Goal: Task Accomplishment & Management: Use online tool/utility

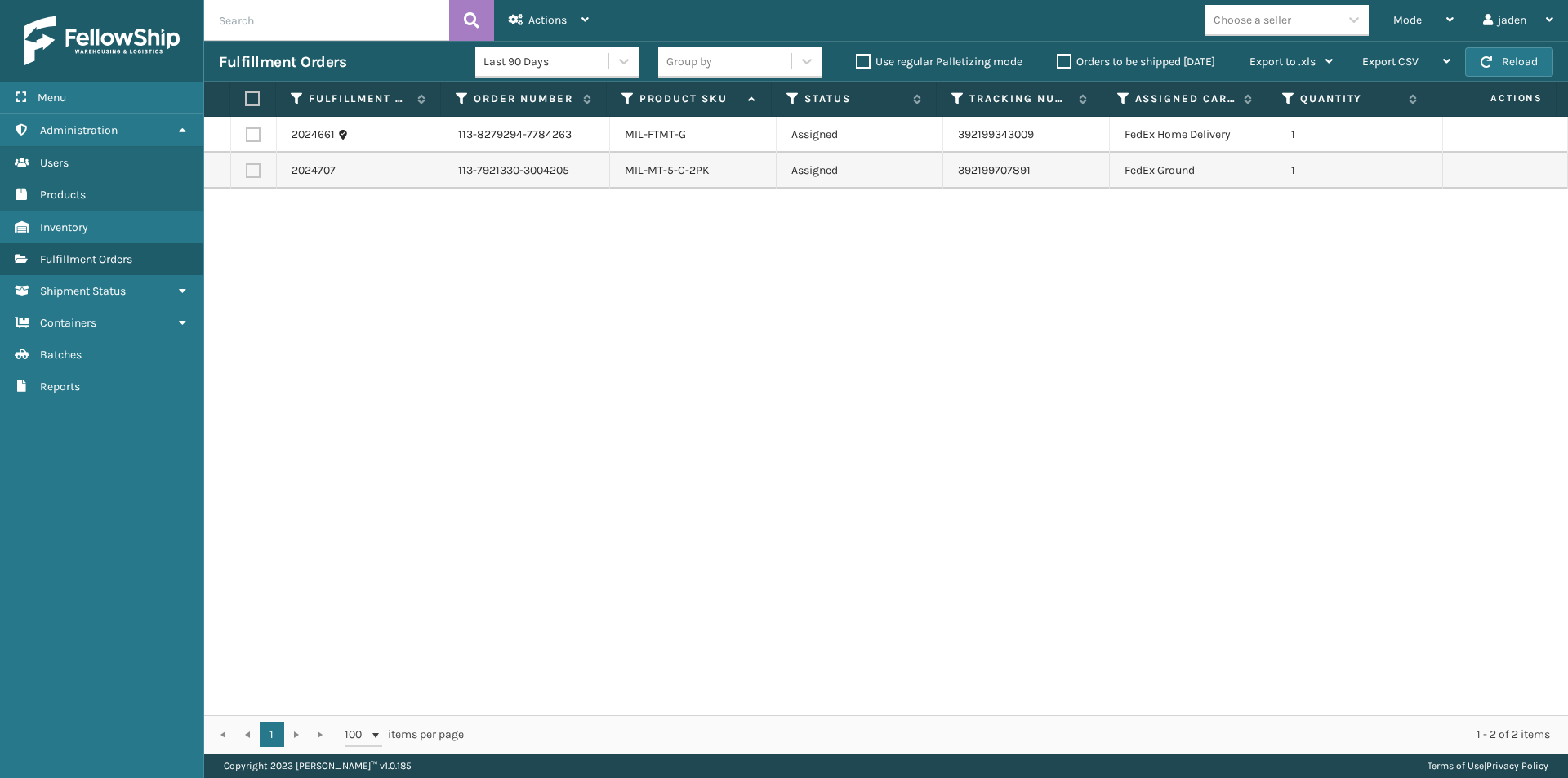
click at [260, 132] on label at bounding box center [253, 135] width 15 height 15
click at [246, 132] on input "checkbox" at bounding box center [246, 133] width 1 height 11
checkbox input "true"
click at [534, 20] on span "Actions" at bounding box center [547, 20] width 38 height 14
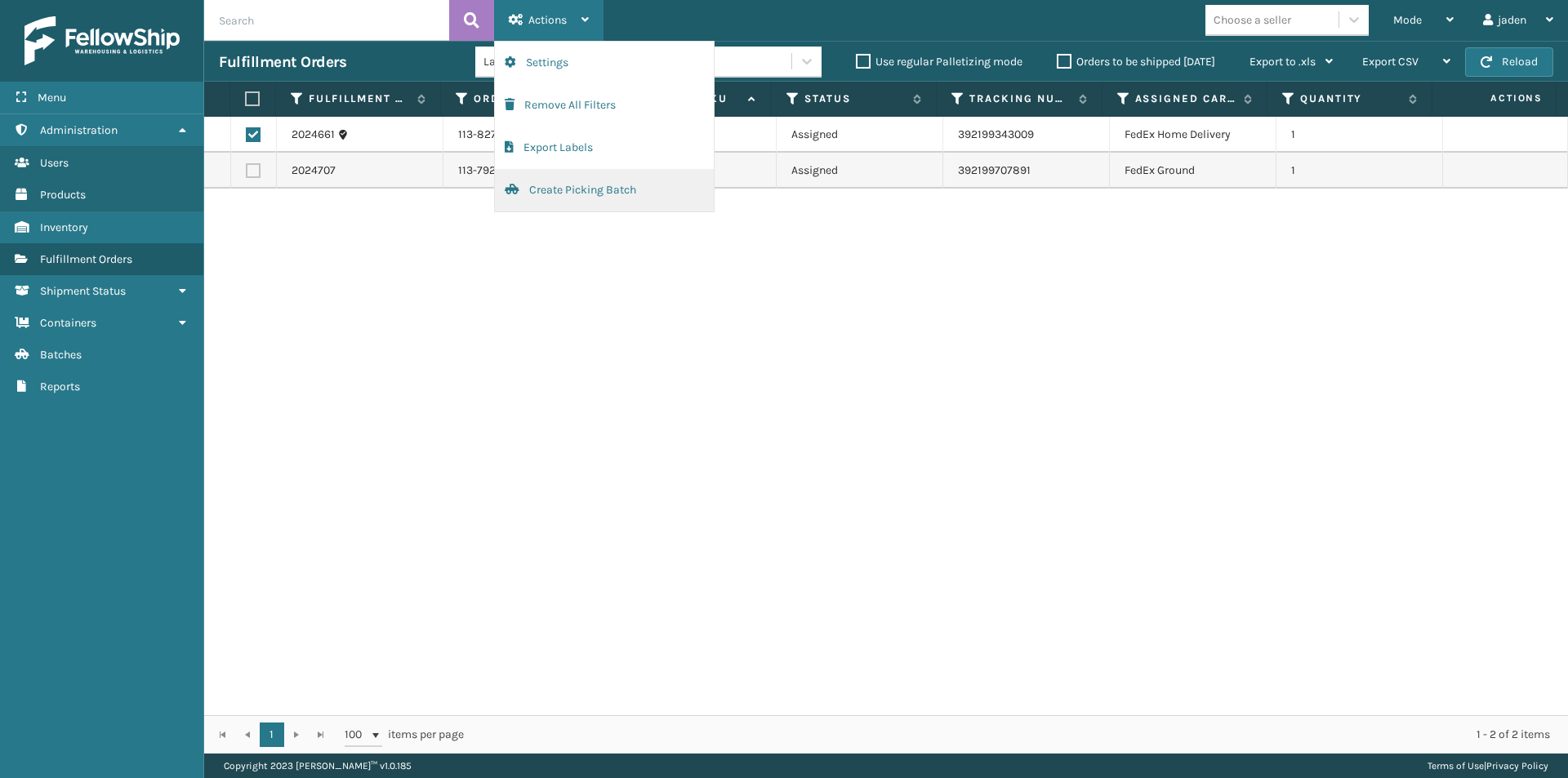
click at [582, 198] on button "Create Picking Batch" at bounding box center [604, 191] width 219 height 43
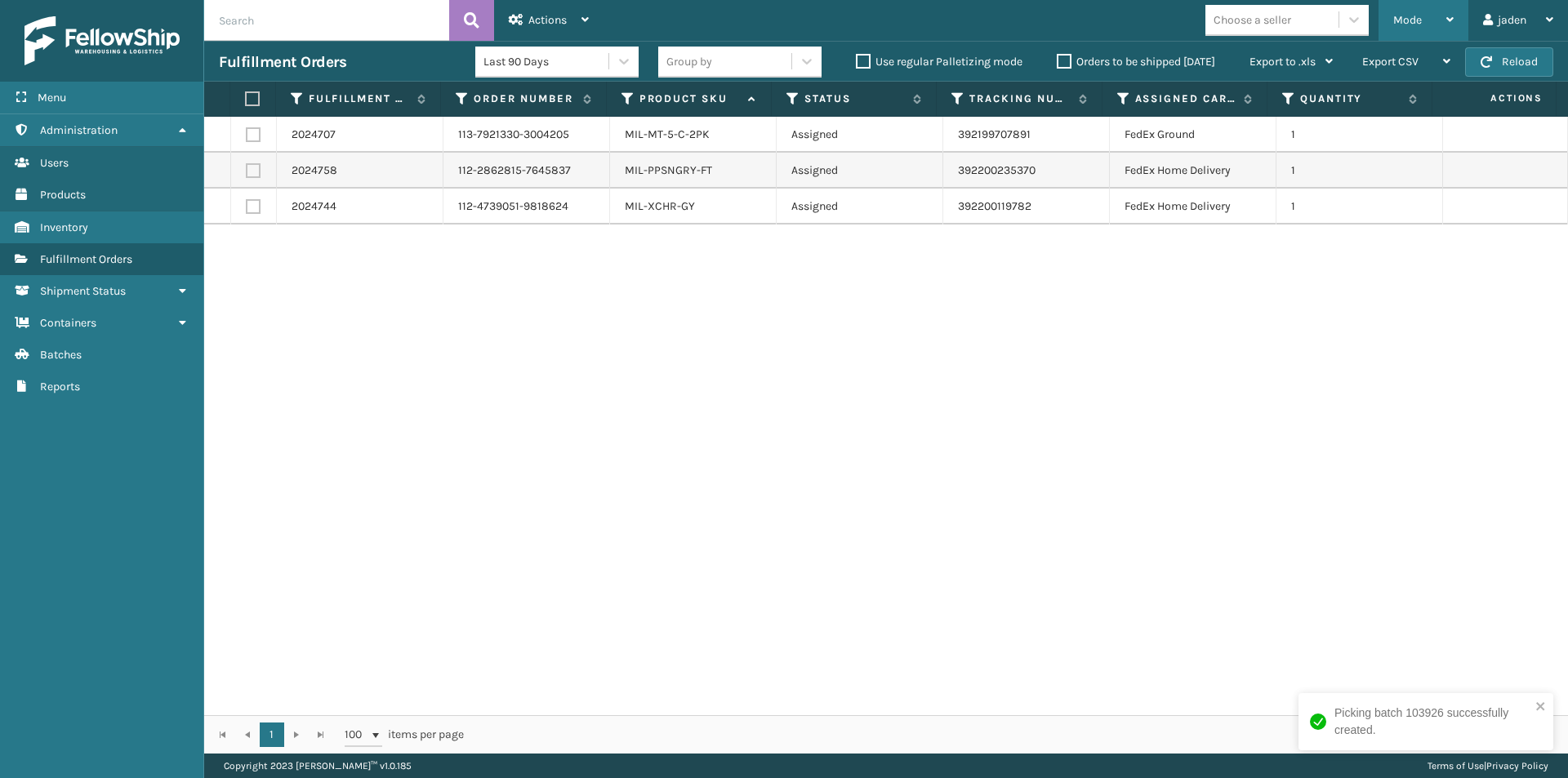
click at [1409, 24] on span "Mode" at bounding box center [1408, 20] width 28 height 14
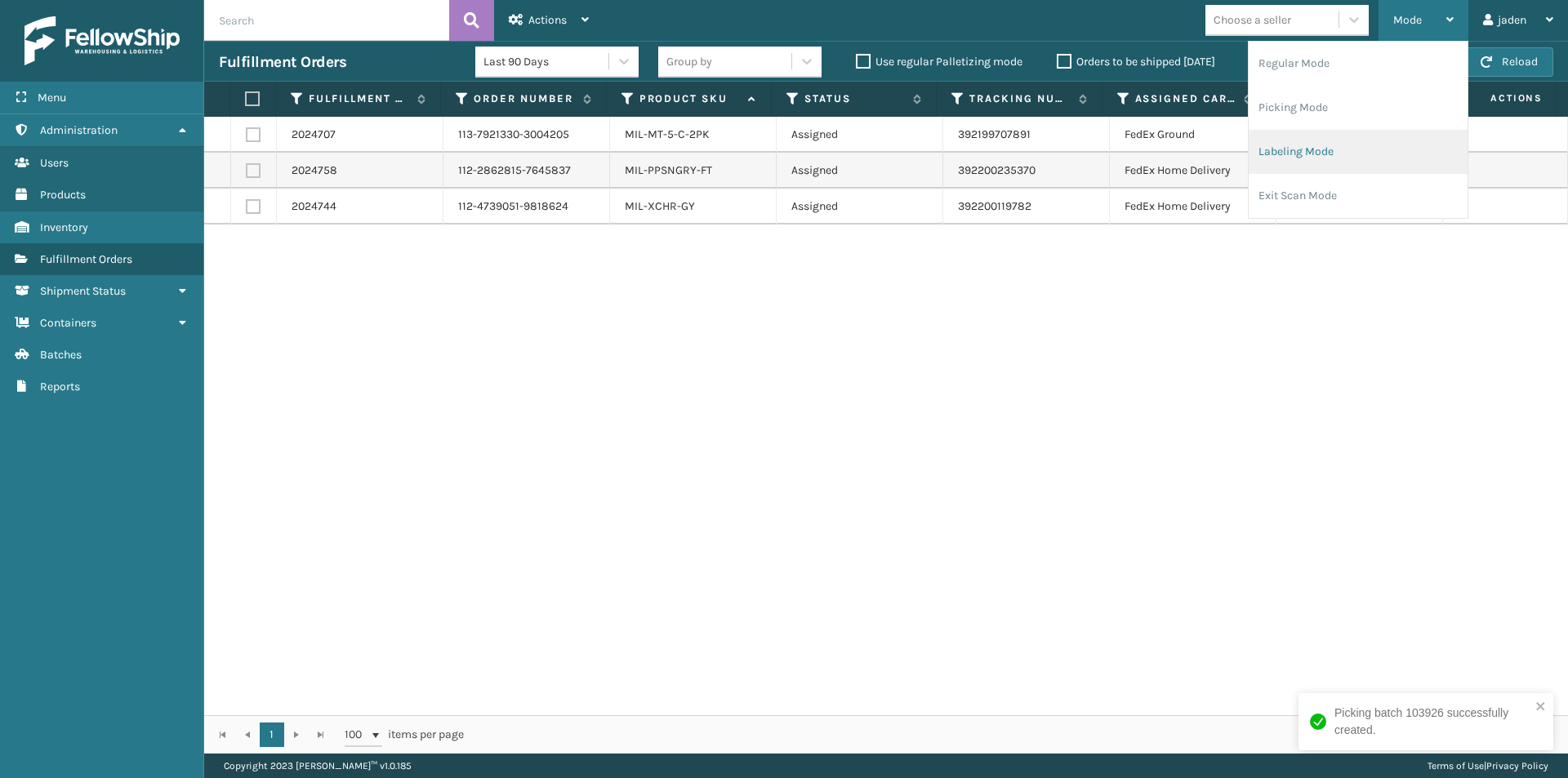
click at [1273, 148] on li "Labeling Mode" at bounding box center [1357, 152] width 219 height 44
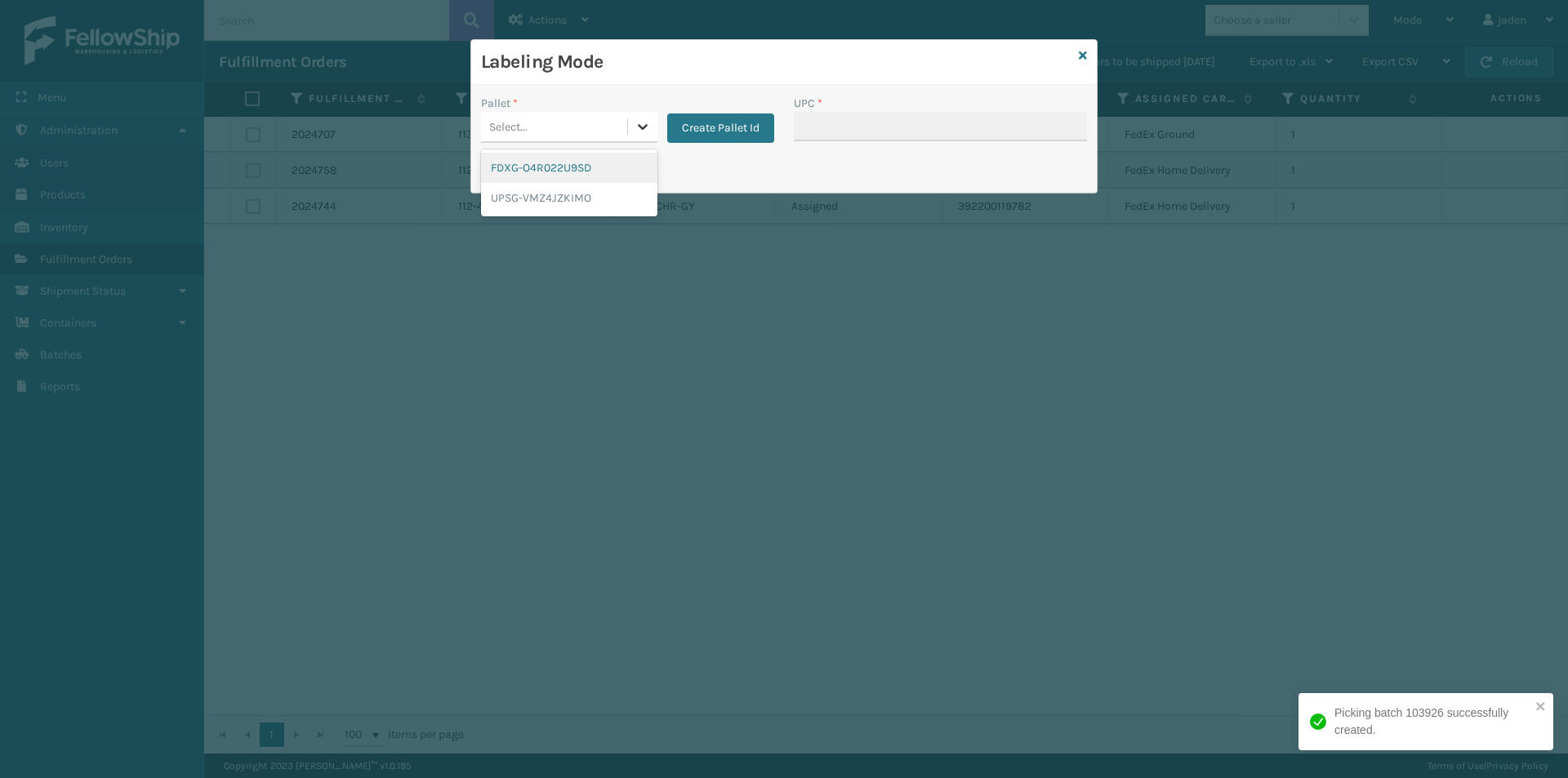
click at [633, 136] on div at bounding box center [642, 126] width 29 height 29
click at [549, 169] on div "FDXG-O4R022U9SD" at bounding box center [569, 167] width 176 height 30
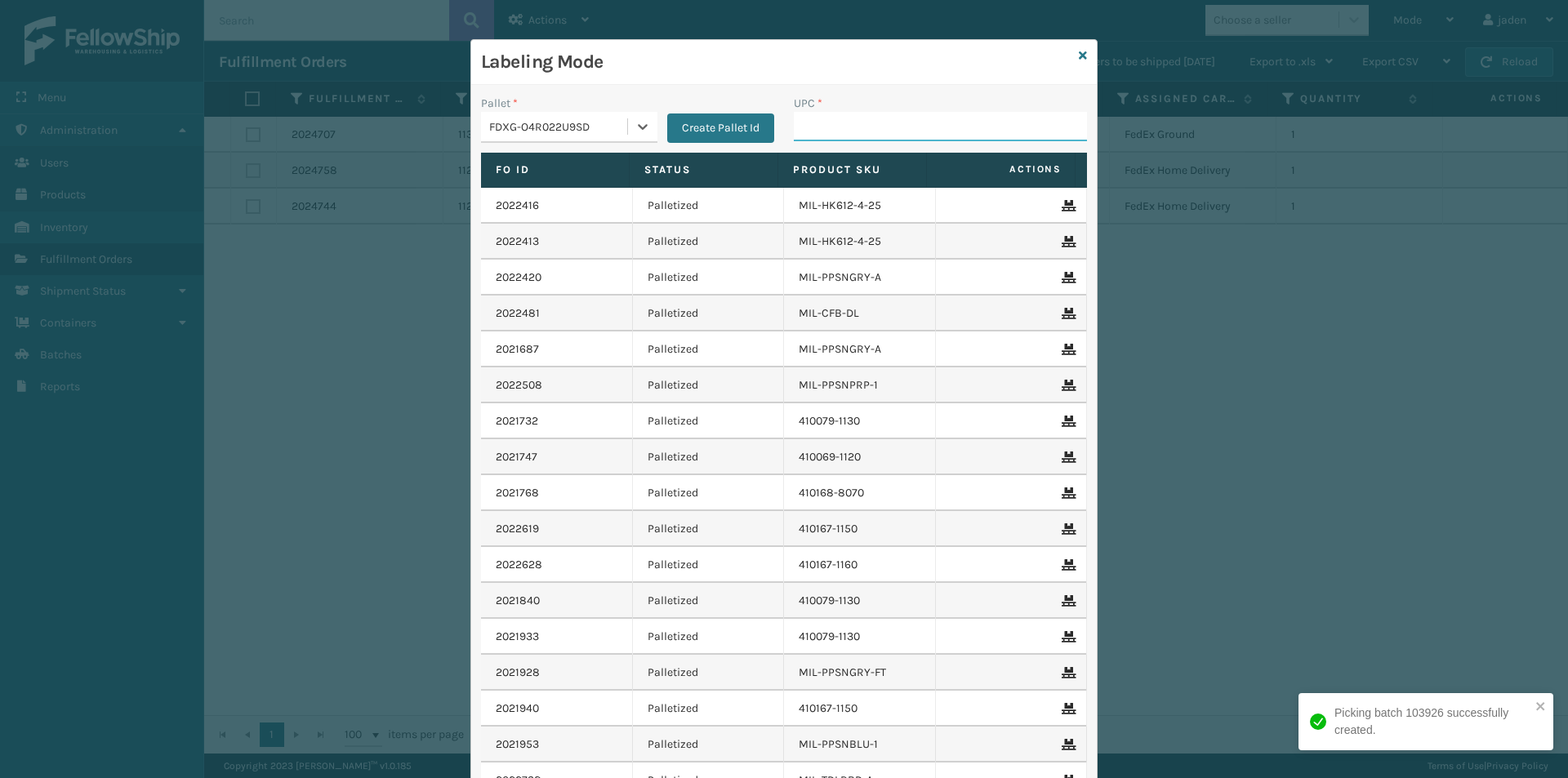
click at [844, 127] on input "UPC *" at bounding box center [940, 126] width 293 height 29
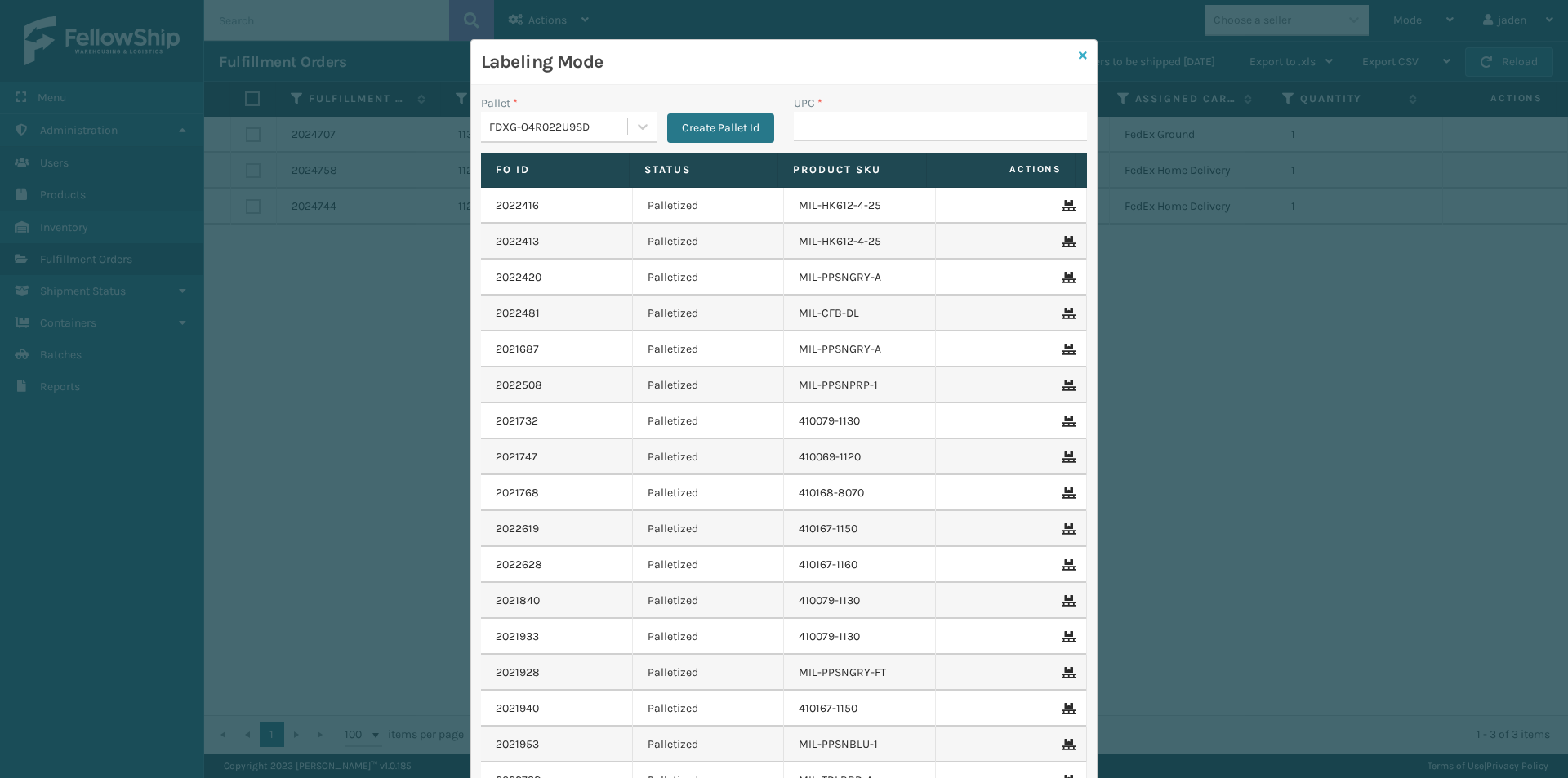
click at [1079, 51] on icon at bounding box center [1082, 55] width 8 height 12
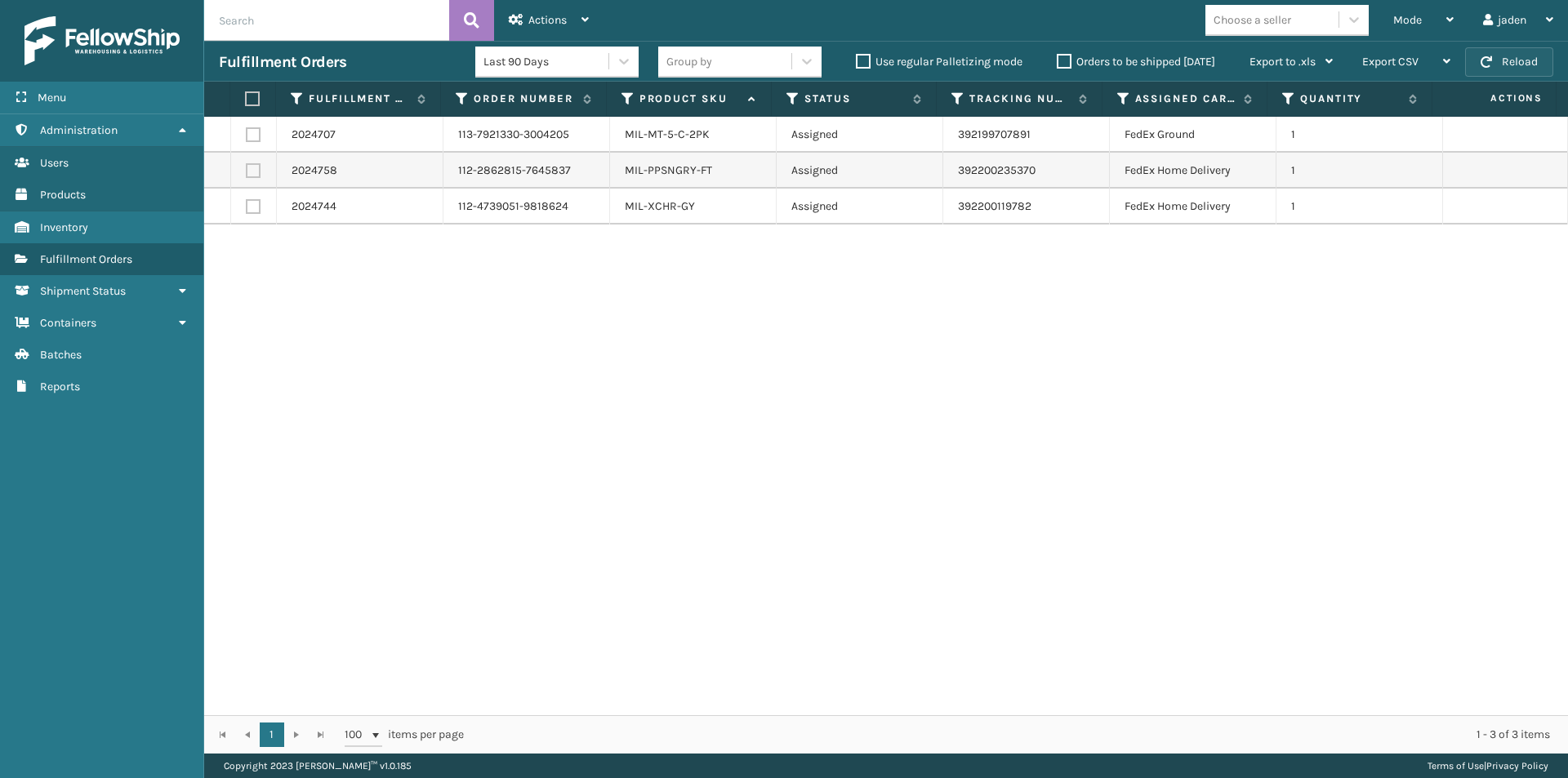
click at [1499, 56] on button "Reload" at bounding box center [1509, 61] width 88 height 29
drag, startPoint x: 1094, startPoint y: 430, endPoint x: 1075, endPoint y: 429, distance: 19.0
drag, startPoint x: 1075, startPoint y: 429, endPoint x: 741, endPoint y: 263, distance: 373.0
click at [655, 360] on div "2024707 113-7921330-3004205 MIL-MT-5-C-2PK Assigned 392199707891 FedEx Ground 1…" at bounding box center [885, 416] width 1363 height 598
drag, startPoint x: 960, startPoint y: 399, endPoint x: 440, endPoint y: 348, distance: 522.5
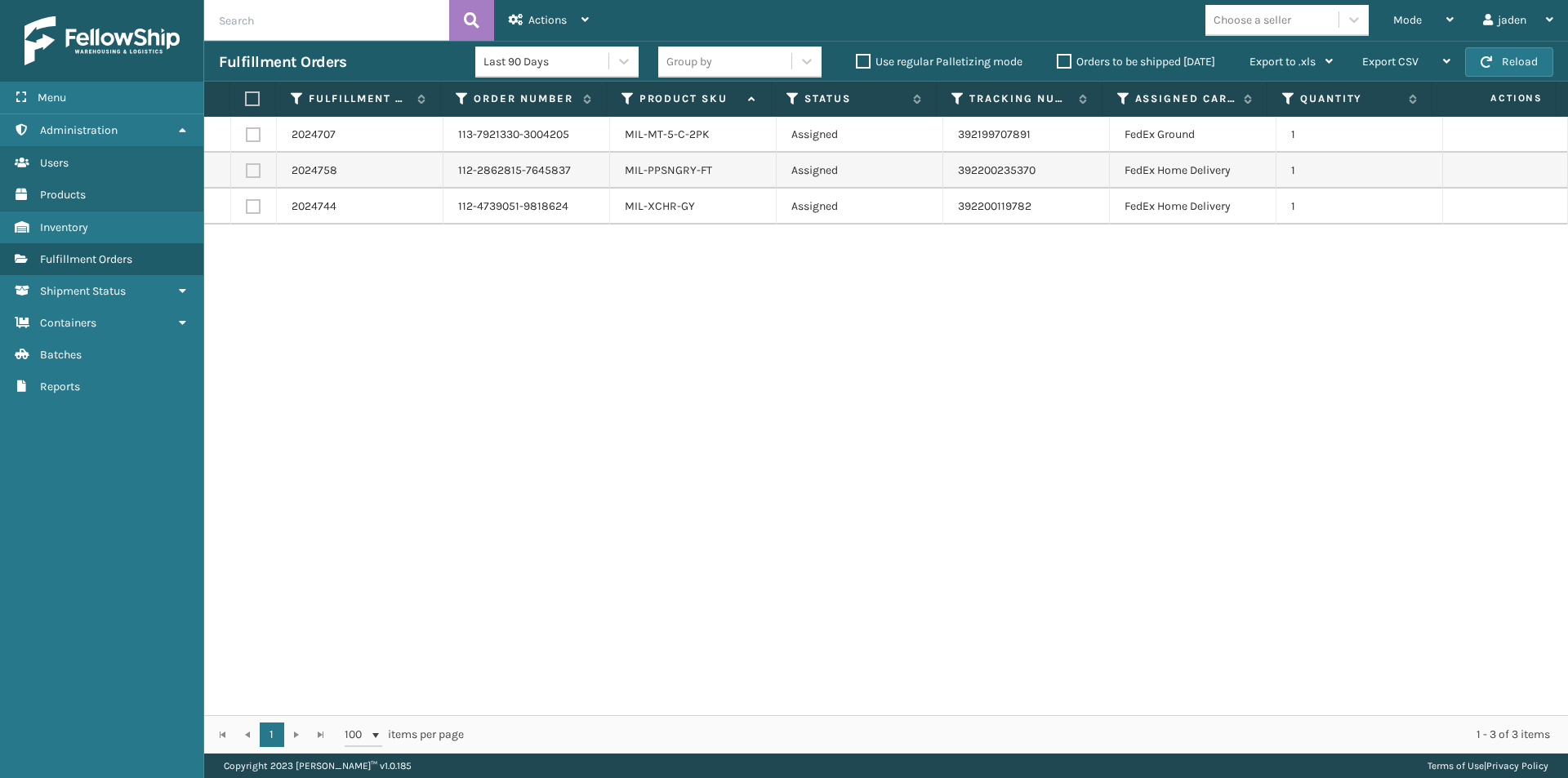
click at [440, 348] on div "2024707 113-7921330-3004205 MIL-MT-5-C-2PK Assigned 392199707891 FedEx Ground 1…" at bounding box center [885, 416] width 1363 height 598
click at [1401, 16] on span "Mode" at bounding box center [1408, 20] width 28 height 14
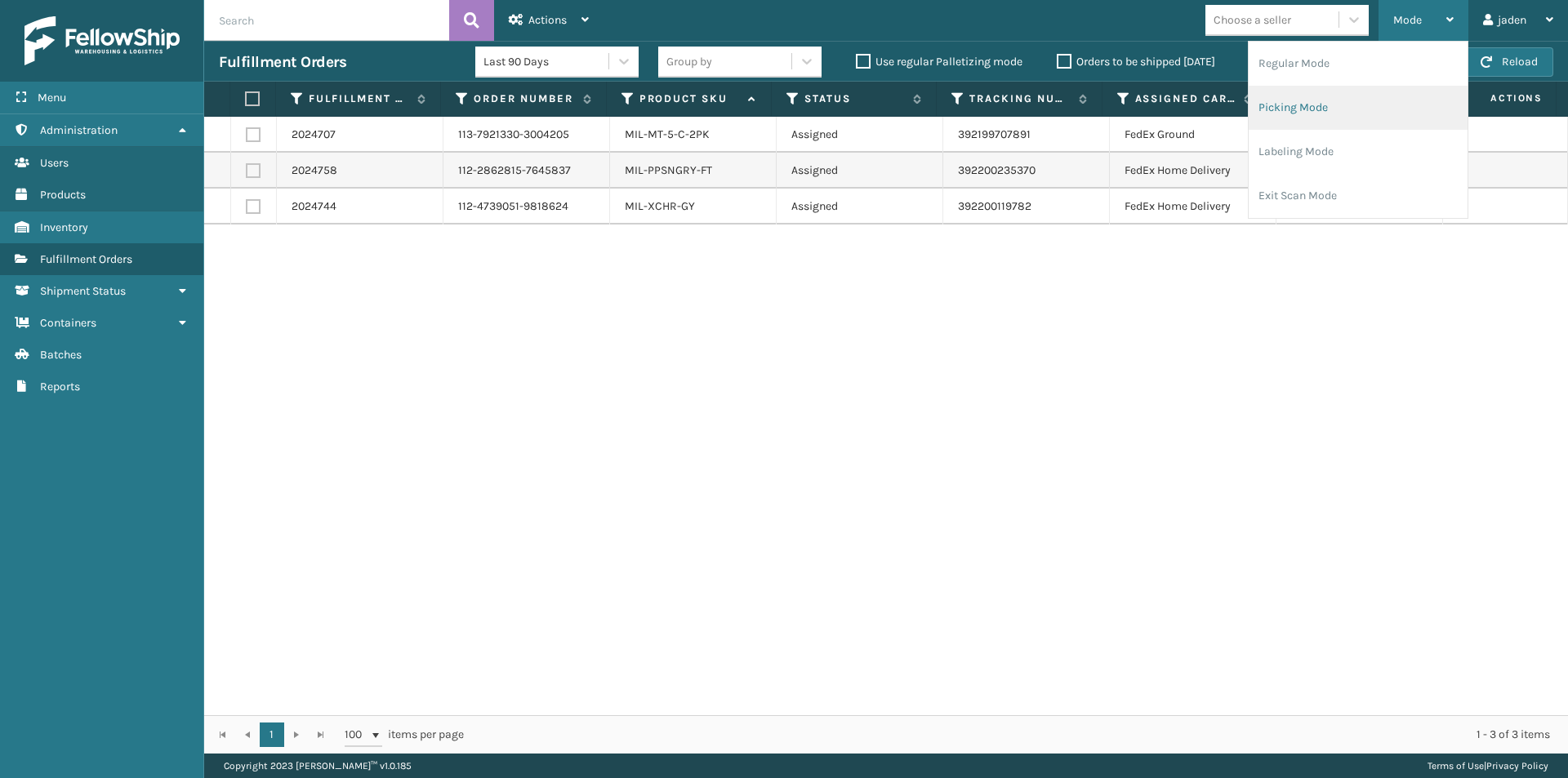
click at [1308, 119] on li "Picking Mode" at bounding box center [1357, 108] width 219 height 44
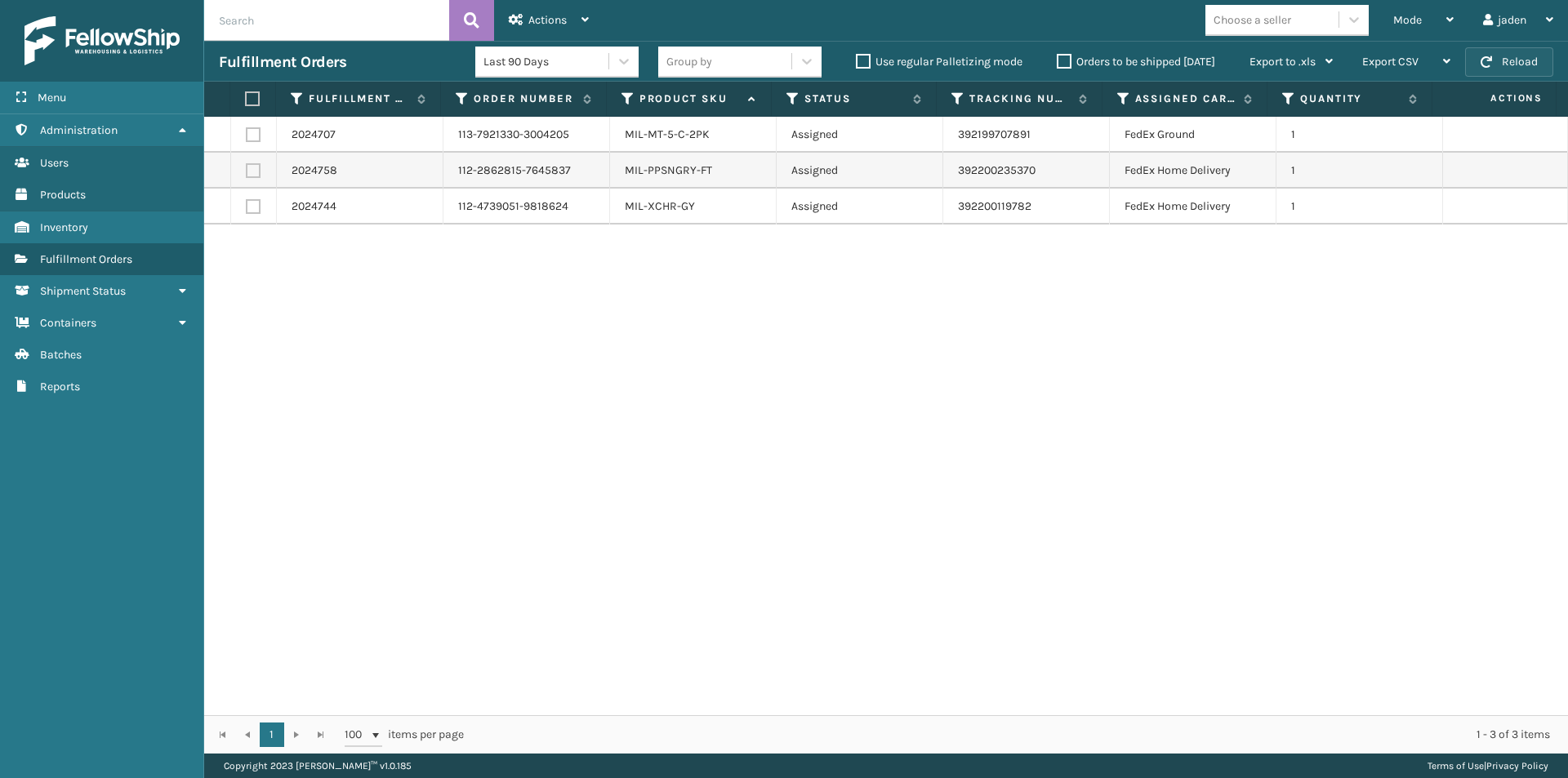
click at [1502, 58] on button "Reload" at bounding box center [1509, 61] width 88 height 29
click at [1430, 12] on div "Mode" at bounding box center [1424, 20] width 60 height 41
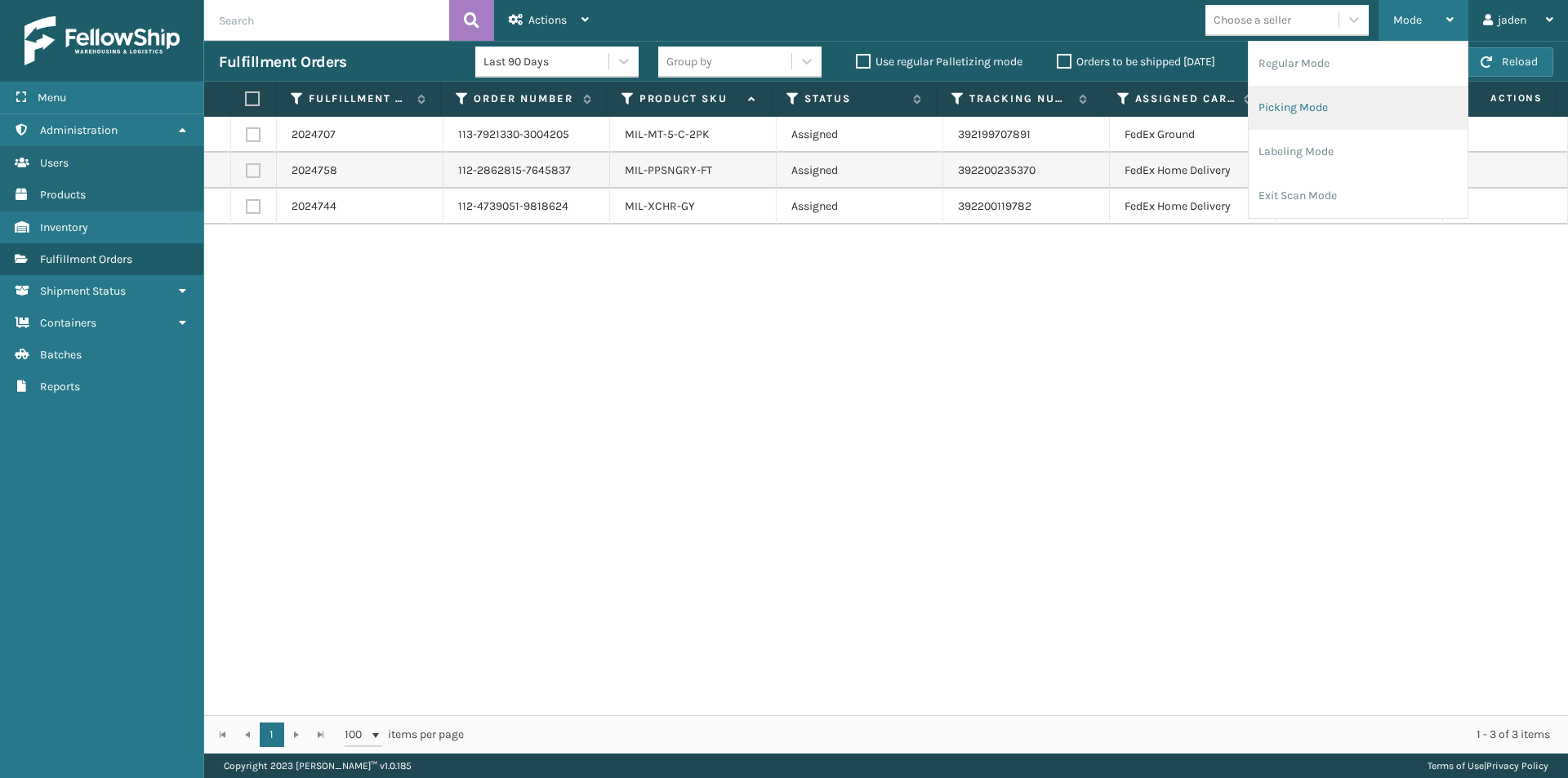
click at [1342, 110] on li "Picking Mode" at bounding box center [1357, 108] width 219 height 44
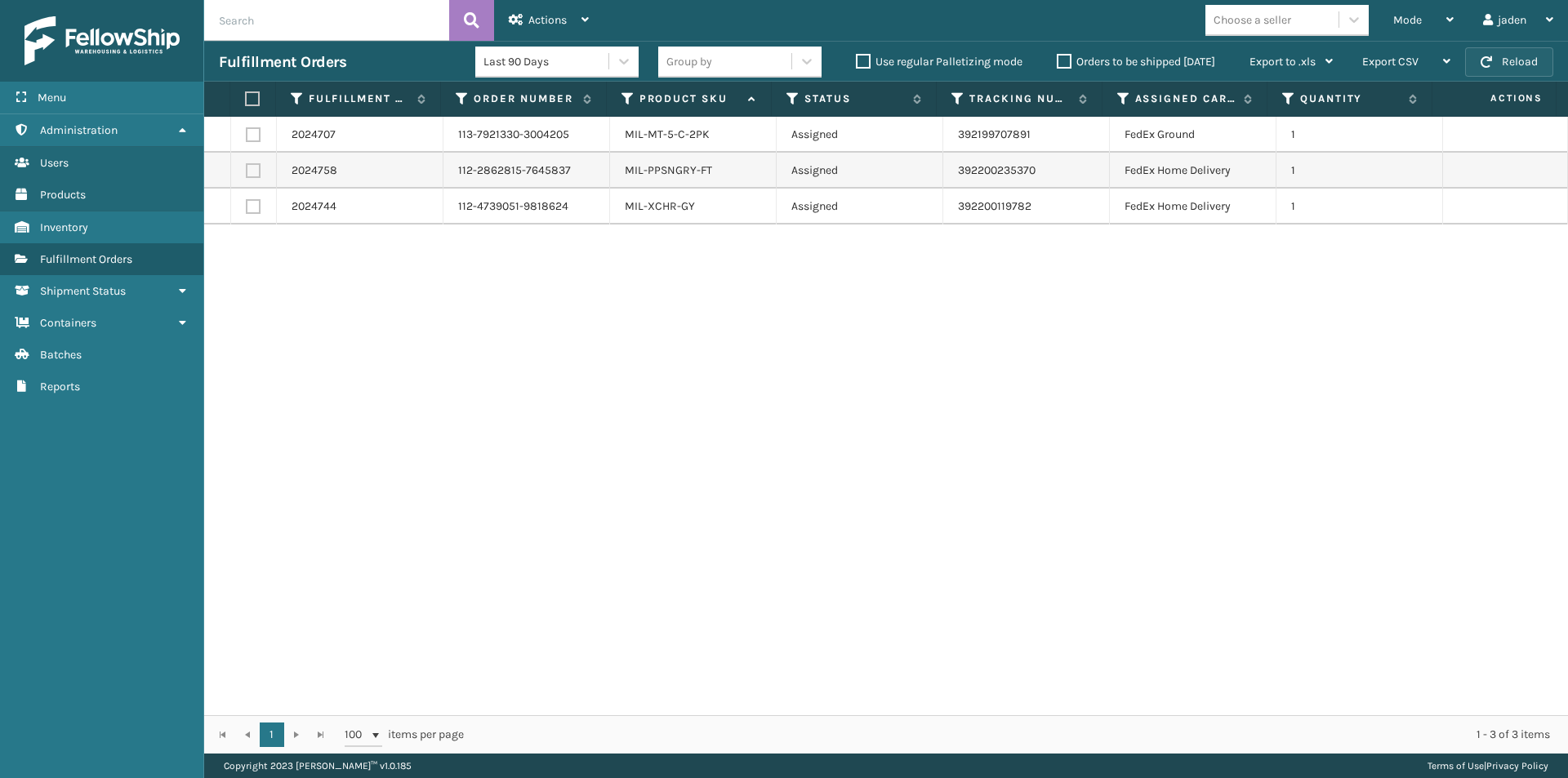
click at [1505, 51] on button "Reload" at bounding box center [1509, 61] width 88 height 29
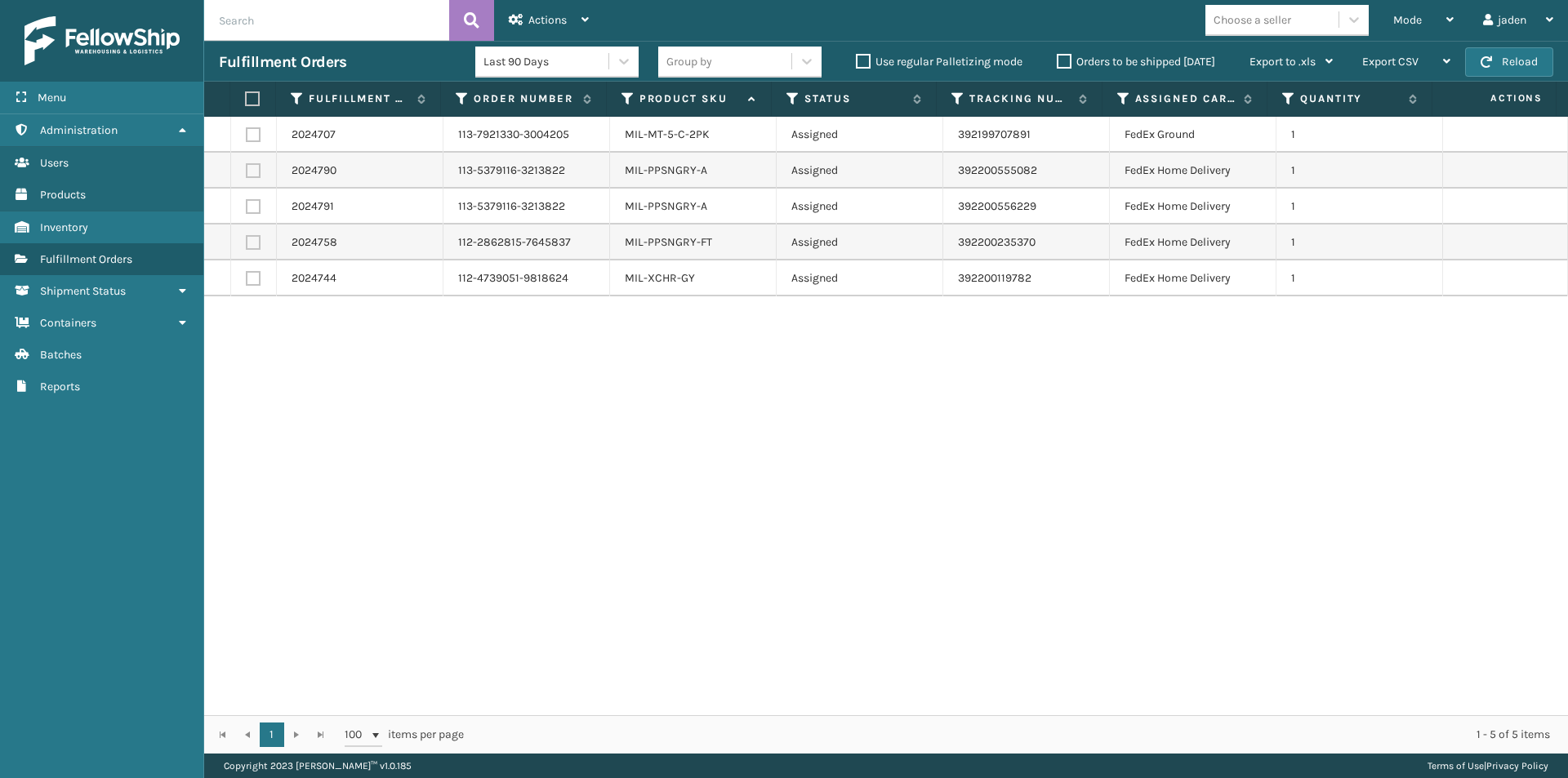
drag, startPoint x: 970, startPoint y: 487, endPoint x: 937, endPoint y: 477, distance: 34.5
drag, startPoint x: 937, startPoint y: 477, endPoint x: 877, endPoint y: 239, distance: 245.4
click at [541, 482] on div "2024707 113-7921330-3004205 MIL-MT-5-C-2PK Assigned 392199707891 FedEx Ground 1…" at bounding box center [885, 416] width 1363 height 598
click at [1496, 69] on button "Reload" at bounding box center [1509, 61] width 88 height 29
drag, startPoint x: 1105, startPoint y: 469, endPoint x: 1071, endPoint y: 457, distance: 36.1
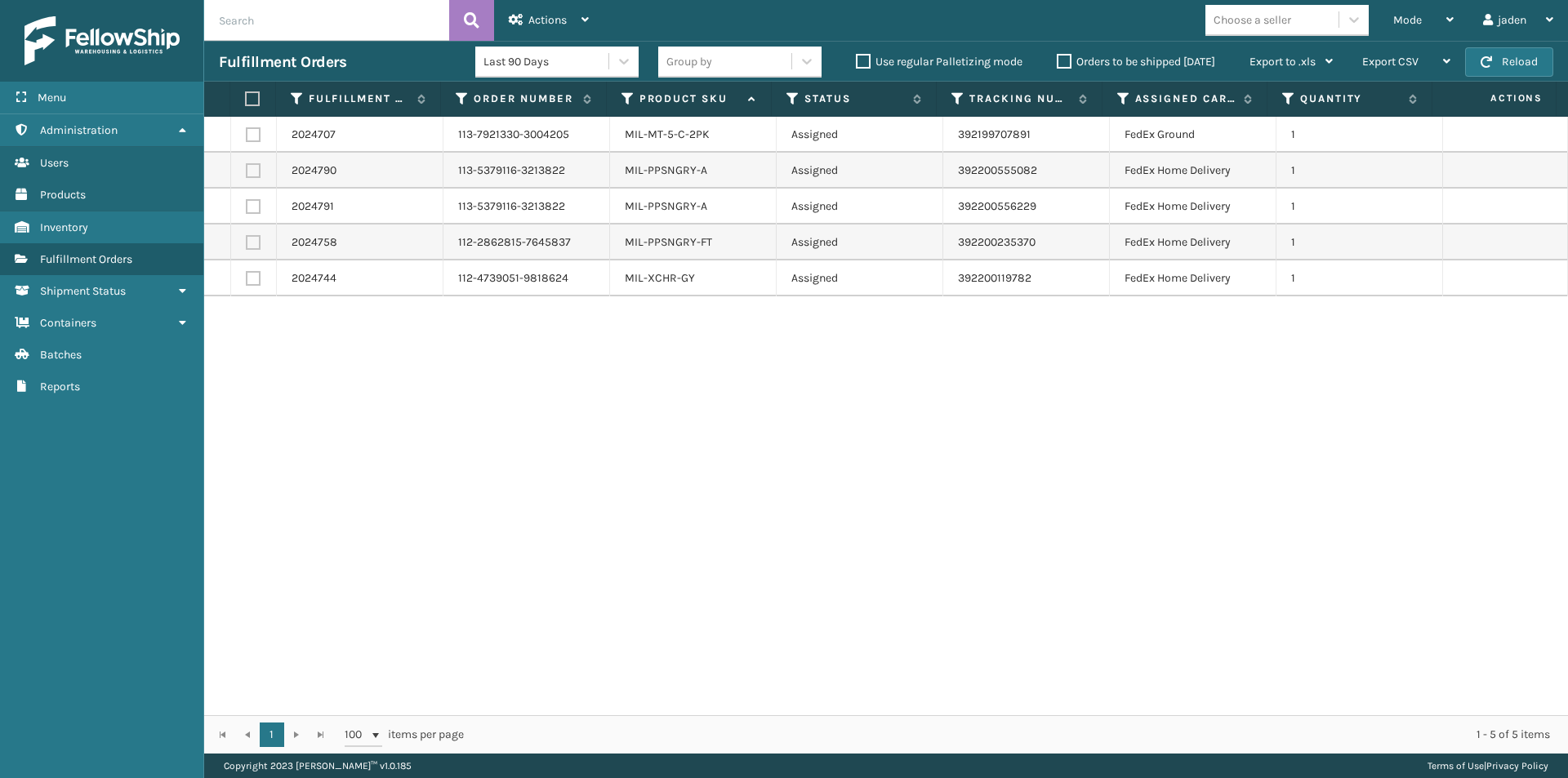
drag, startPoint x: 1071, startPoint y: 457, endPoint x: 757, endPoint y: 423, distance: 315.8
click at [744, 442] on div "2024707 113-7921330-3004205 MIL-MT-5-C-2PK Assigned 392199707891 FedEx Ground 1…" at bounding box center [885, 416] width 1363 height 598
click at [1416, 25] on span "Mode" at bounding box center [1408, 20] width 28 height 14
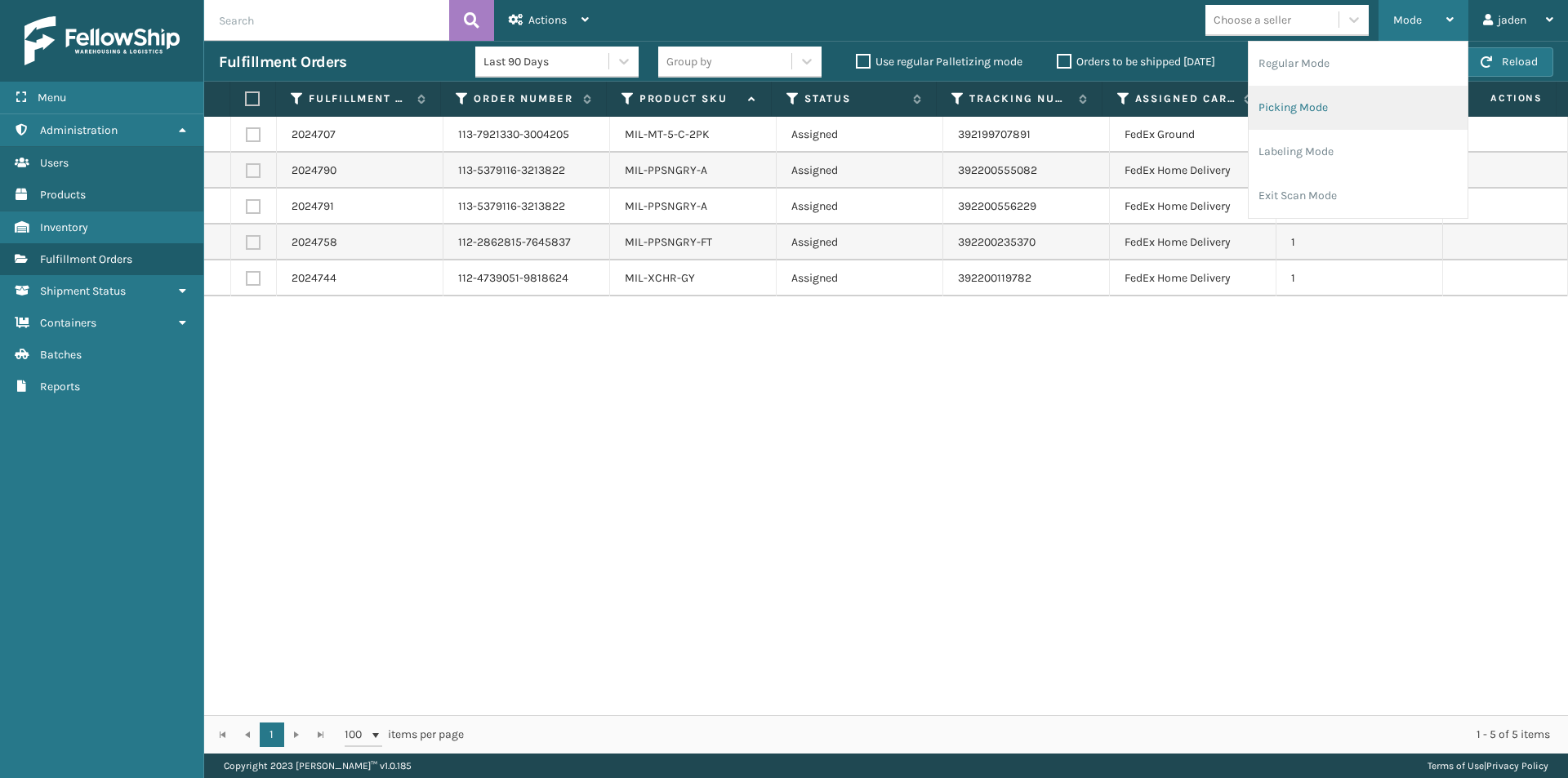
click at [1366, 121] on li "Picking Mode" at bounding box center [1357, 108] width 219 height 44
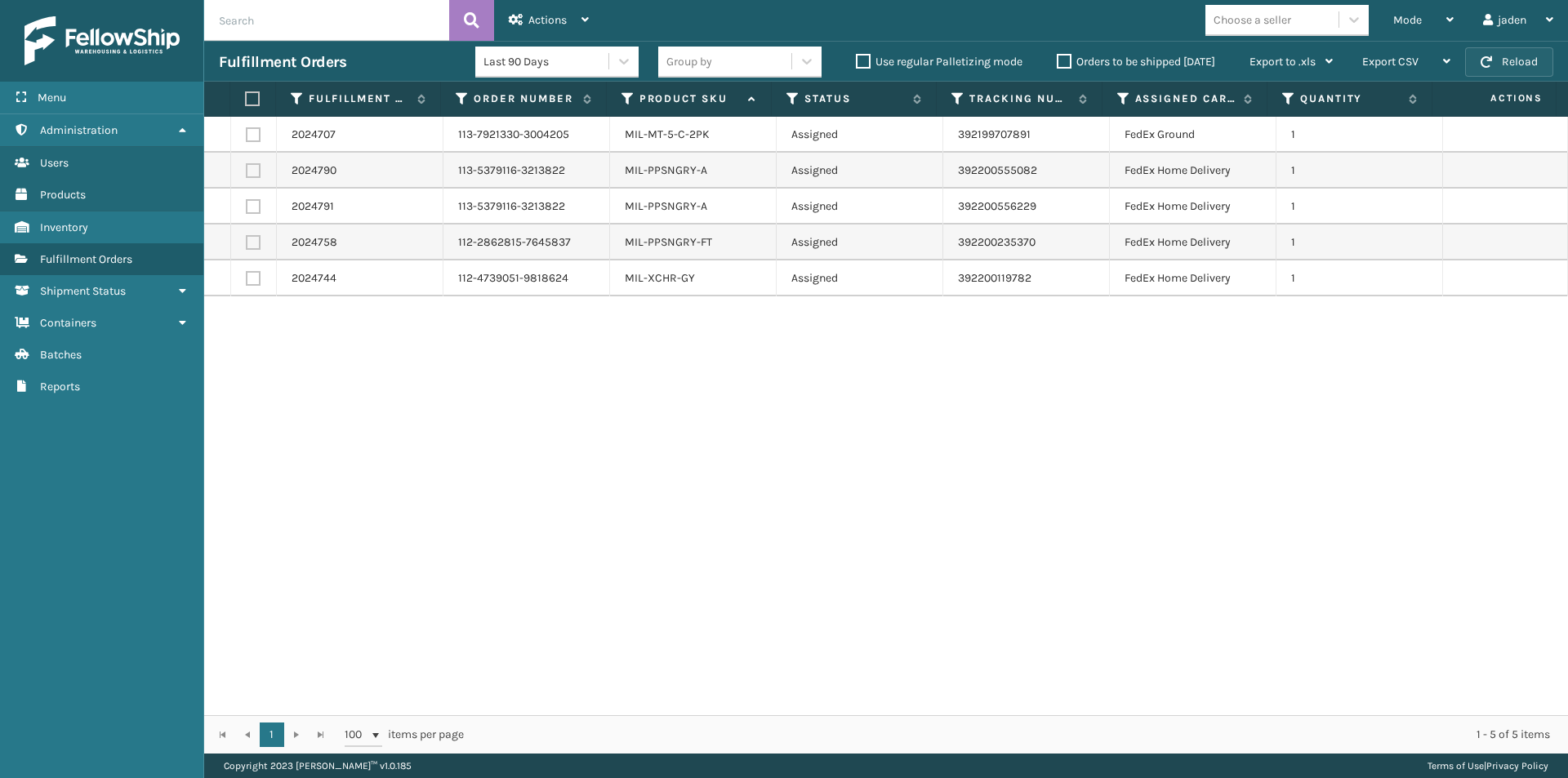
click at [1488, 52] on button "Reload" at bounding box center [1509, 61] width 88 height 29
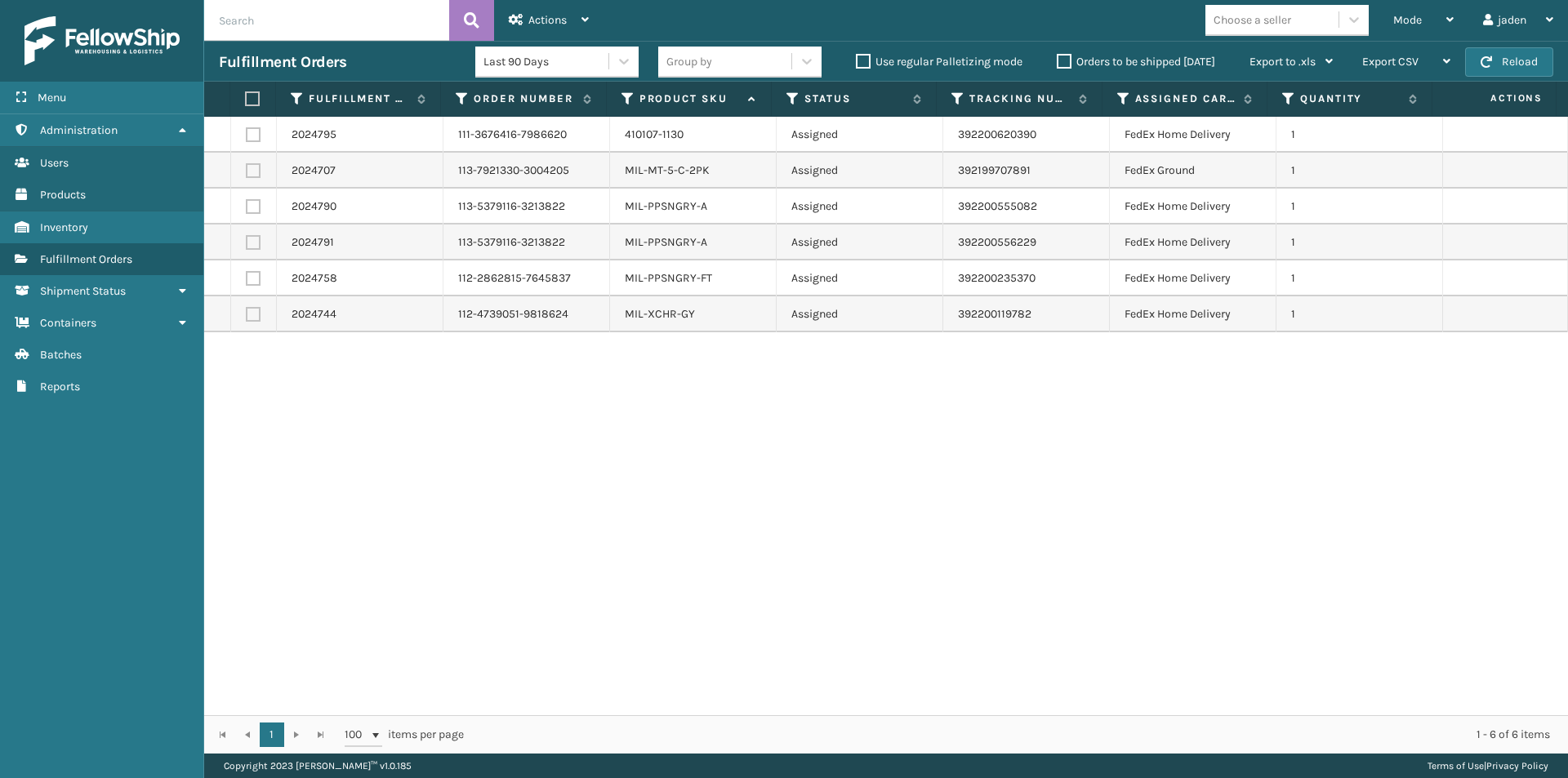
drag, startPoint x: 1235, startPoint y: 519, endPoint x: 1208, endPoint y: 513, distance: 27.7
drag, startPoint x: 1208, startPoint y: 513, endPoint x: 543, endPoint y: 446, distance: 668.4
click at [543, 446] on div "2024795 111-3676416-7986620 410107-1130 Assigned 392200620390 FedEx Home Delive…" at bounding box center [885, 416] width 1363 height 598
click at [252, 140] on label at bounding box center [253, 135] width 15 height 15
click at [246, 138] on input "checkbox" at bounding box center [246, 133] width 1 height 11
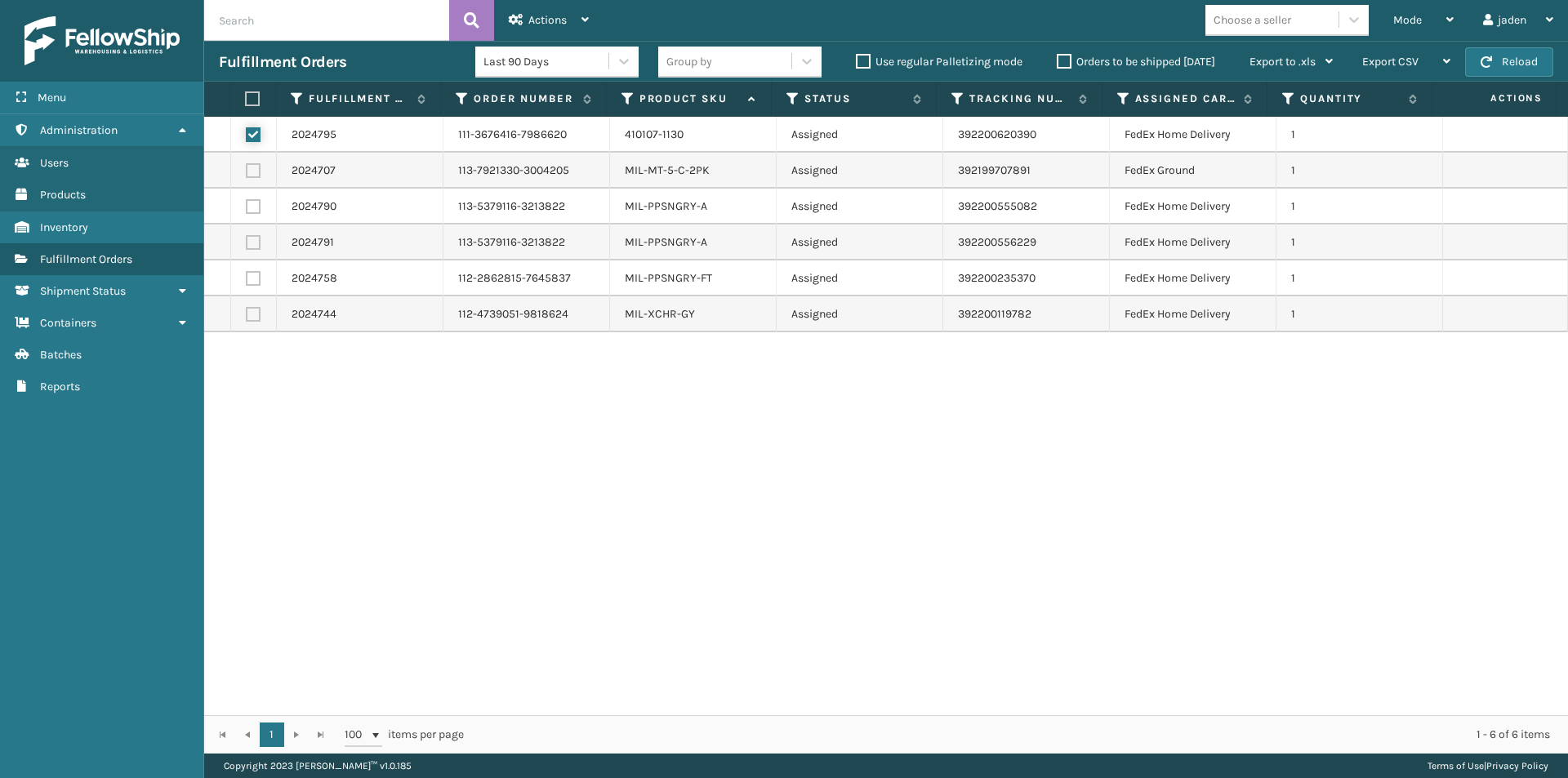
checkbox input "true"
click at [544, 14] on span "Actions" at bounding box center [547, 20] width 38 height 14
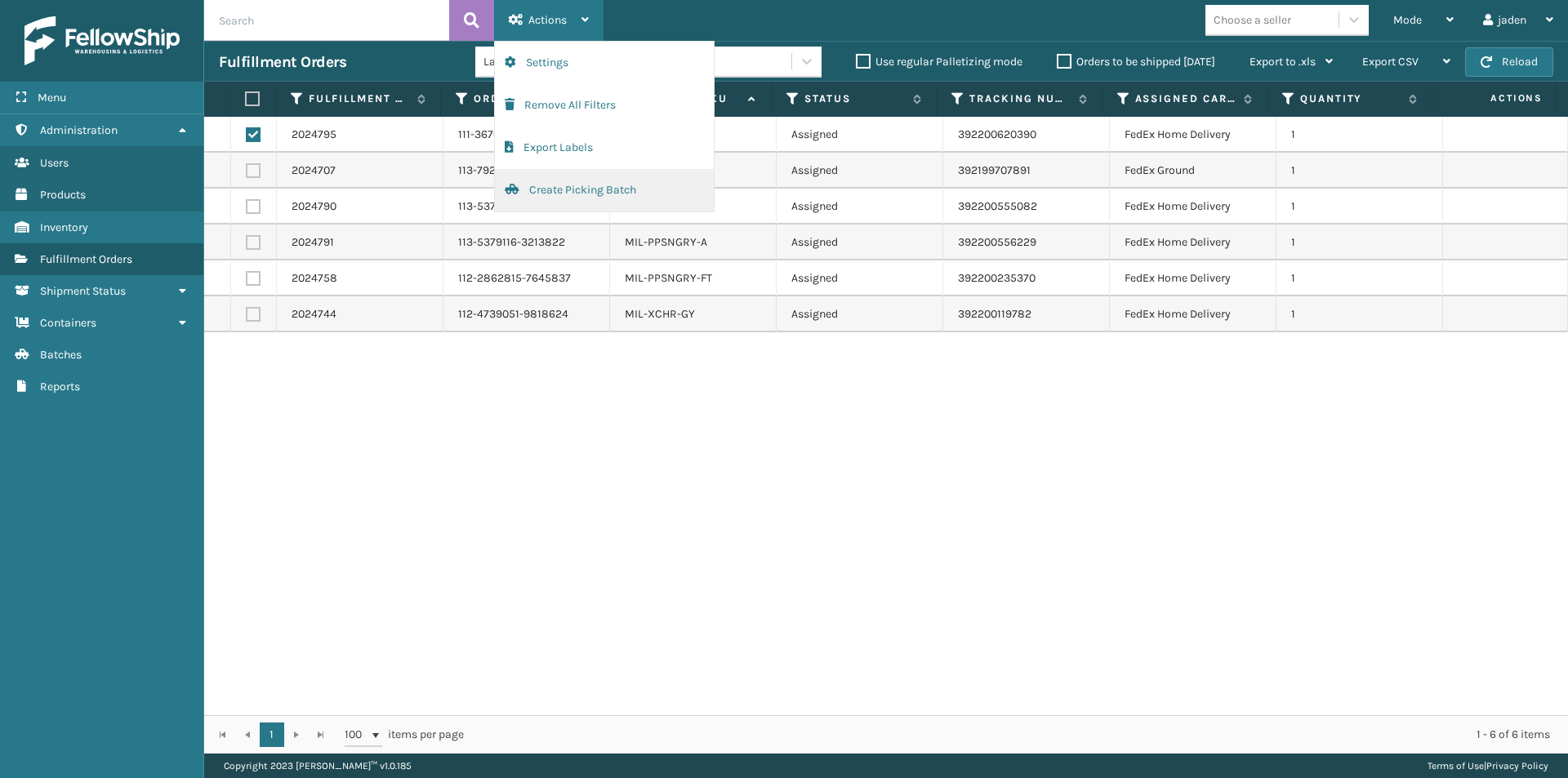
click at [555, 190] on button "Create Picking Batch" at bounding box center [604, 191] width 219 height 43
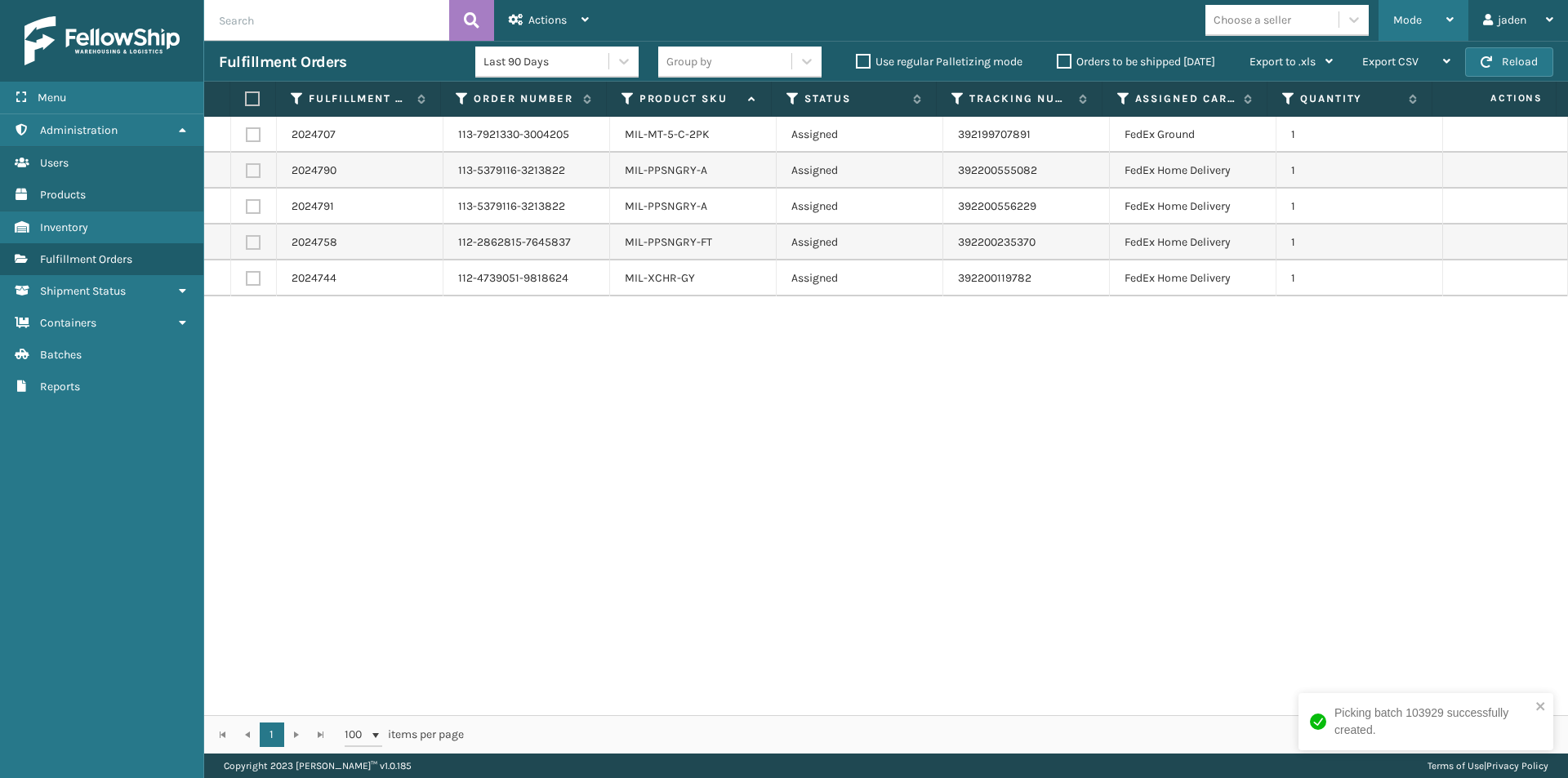
click at [1400, 11] on div "Mode" at bounding box center [1424, 20] width 60 height 41
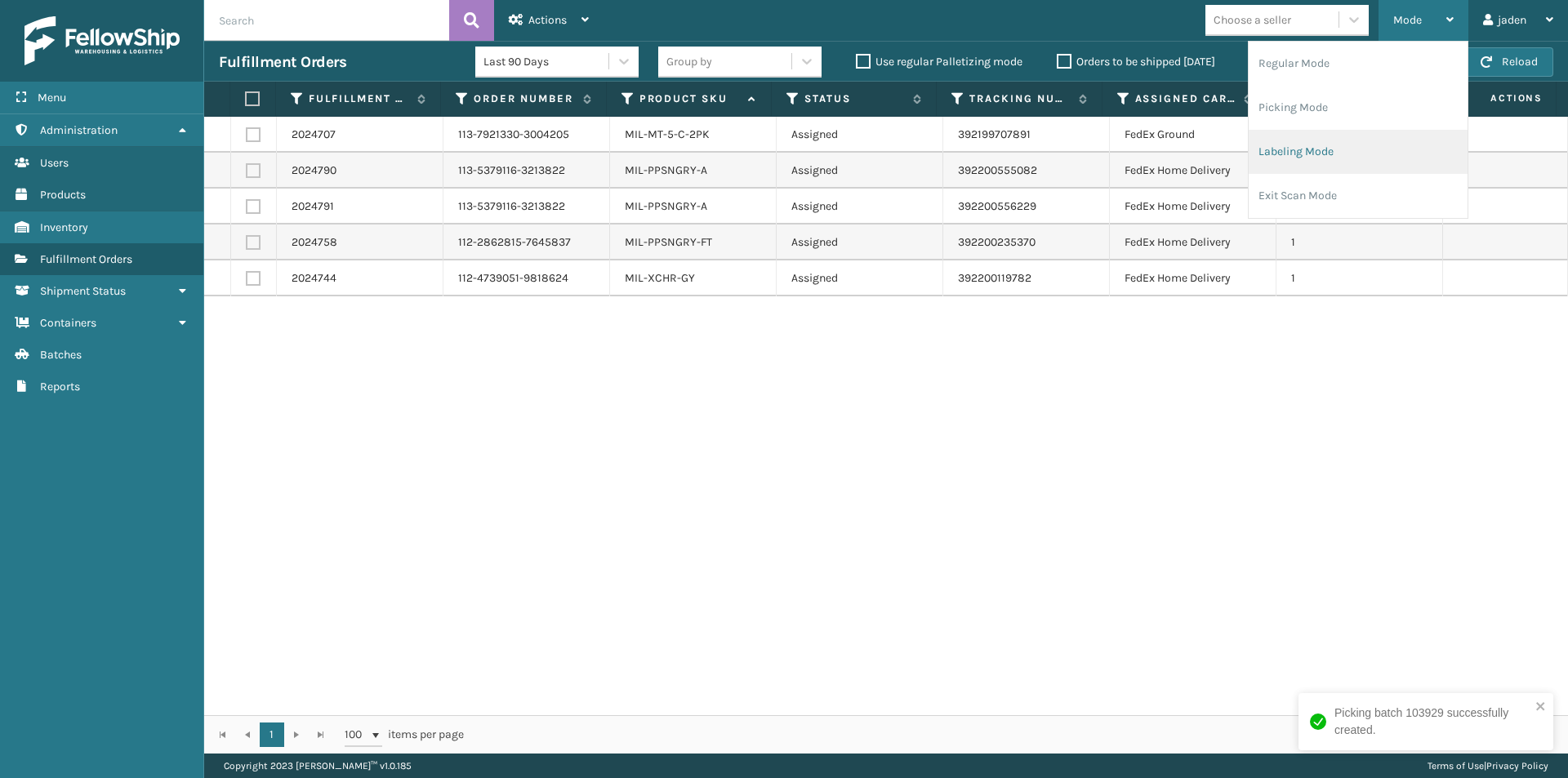
click at [1323, 152] on li "Labeling Mode" at bounding box center [1357, 152] width 219 height 44
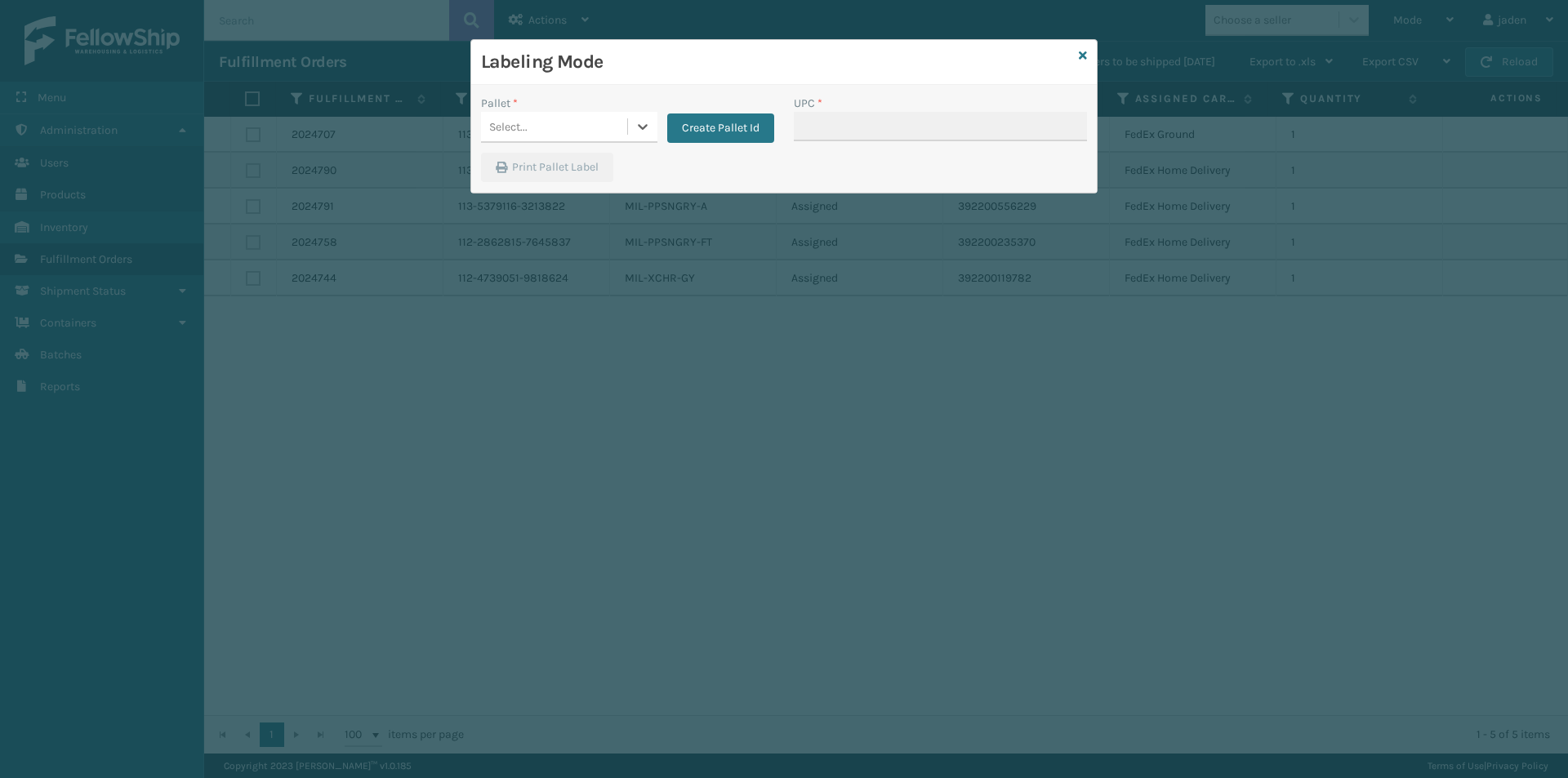
drag, startPoint x: 636, startPoint y: 128, endPoint x: 626, endPoint y: 141, distance: 16.4
click at [635, 133] on icon at bounding box center [643, 127] width 16 height 16
click at [559, 174] on div "FDXG-O4R022U9SD" at bounding box center [569, 167] width 176 height 30
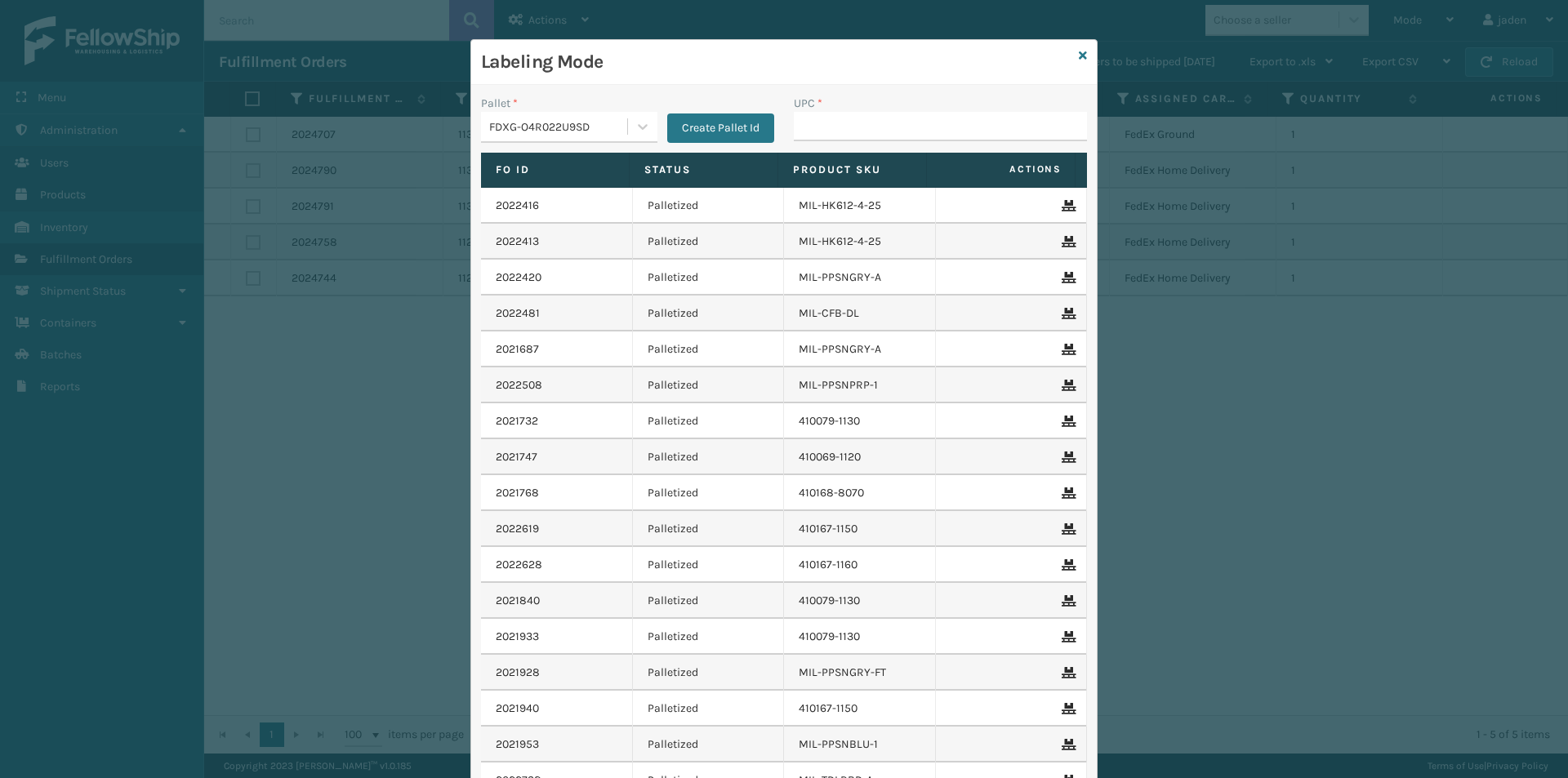
click at [925, 102] on div "UPC *" at bounding box center [940, 103] width 293 height 17
click at [928, 129] on input "UPC *" at bounding box center [940, 126] width 293 height 29
type input "410107-113"
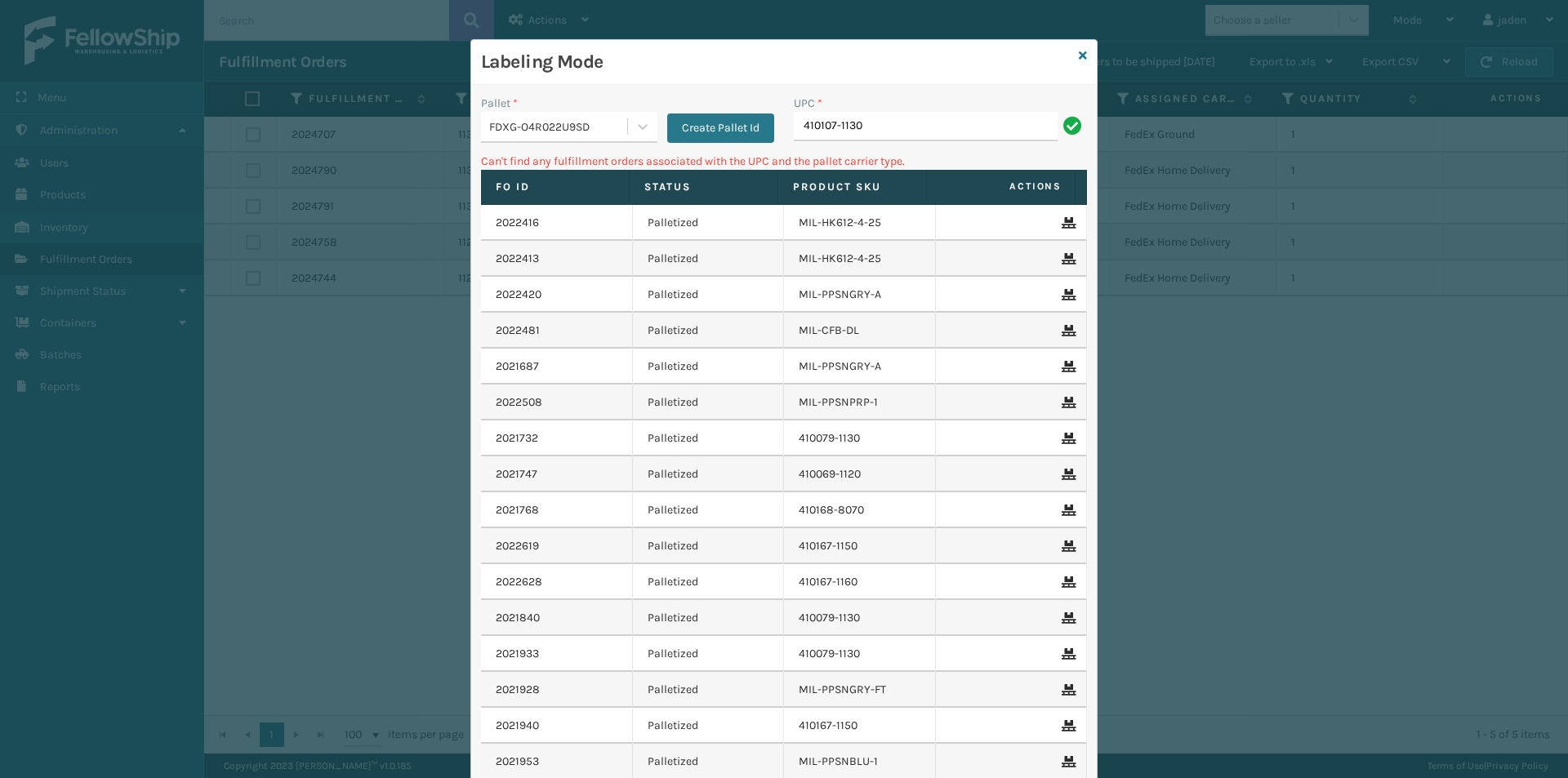
type input "410107-1130"
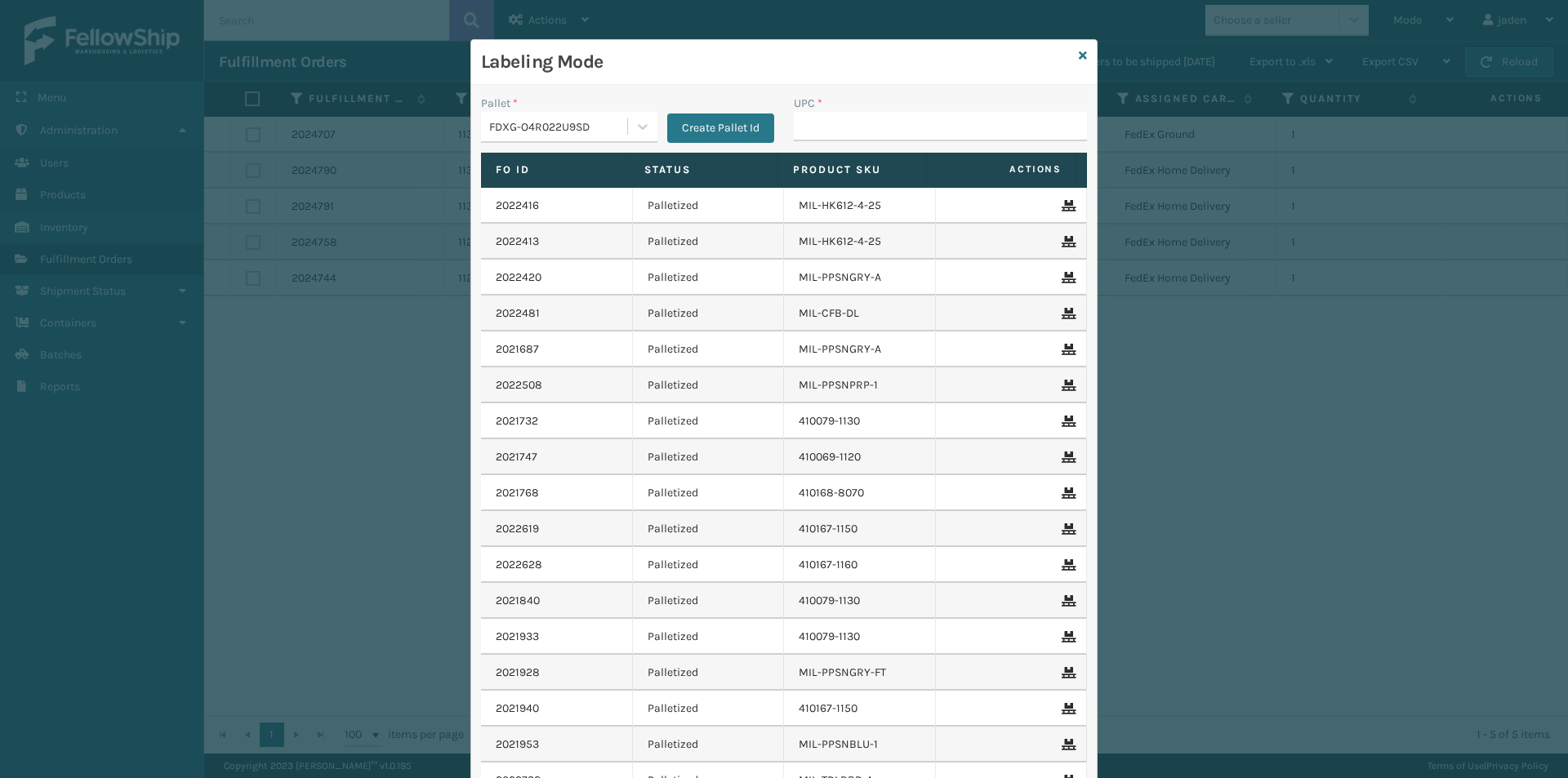
click at [1071, 60] on div "Labeling Mode" at bounding box center [784, 62] width 626 height 45
click at [1079, 58] on icon at bounding box center [1082, 55] width 8 height 12
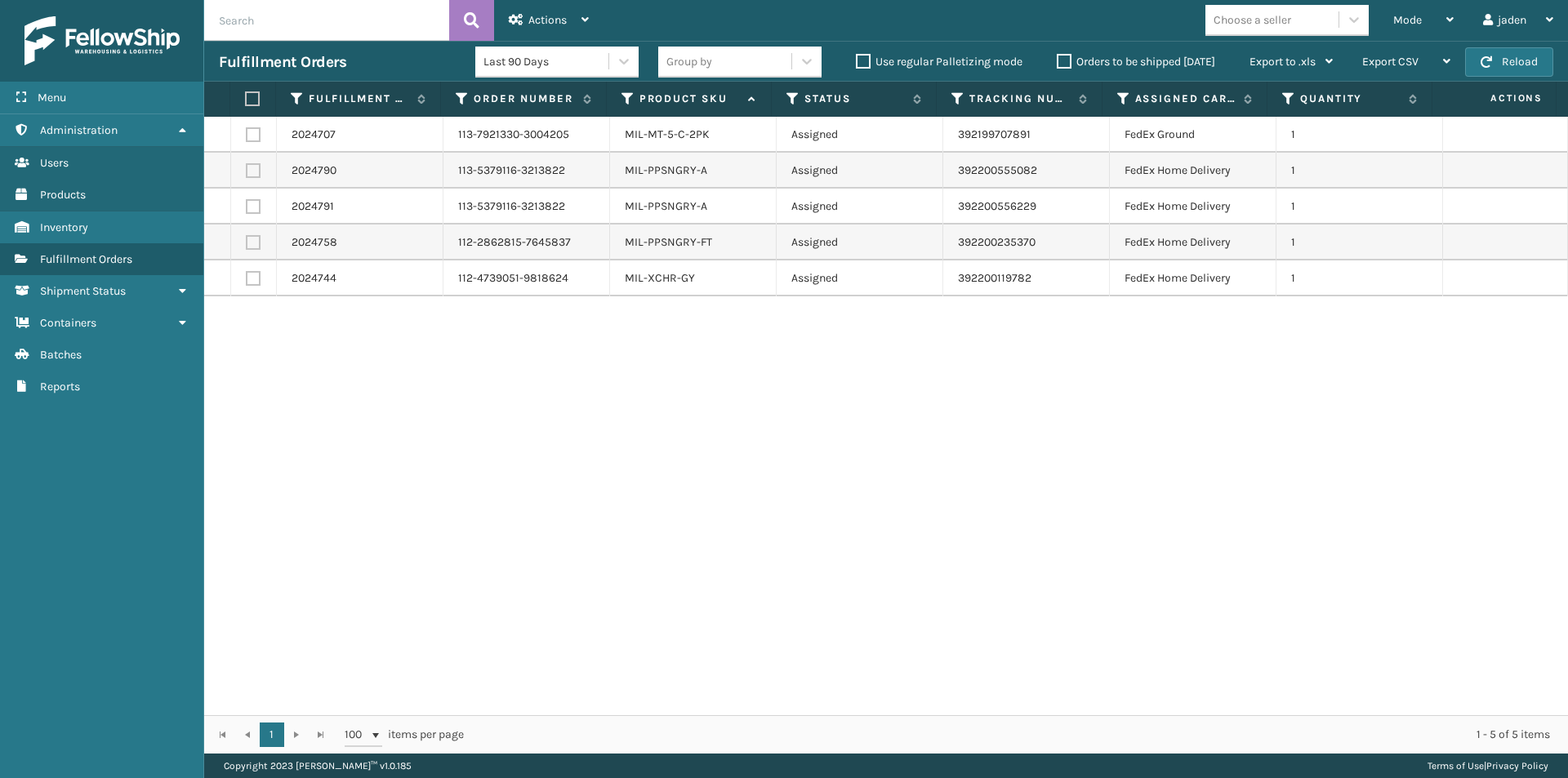
drag, startPoint x: 1055, startPoint y: 405, endPoint x: 616, endPoint y: 411, distance: 439.0
click at [616, 411] on div "2024707 113-7921330-3004205 MIL-MT-5-C-2PK Assigned 392199707891 FedEx Ground 1…" at bounding box center [885, 416] width 1363 height 598
drag, startPoint x: 1242, startPoint y: 464, endPoint x: 1200, endPoint y: 462, distance: 42.0
drag, startPoint x: 1200, startPoint y: 462, endPoint x: 466, endPoint y: 449, distance: 734.1
click at [467, 449] on div "2024707 113-7921330-3004205 MIL-MT-5-C-2PK Assigned 392199707891 FedEx Ground 1…" at bounding box center [885, 416] width 1363 height 598
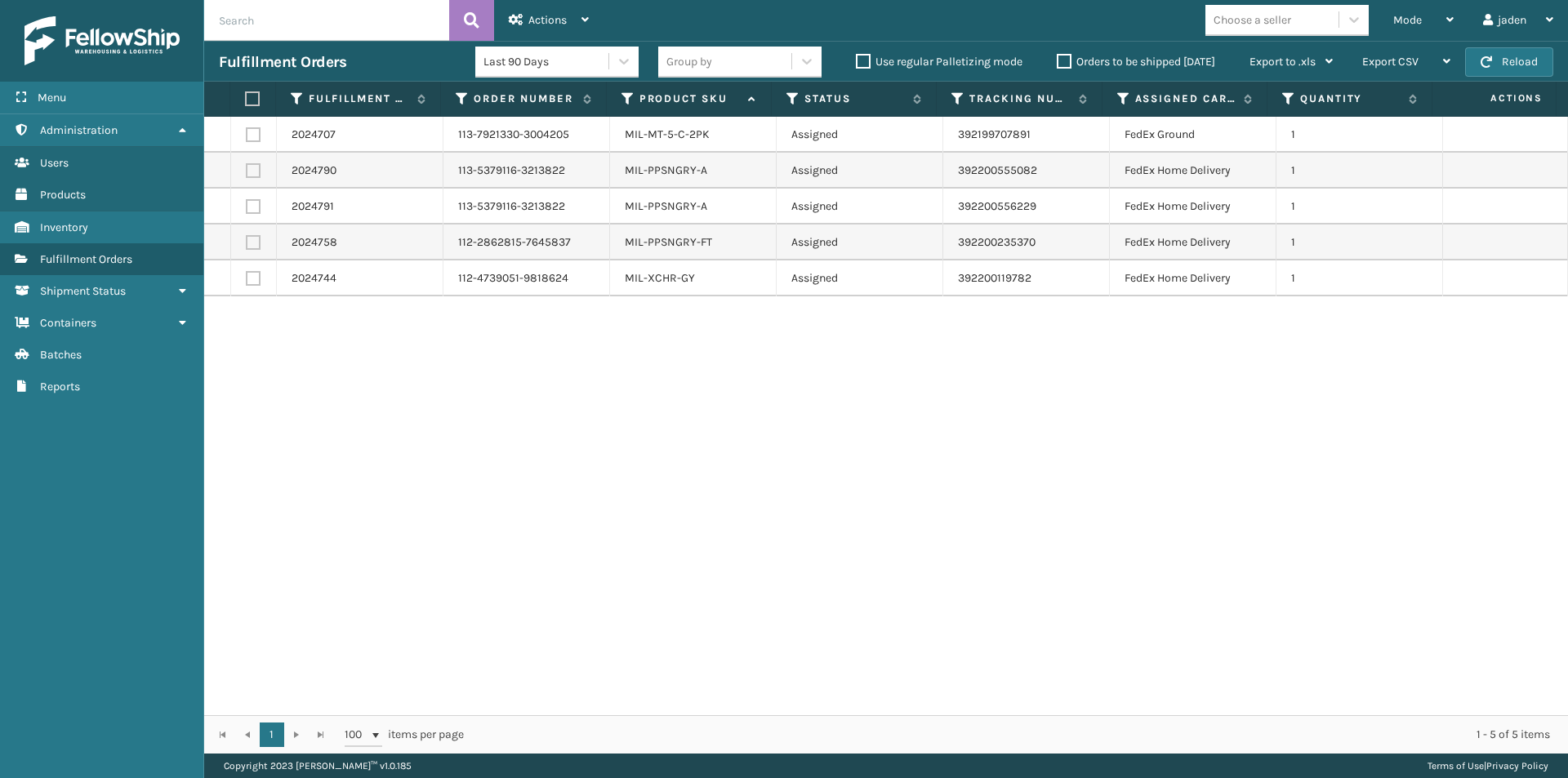
drag, startPoint x: 1021, startPoint y: 464, endPoint x: 967, endPoint y: 422, distance: 68.4
click at [605, 460] on div "2024707 113-7921330-3004205 MIL-MT-5-C-2PK Assigned 392199707891 FedEx Ground 1…" at bounding box center [885, 416] width 1363 height 598
drag, startPoint x: 1101, startPoint y: 419, endPoint x: 1052, endPoint y: 424, distance: 49.3
drag, startPoint x: 1052, startPoint y: 424, endPoint x: 747, endPoint y: 432, distance: 305.1
click at [633, 431] on div "2024707 113-7921330-3004205 MIL-MT-5-C-2PK Assigned 392199707891 FedEx Ground 1…" at bounding box center [885, 416] width 1363 height 598
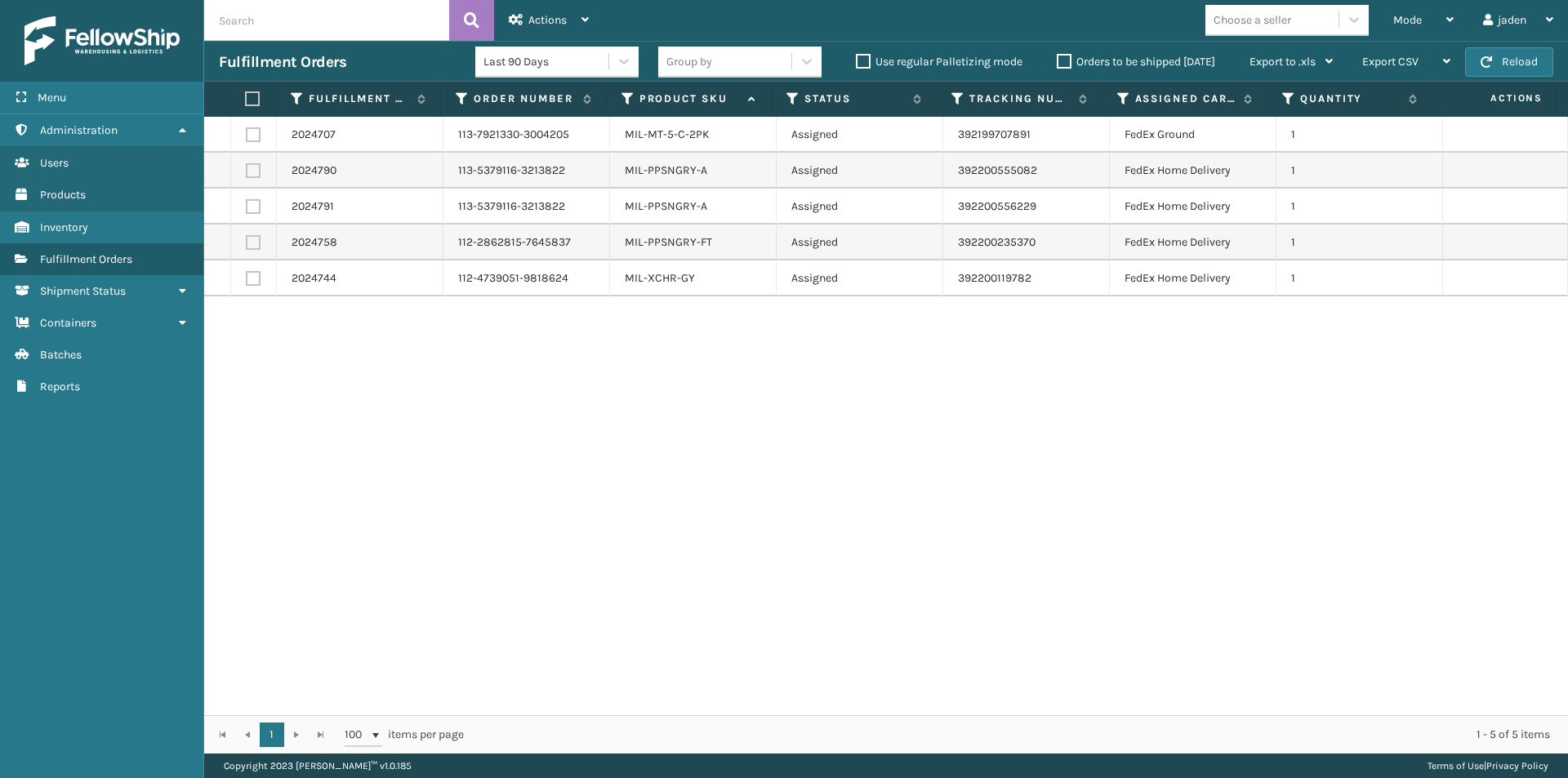
drag, startPoint x: 1210, startPoint y: 425, endPoint x: 1215, endPoint y: 539, distance: 114.1
click at [536, 539] on div "2024707 113-7921330-3004205 MIL-MT-5-C-2PK Assigned 392199707891 FedEx Ground 1…" at bounding box center [885, 416] width 1363 height 598
drag, startPoint x: 1139, startPoint y: 556, endPoint x: 1040, endPoint y: 557, distance: 99.0
click at [690, 571] on div "2024707 113-7921330-3004205 MIL-MT-5-C-2PK Assigned 392199707891 FedEx Ground 1…" at bounding box center [885, 416] width 1363 height 598
drag, startPoint x: 1260, startPoint y: 554, endPoint x: 688, endPoint y: 563, distance: 572.1
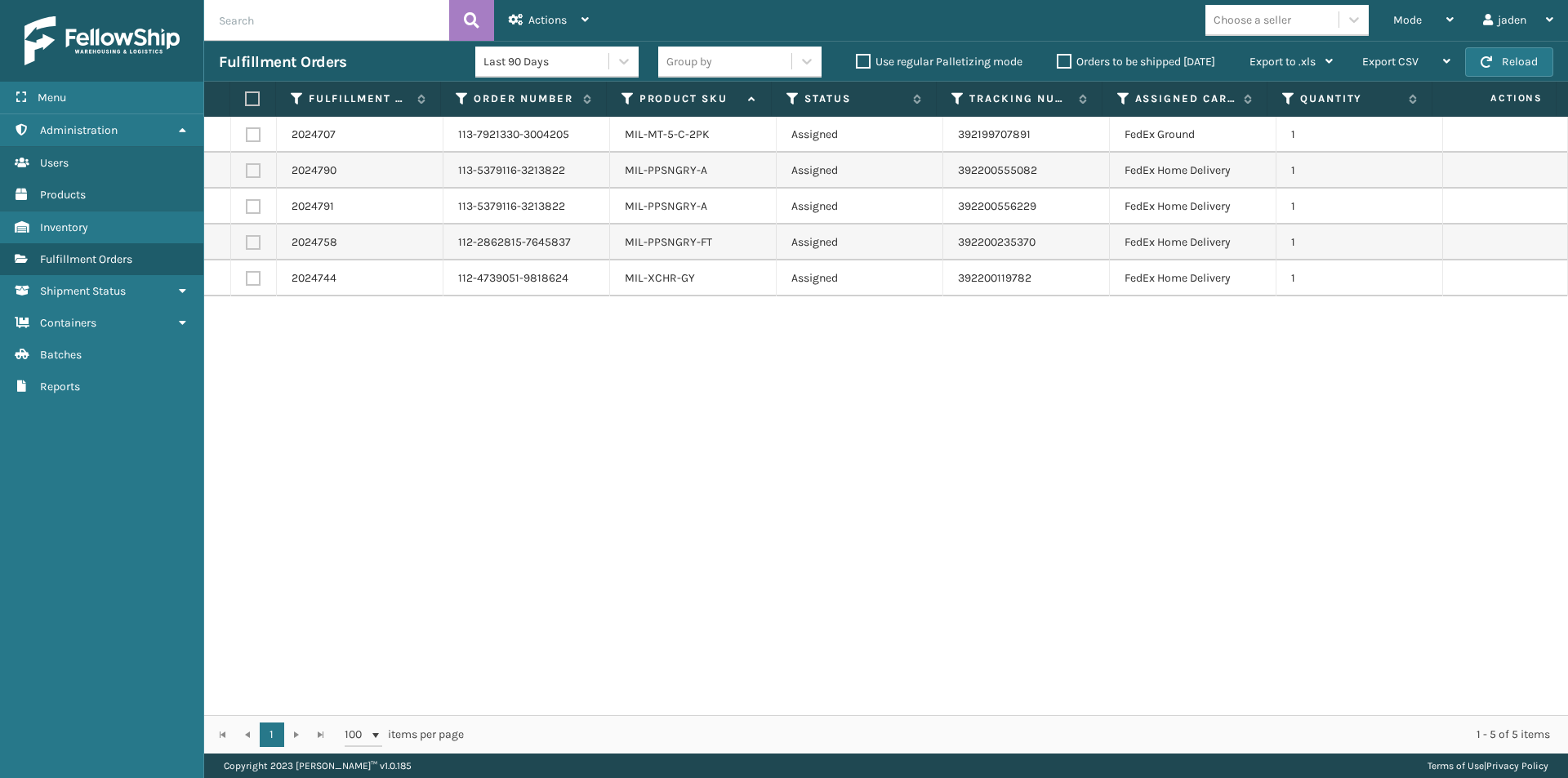
click at [688, 563] on div "2024707 113-7921330-3004205 MIL-MT-5-C-2PK Assigned 392199707891 FedEx Ground 1…" at bounding box center [885, 416] width 1363 height 598
drag, startPoint x: 1229, startPoint y: 614, endPoint x: 929, endPoint y: 580, distance: 301.9
click at [643, 569] on div "2024707 113-7921330-3004205 MIL-MT-5-C-2PK Assigned 392199707891 FedEx Ground 1…" at bounding box center [885, 416] width 1363 height 598
drag, startPoint x: 1254, startPoint y: 580, endPoint x: 1287, endPoint y: 594, distance: 35.8
click at [819, 594] on div "2024707 113-7921330-3004205 MIL-MT-5-C-2PK Assigned 392199707891 FedEx Ground 1…" at bounding box center [885, 416] width 1363 height 598
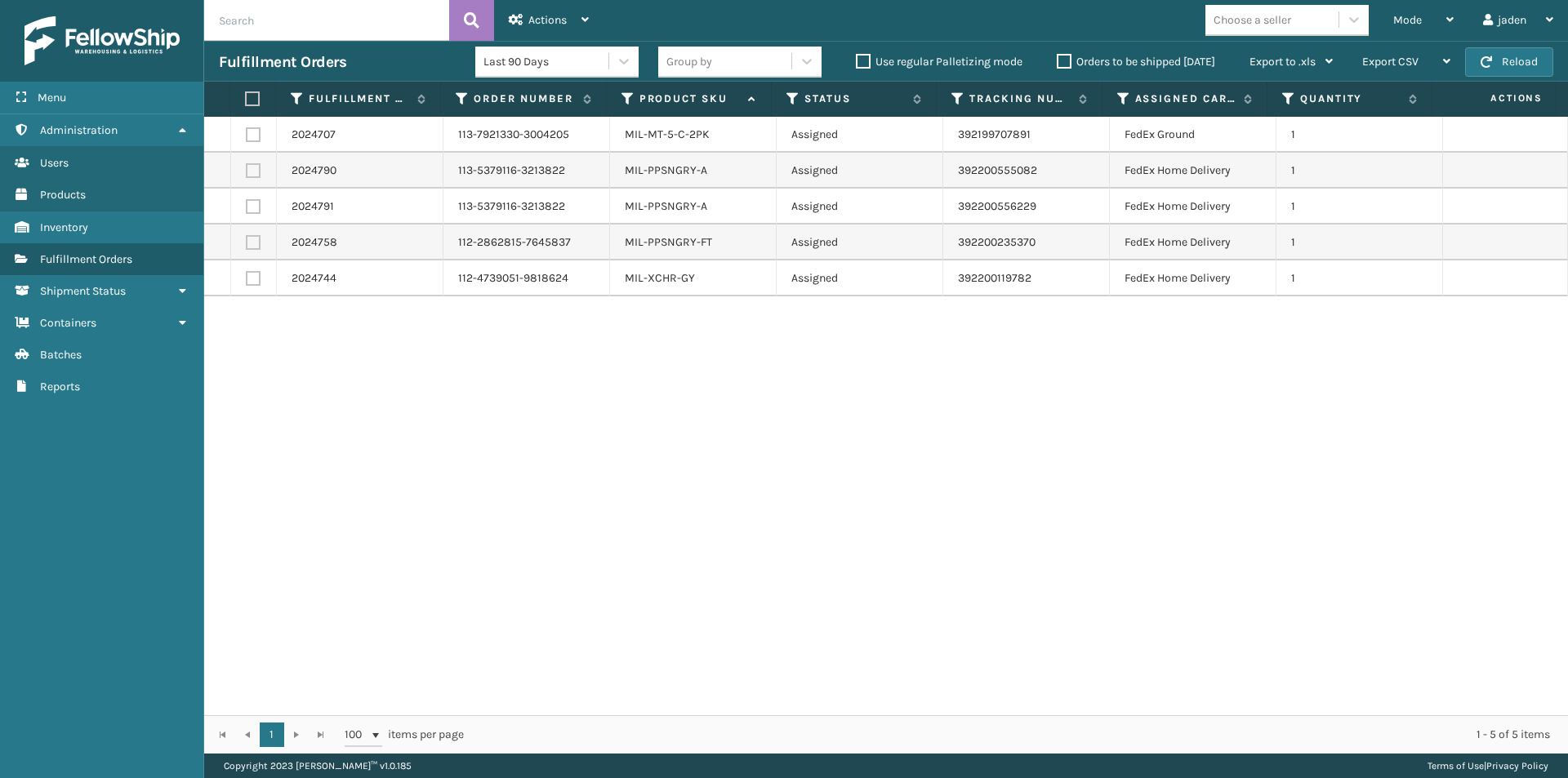
drag, startPoint x: 1305, startPoint y: 594, endPoint x: 1164, endPoint y: 593, distance: 141.0
drag, startPoint x: 1164, startPoint y: 593, endPoint x: 1243, endPoint y: 578, distance: 80.4
click at [823, 593] on div "2024707 113-7921330-3004205 MIL-MT-5-C-2PK Assigned 392199707891 FedEx Ground 1…" at bounding box center [885, 416] width 1363 height 598
drag, startPoint x: 1318, startPoint y: 563, endPoint x: 1292, endPoint y: 558, distance: 26.5
drag, startPoint x: 1292, startPoint y: 558, endPoint x: 582, endPoint y: 463, distance: 716.3
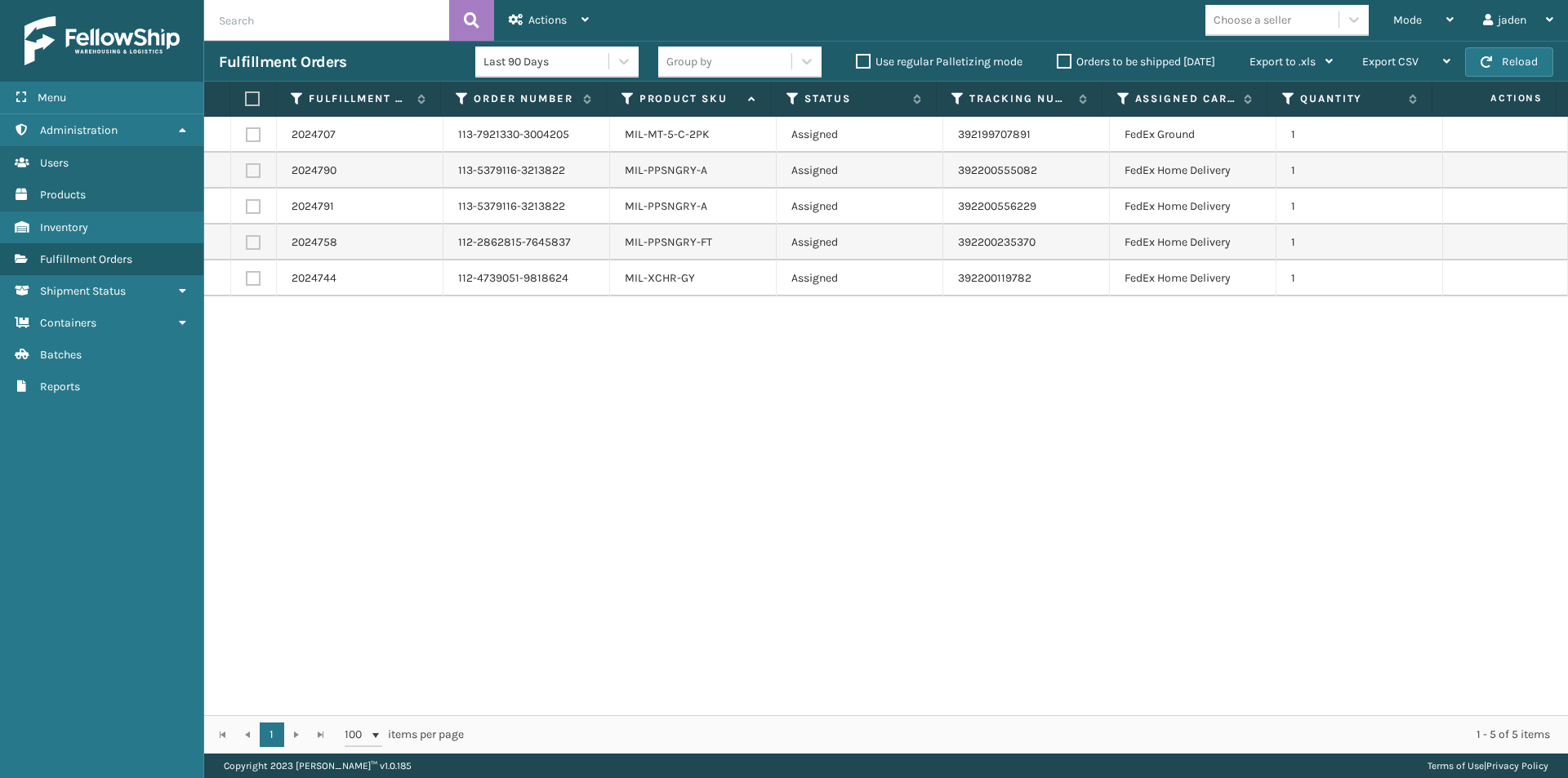
click at [582, 463] on div "2024707 113-7921330-3004205 MIL-MT-5-C-2PK Assigned 392199707891 FedEx Ground 1…" at bounding box center [885, 416] width 1363 height 598
click at [1526, 55] on button "Reload" at bounding box center [1509, 61] width 88 height 29
click at [1408, 20] on span "Mode" at bounding box center [1408, 20] width 28 height 14
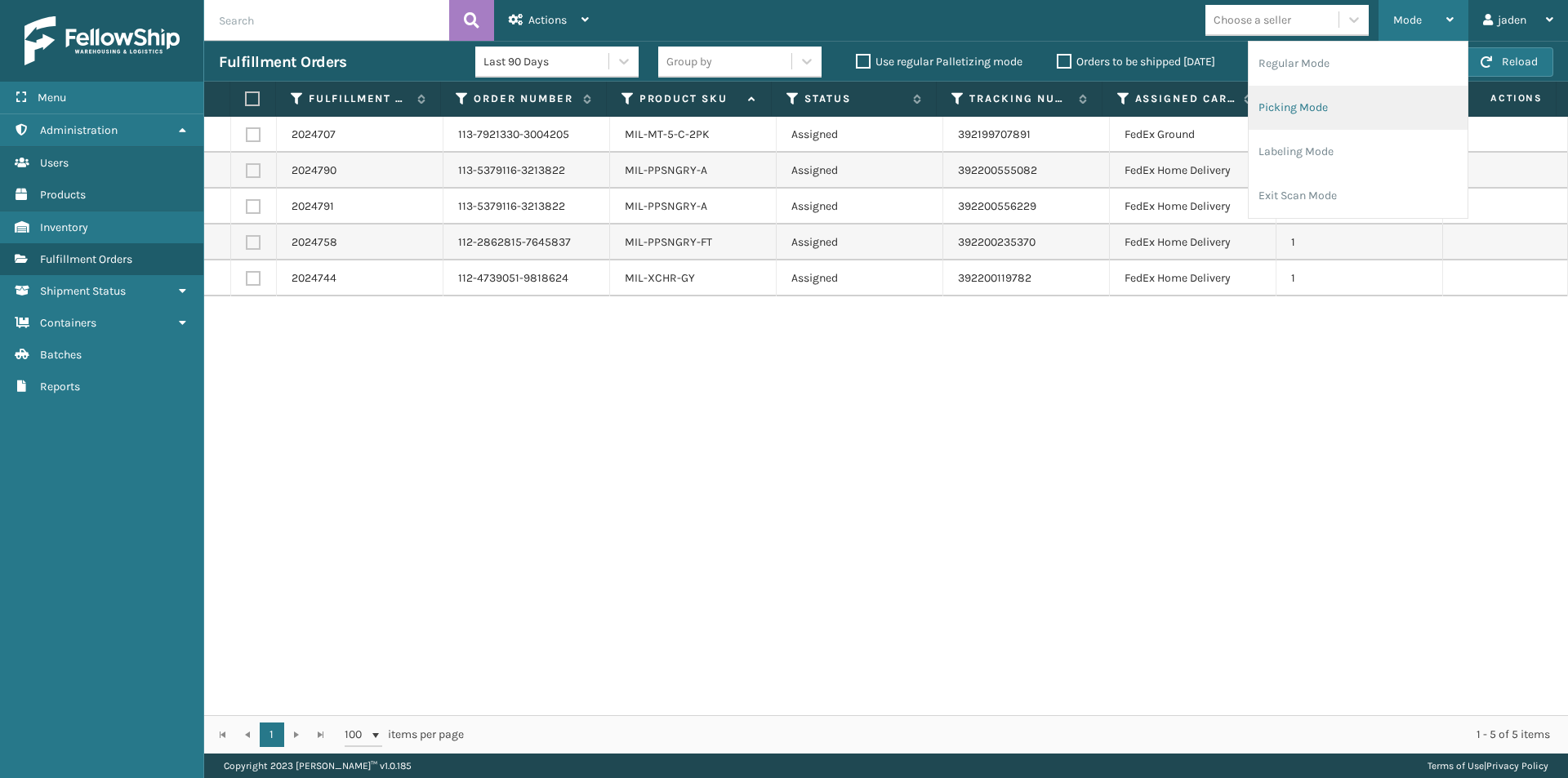
click at [1310, 117] on li "Picking Mode" at bounding box center [1357, 108] width 219 height 44
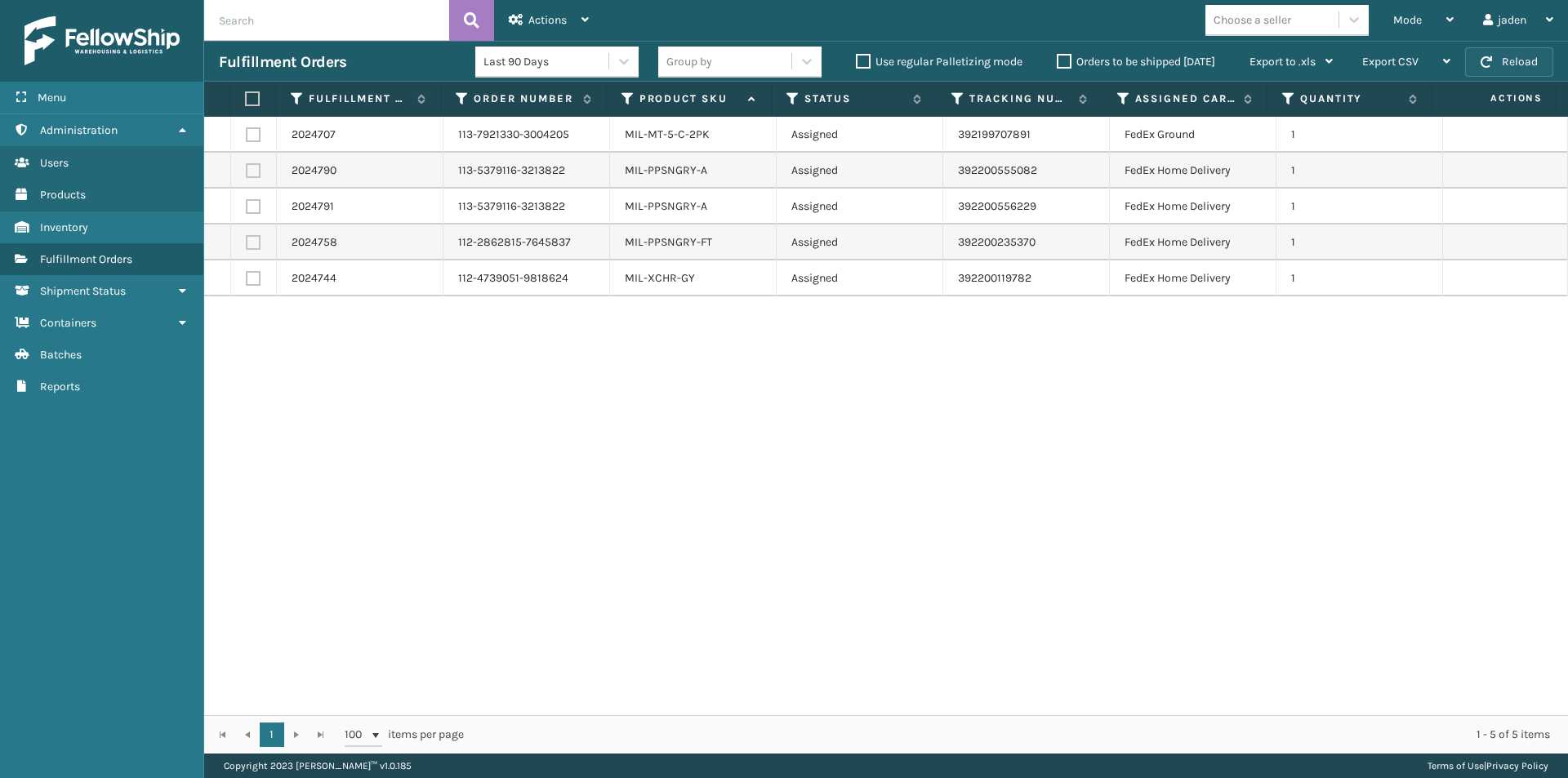
click at [1543, 74] on button "Reload" at bounding box center [1509, 61] width 88 height 29
drag, startPoint x: 1132, startPoint y: 387, endPoint x: 796, endPoint y: 348, distance: 338.3
click at [782, 369] on div "2024707 113-7921330-3004205 MIL-MT-5-C-2PK Assigned 392199707891 FedEx Ground 1…" at bounding box center [885, 416] width 1363 height 598
click at [1421, 29] on div "Mode" at bounding box center [1424, 20] width 60 height 41
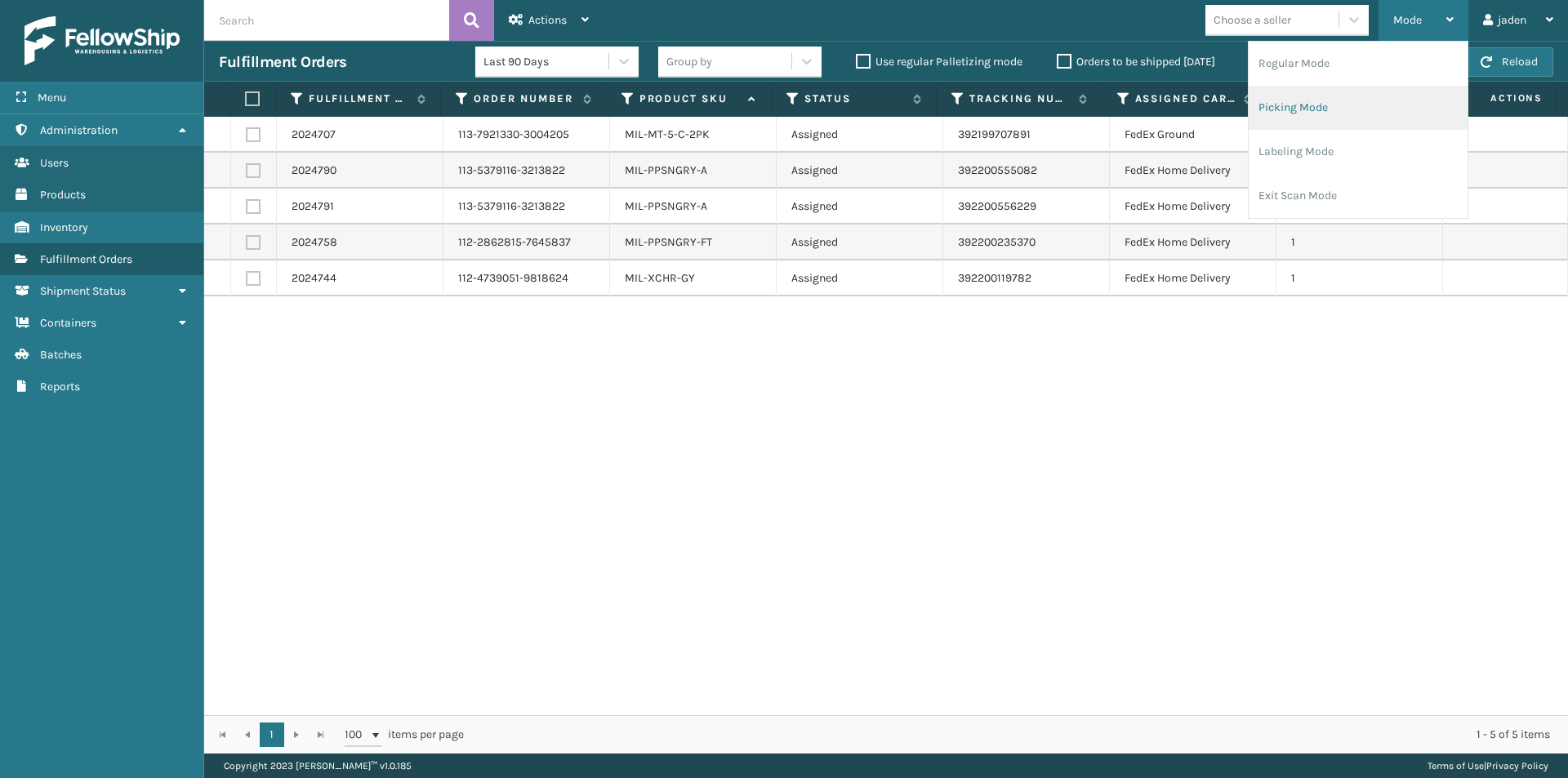
click at [1369, 105] on li "Picking Mode" at bounding box center [1357, 108] width 219 height 44
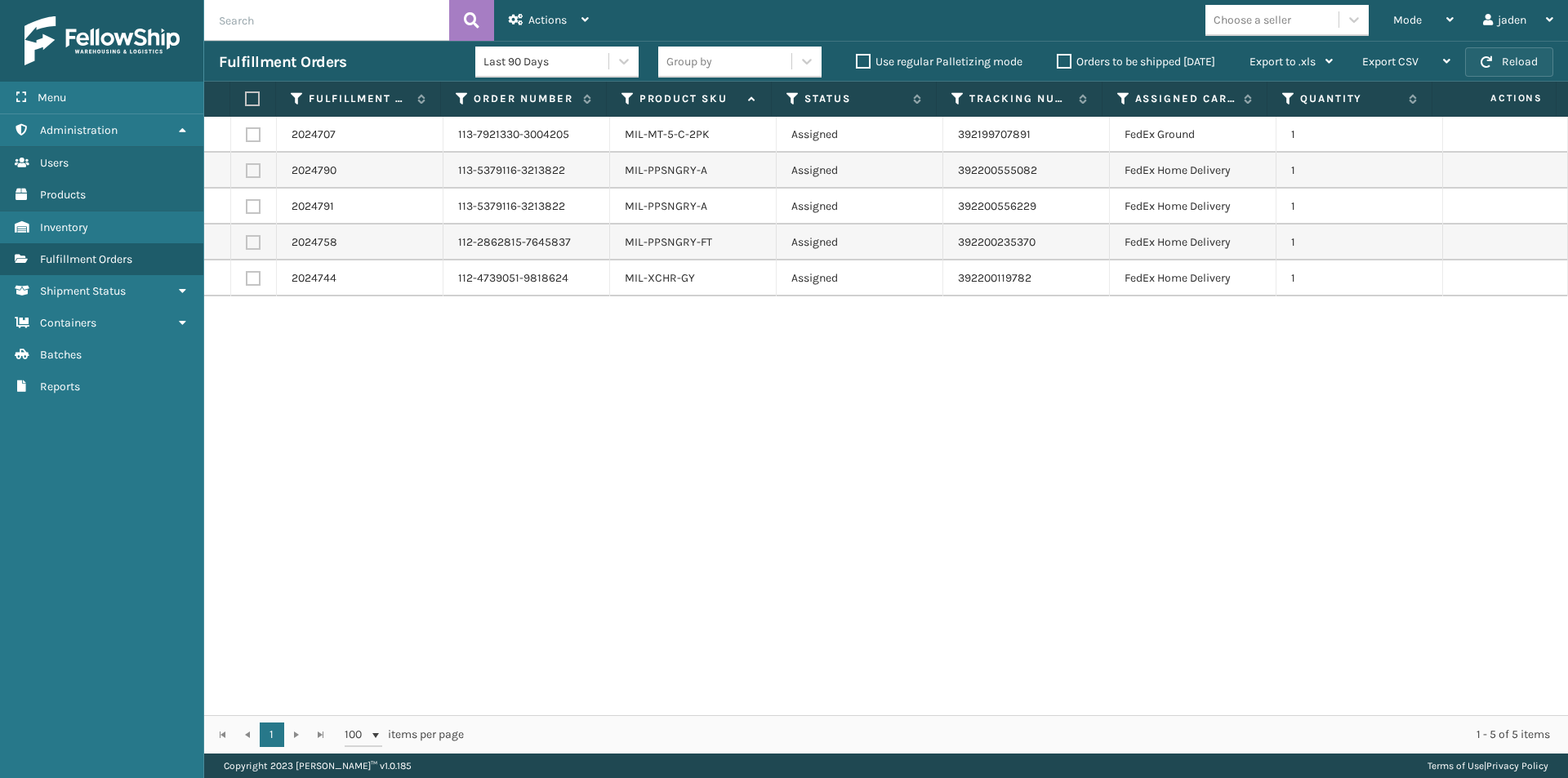
click at [1533, 57] on button "Reload" at bounding box center [1509, 61] width 88 height 29
click at [1426, 22] on div "Mode" at bounding box center [1424, 20] width 60 height 41
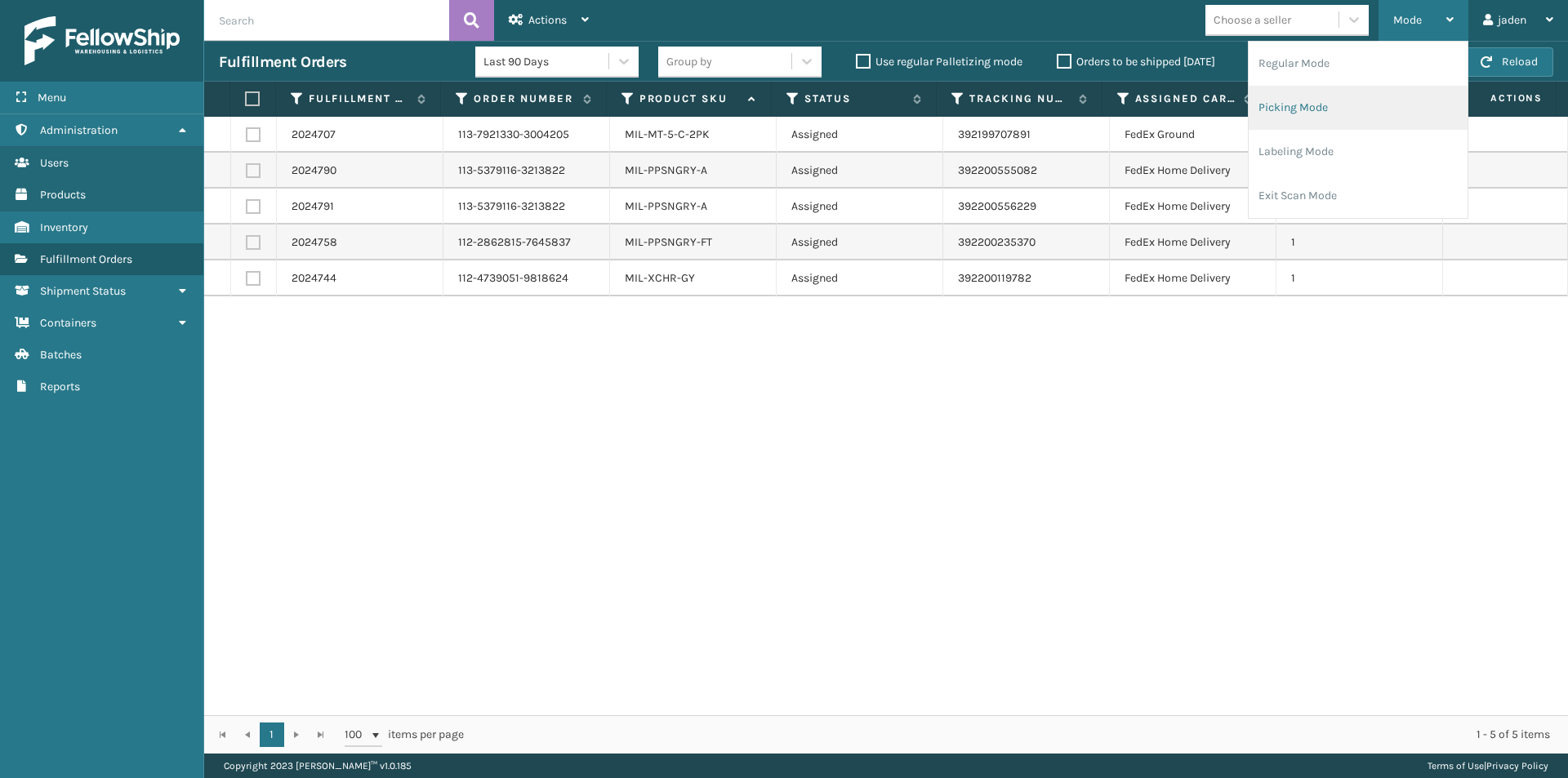
click at [1353, 121] on li "Picking Mode" at bounding box center [1357, 108] width 219 height 44
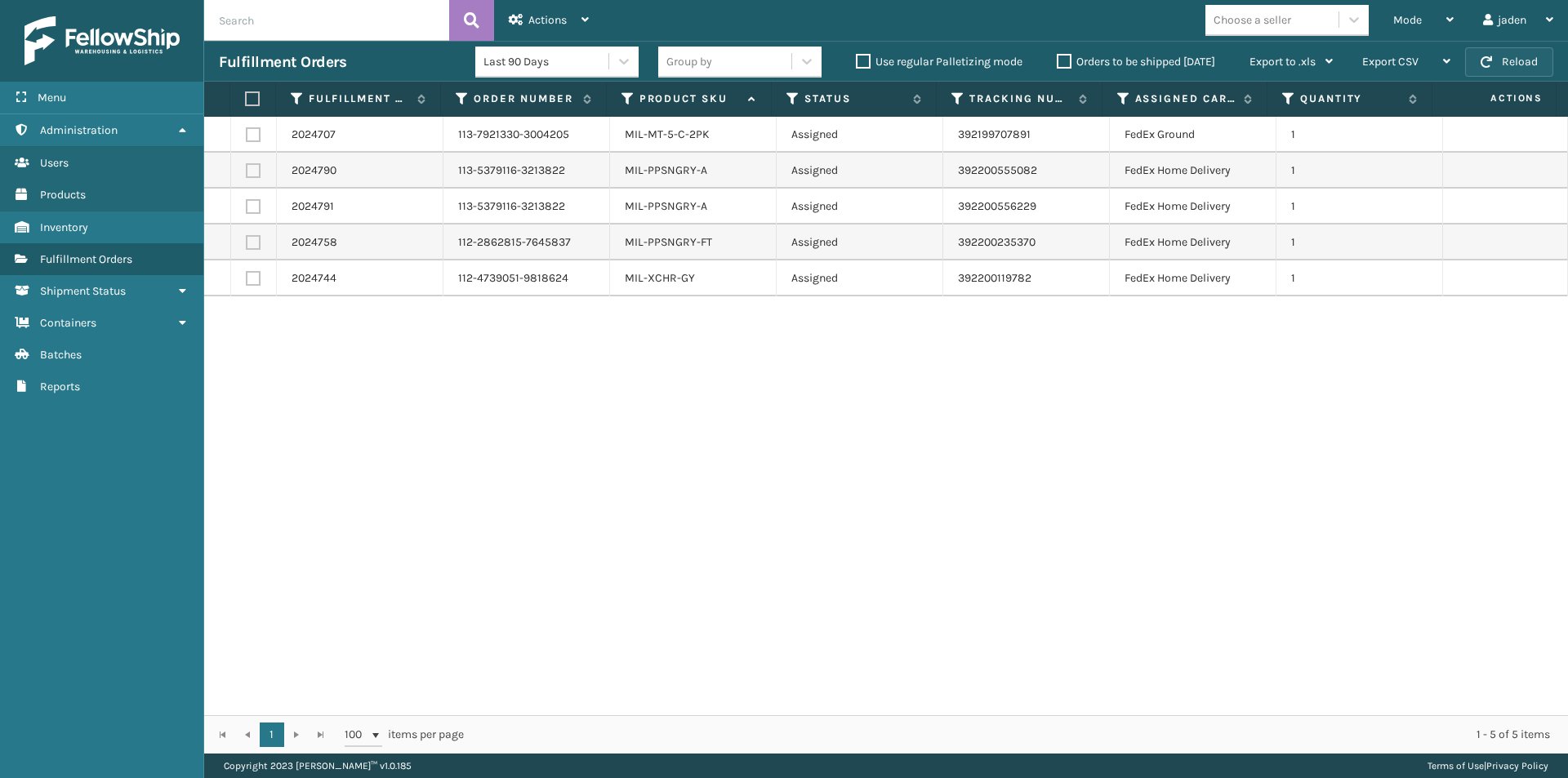
click at [1518, 59] on button "Reload" at bounding box center [1509, 61] width 88 height 29
click at [1424, 19] on div "Mode" at bounding box center [1424, 20] width 60 height 41
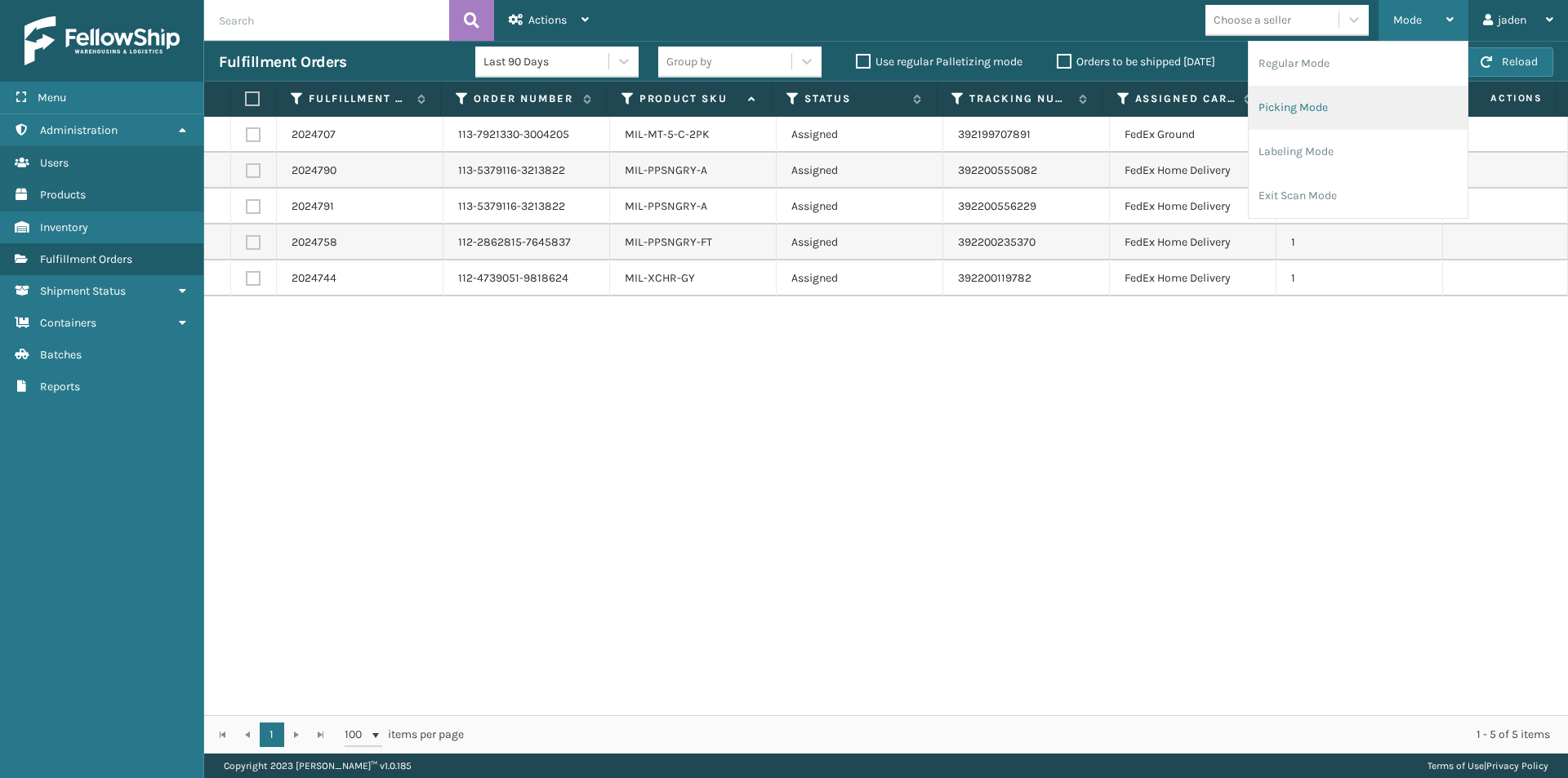
click at [1352, 100] on li "Picking Mode" at bounding box center [1357, 108] width 219 height 44
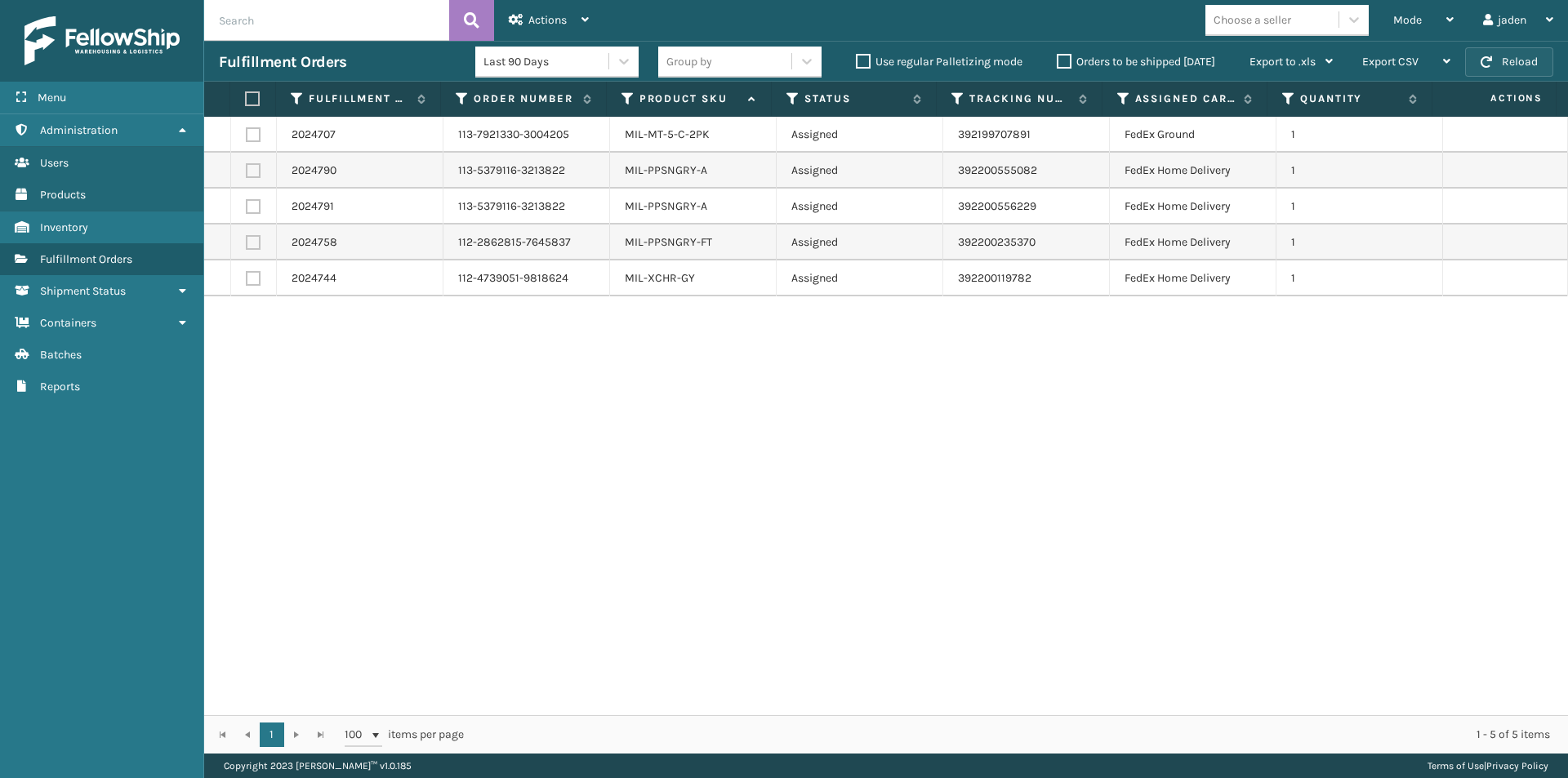
click at [1515, 61] on button "Reload" at bounding box center [1509, 61] width 88 height 29
click at [1428, 17] on div "Mode" at bounding box center [1424, 20] width 60 height 41
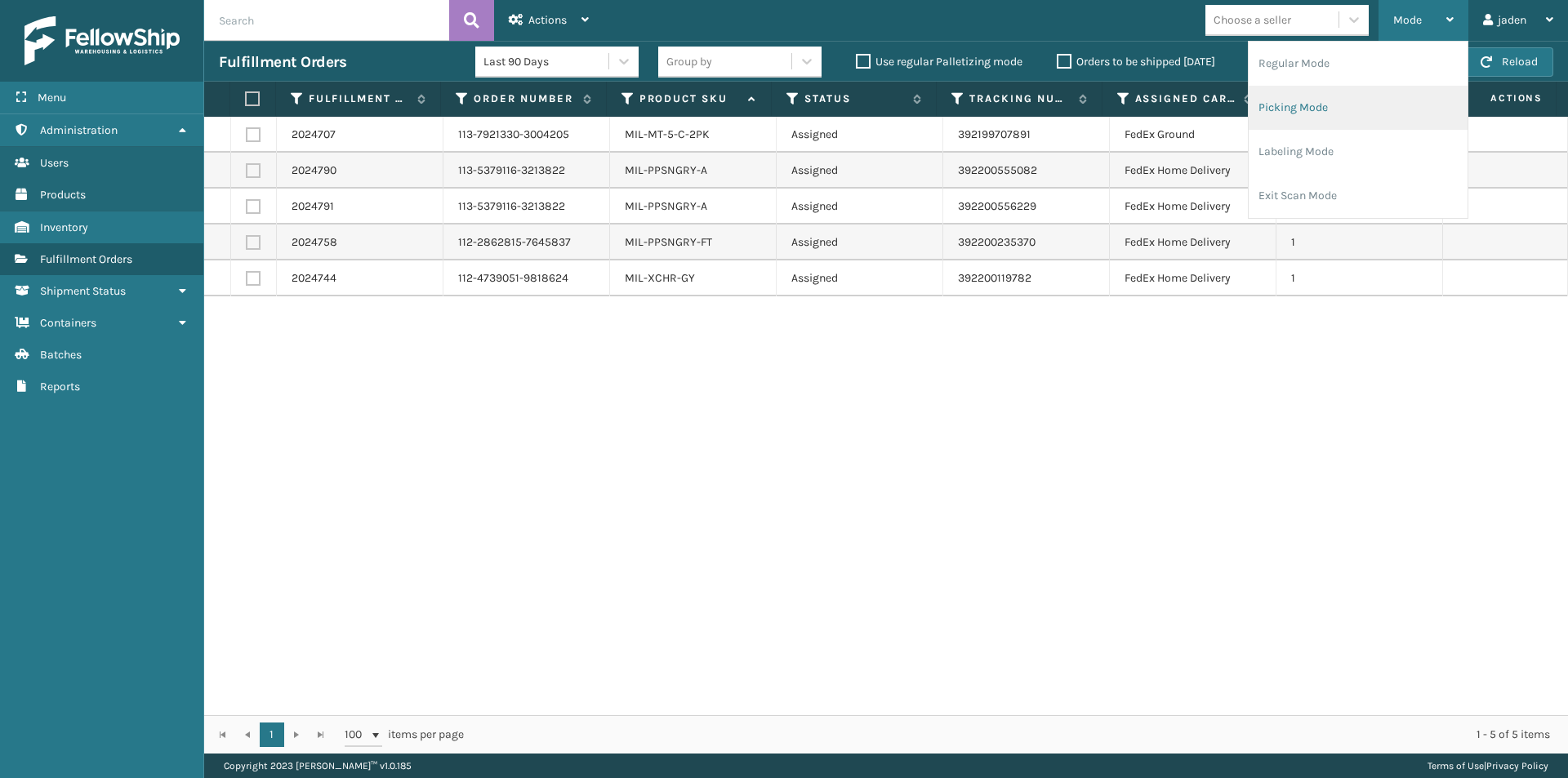
click at [1367, 100] on li "Picking Mode" at bounding box center [1357, 108] width 219 height 44
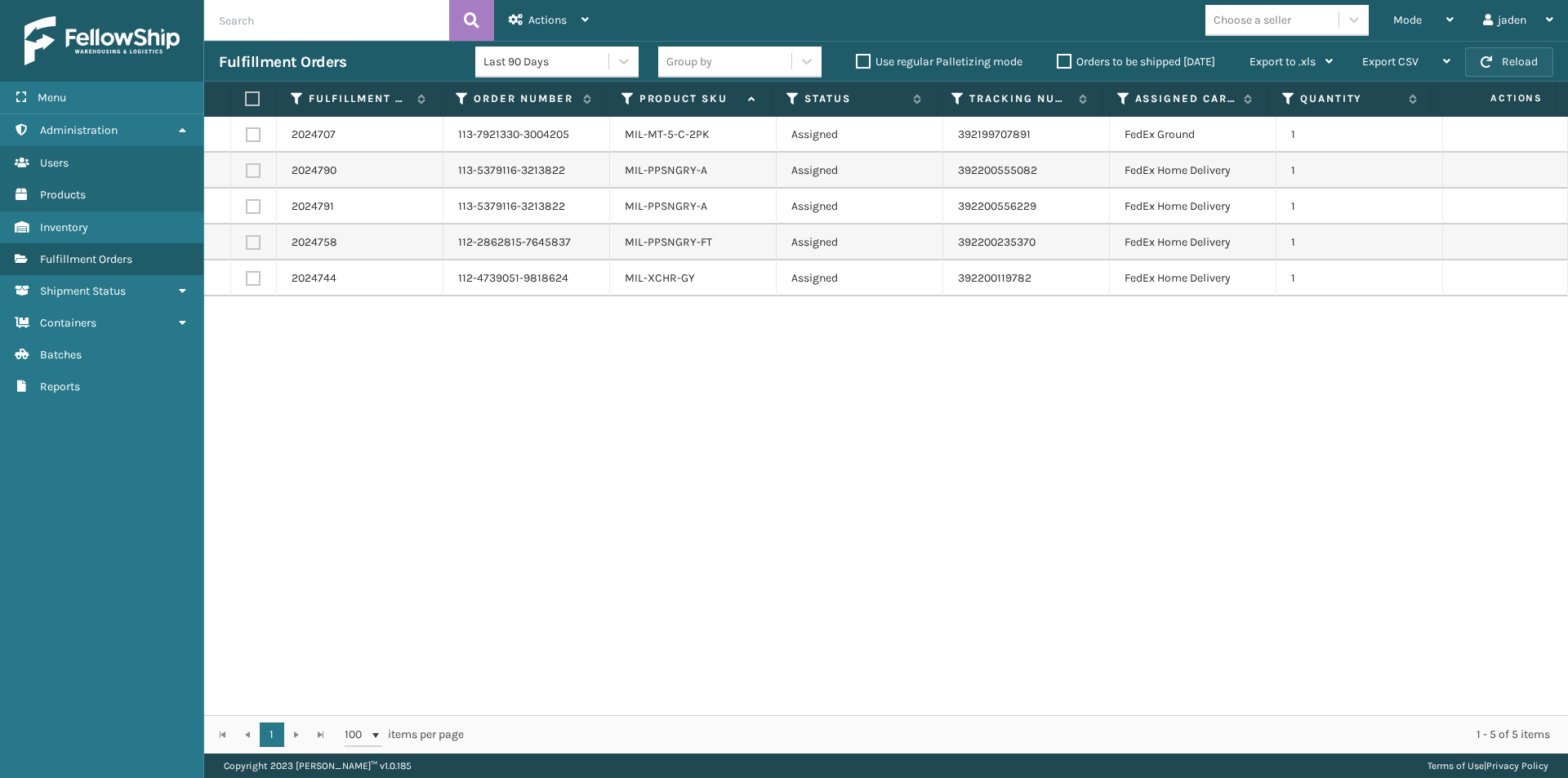
click at [1505, 56] on button "Reload" at bounding box center [1509, 61] width 88 height 29
drag, startPoint x: 1072, startPoint y: 450, endPoint x: 860, endPoint y: 190, distance: 335.5
click at [695, 432] on div "2024707 113-7921330-3004205 MIL-MT-5-C-2PK Assigned 392199707891 FedEx Ground 1…" at bounding box center [885, 416] width 1363 height 598
click at [1404, 26] on span "Mode" at bounding box center [1408, 20] width 28 height 14
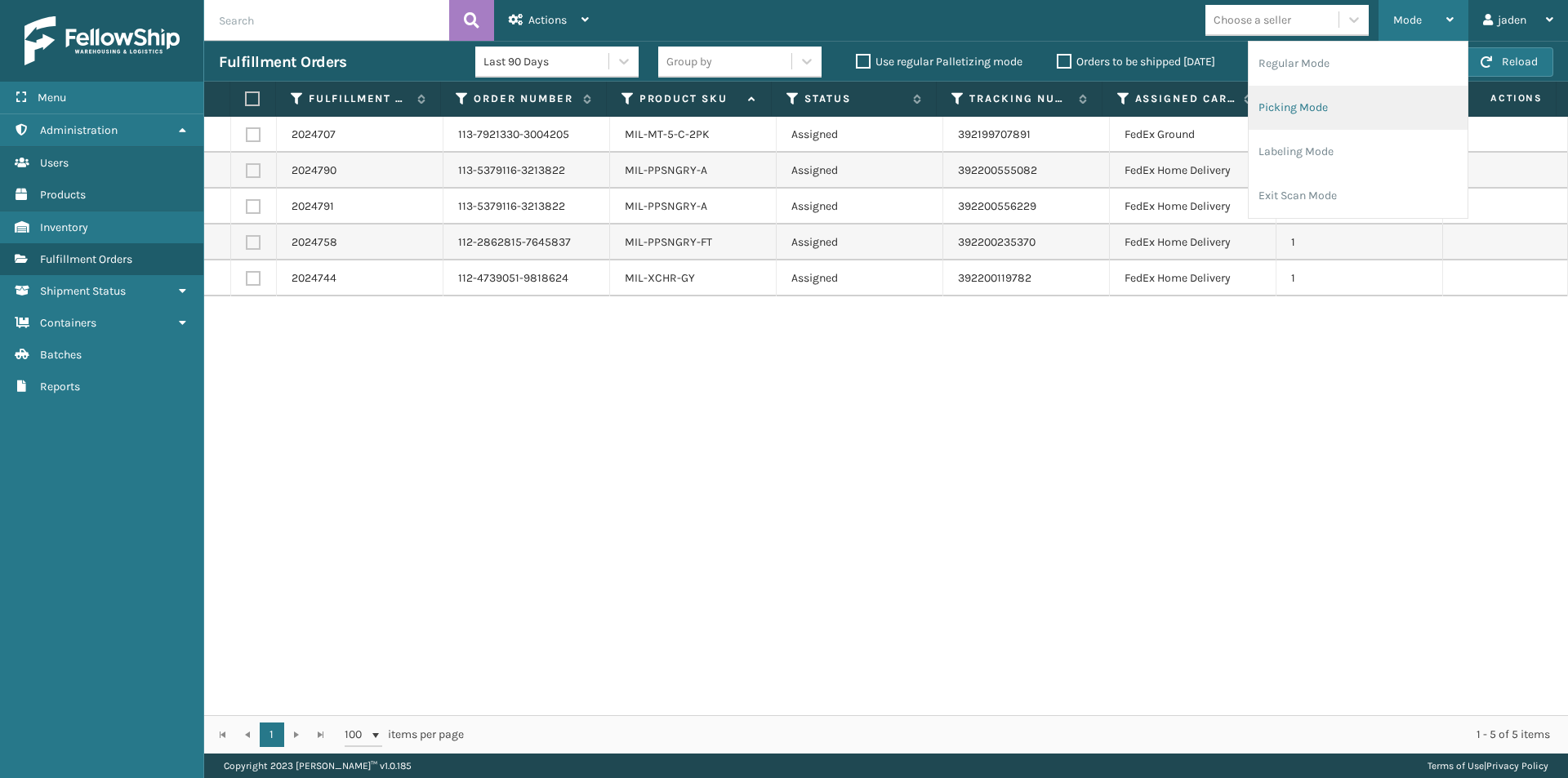
click at [1309, 109] on li "Picking Mode" at bounding box center [1357, 108] width 219 height 44
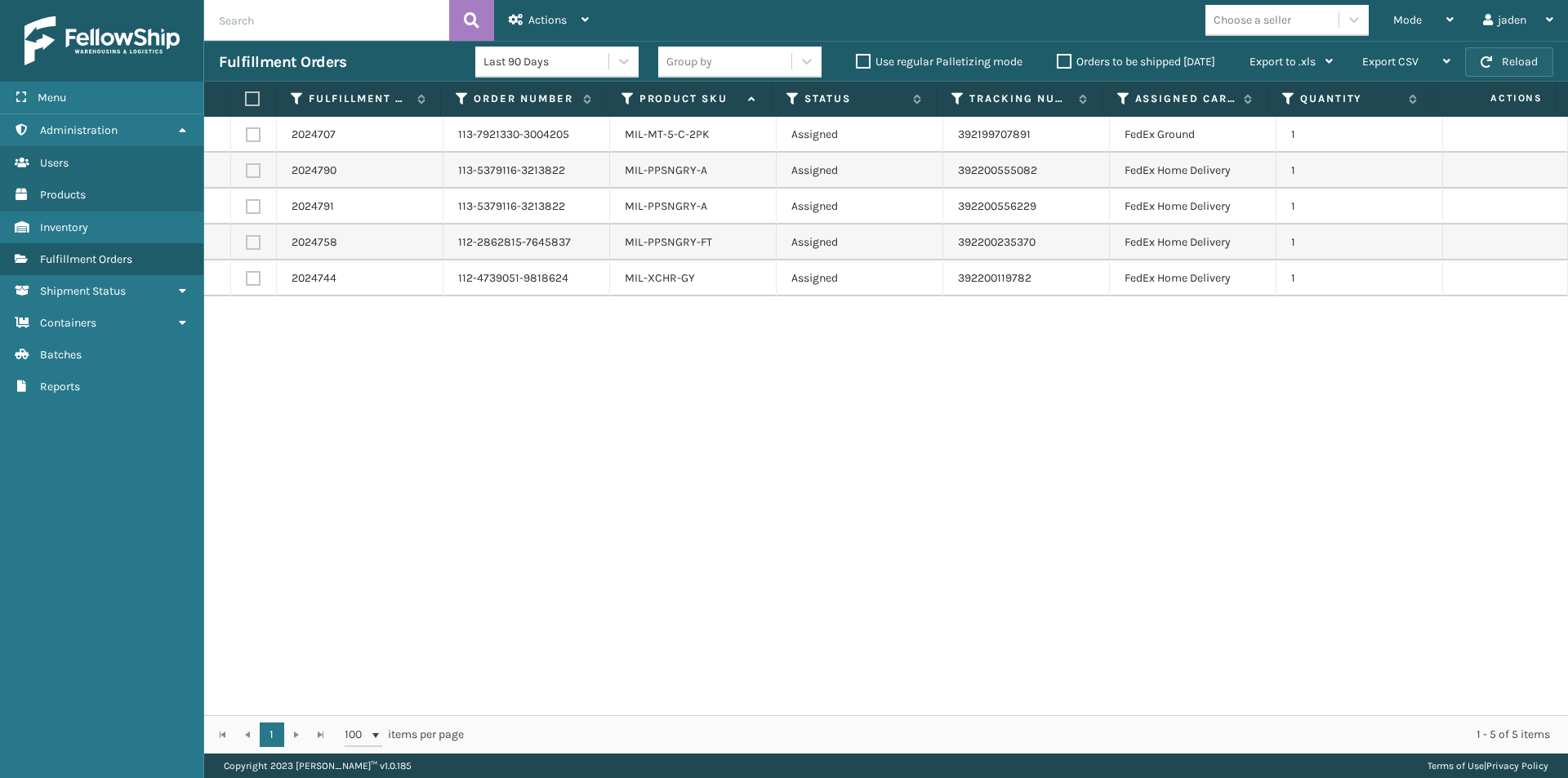
click at [1534, 57] on button "Reload" at bounding box center [1509, 61] width 88 height 29
drag, startPoint x: 869, startPoint y: 345, endPoint x: 682, endPoint y: 357, distance: 187.4
click at [682, 357] on div "2024707 113-7921330-3004205 MIL-MT-5-C-2PK Assigned 392199707891 FedEx Ground 1…" at bounding box center [885, 416] width 1363 height 598
drag, startPoint x: 824, startPoint y: 331, endPoint x: 735, endPoint y: 336, distance: 89.1
click at [735, 336] on div "2024707 113-7921330-3004205 MIL-MT-5-C-2PK Assigned 392199707891 FedEx Ground 1…" at bounding box center [885, 416] width 1363 height 598
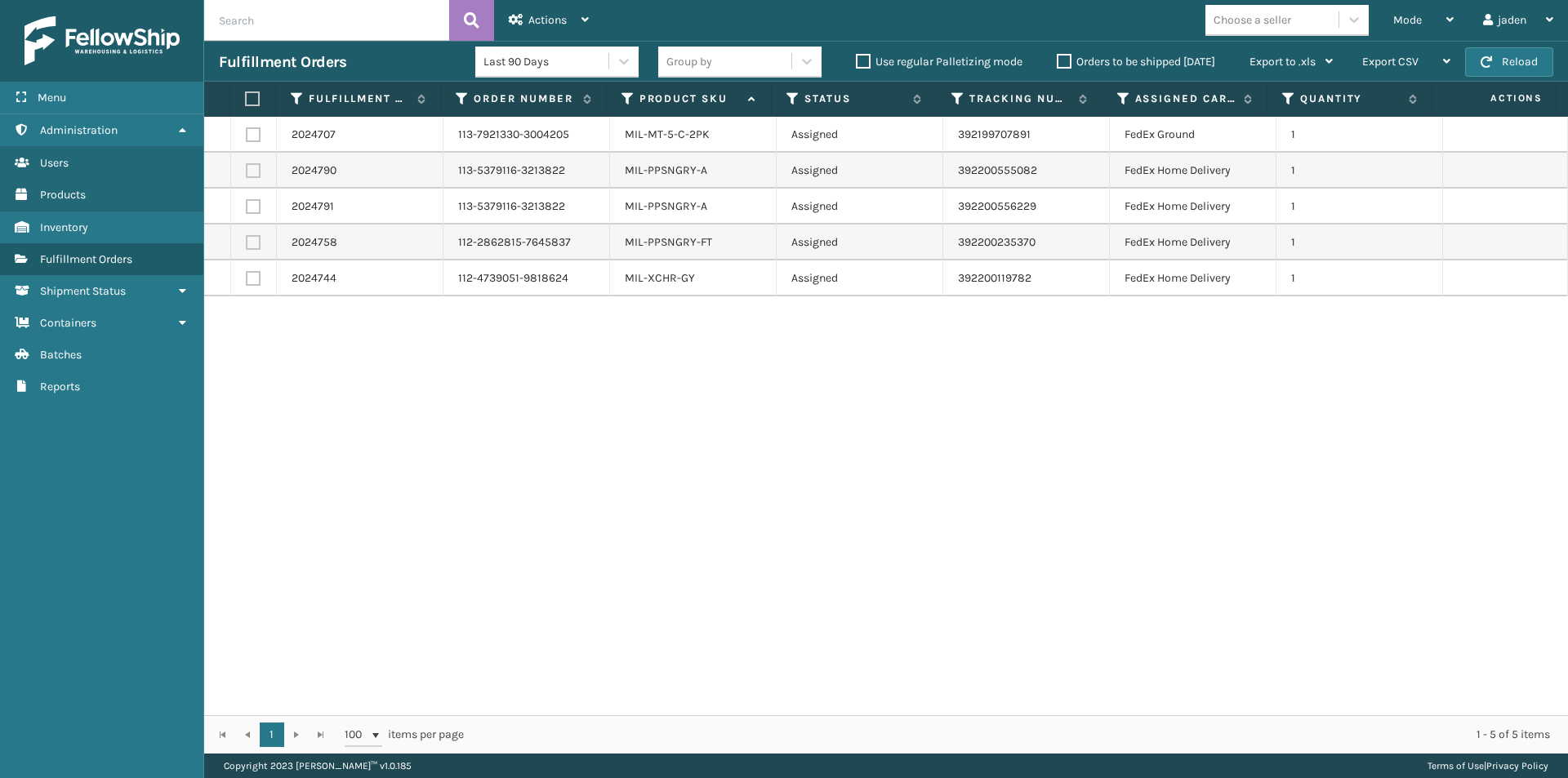
drag, startPoint x: 815, startPoint y: 325, endPoint x: 707, endPoint y: 328, distance: 108.0
click at [707, 328] on div "2024707 113-7921330-3004205 MIL-MT-5-C-2PK Assigned 392199707891 FedEx Ground 1…" at bounding box center [885, 416] width 1363 height 598
drag, startPoint x: 883, startPoint y: 332, endPoint x: 704, endPoint y: 350, distance: 179.9
click at [704, 350] on div "2024707 113-7921330-3004205 MIL-MT-5-C-2PK Assigned 392199707891 FedEx Ground 1…" at bounding box center [885, 416] width 1363 height 598
drag, startPoint x: 801, startPoint y: 345, endPoint x: 731, endPoint y: 335, distance: 70.7
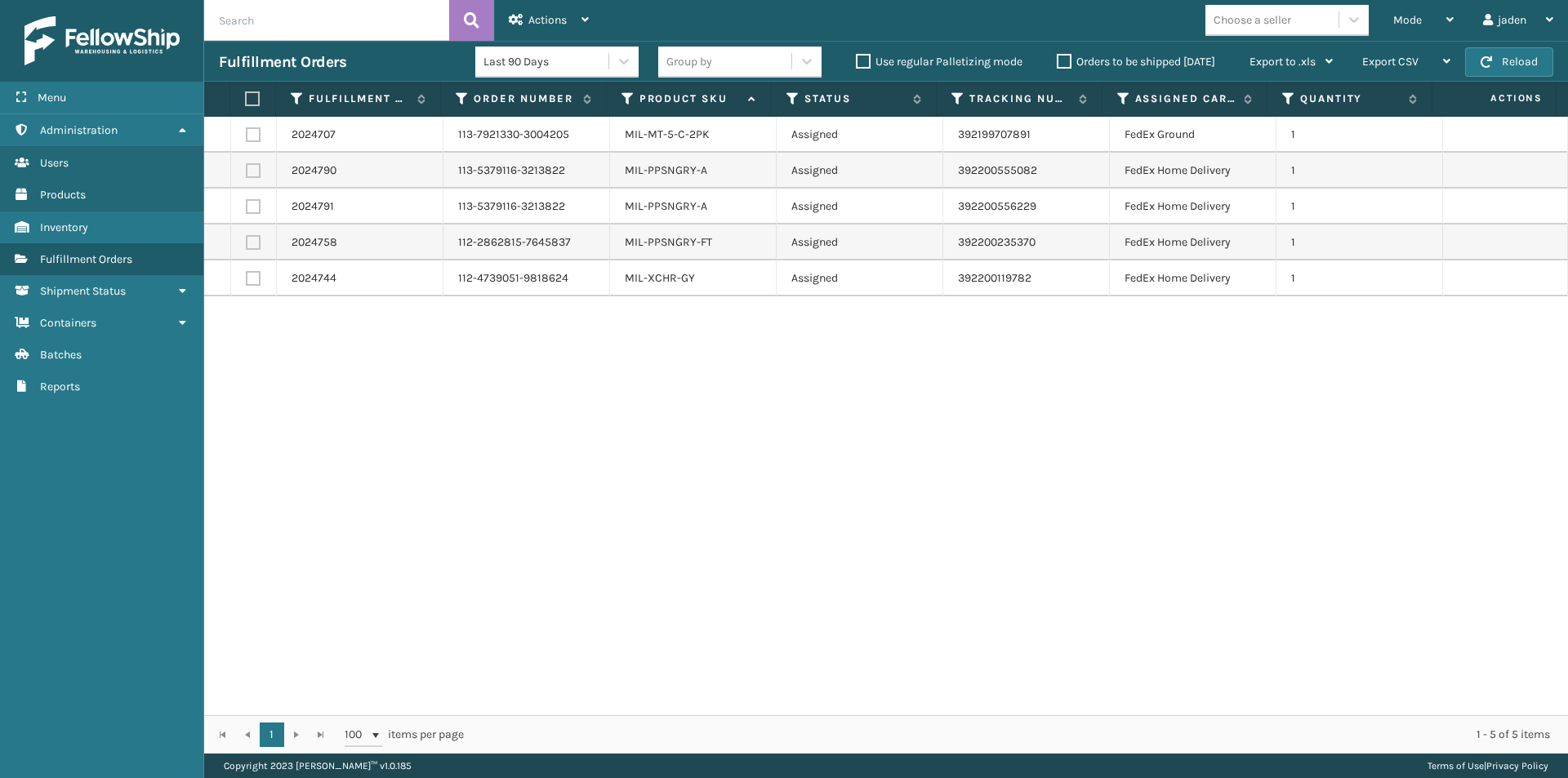
click at [731, 335] on div "2024707 113-7921330-3004205 MIL-MT-5-C-2PK Assigned 392199707891 FedEx Ground 1…" at bounding box center [885, 416] width 1363 height 598
drag, startPoint x: 872, startPoint y: 337, endPoint x: 706, endPoint y: 337, distance: 166.0
click at [706, 337] on div "2024707 113-7921330-3004205 MIL-MT-5-C-2PK Assigned 392199707891 FedEx Ground 1…" at bounding box center [885, 416] width 1363 height 598
drag, startPoint x: 803, startPoint y: 328, endPoint x: 689, endPoint y: 337, distance: 114.4
click at [689, 337] on div "2024707 113-7921330-3004205 MIL-MT-5-C-2PK Assigned 392199707891 FedEx Ground 1…" at bounding box center [885, 416] width 1363 height 598
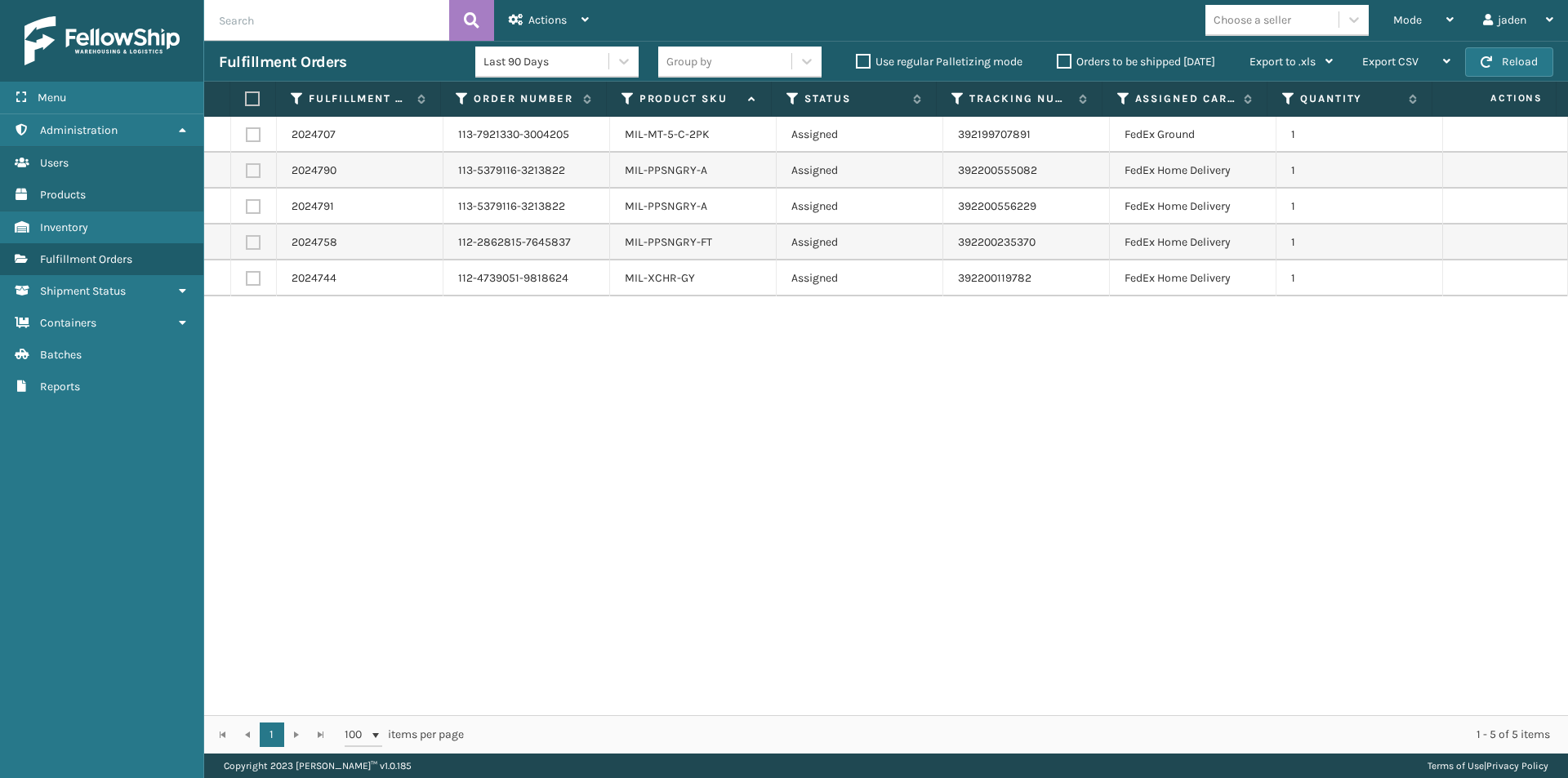
drag, startPoint x: 804, startPoint y: 330, endPoint x: 644, endPoint y: 329, distance: 160.0
click at [644, 329] on div "2024707 113-7921330-3004205 MIL-MT-5-C-2PK Assigned 392199707891 FedEx Ground 1…" at bounding box center [885, 416] width 1363 height 598
drag, startPoint x: 831, startPoint y: 315, endPoint x: 669, endPoint y: 342, distance: 164.2
click at [669, 342] on div "2024707 113-7921330-3004205 MIL-MT-5-C-2PK Assigned 392199707891 FedEx Ground 1…" at bounding box center [885, 416] width 1363 height 598
drag, startPoint x: 820, startPoint y: 332, endPoint x: 653, endPoint y: 355, distance: 168.6
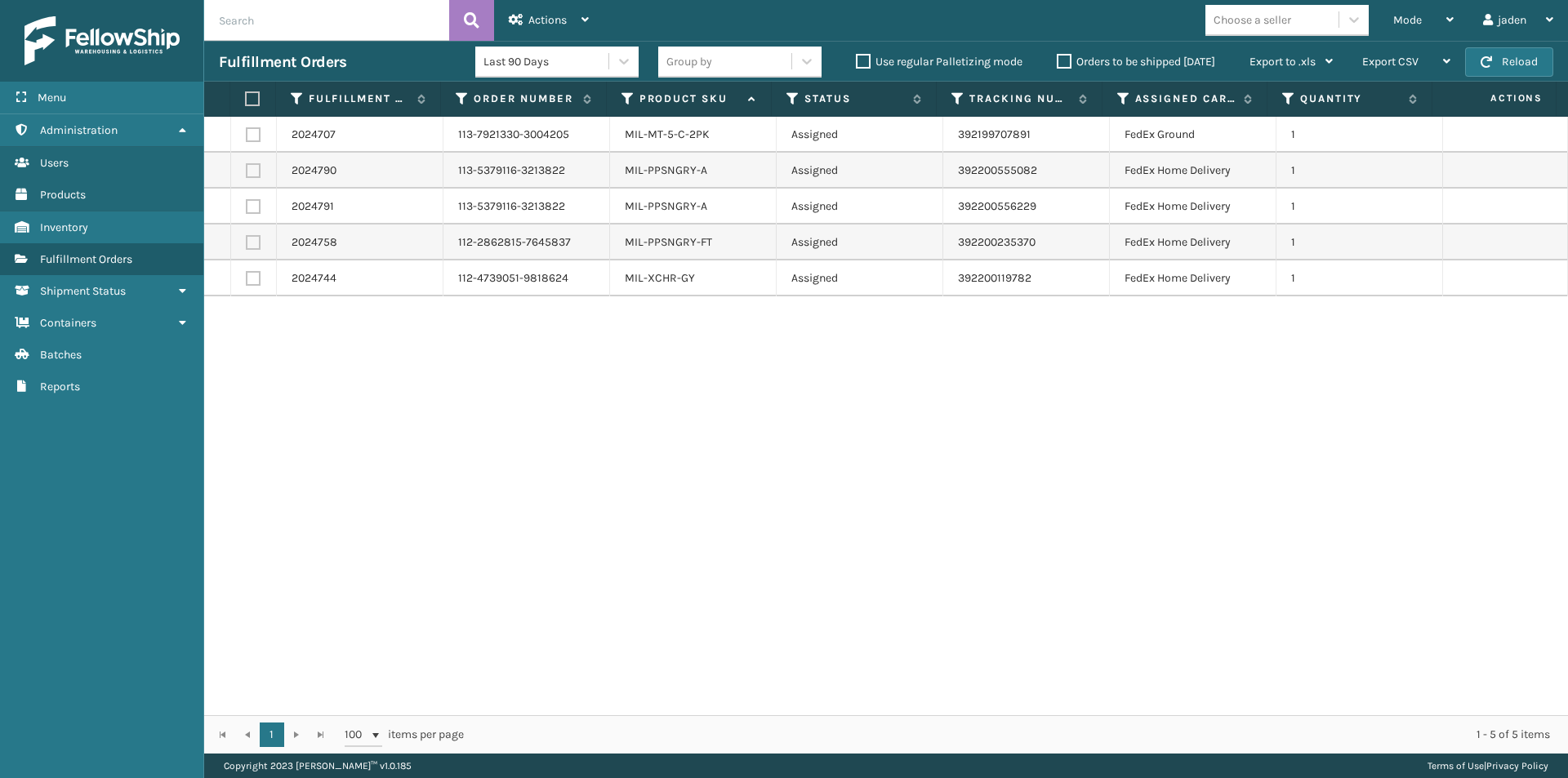
click at [653, 355] on div "2024707 113-7921330-3004205 MIL-MT-5-C-2PK Assigned 392199707891 FedEx Ground 1…" at bounding box center [885, 416] width 1363 height 598
drag, startPoint x: 816, startPoint y: 351, endPoint x: 643, endPoint y: 351, distance: 173.0
click at [643, 351] on div "2024707 113-7921330-3004205 MIL-MT-5-C-2PK Assigned 392199707891 FedEx Ground 1…" at bounding box center [885, 416] width 1363 height 598
drag, startPoint x: 826, startPoint y: 340, endPoint x: 641, endPoint y: 339, distance: 185.0
click at [641, 339] on div "2024707 113-7921330-3004205 MIL-MT-5-C-2PK Assigned 392199707891 FedEx Ground 1…" at bounding box center [885, 416] width 1363 height 598
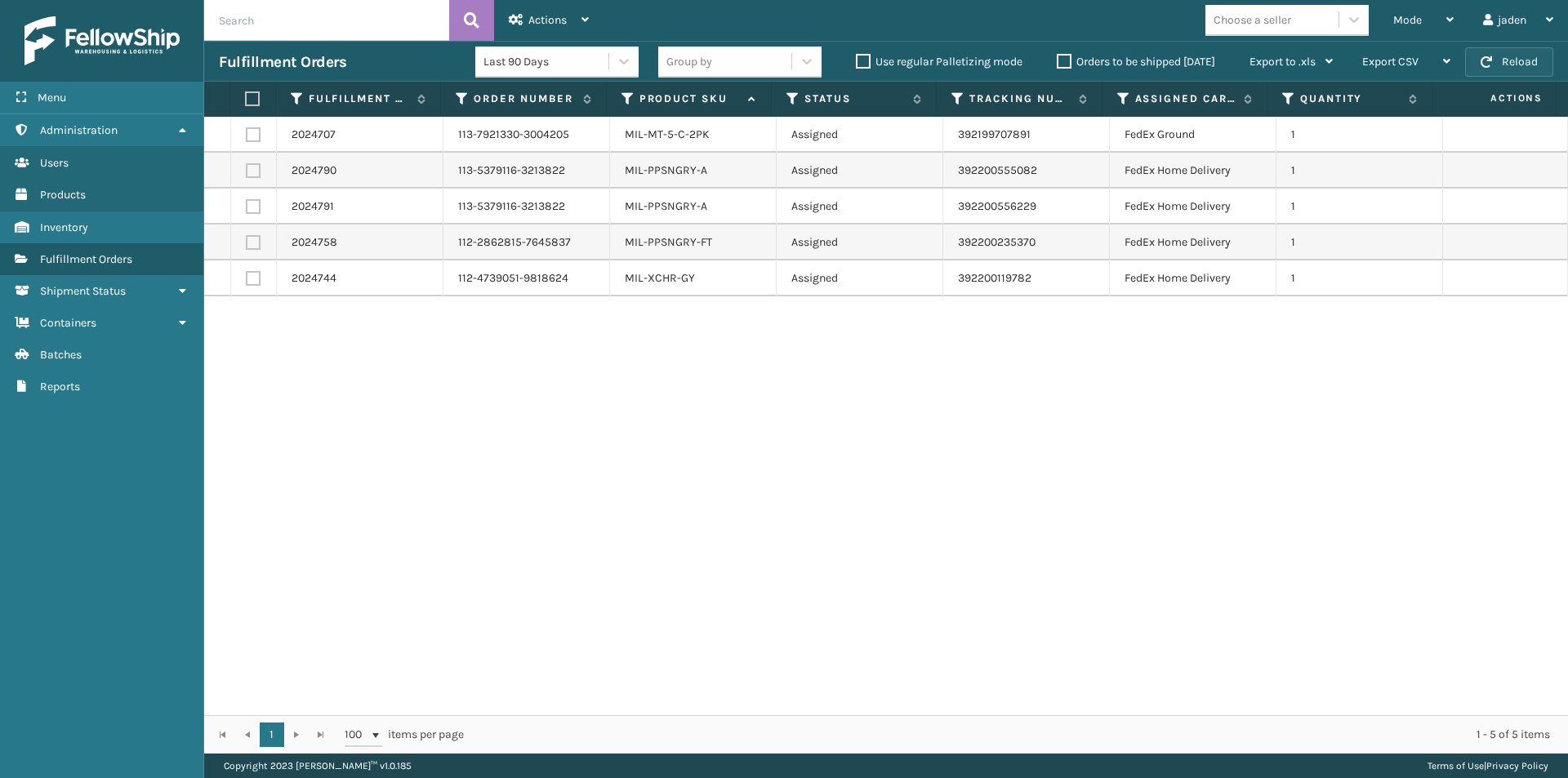
click at [1513, 69] on button "Reload" at bounding box center [1509, 61] width 88 height 29
click at [1506, 65] on button "Reload" at bounding box center [1509, 61] width 88 height 29
drag, startPoint x: 1506, startPoint y: 65, endPoint x: 1567, endPoint y: 3, distance: 87.0
click at [1567, 100] on section "Fulfillment Orders Last 90 Days Group by Use regular Palletizing mode Orders to…" at bounding box center [885, 397] width 1363 height 712
click at [1510, 58] on button "Reload" at bounding box center [1509, 61] width 88 height 29
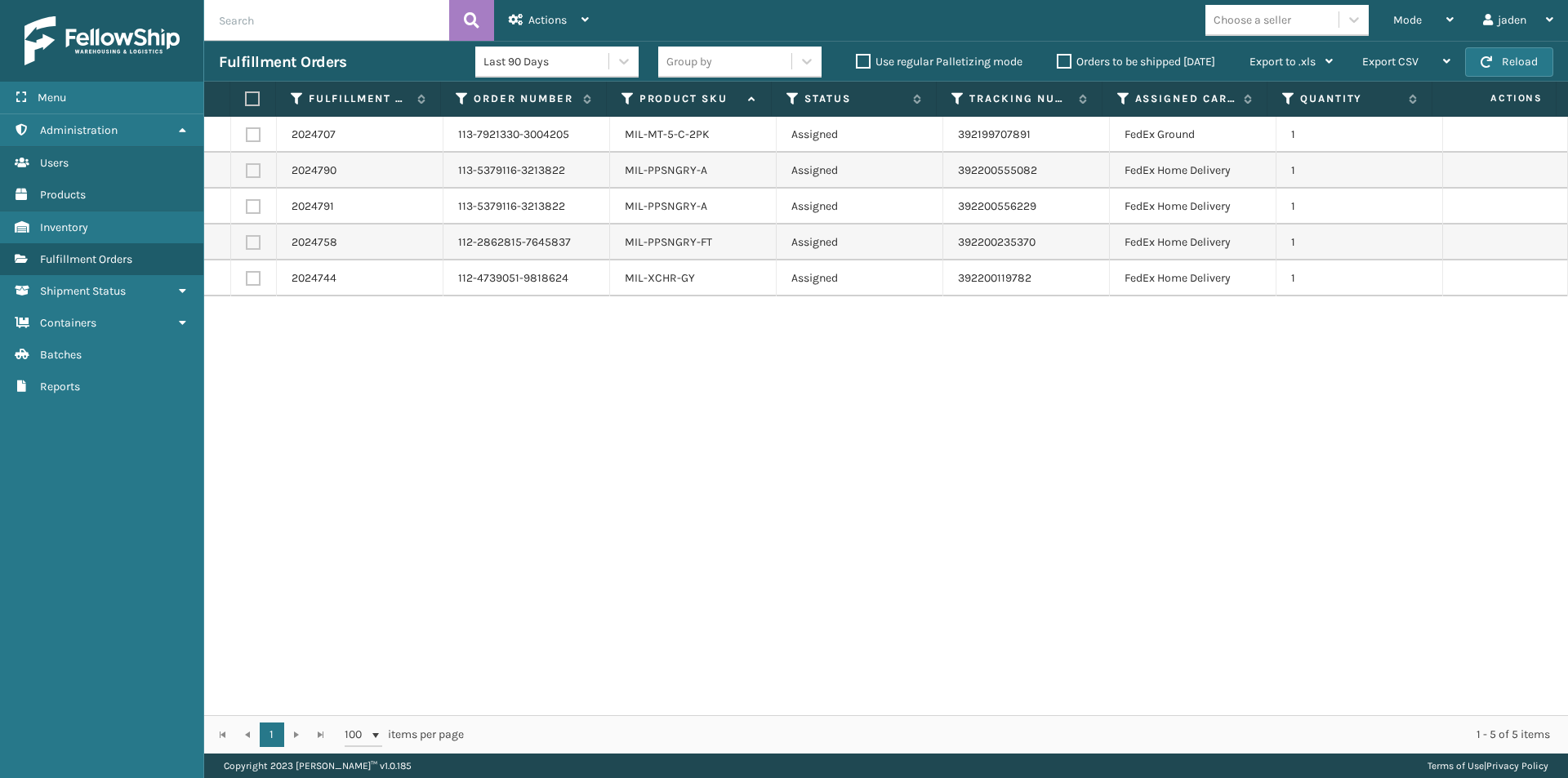
drag, startPoint x: 1047, startPoint y: 409, endPoint x: 628, endPoint y: 384, distance: 419.7
click at [628, 384] on div "2024707 113-7921330-3004205 MIL-MT-5-C-2PK Assigned 392199707891 FedEx Ground 1…" at bounding box center [885, 416] width 1363 height 598
click at [1425, 16] on div "Mode" at bounding box center [1424, 20] width 60 height 41
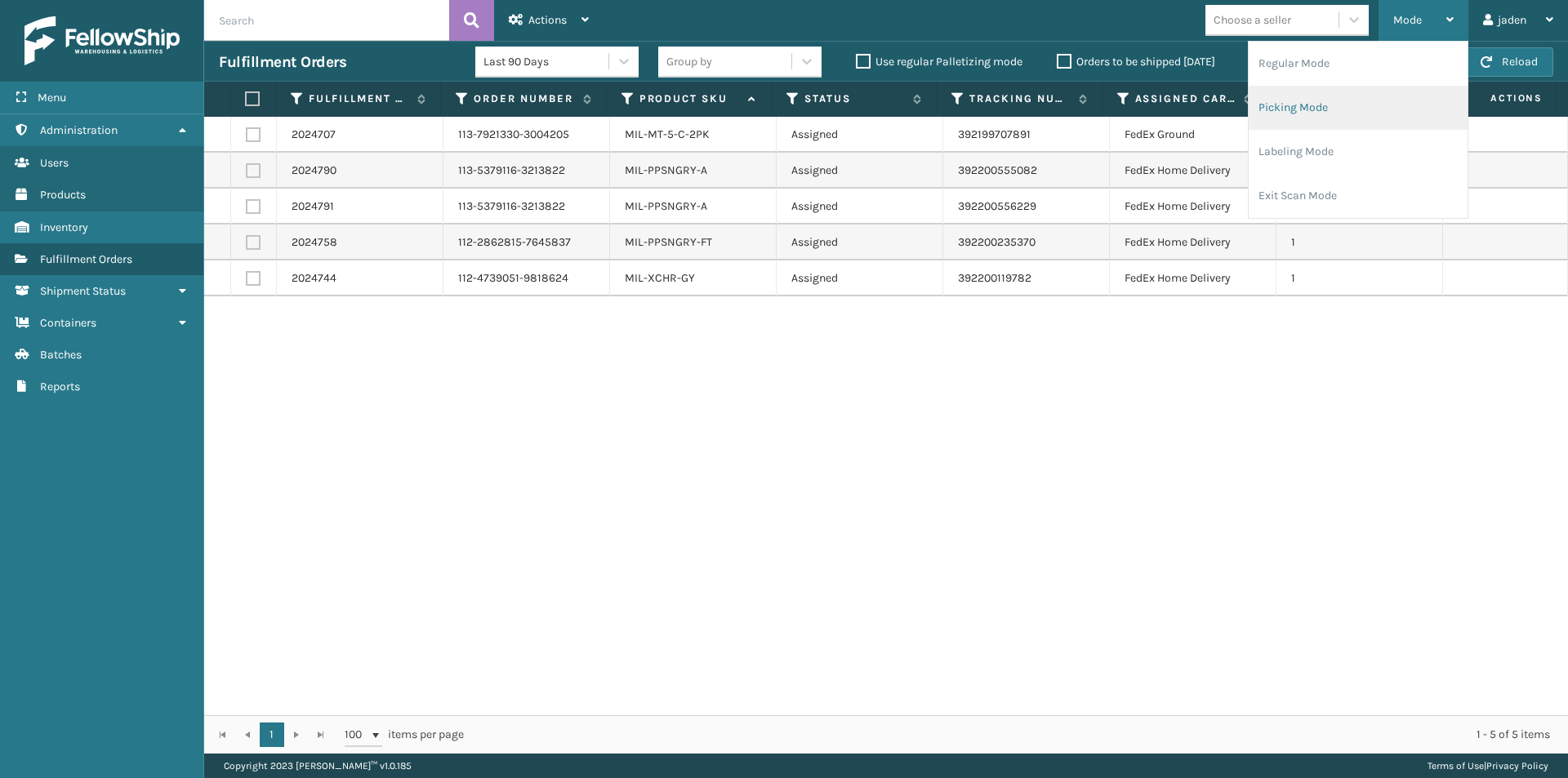
click at [1310, 97] on li "Picking Mode" at bounding box center [1357, 108] width 219 height 44
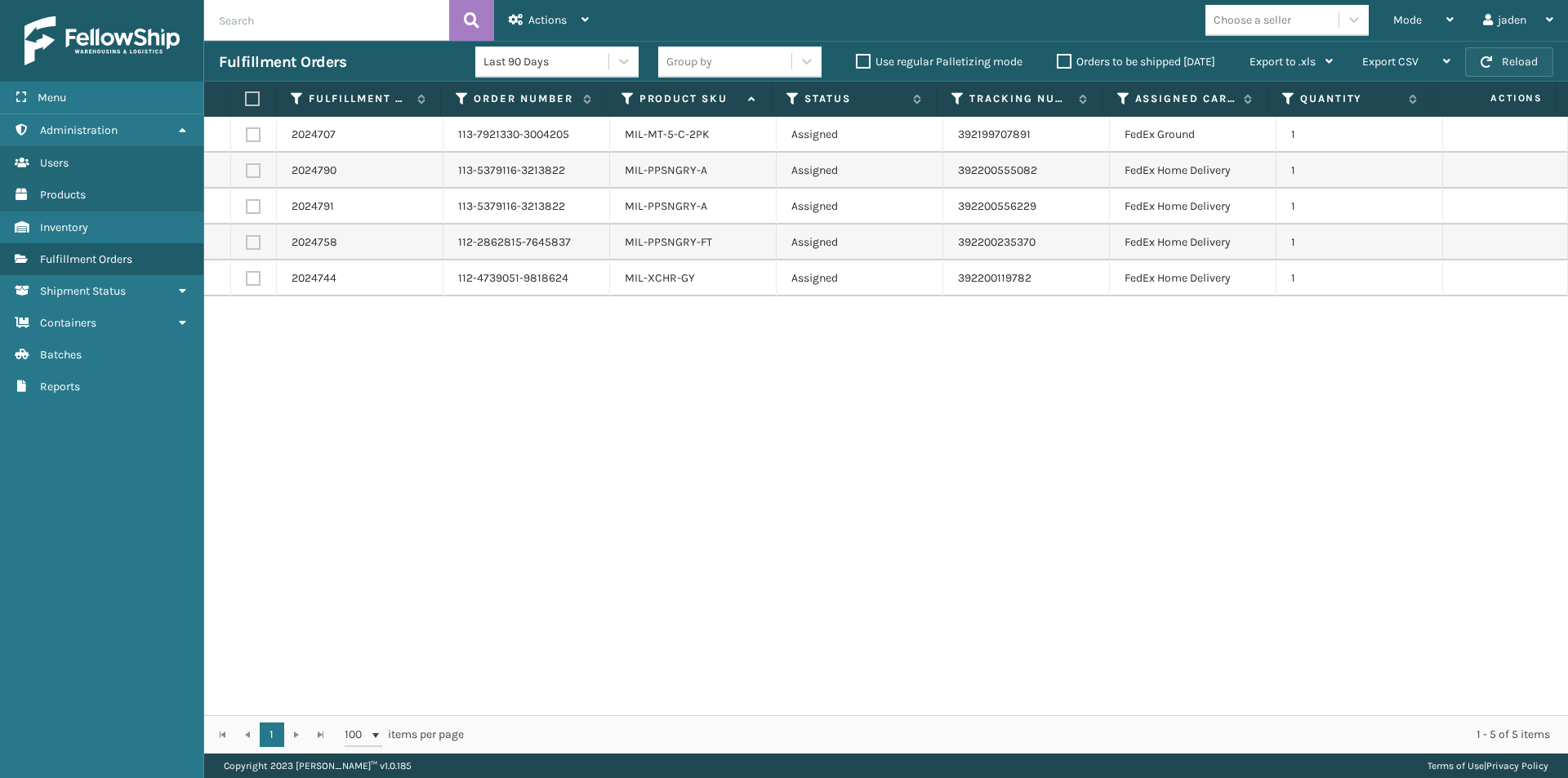
click at [1503, 67] on button "Reload" at bounding box center [1509, 61] width 88 height 29
click at [1429, 21] on div "Mode" at bounding box center [1424, 20] width 60 height 41
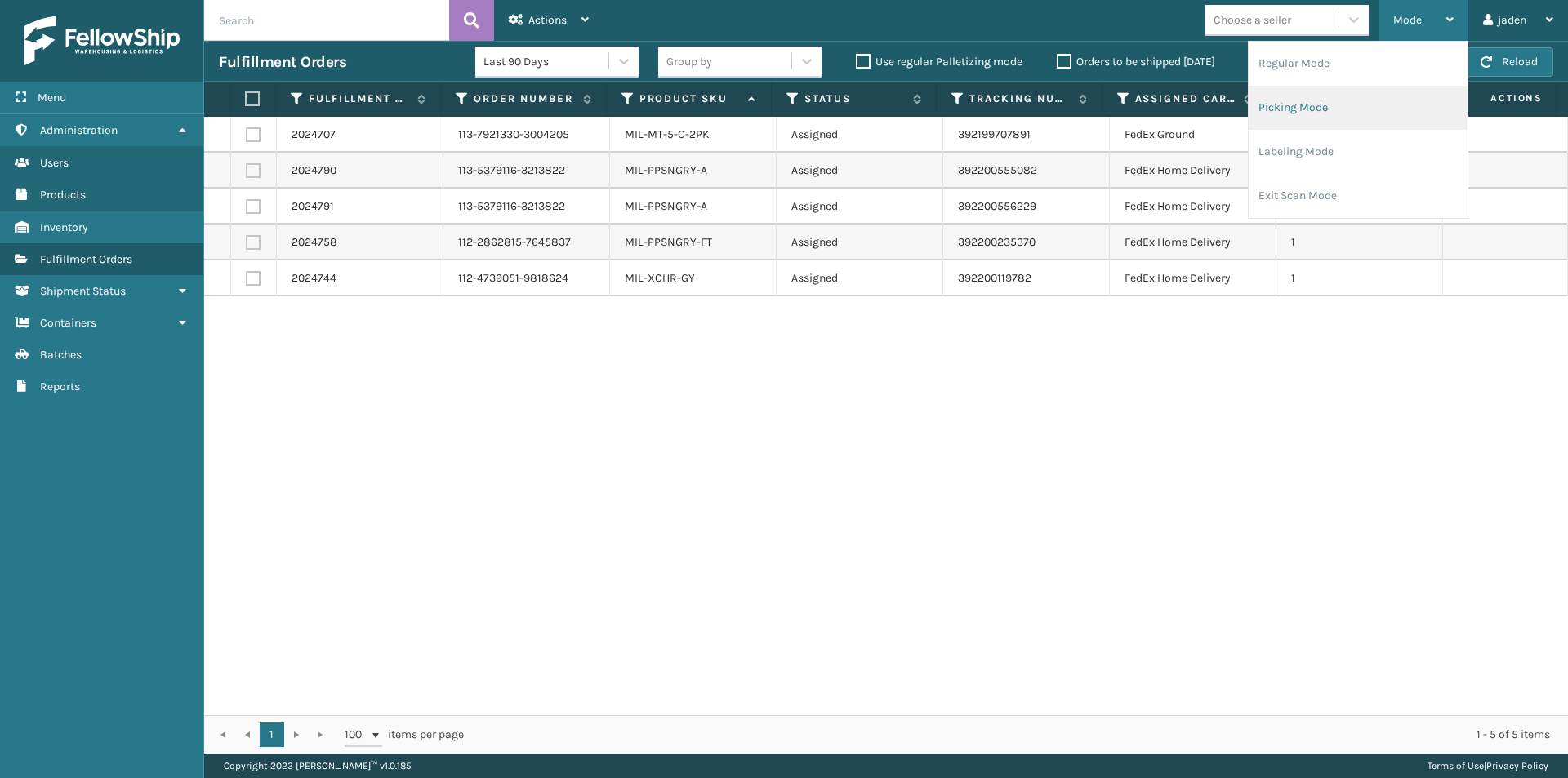
click at [1366, 121] on li "Picking Mode" at bounding box center [1357, 108] width 219 height 44
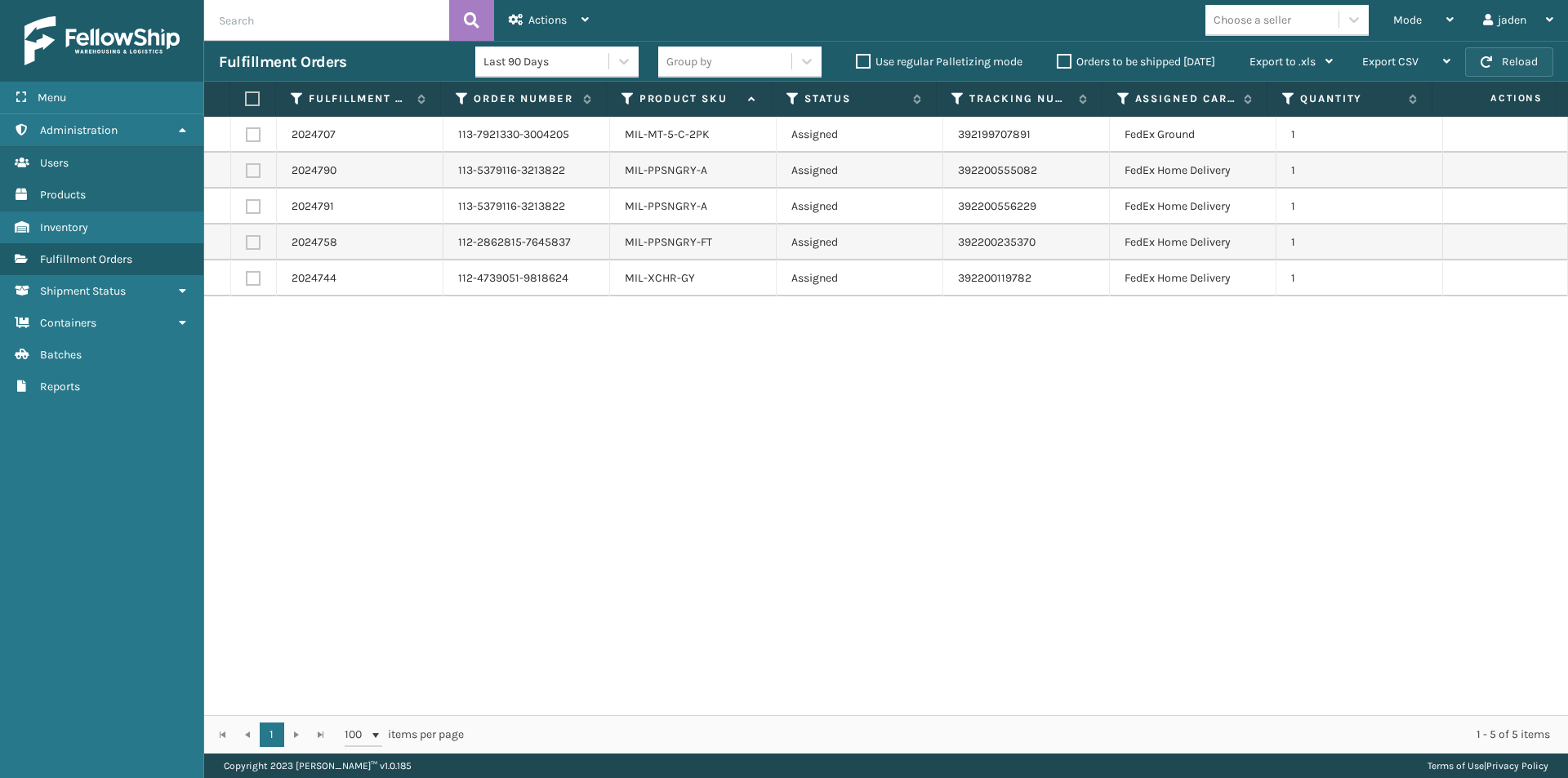
click at [1512, 59] on button "Reload" at bounding box center [1509, 61] width 88 height 29
click at [1424, 20] on div "Mode" at bounding box center [1424, 20] width 60 height 41
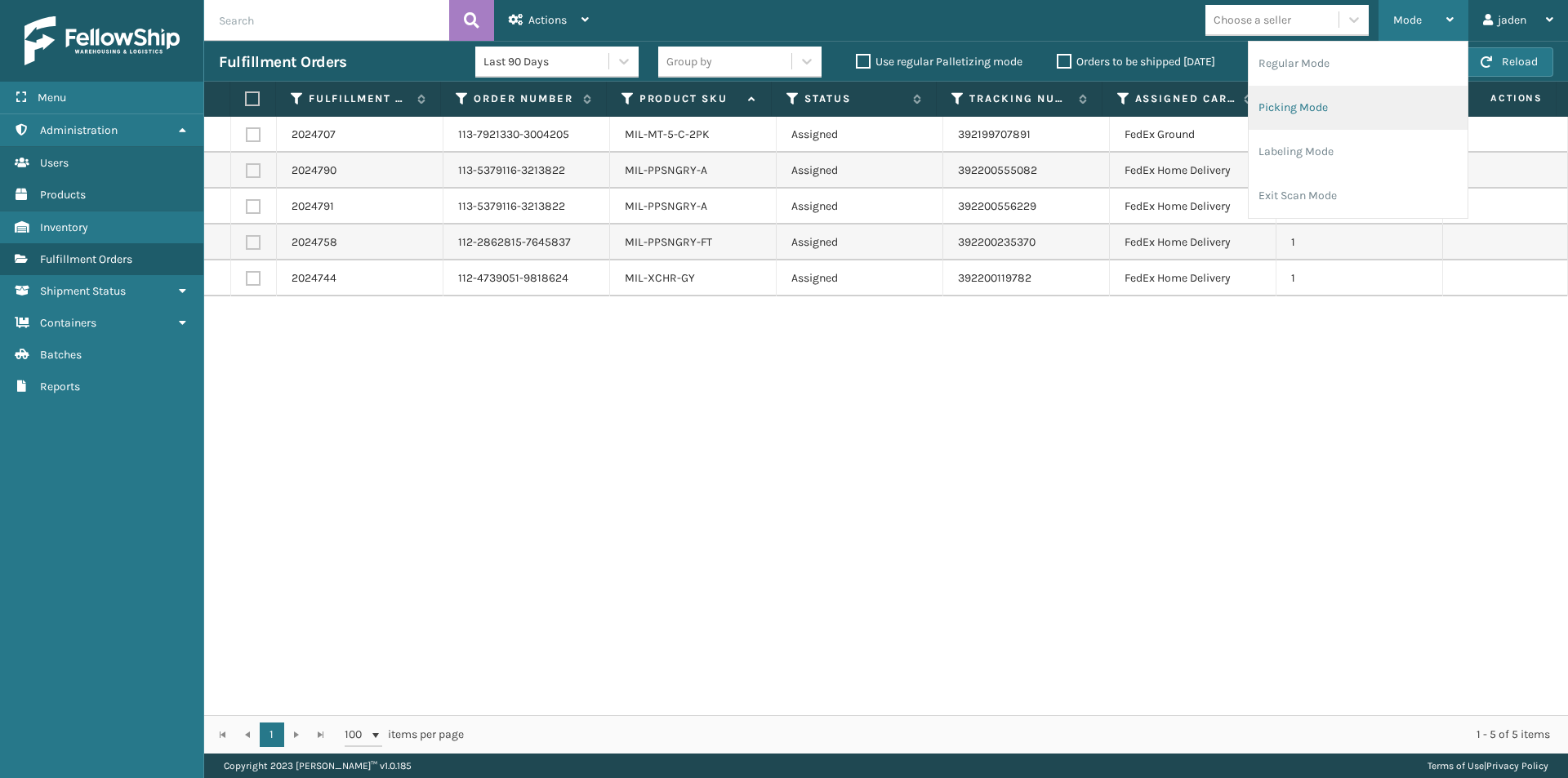
click at [1356, 105] on li "Picking Mode" at bounding box center [1357, 108] width 219 height 44
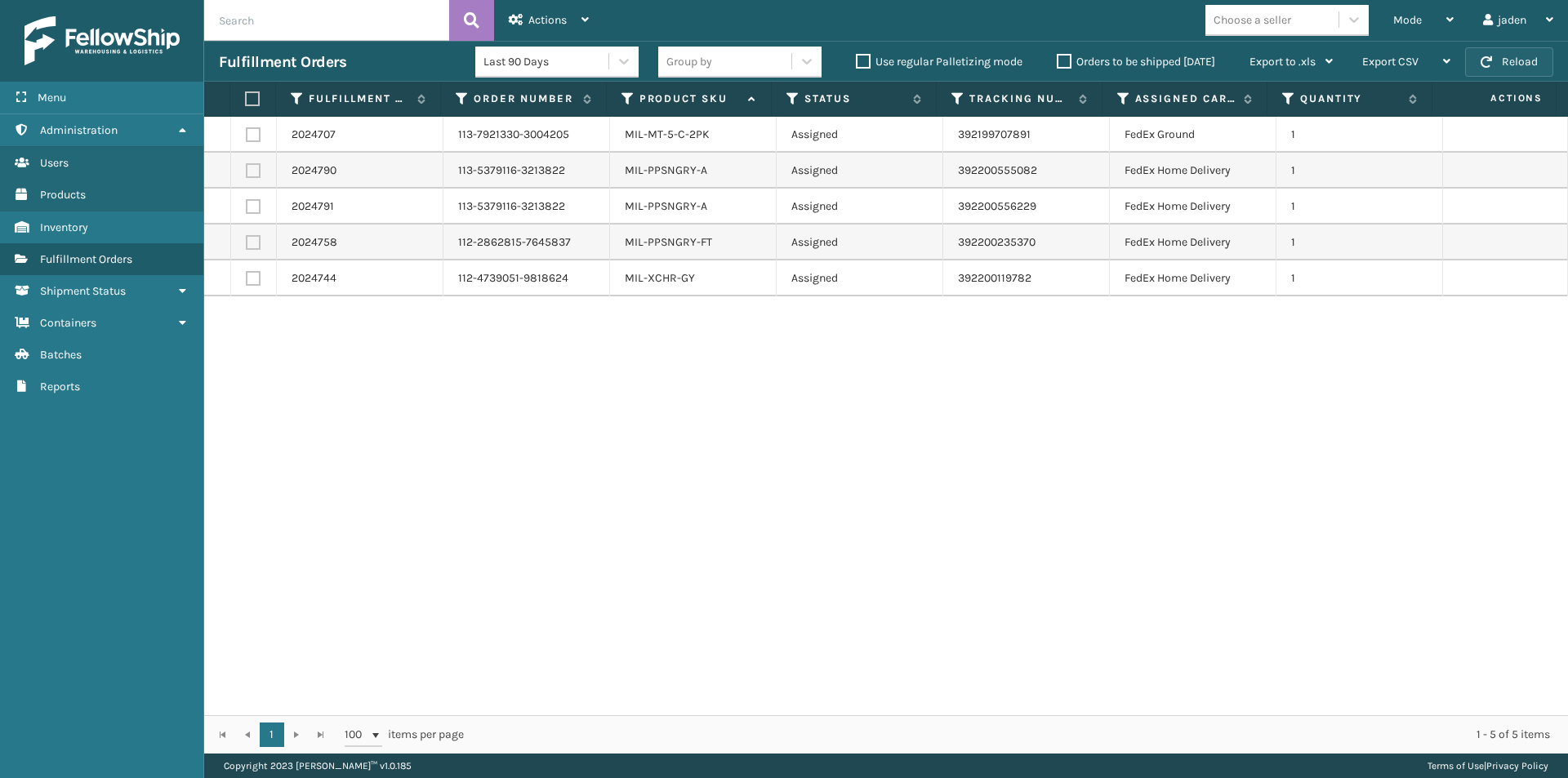
click at [1500, 65] on button "Reload" at bounding box center [1509, 61] width 88 height 29
click at [1432, 20] on div "Mode" at bounding box center [1424, 20] width 60 height 41
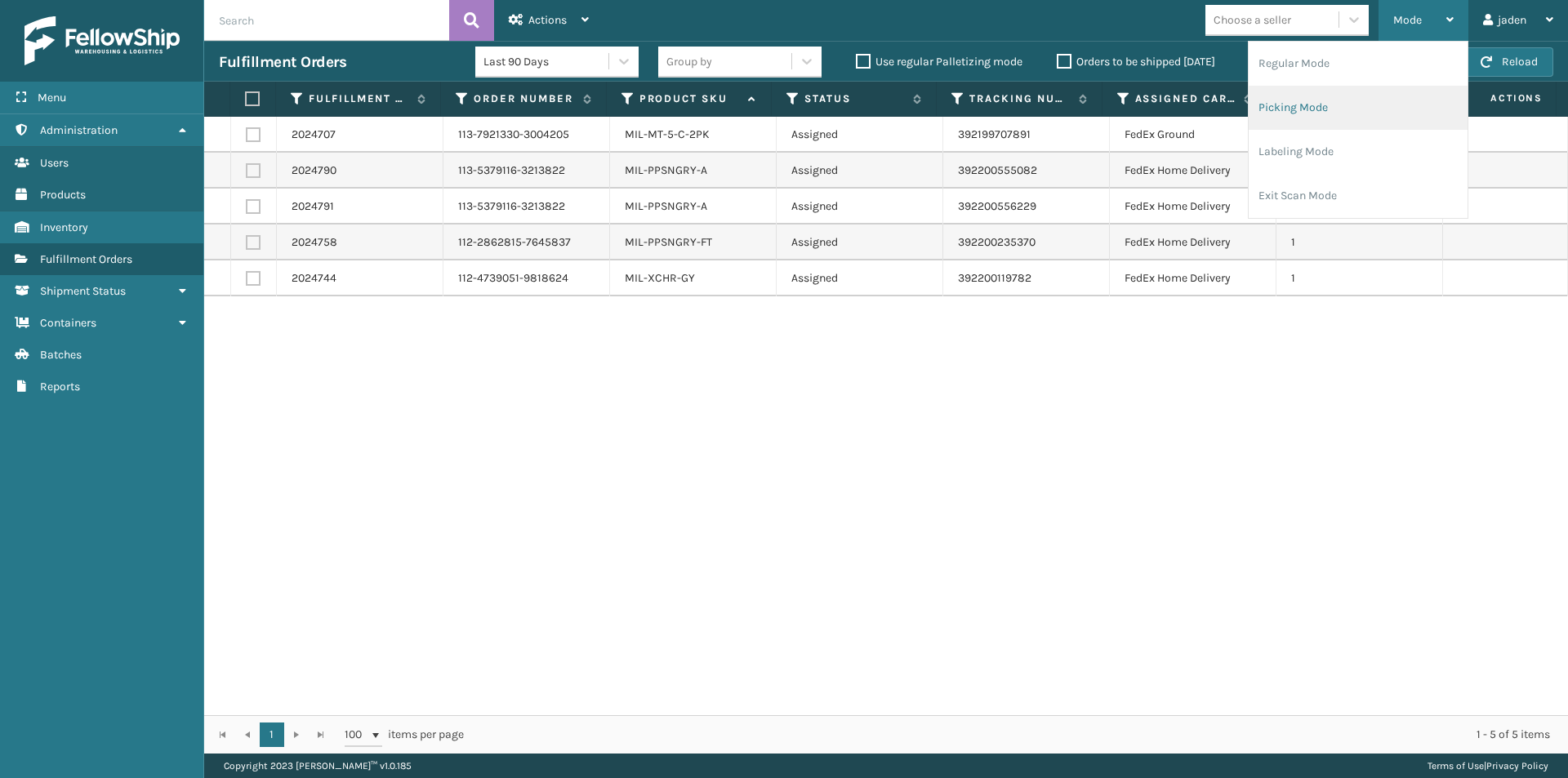
click at [1353, 112] on li "Picking Mode" at bounding box center [1357, 108] width 219 height 44
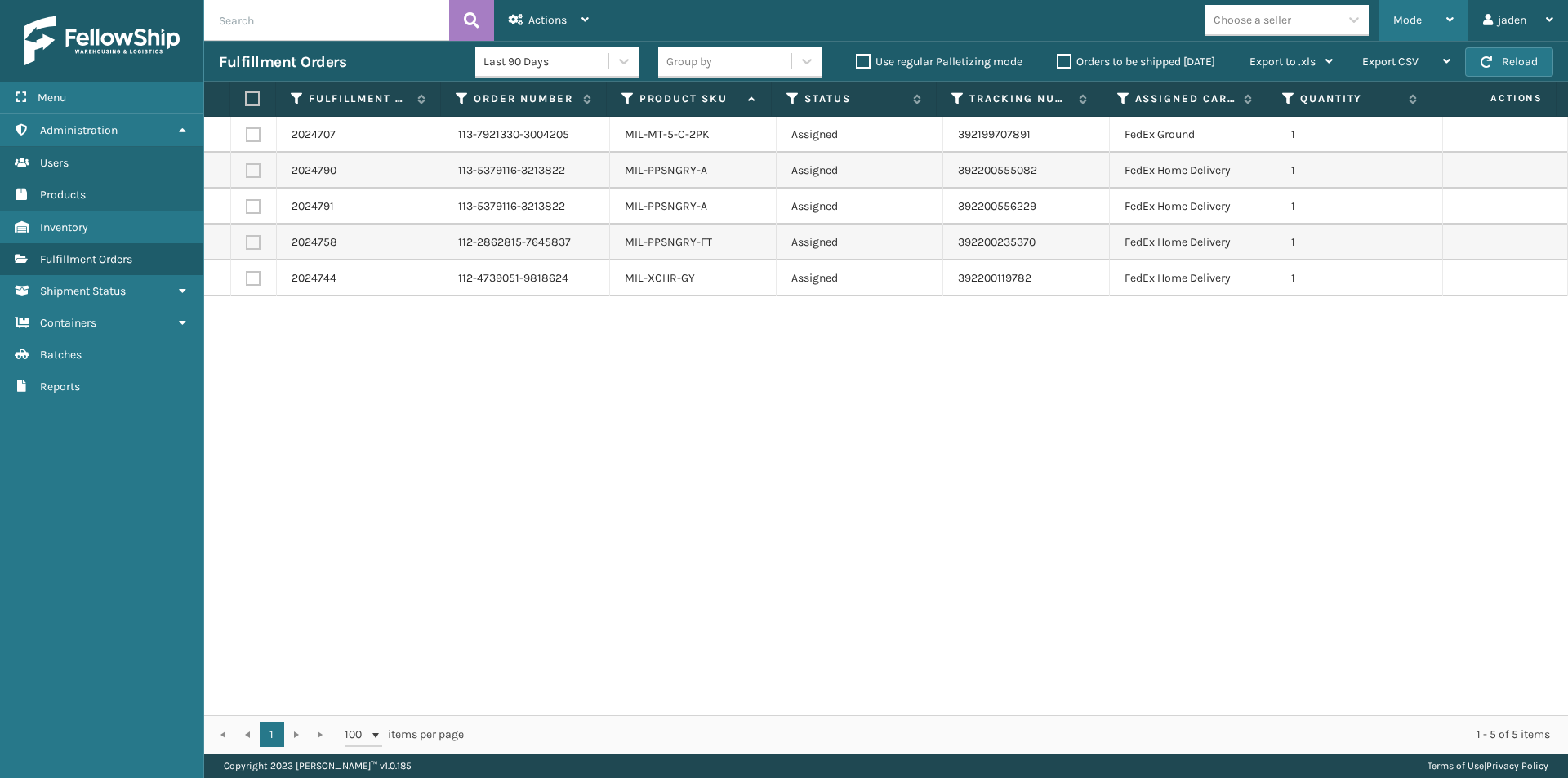
click at [1427, 19] on div "Mode" at bounding box center [1424, 20] width 60 height 41
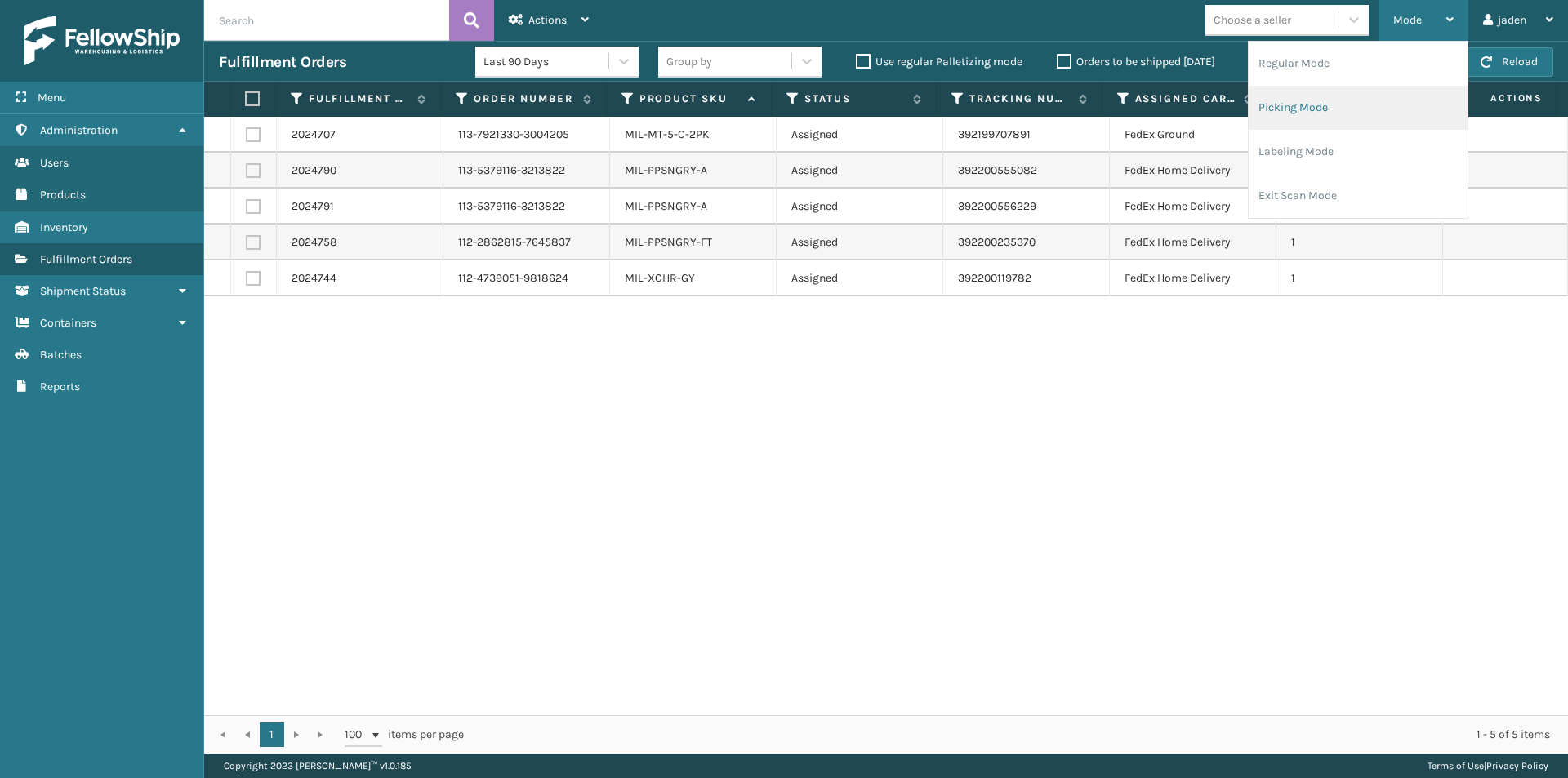
click at [1359, 120] on li "Picking Mode" at bounding box center [1357, 108] width 219 height 44
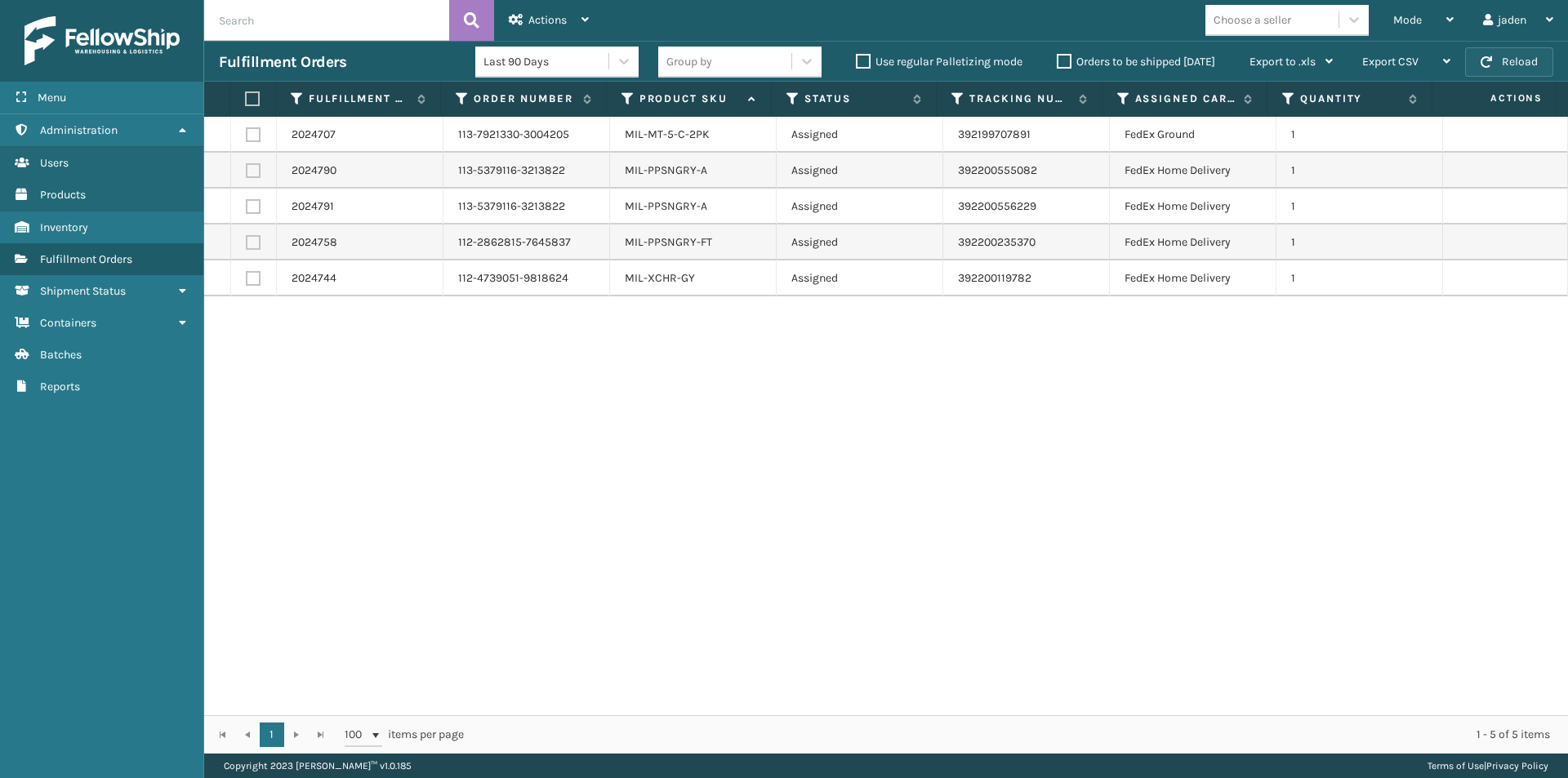
click at [1487, 66] on span "button" at bounding box center [1486, 62] width 12 height 12
drag, startPoint x: 1080, startPoint y: 399, endPoint x: 690, endPoint y: 473, distance: 397.0
click at [690, 473] on div "2024707 113-7921330-3004205 MIL-MT-5-C-2PK Assigned 392199707891 FedEx Ground 1…" at bounding box center [885, 416] width 1363 height 598
click at [1519, 67] on button "Reload" at bounding box center [1509, 61] width 88 height 29
click at [1431, 7] on div "Mode" at bounding box center [1424, 20] width 60 height 41
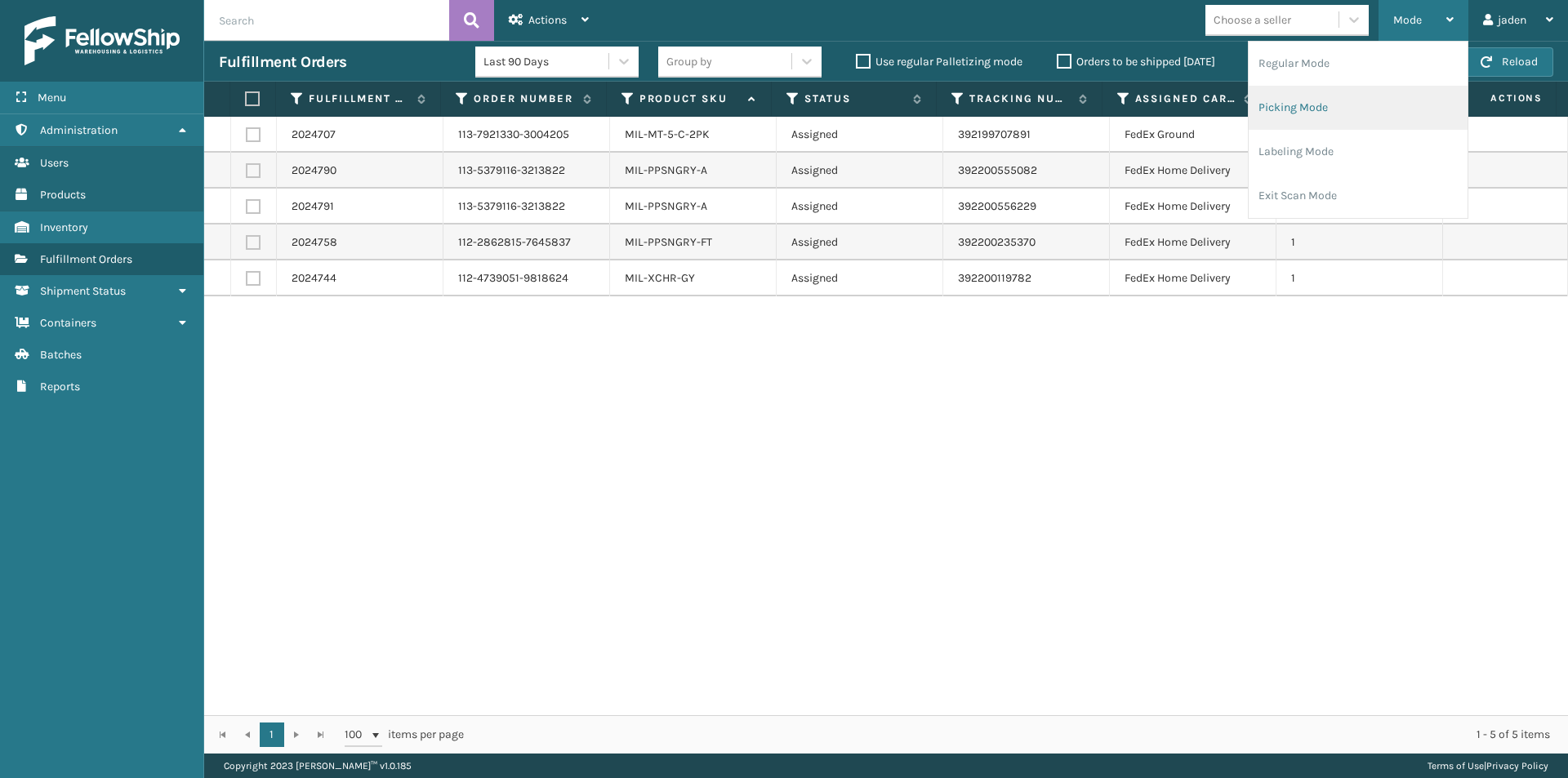
click at [1347, 105] on li "Picking Mode" at bounding box center [1357, 108] width 219 height 44
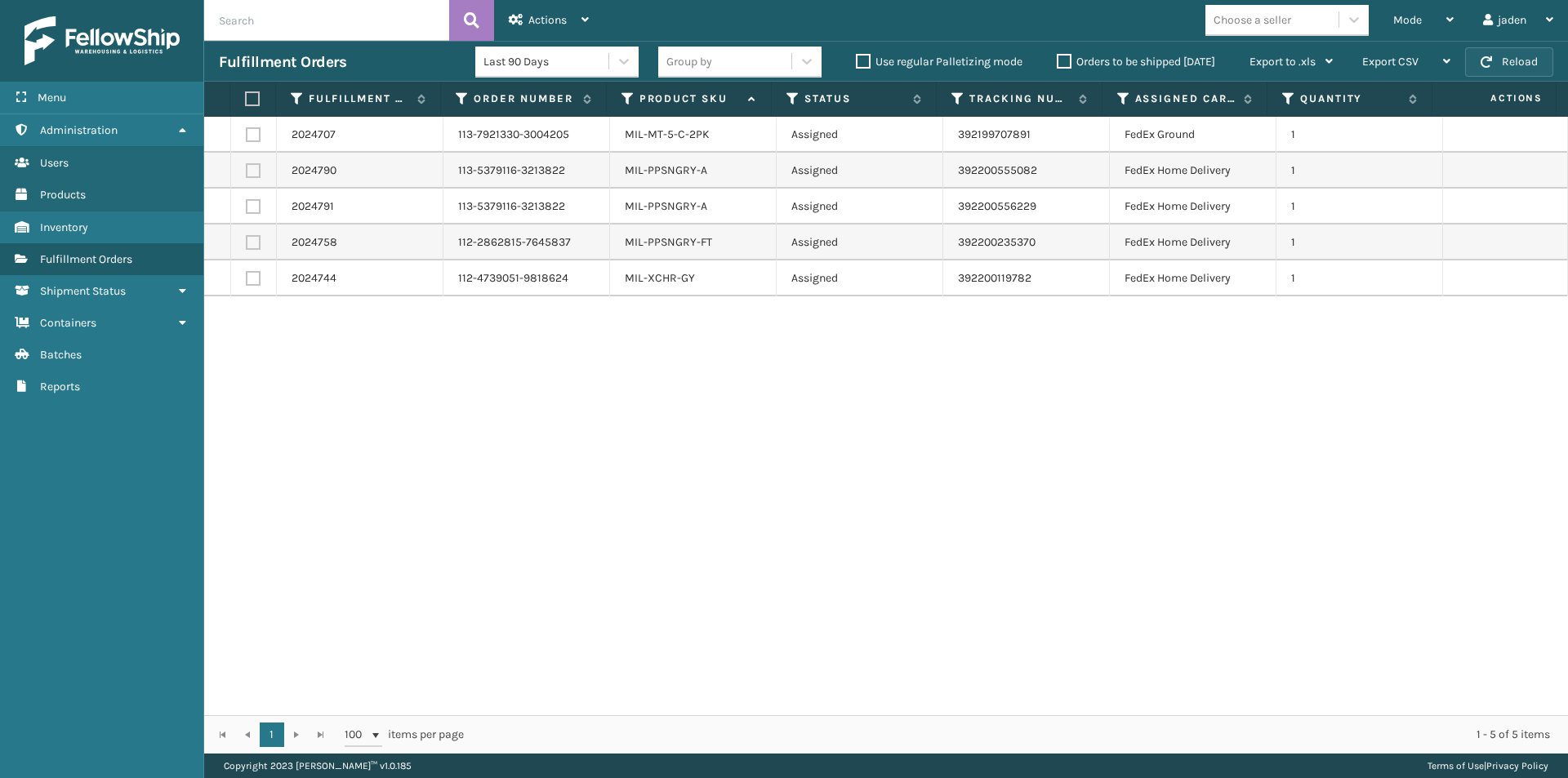
click at [1483, 58] on span "button" at bounding box center [1486, 62] width 12 height 12
drag, startPoint x: 780, startPoint y: 393, endPoint x: 715, endPoint y: 377, distance: 66.9
click at [715, 377] on div "2024707 113-7921330-3004205 MIL-MT-5-C-2PK Assigned 392199707891 FedEx Ground 1…" at bounding box center [885, 416] width 1363 height 598
drag, startPoint x: 836, startPoint y: 357, endPoint x: 726, endPoint y: 348, distance: 110.4
click at [726, 348] on div "2024707 113-7921330-3004205 MIL-MT-5-C-2PK Assigned 392199707891 FedEx Ground 1…" at bounding box center [885, 416] width 1363 height 598
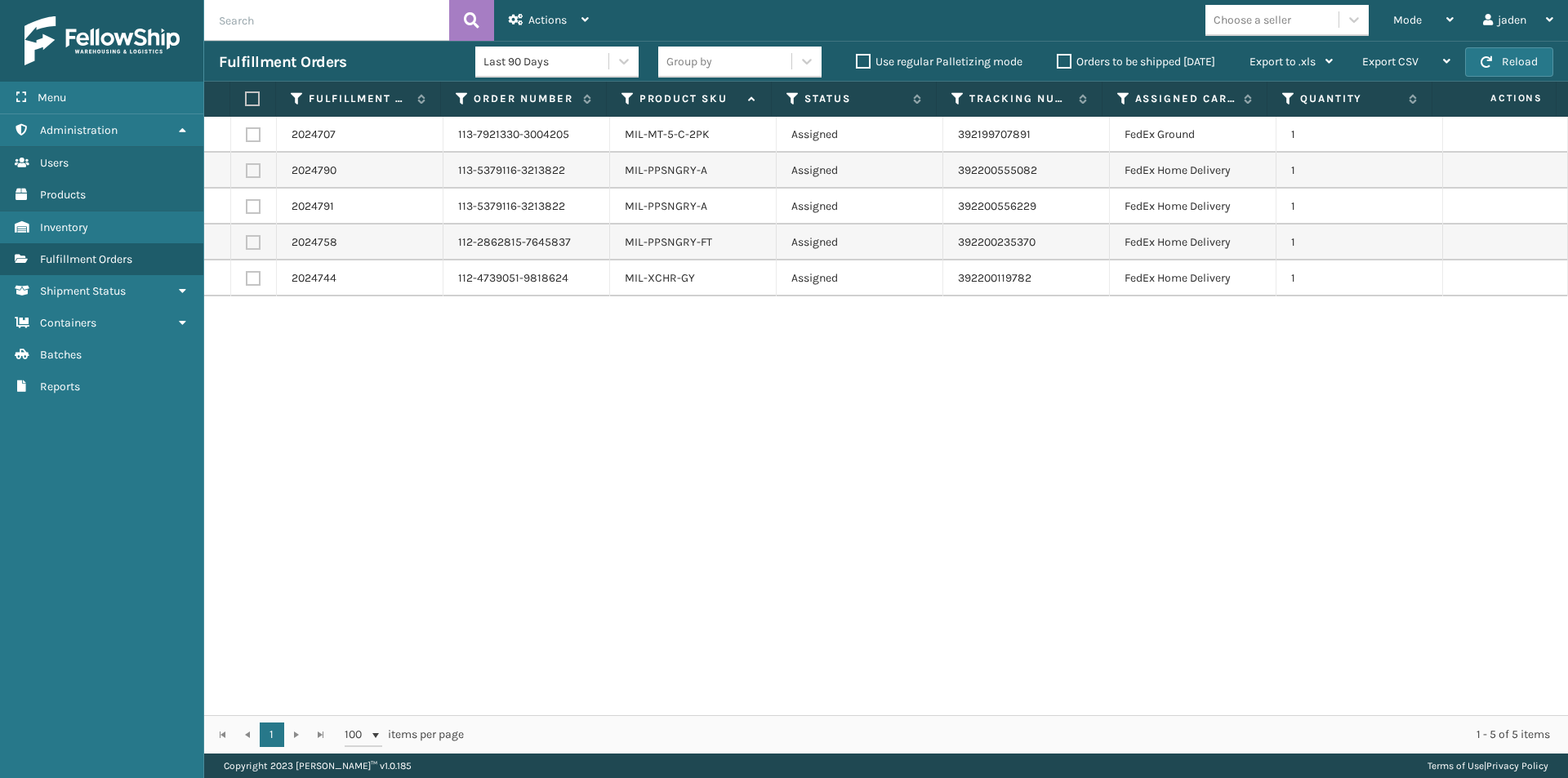
drag, startPoint x: 979, startPoint y: 385, endPoint x: 706, endPoint y: 388, distance: 273.0
click at [706, 388] on div "2024707 113-7921330-3004205 MIL-MT-5-C-2PK Assigned 392199707891 FedEx Ground 1…" at bounding box center [885, 416] width 1363 height 598
click at [1515, 56] on button "Reload" at bounding box center [1509, 61] width 88 height 29
click at [1424, 19] on div "Mode" at bounding box center [1424, 20] width 60 height 41
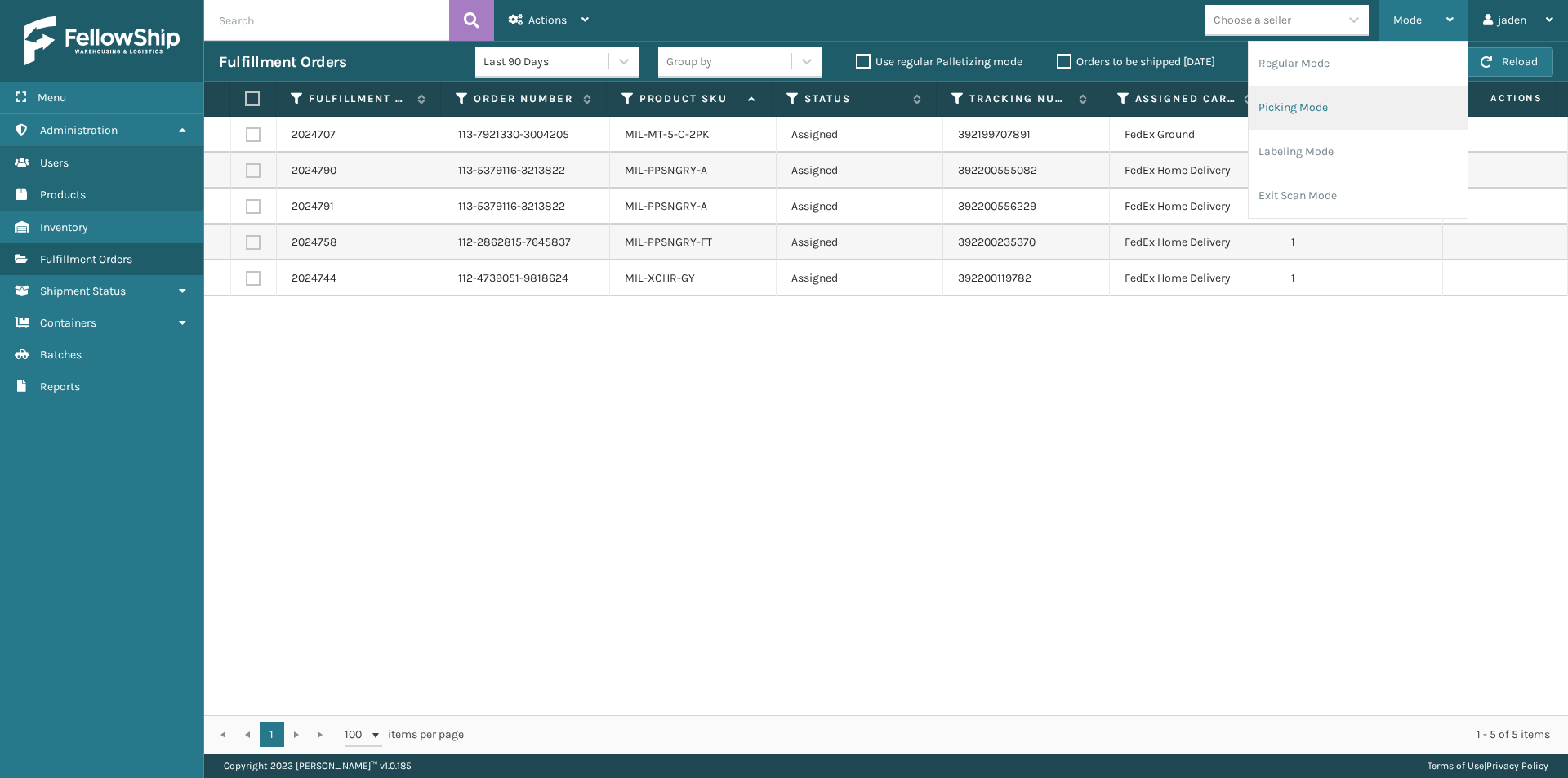
click at [1349, 119] on li "Picking Mode" at bounding box center [1357, 108] width 219 height 44
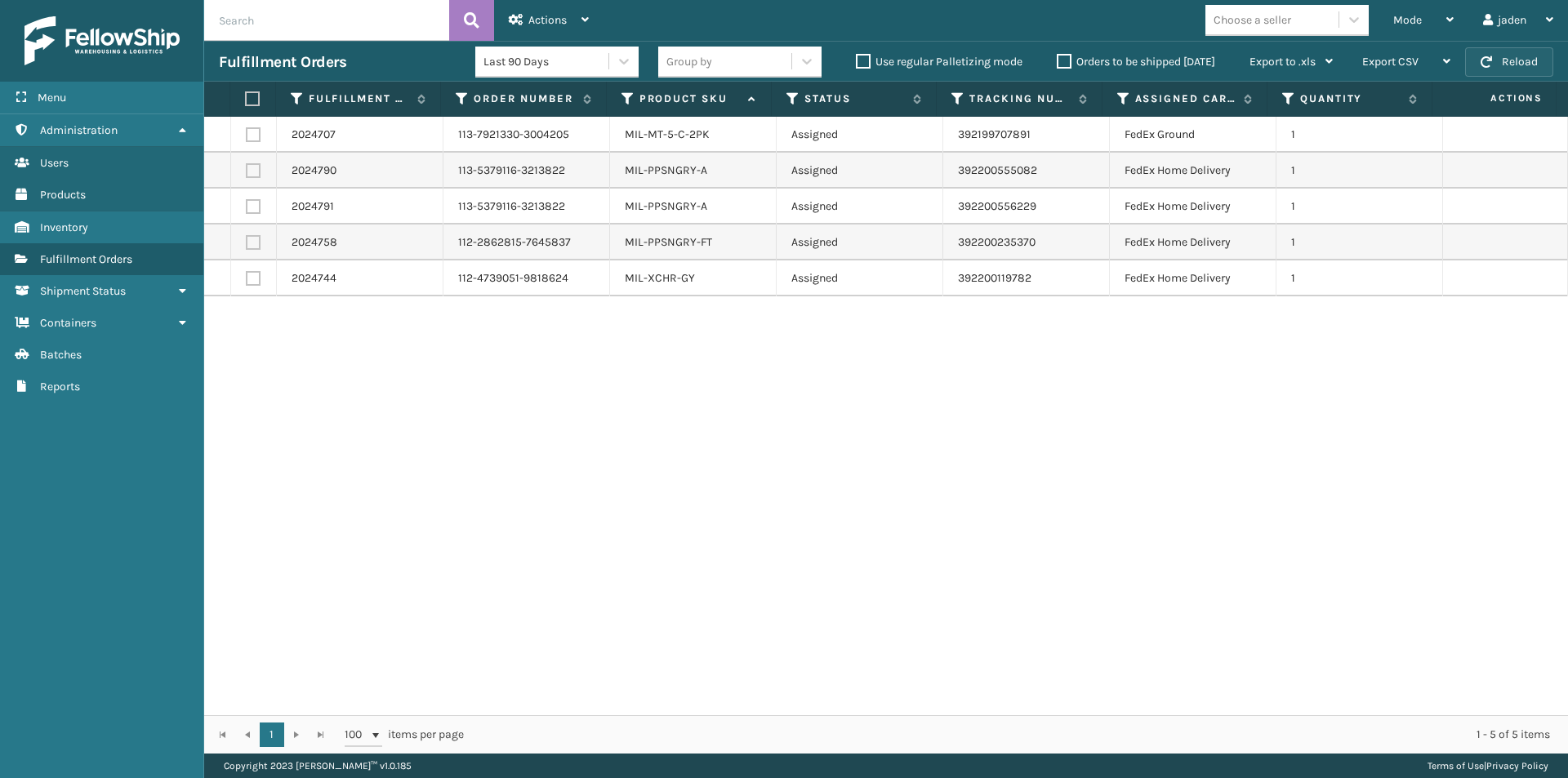
click at [1510, 63] on button "Reload" at bounding box center [1509, 61] width 88 height 29
click at [1424, 20] on div "Mode" at bounding box center [1424, 20] width 60 height 41
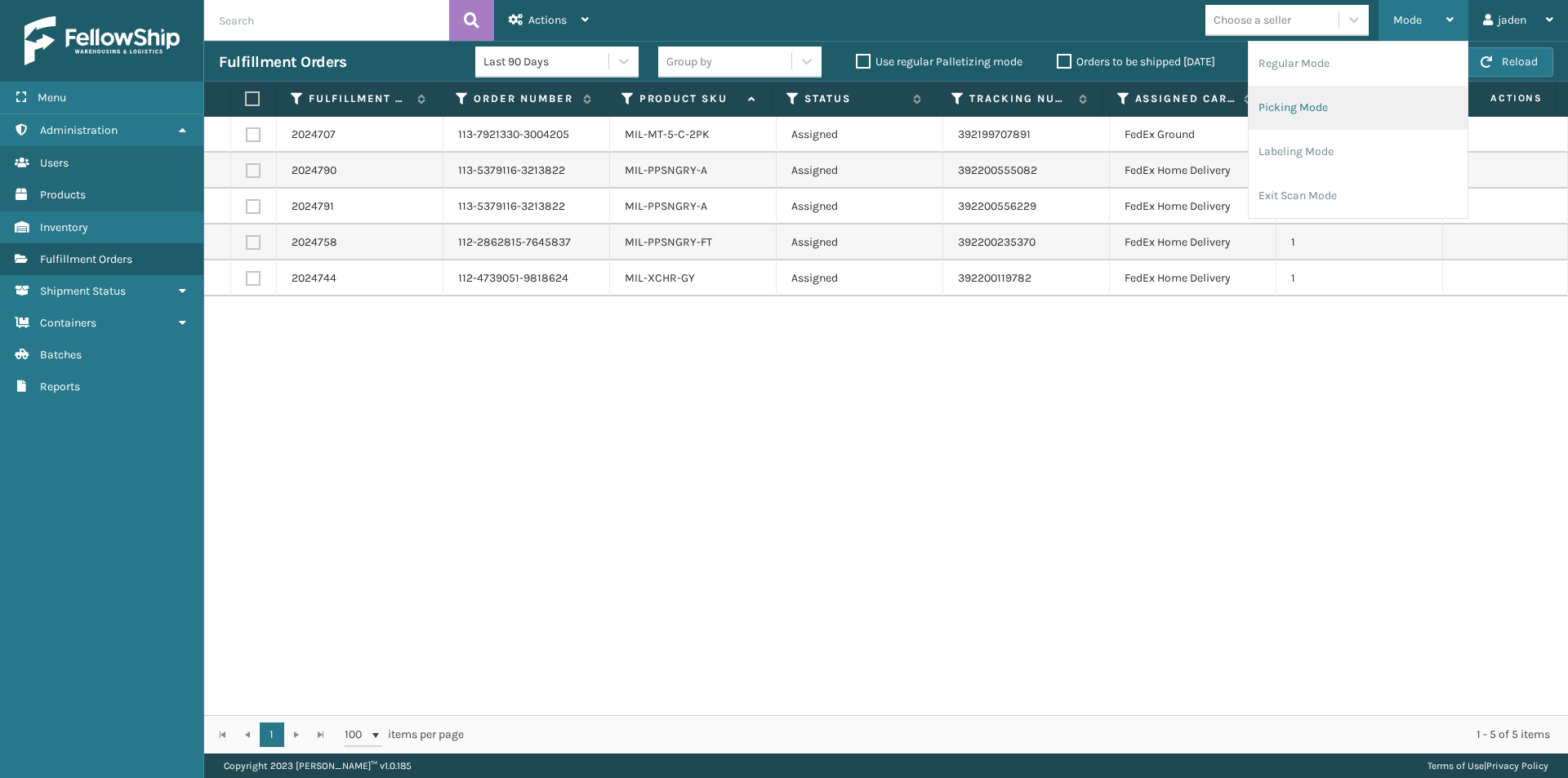
click at [1358, 123] on li "Picking Mode" at bounding box center [1357, 108] width 219 height 44
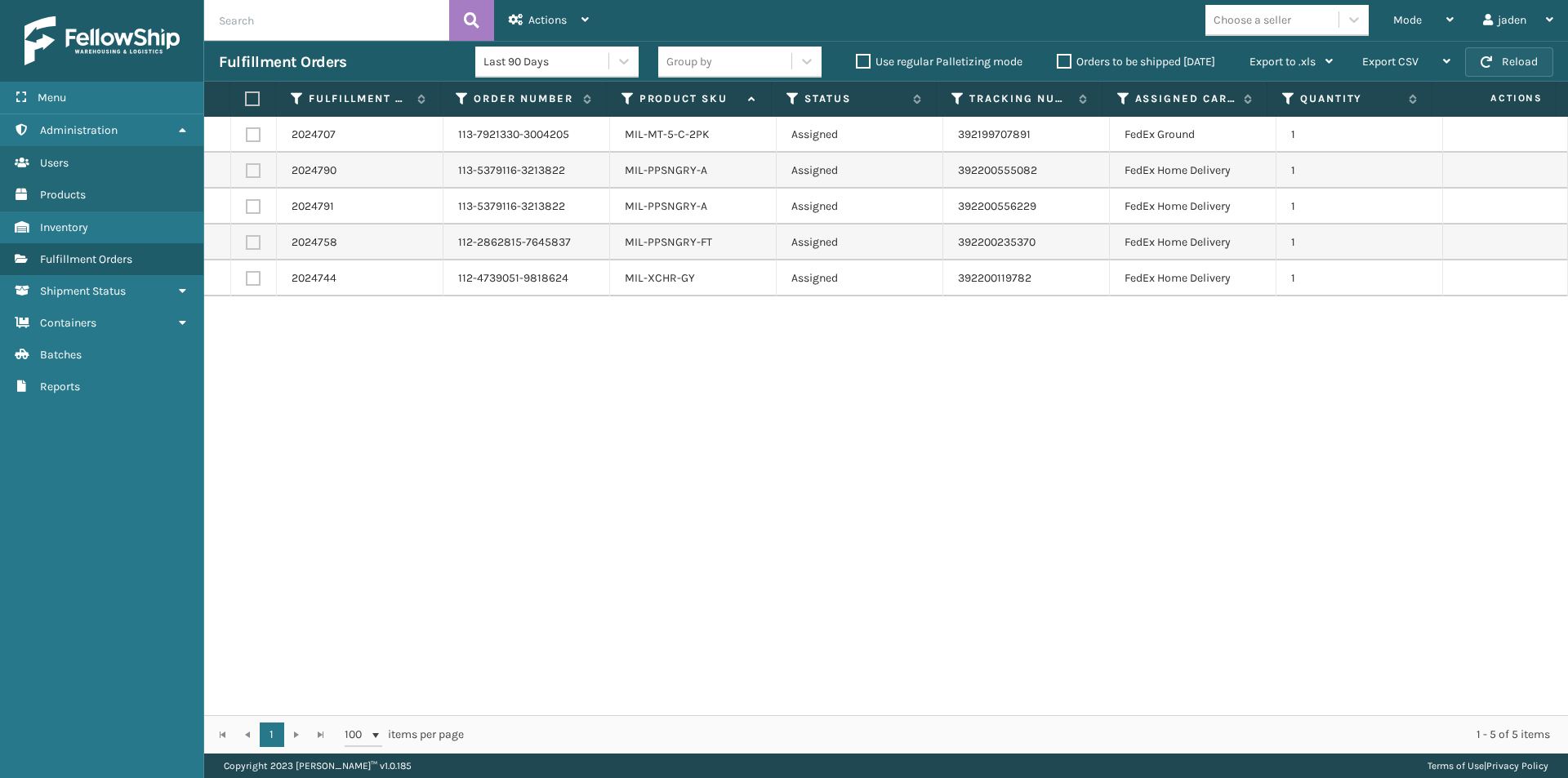
click at [1518, 58] on button "Reload" at bounding box center [1509, 61] width 88 height 29
click at [1419, 24] on span "Mode" at bounding box center [1408, 20] width 28 height 14
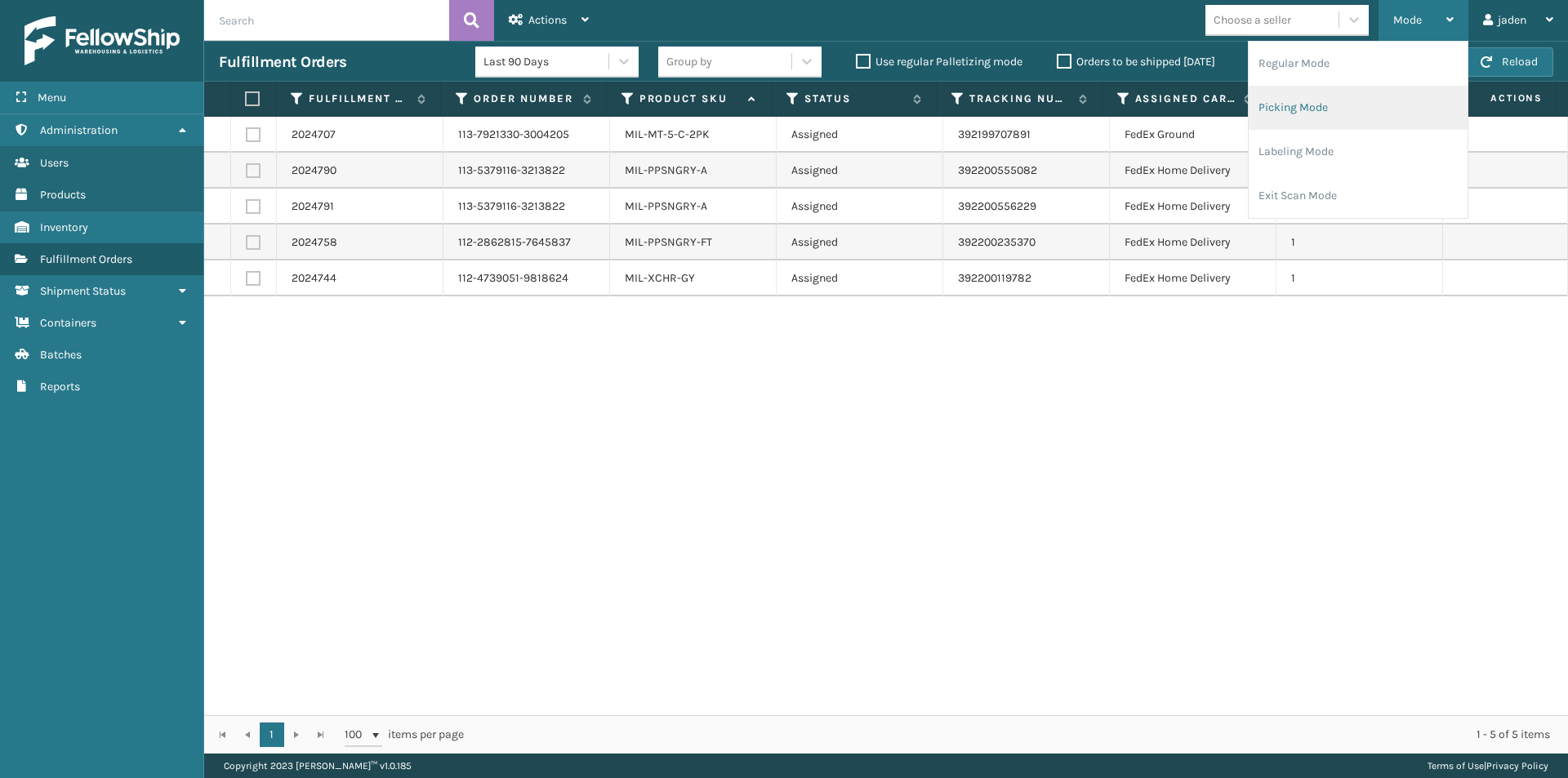
click at [1349, 119] on li "Picking Mode" at bounding box center [1357, 108] width 219 height 44
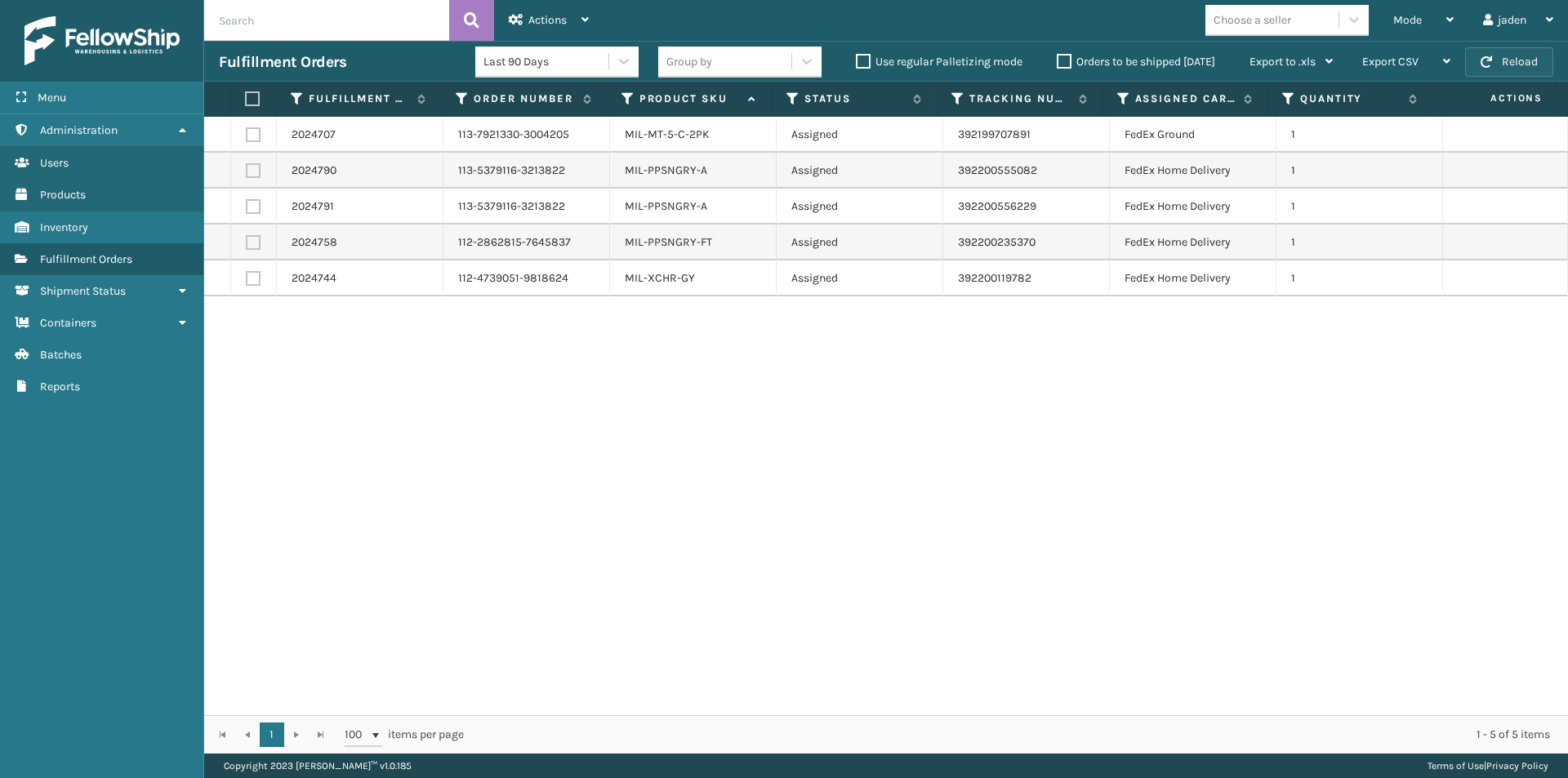
click at [1511, 63] on button "Reload" at bounding box center [1509, 61] width 88 height 29
click at [1429, 20] on div "Mode" at bounding box center [1424, 20] width 60 height 41
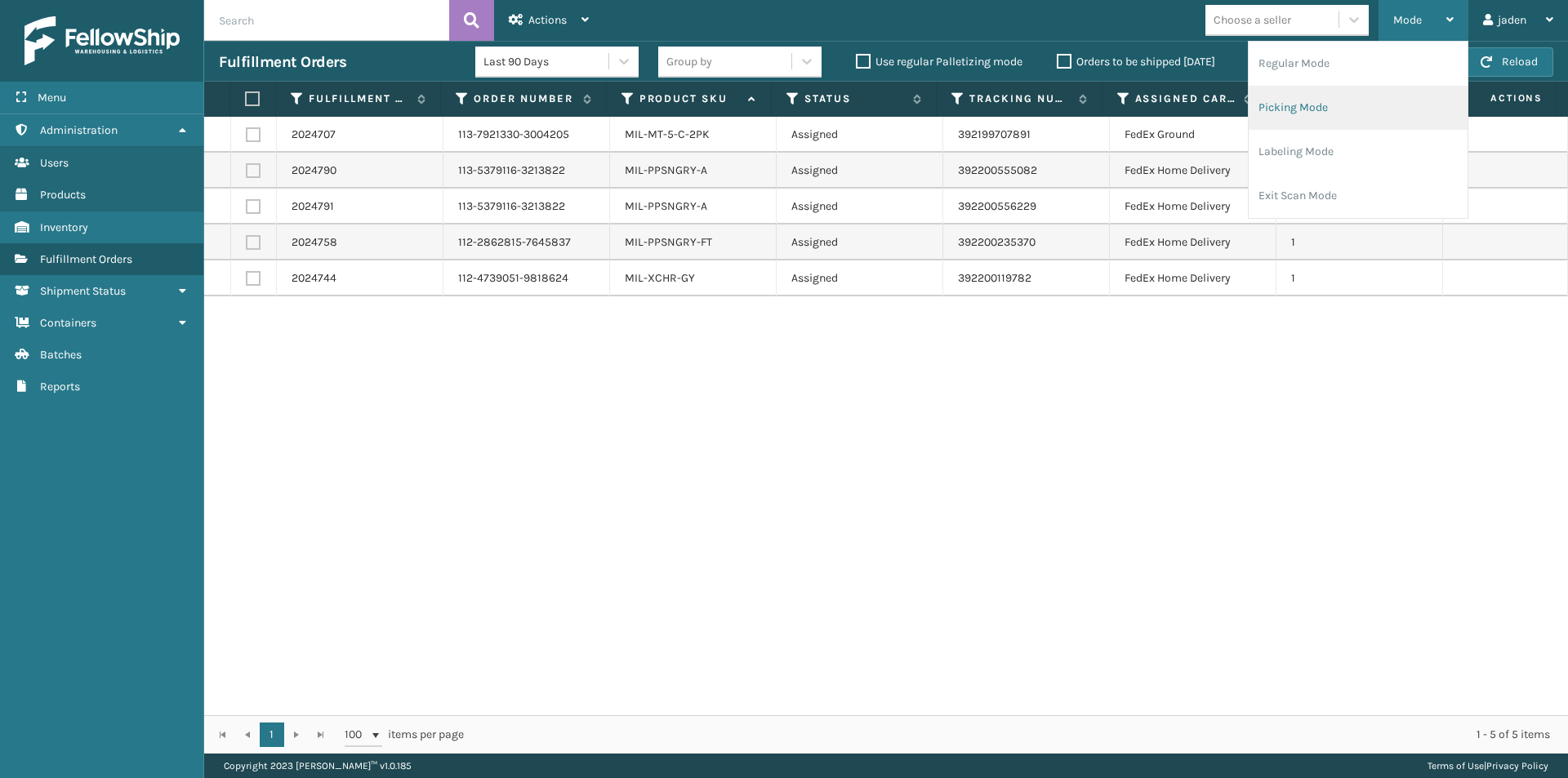
click at [1346, 118] on li "Picking Mode" at bounding box center [1357, 108] width 219 height 44
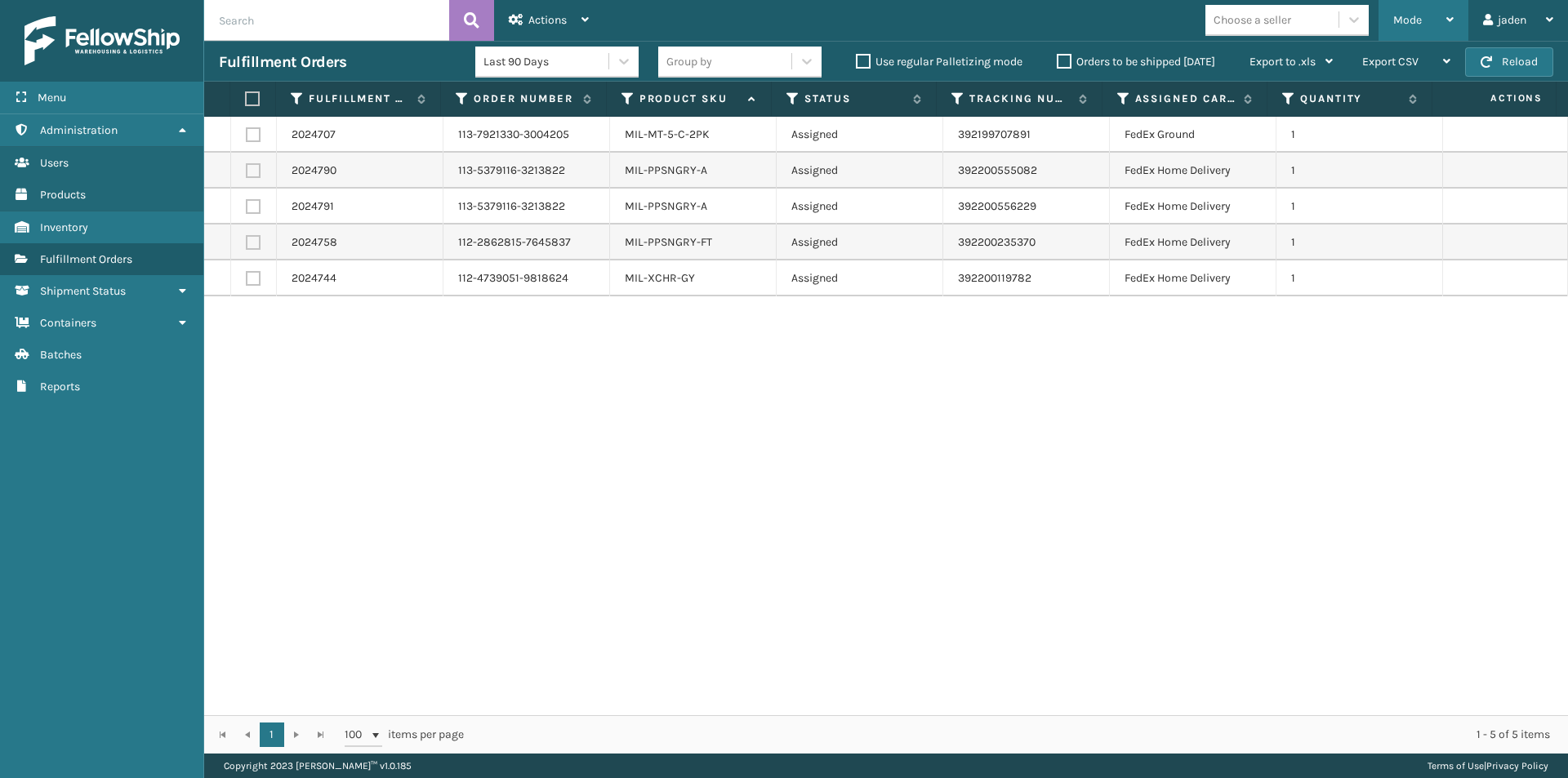
click at [1425, 22] on div "Mode" at bounding box center [1424, 20] width 60 height 41
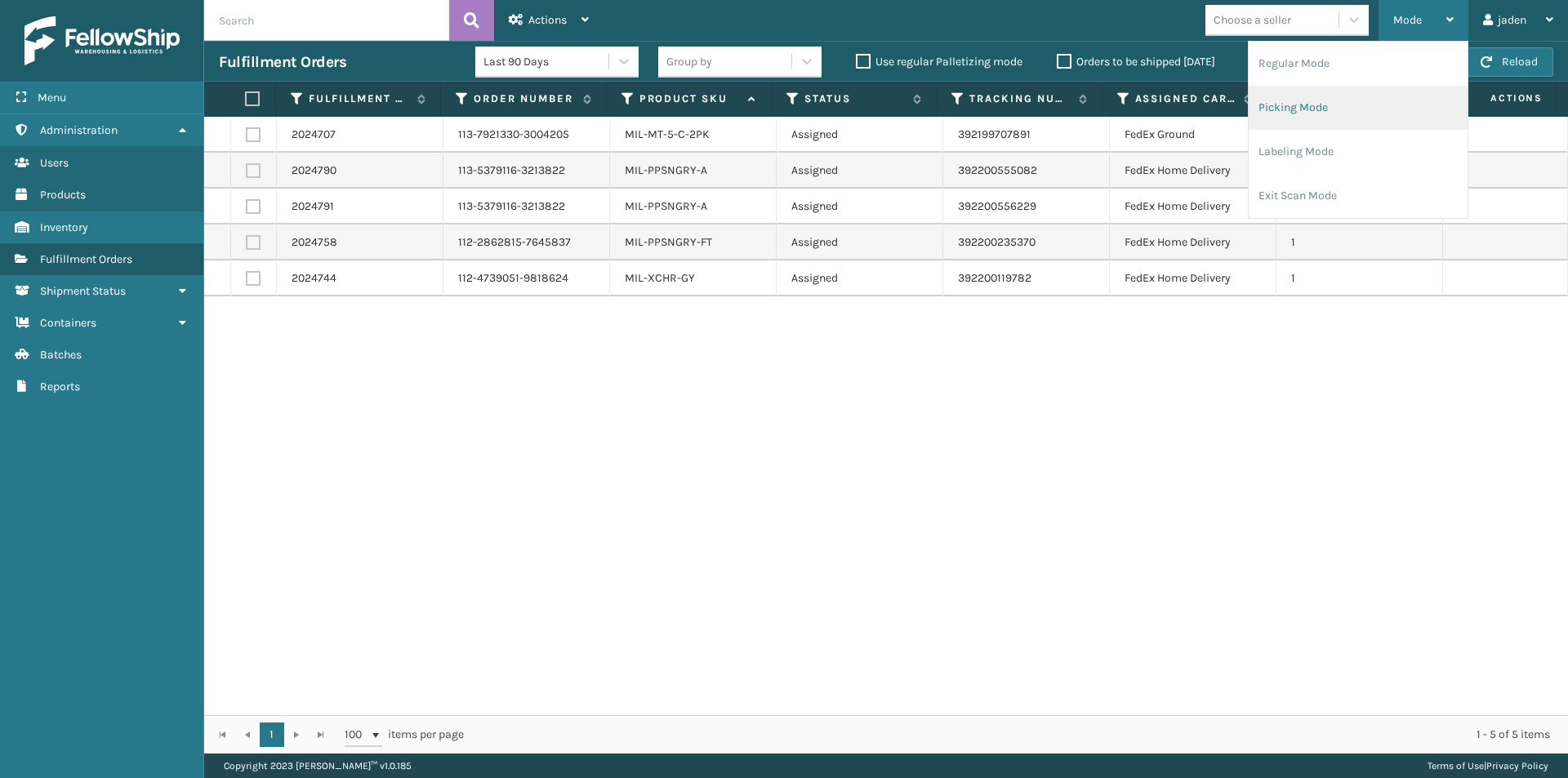
click at [1360, 125] on li "Picking Mode" at bounding box center [1357, 108] width 219 height 44
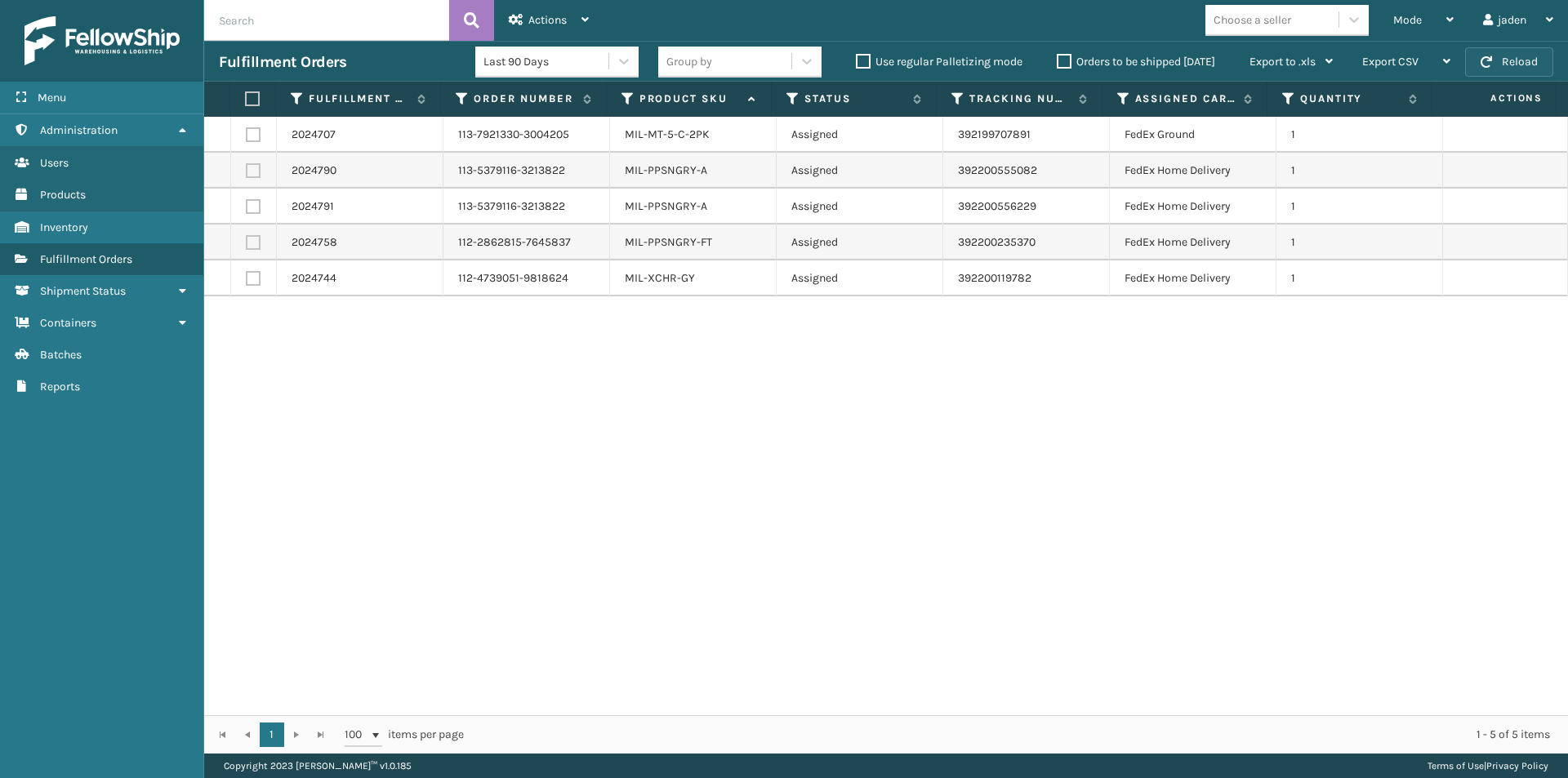
click at [1509, 63] on button "Reload" at bounding box center [1509, 61] width 88 height 29
click at [1424, 17] on div "Mode" at bounding box center [1424, 20] width 60 height 41
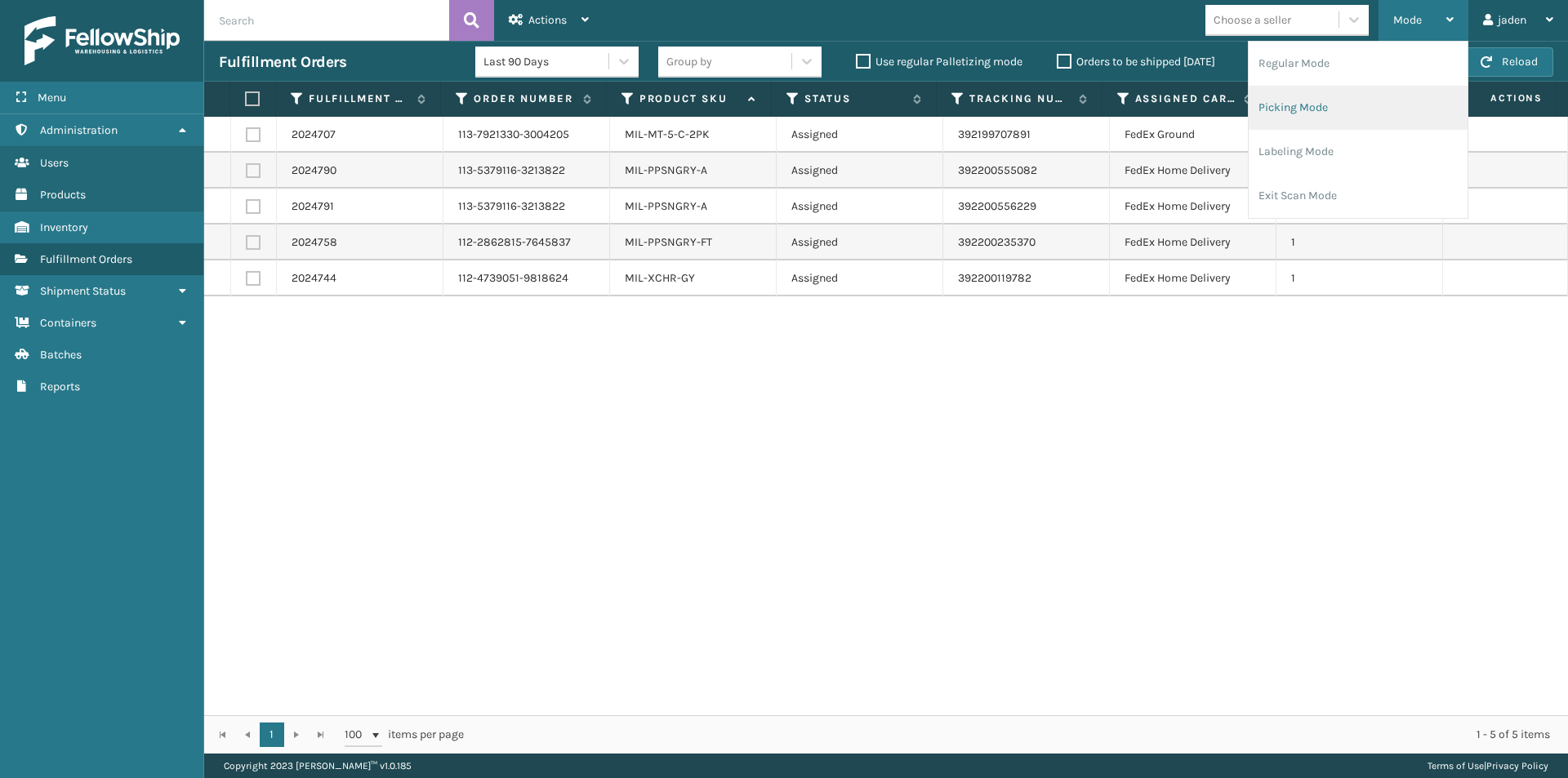
click at [1352, 117] on li "Picking Mode" at bounding box center [1357, 108] width 219 height 44
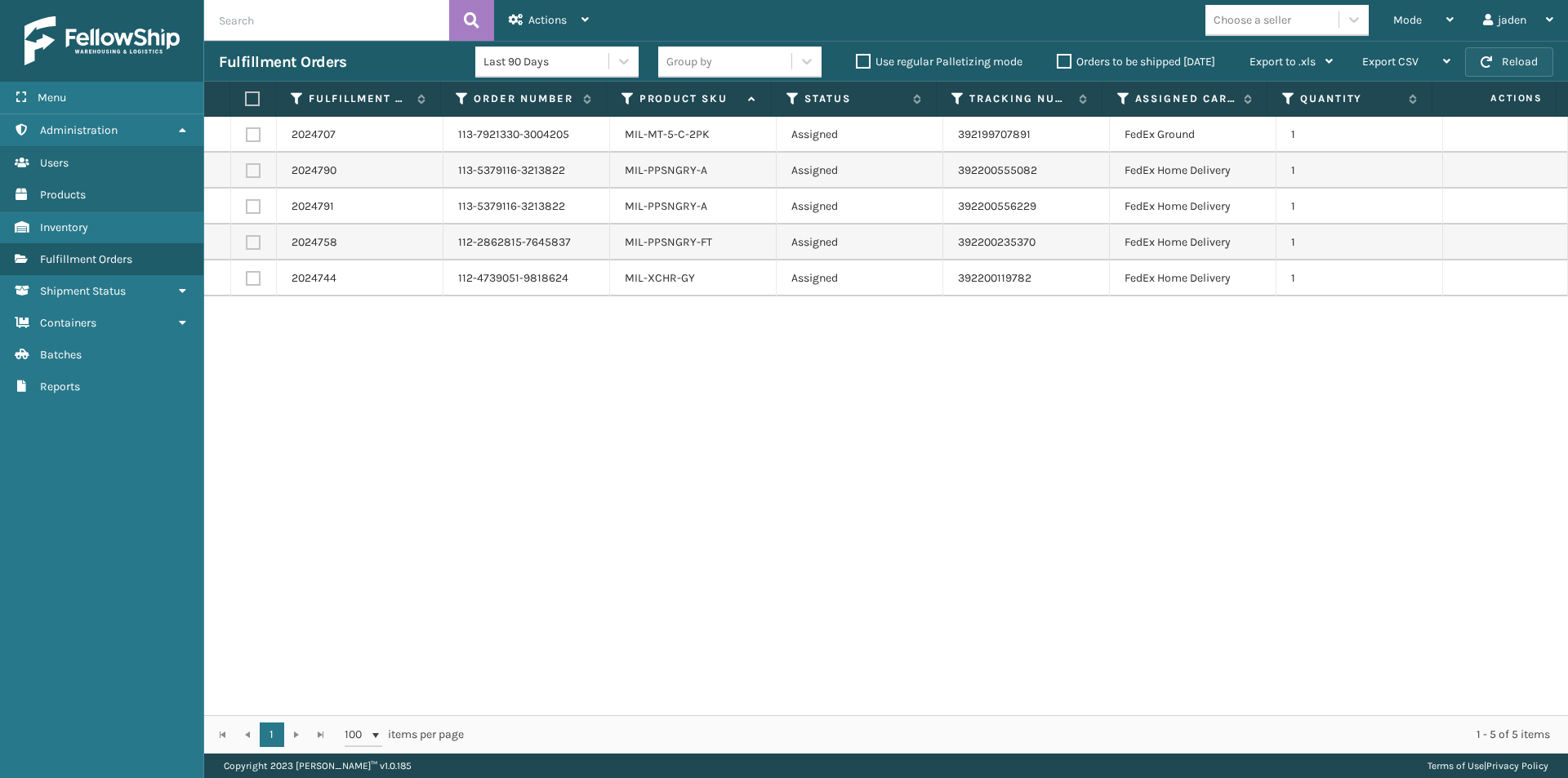
click at [1511, 64] on button "Reload" at bounding box center [1509, 61] width 88 height 29
click at [1414, 20] on span "Mode" at bounding box center [1408, 20] width 28 height 14
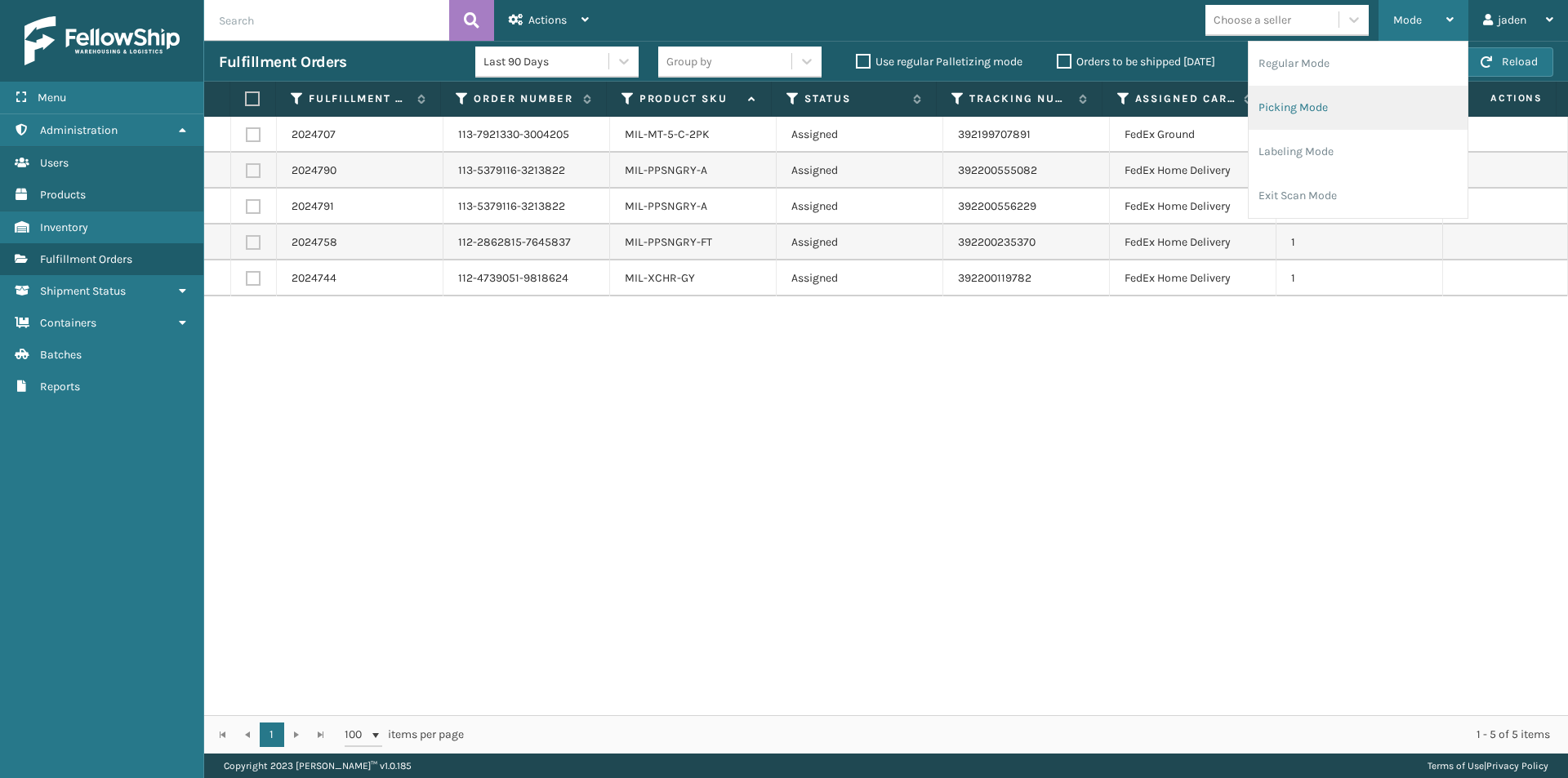
click at [1368, 108] on li "Picking Mode" at bounding box center [1357, 108] width 219 height 44
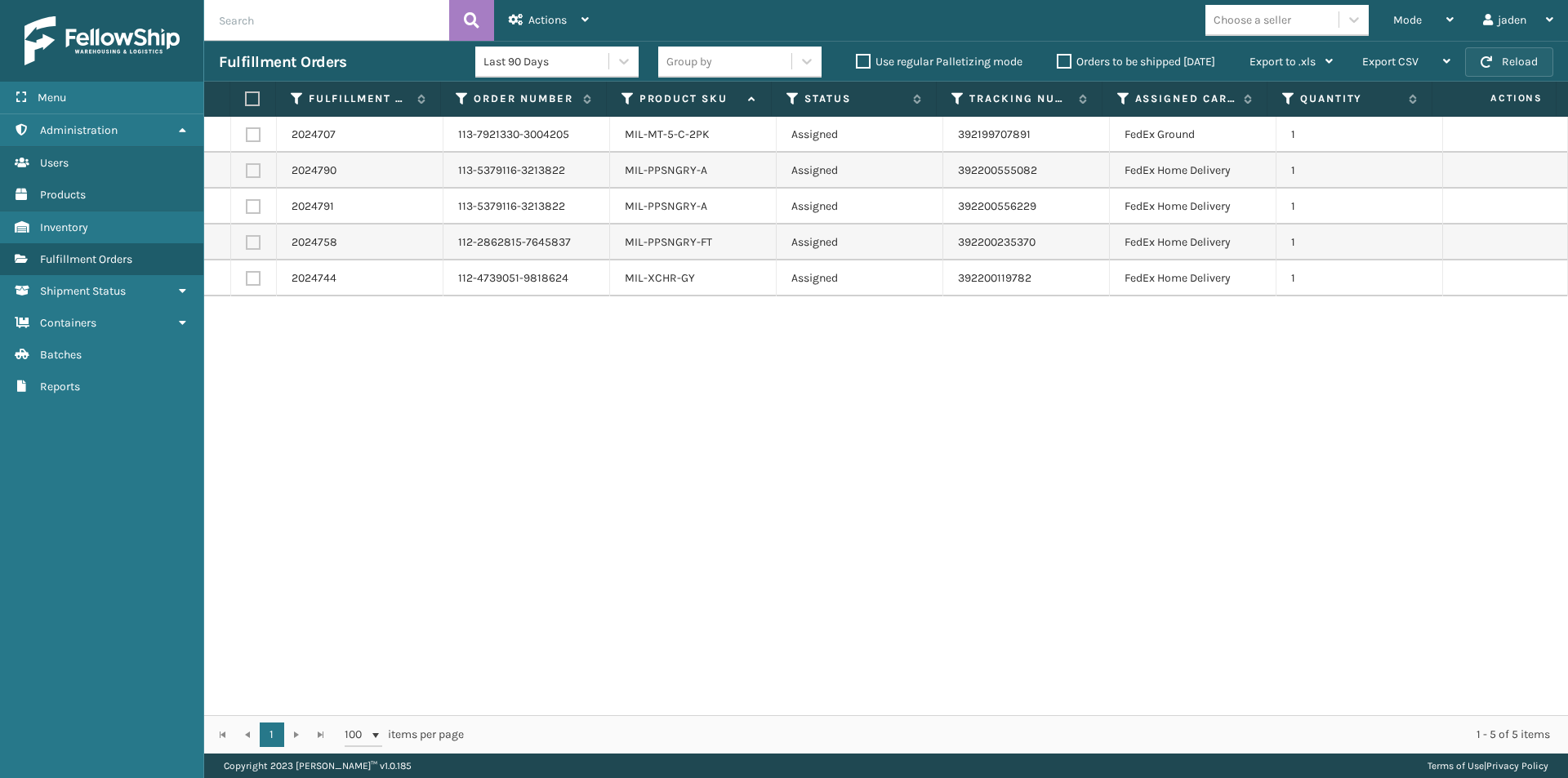
click at [1517, 67] on button "Reload" at bounding box center [1509, 61] width 88 height 29
click at [1424, 23] on div "Mode" at bounding box center [1424, 20] width 60 height 41
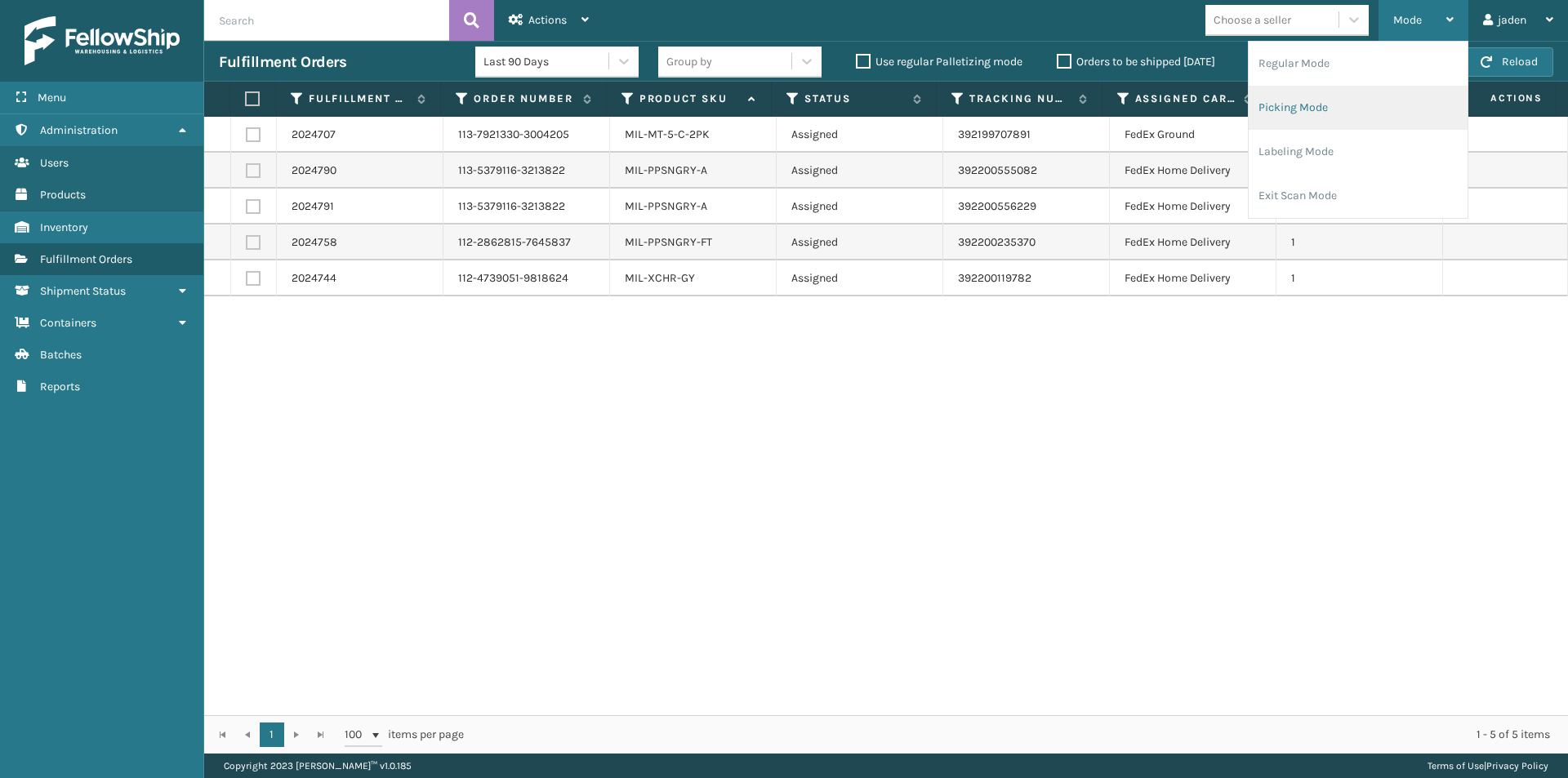
click at [1364, 112] on li "Picking Mode" at bounding box center [1357, 108] width 219 height 44
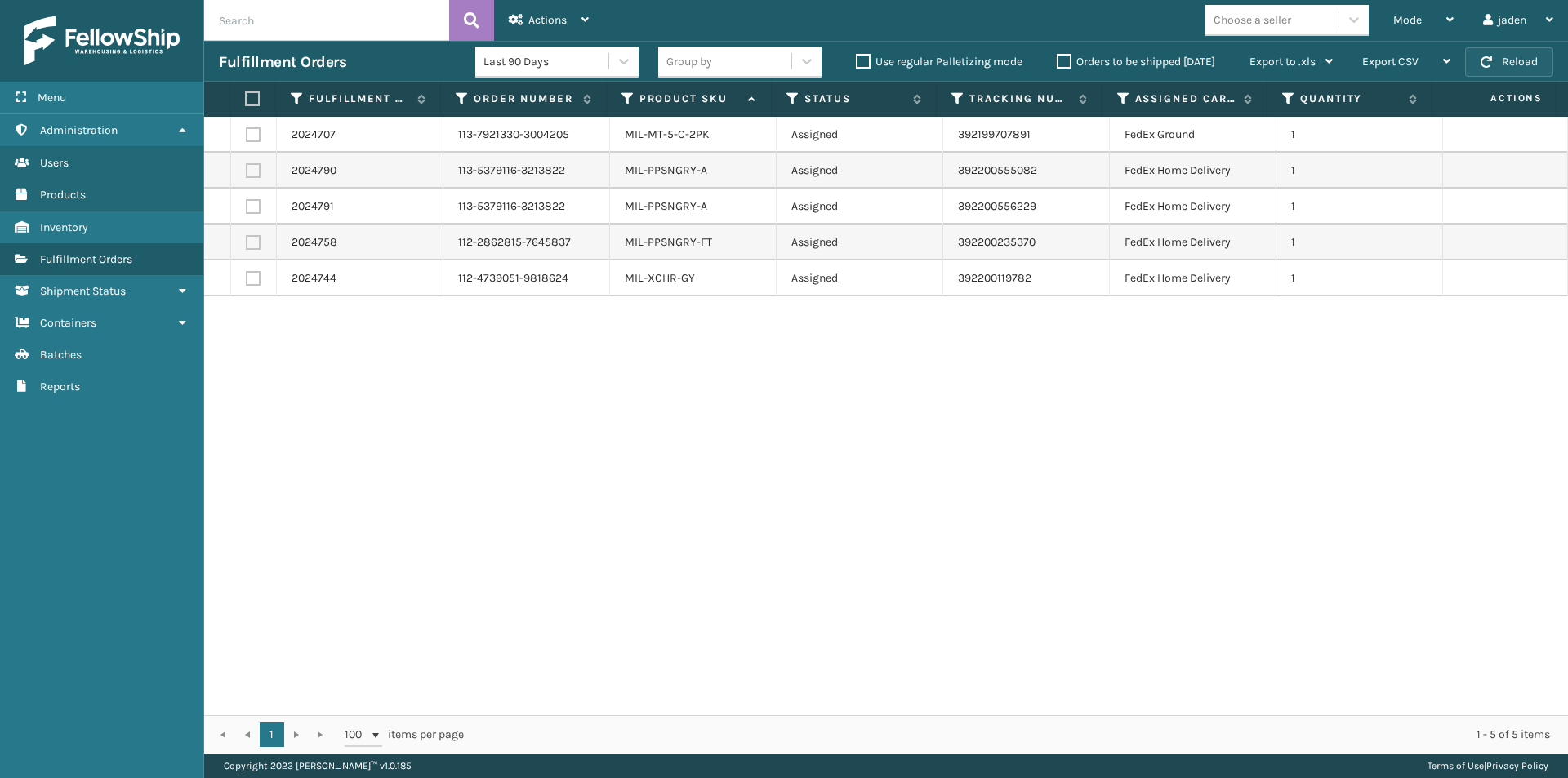
click at [1516, 68] on button "Reload" at bounding box center [1509, 61] width 88 height 29
click at [1434, 25] on div "Mode" at bounding box center [1424, 20] width 60 height 41
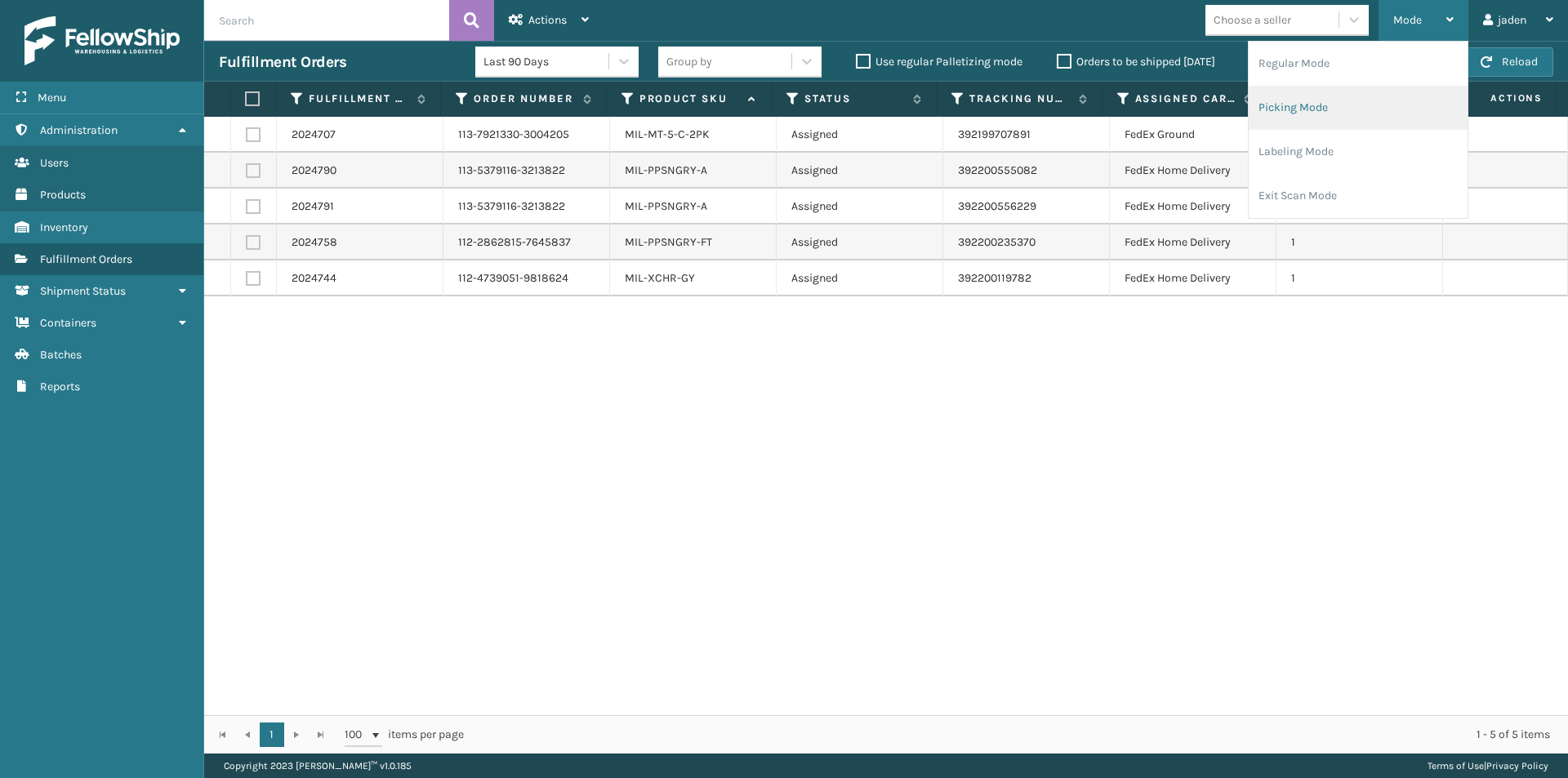
click at [1324, 94] on li "Picking Mode" at bounding box center [1357, 108] width 219 height 44
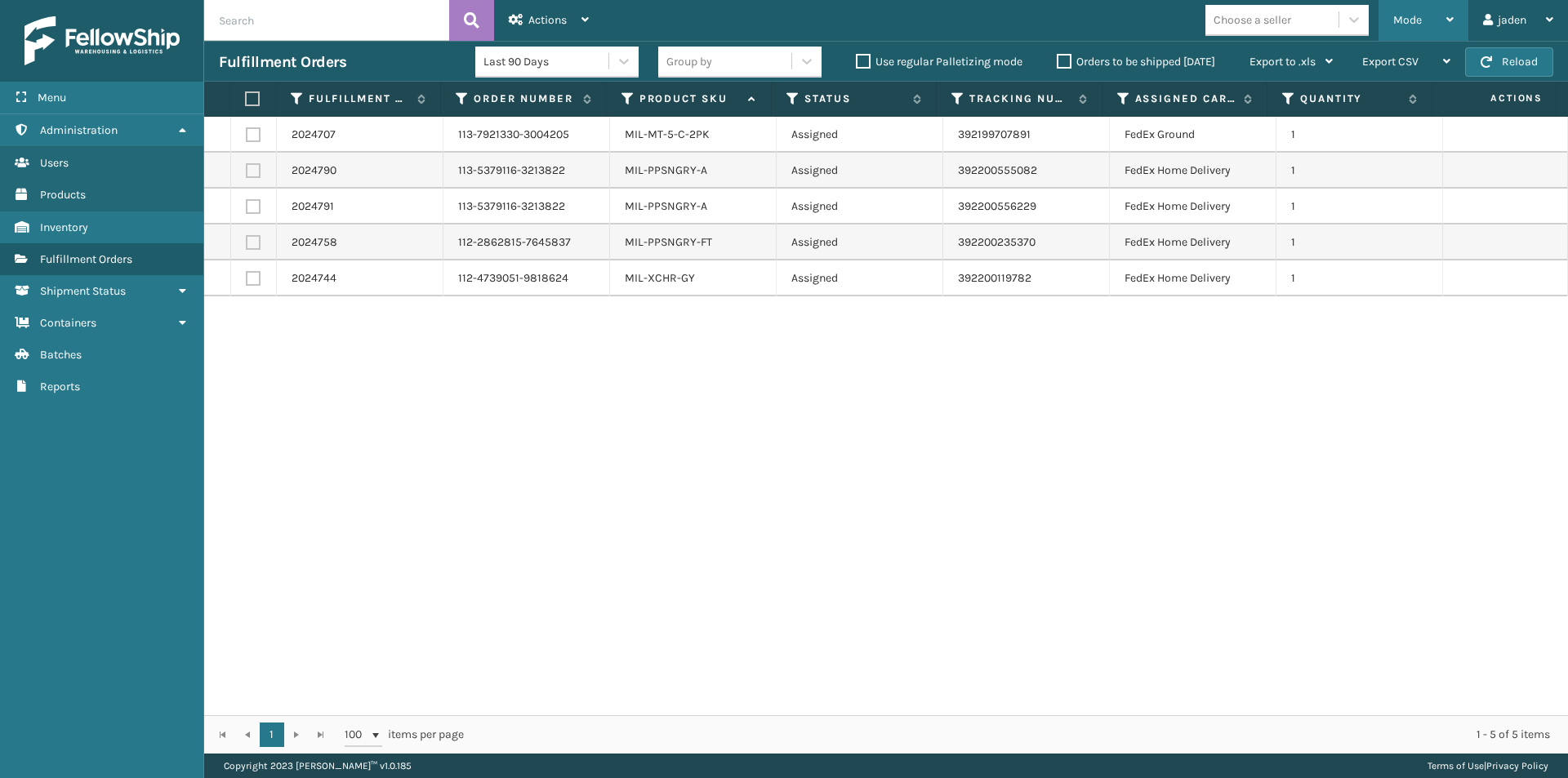
click at [1431, 5] on div "Mode" at bounding box center [1424, 20] width 60 height 41
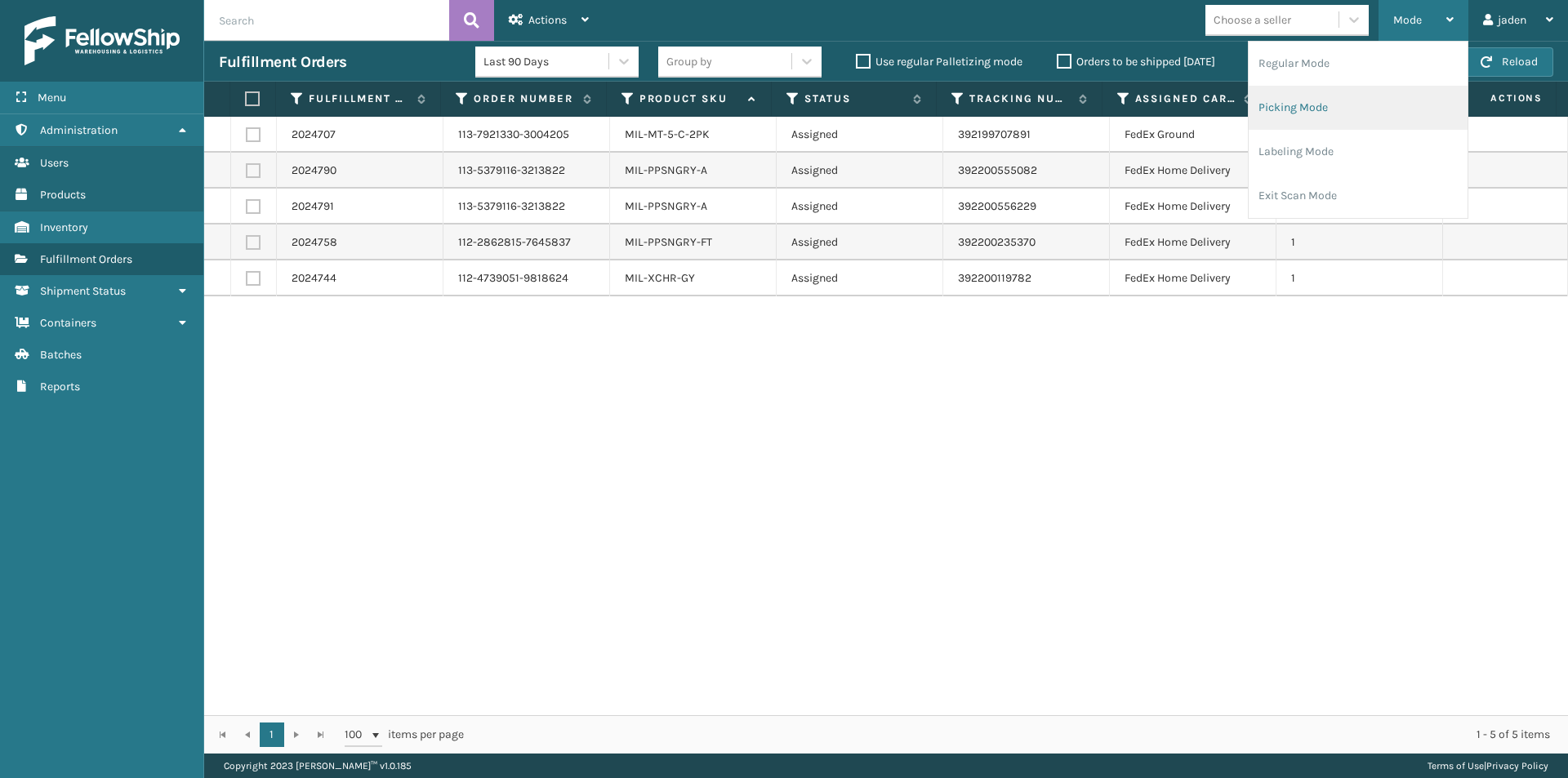
click at [1345, 110] on li "Picking Mode" at bounding box center [1357, 108] width 219 height 44
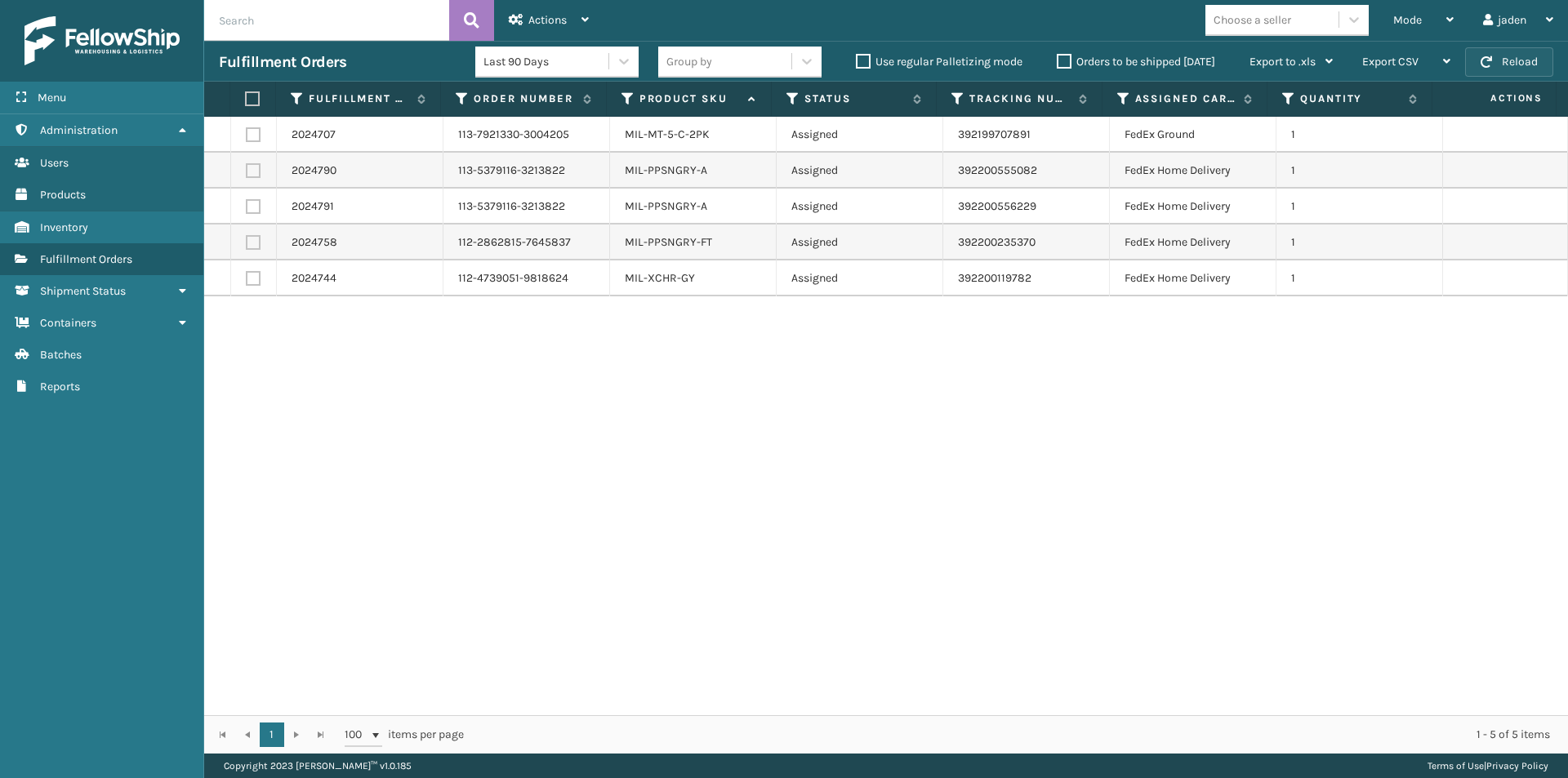
click at [1505, 61] on button "Reload" at bounding box center [1509, 61] width 88 height 29
click at [1431, 16] on div "Mode" at bounding box center [1424, 20] width 60 height 41
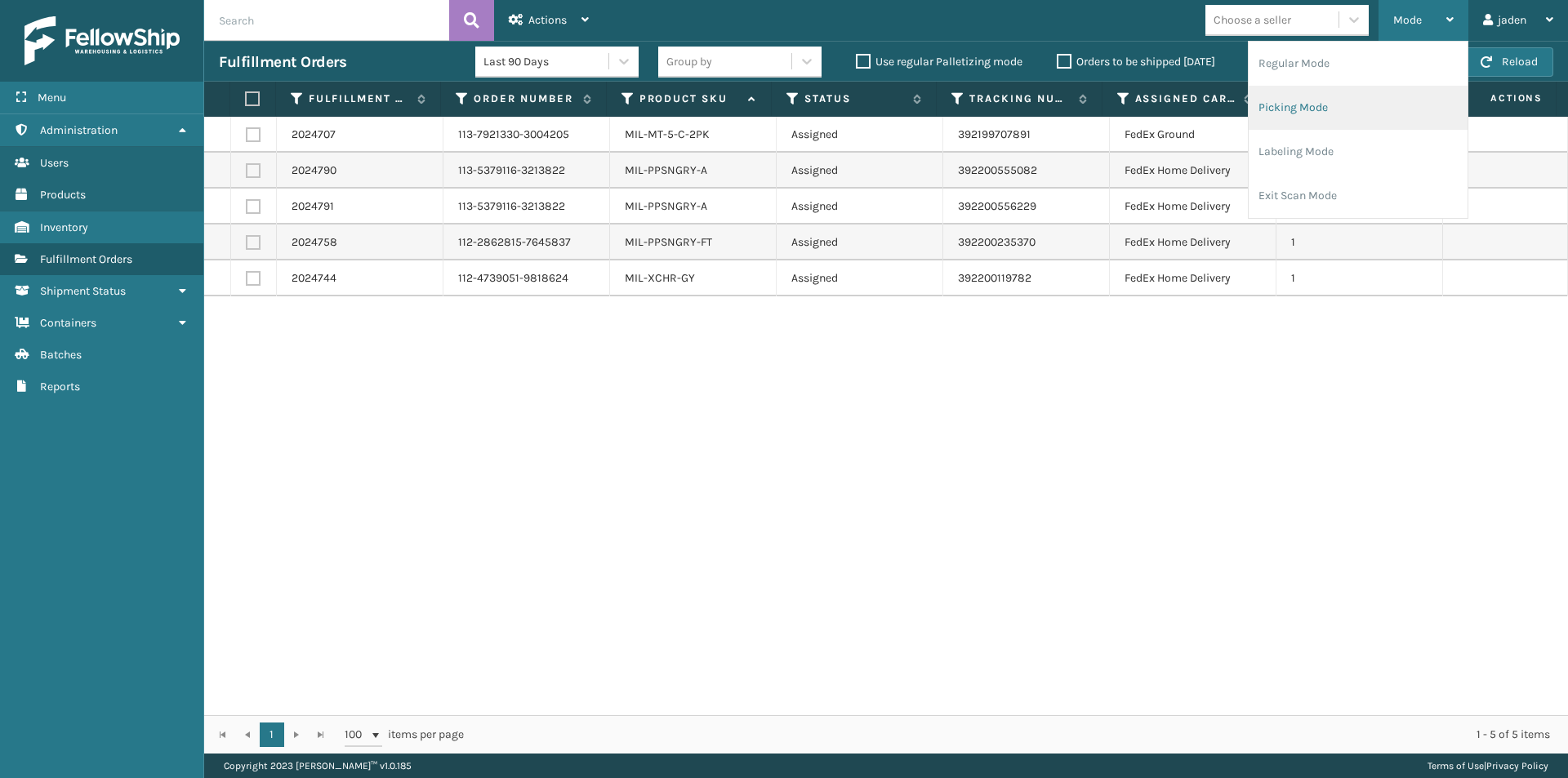
click at [1318, 116] on li "Picking Mode" at bounding box center [1357, 108] width 219 height 44
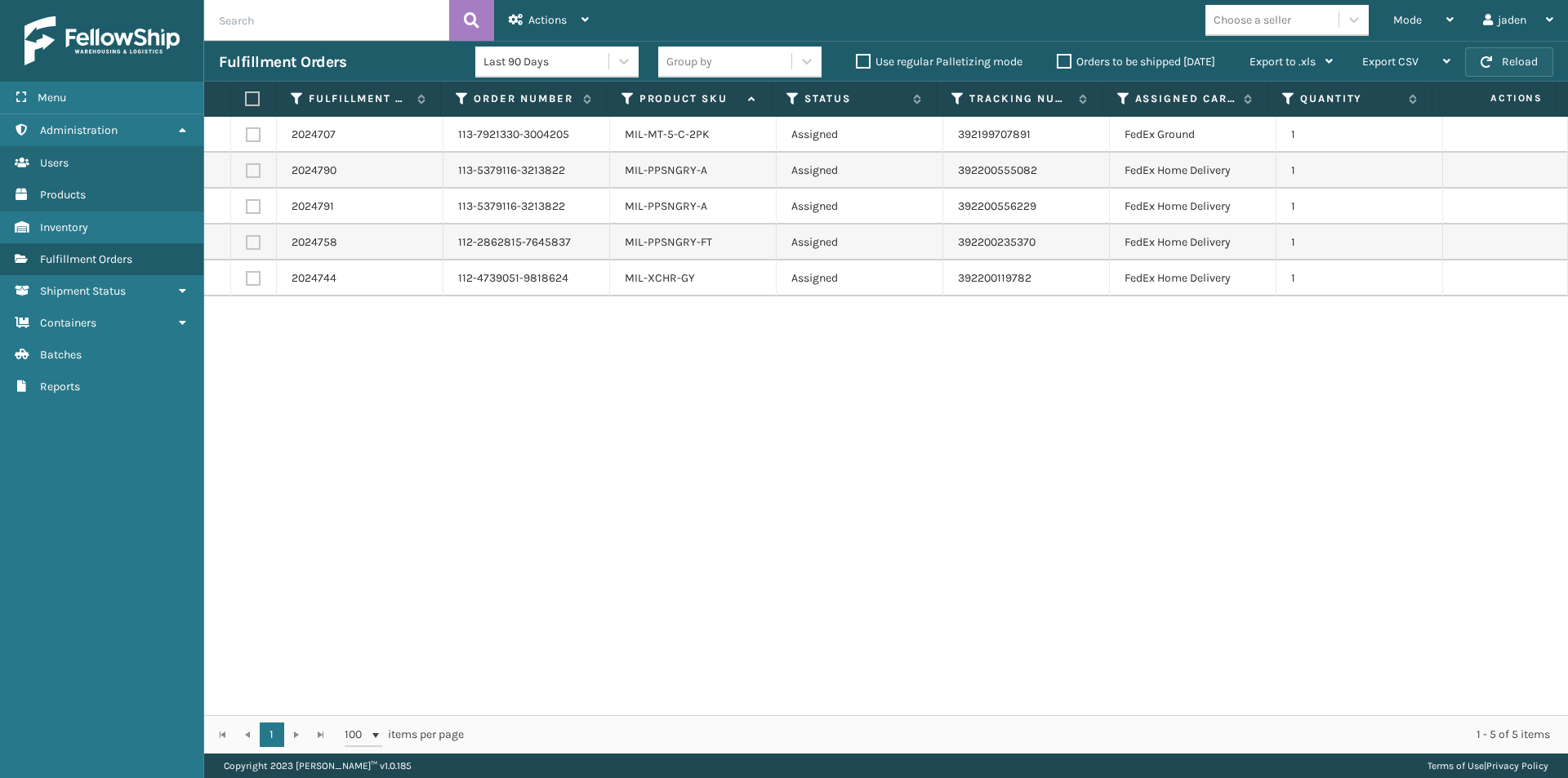
click at [1531, 66] on button "Reload" at bounding box center [1509, 61] width 88 height 29
click at [1433, 26] on div "Mode" at bounding box center [1424, 20] width 60 height 41
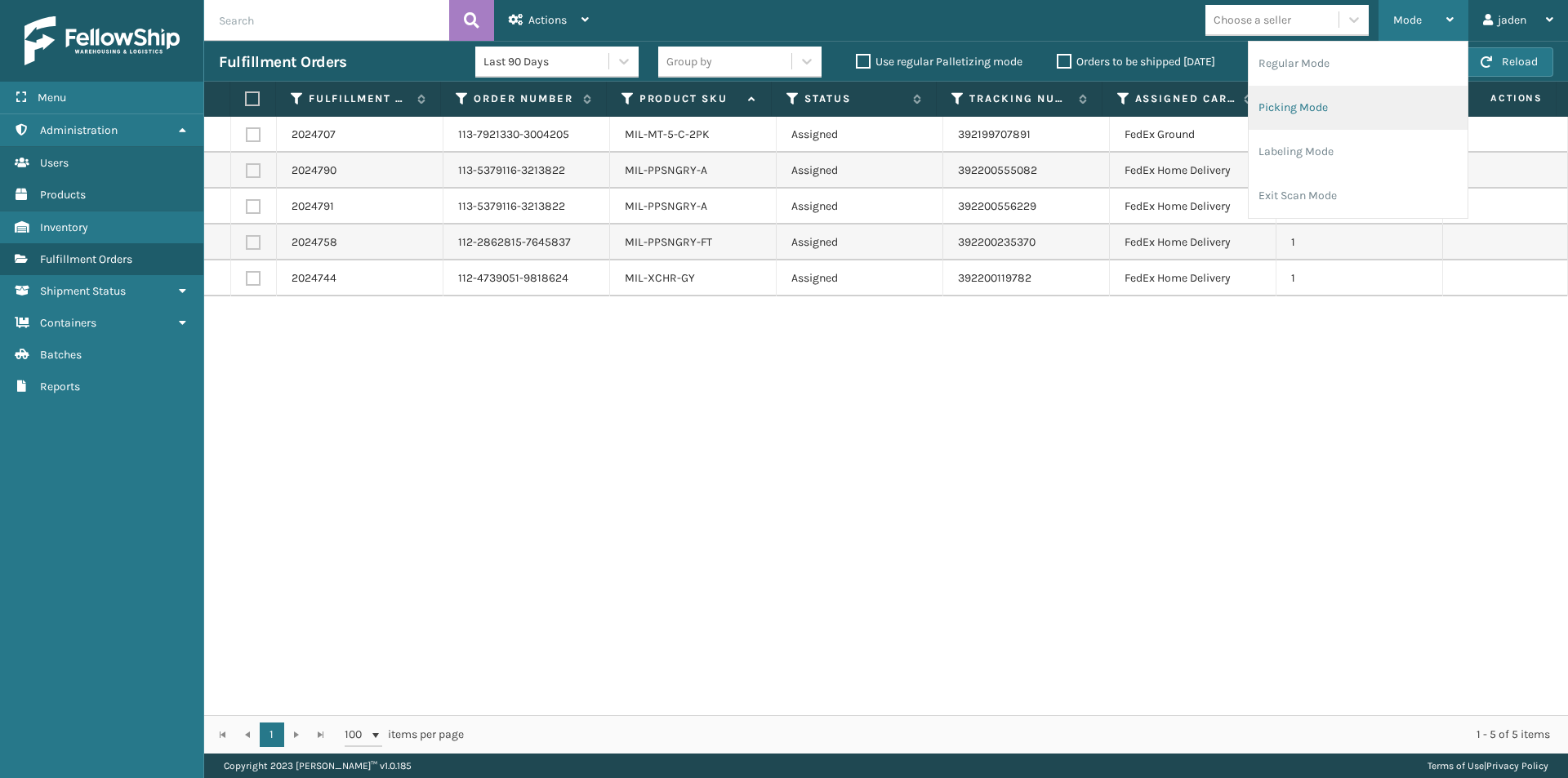
click at [1387, 110] on li "Picking Mode" at bounding box center [1357, 108] width 219 height 44
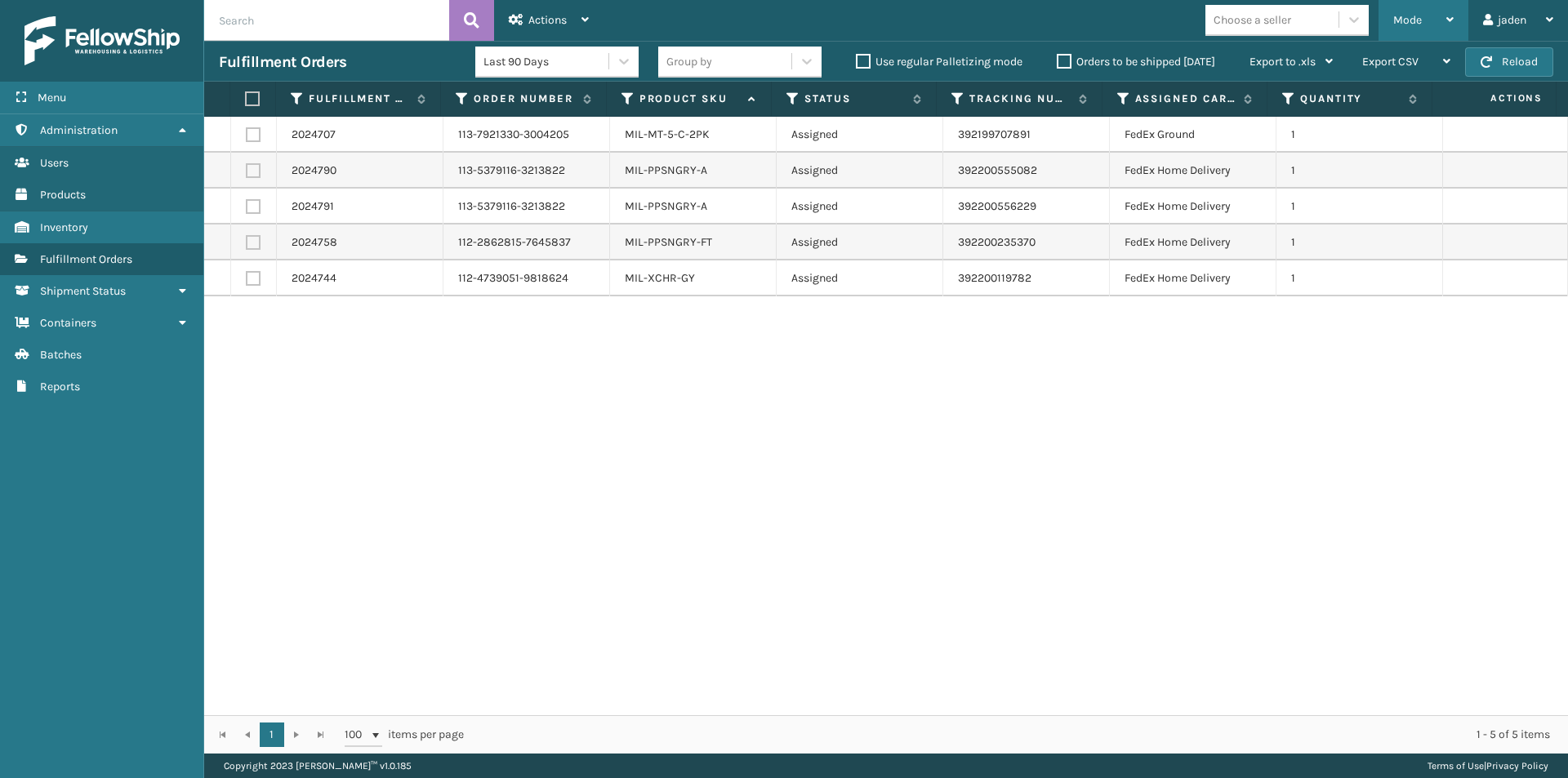
click at [1426, 22] on div "Mode" at bounding box center [1424, 20] width 60 height 41
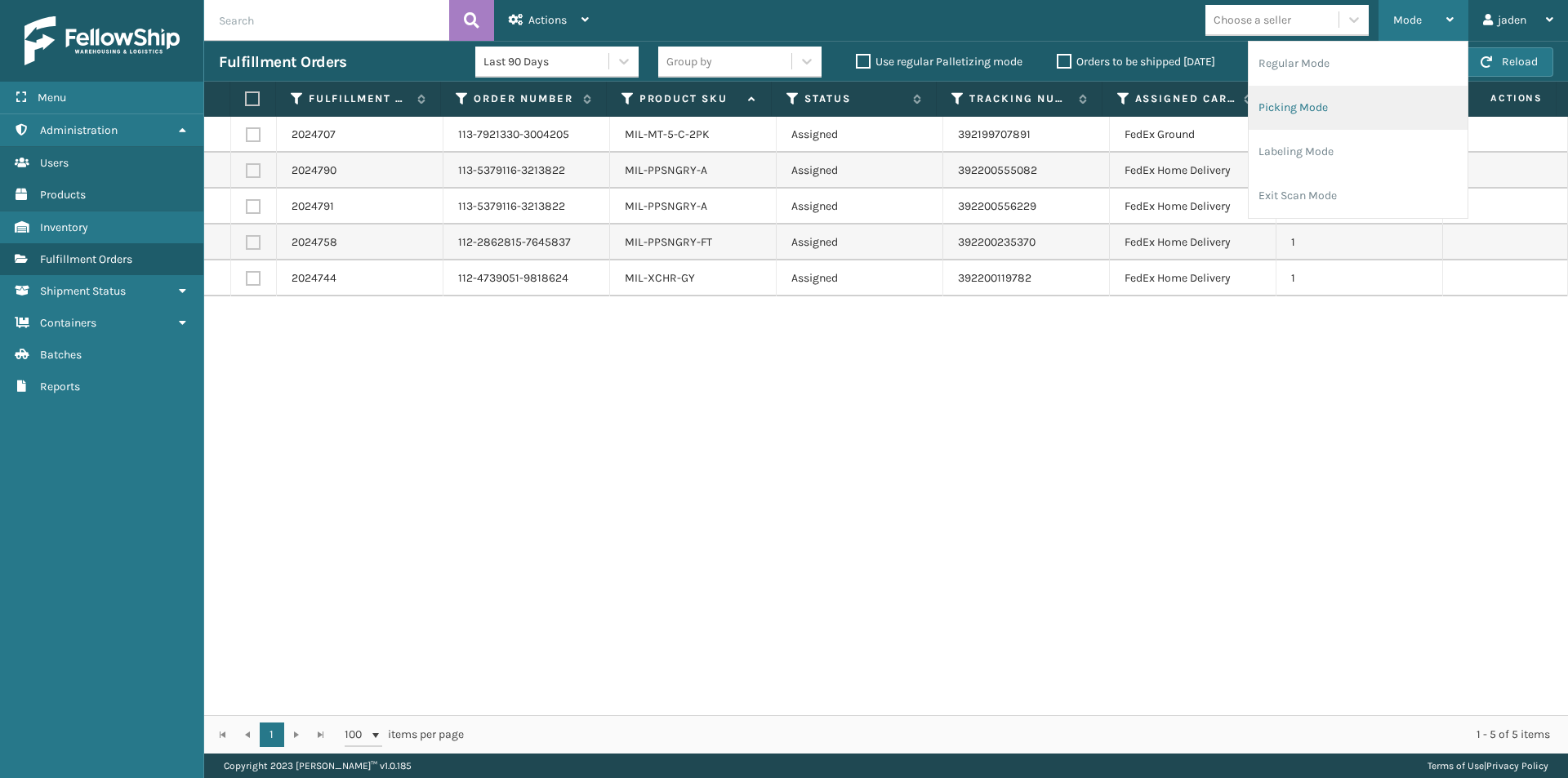
click at [1394, 121] on li "Picking Mode" at bounding box center [1357, 108] width 219 height 44
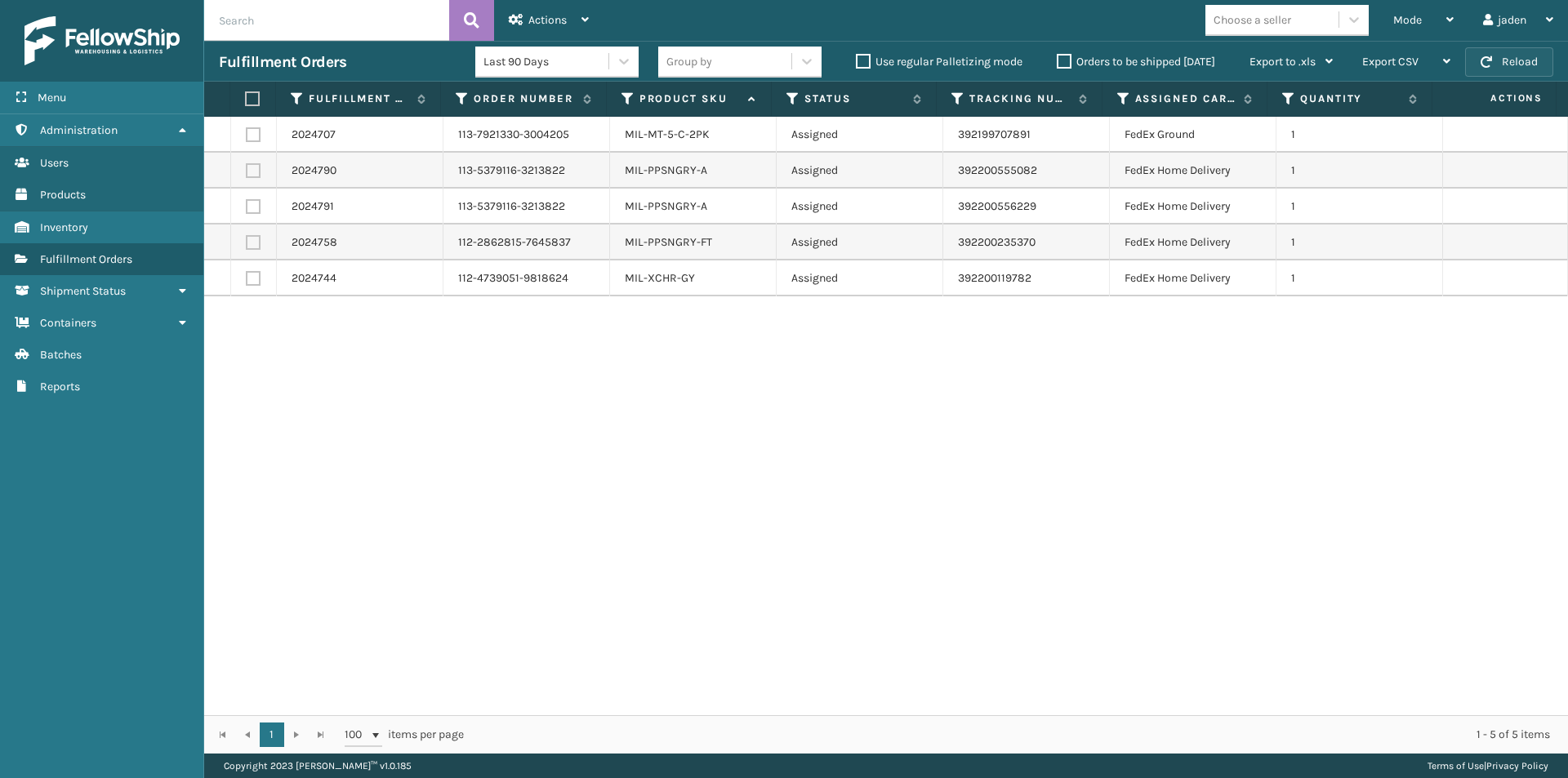
click at [1511, 57] on button "Reload" at bounding box center [1509, 61] width 88 height 29
drag, startPoint x: 1035, startPoint y: 411, endPoint x: 993, endPoint y: 413, distance: 42.0
drag, startPoint x: 993, startPoint y: 413, endPoint x: 731, endPoint y: 331, distance: 274.5
click at [652, 395] on div "2024707 113-7921330-3004205 MIL-MT-5-C-2PK Assigned 392199707891 FedEx Ground 1…" at bounding box center [885, 416] width 1363 height 598
click at [1424, 28] on div "Mode" at bounding box center [1424, 20] width 60 height 41
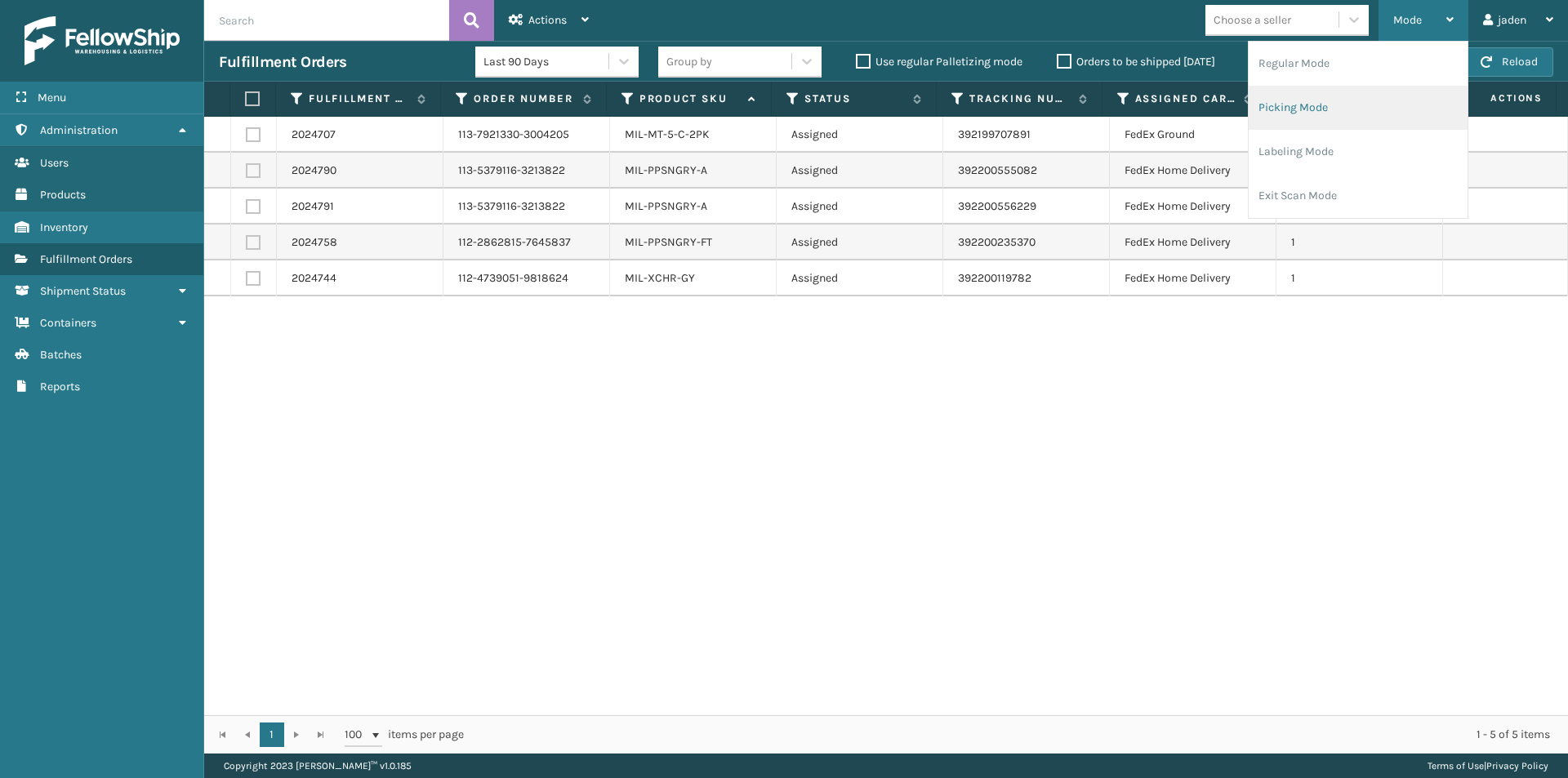
click at [1362, 108] on li "Picking Mode" at bounding box center [1357, 108] width 219 height 44
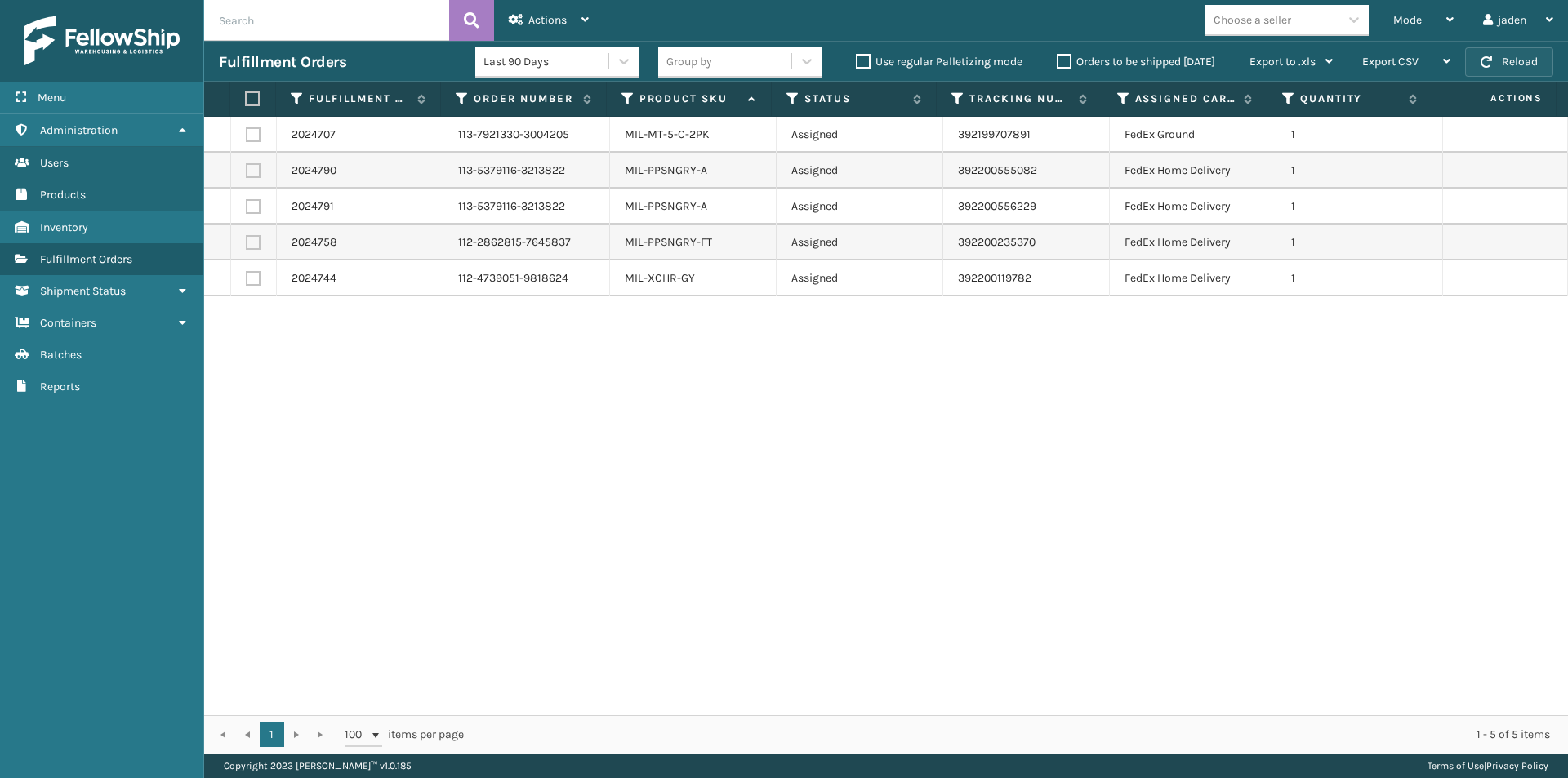
click at [1490, 59] on span "button" at bounding box center [1486, 62] width 12 height 12
click at [1424, 17] on div "Mode" at bounding box center [1424, 20] width 60 height 41
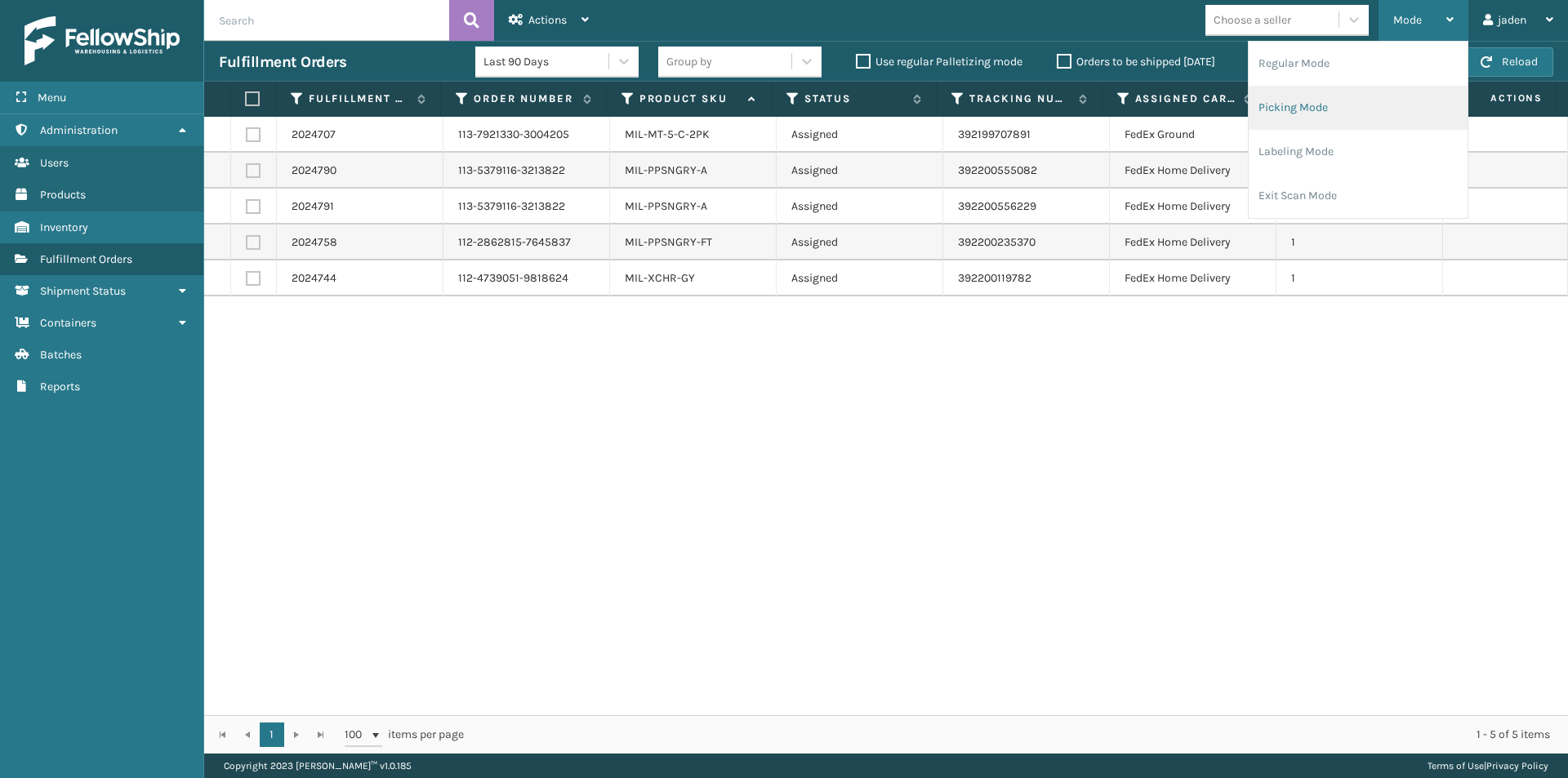
click at [1362, 98] on li "Picking Mode" at bounding box center [1357, 108] width 219 height 44
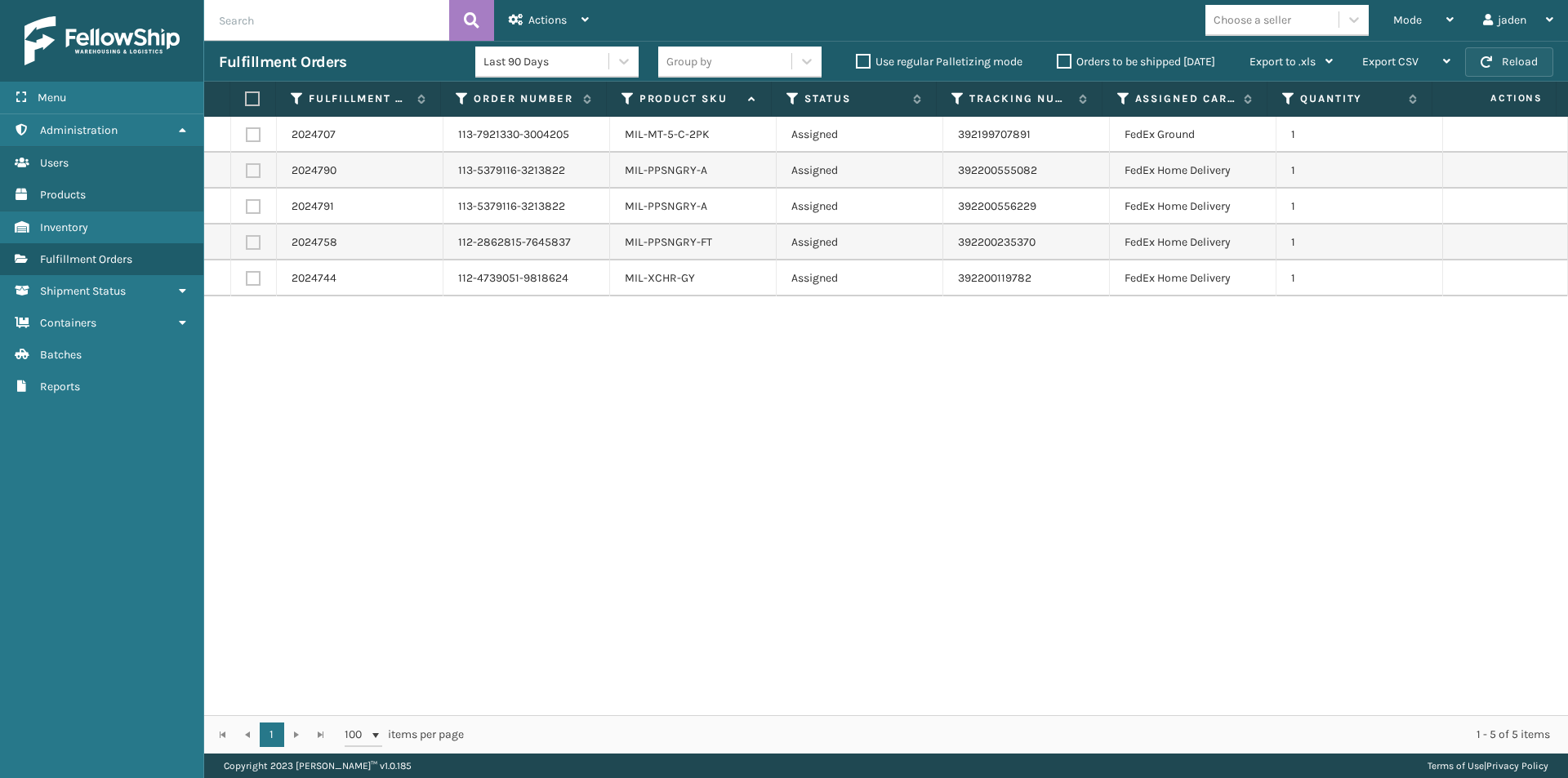
click at [1490, 58] on span "button" at bounding box center [1486, 62] width 12 height 12
click at [1423, 18] on div "Mode" at bounding box center [1424, 20] width 60 height 41
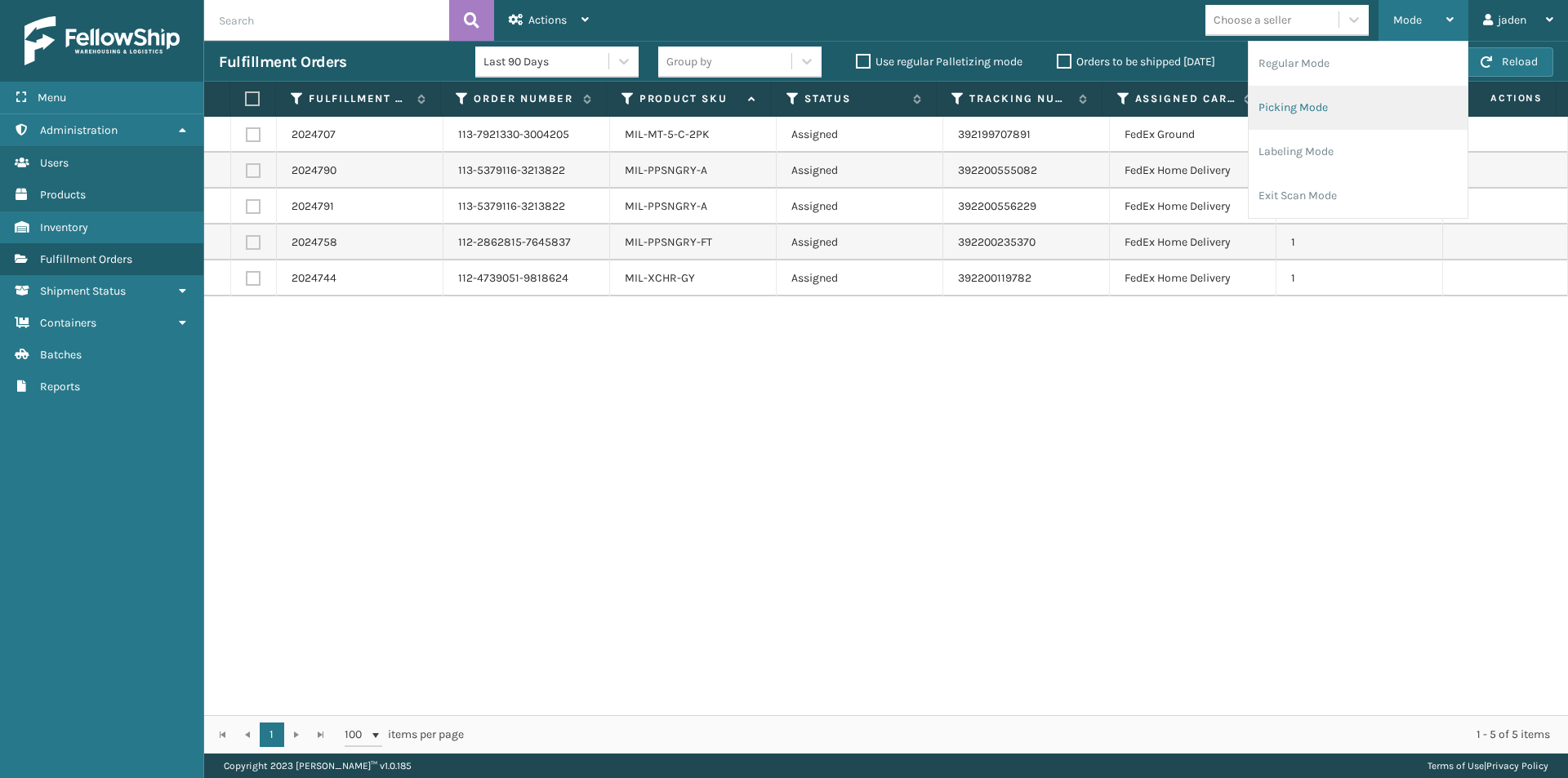
click at [1351, 126] on li "Picking Mode" at bounding box center [1357, 108] width 219 height 44
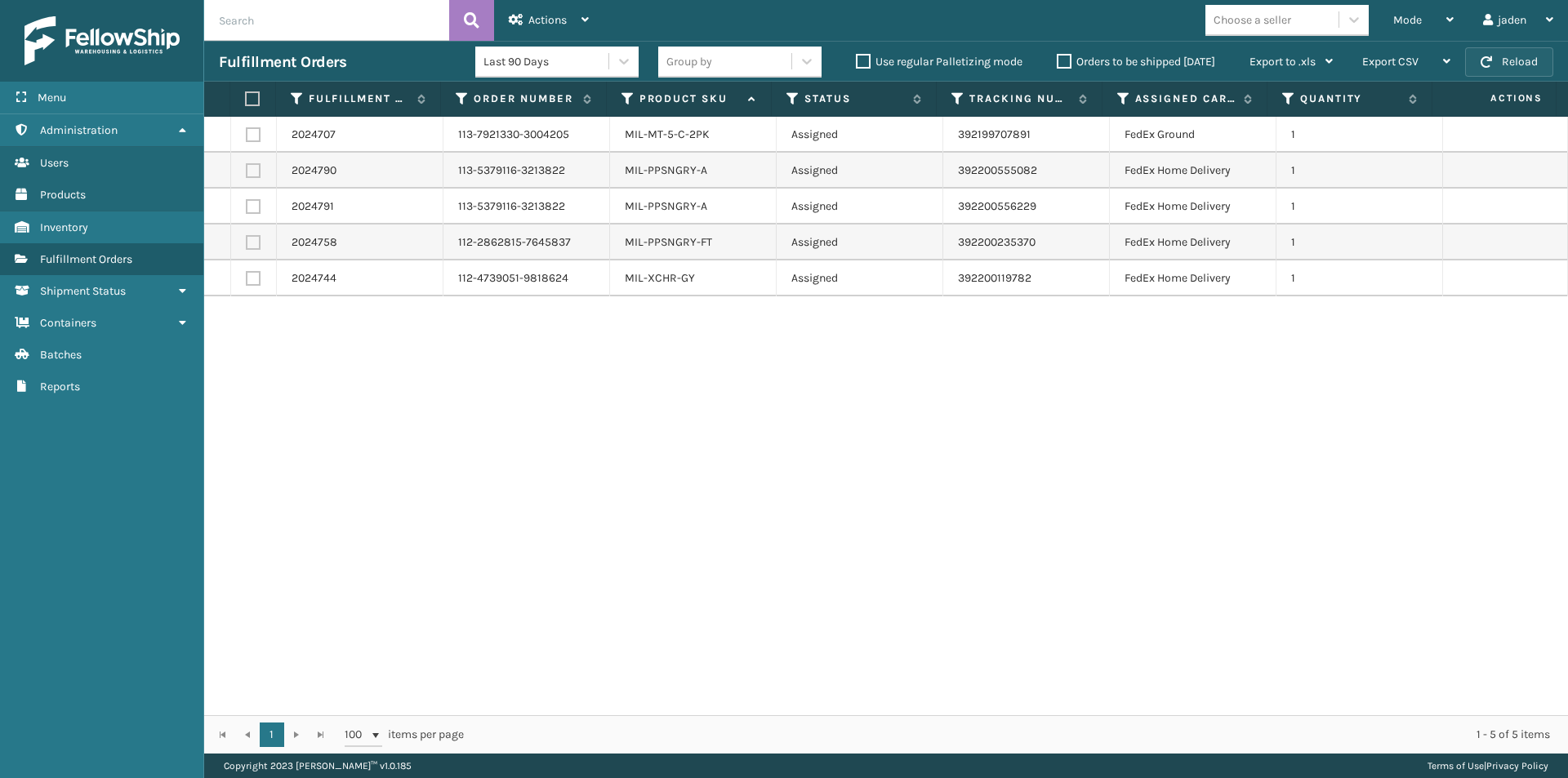
click at [1513, 63] on button "Reload" at bounding box center [1509, 61] width 88 height 29
click at [1424, 20] on div "Mode" at bounding box center [1424, 20] width 60 height 41
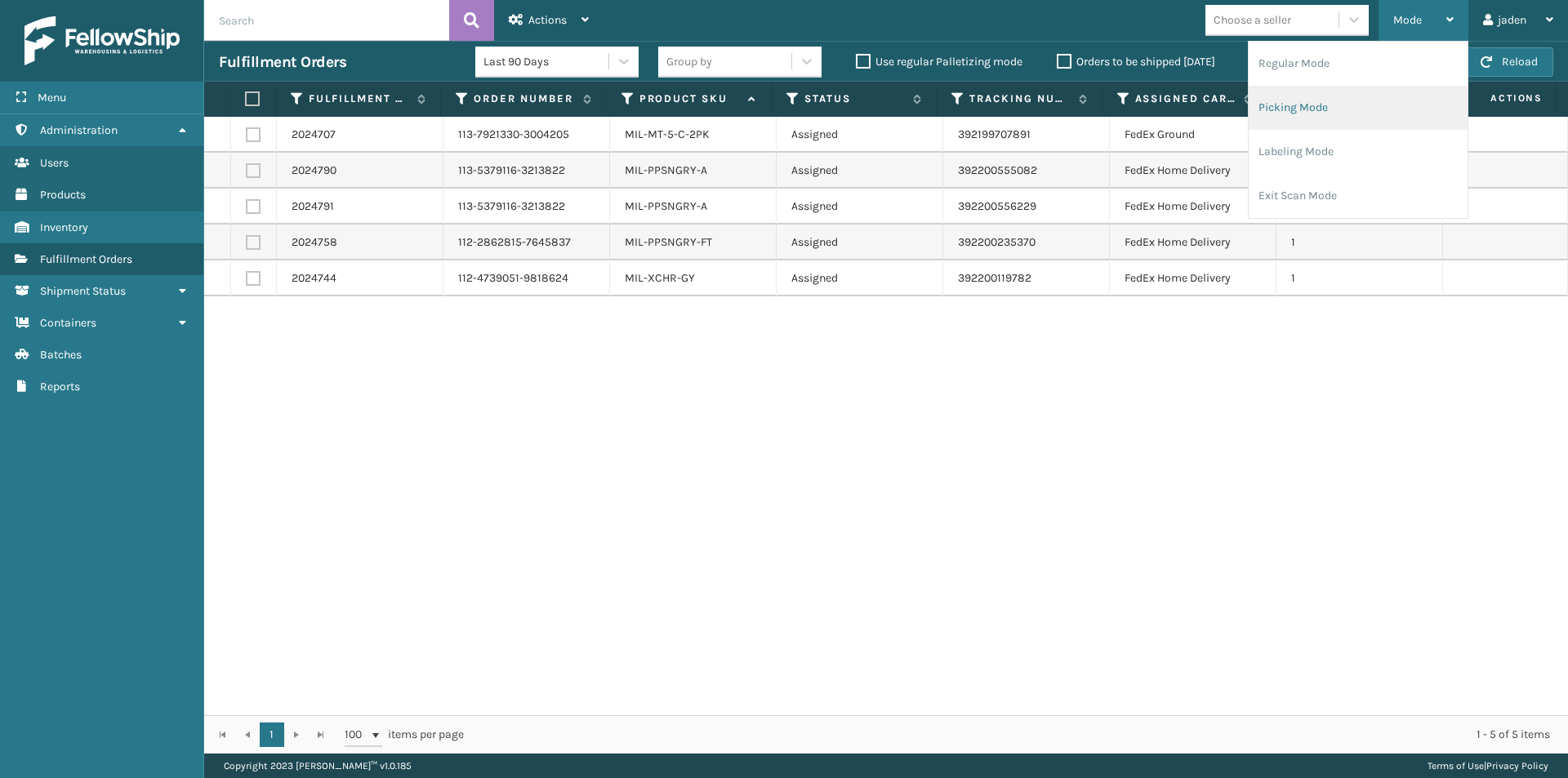
click at [1375, 105] on li "Picking Mode" at bounding box center [1357, 108] width 219 height 44
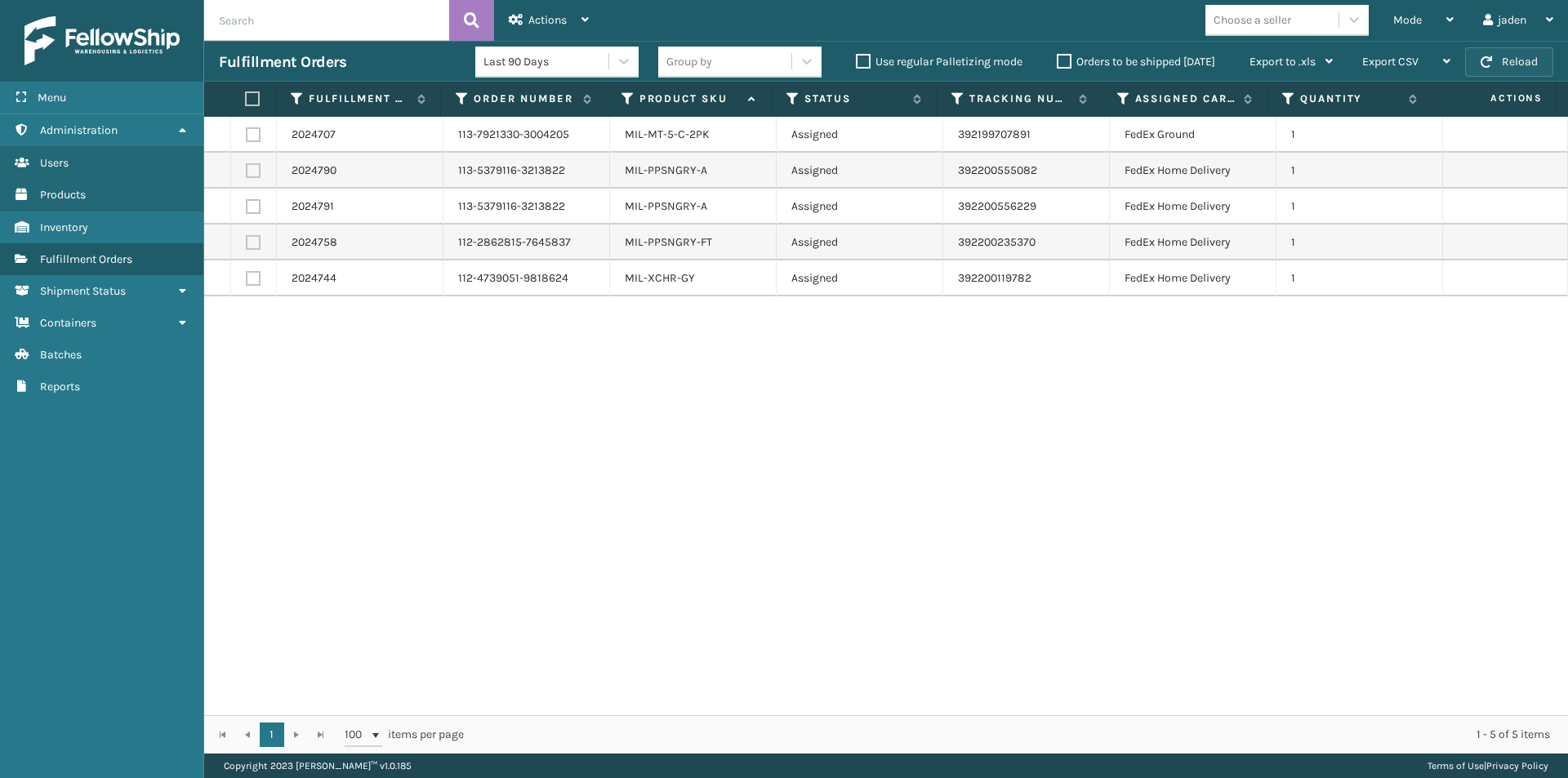
click at [1541, 66] on button "Reload" at bounding box center [1509, 61] width 88 height 29
click at [1434, 20] on div "Mode" at bounding box center [1424, 20] width 60 height 41
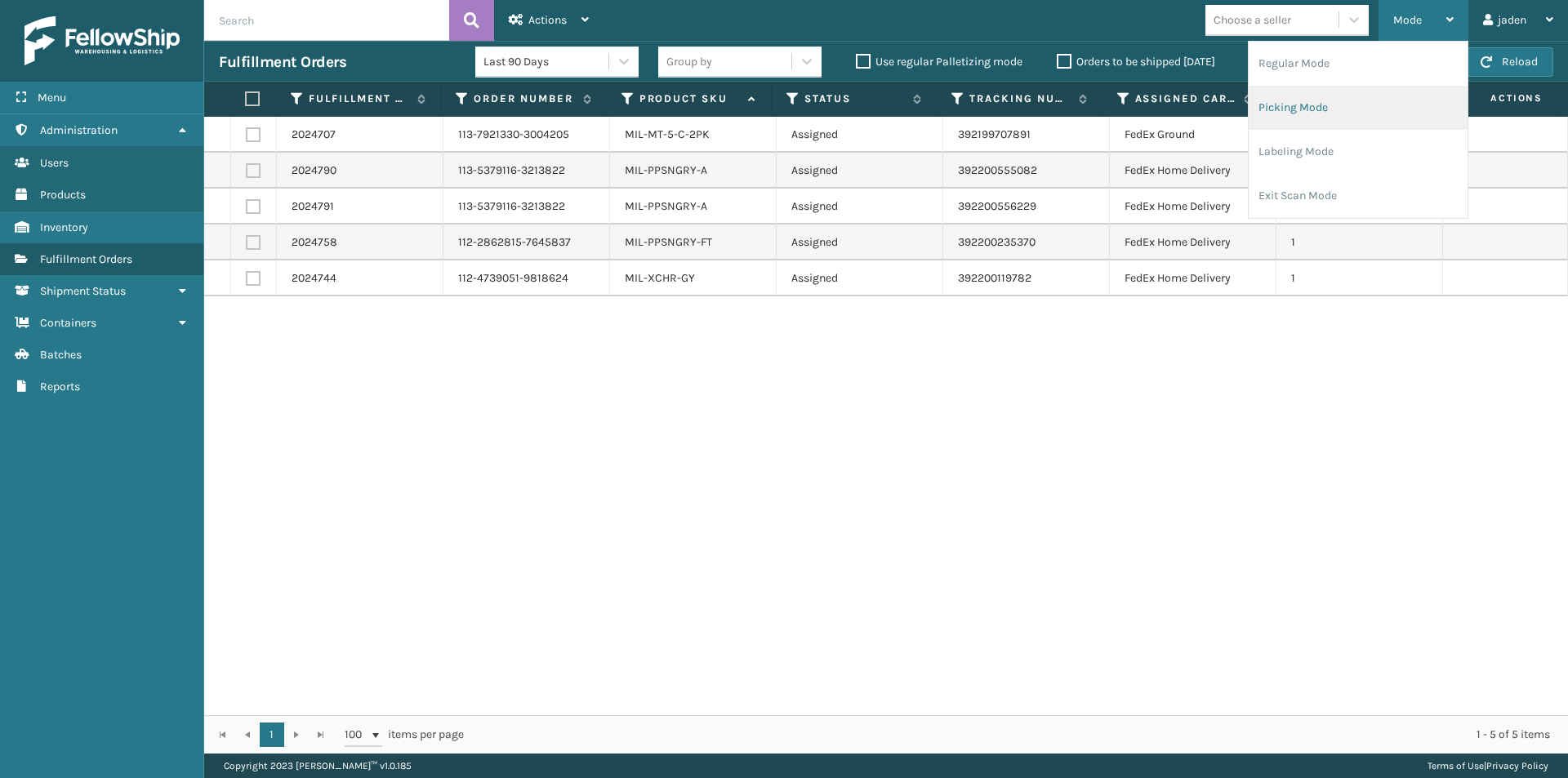
click at [1326, 105] on li "Picking Mode" at bounding box center [1357, 108] width 219 height 44
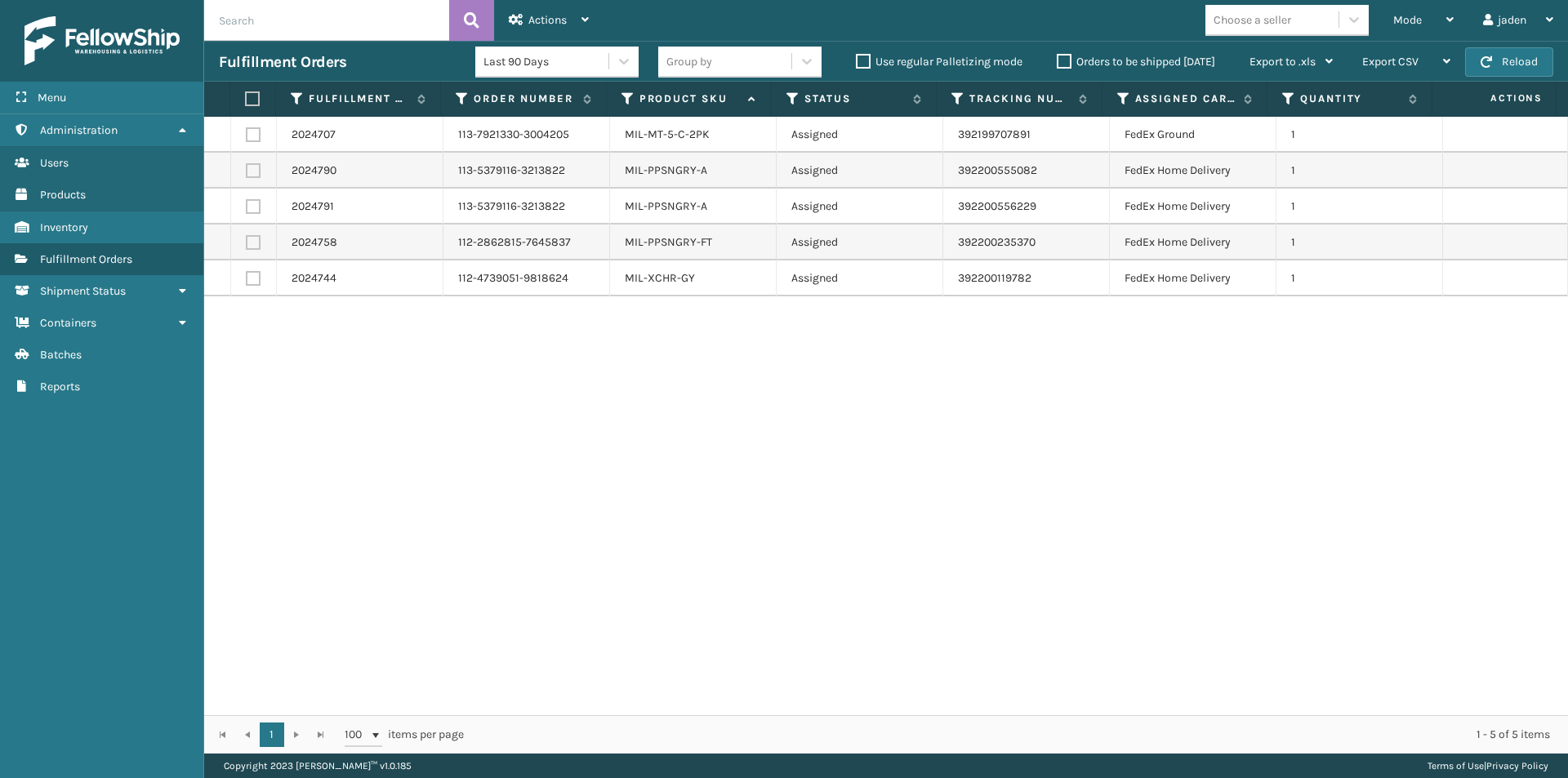
click at [254, 97] on label at bounding box center [250, 98] width 11 height 15
click at [246, 97] on input "checkbox" at bounding box center [245, 99] width 1 height 11
checkbox input "true"
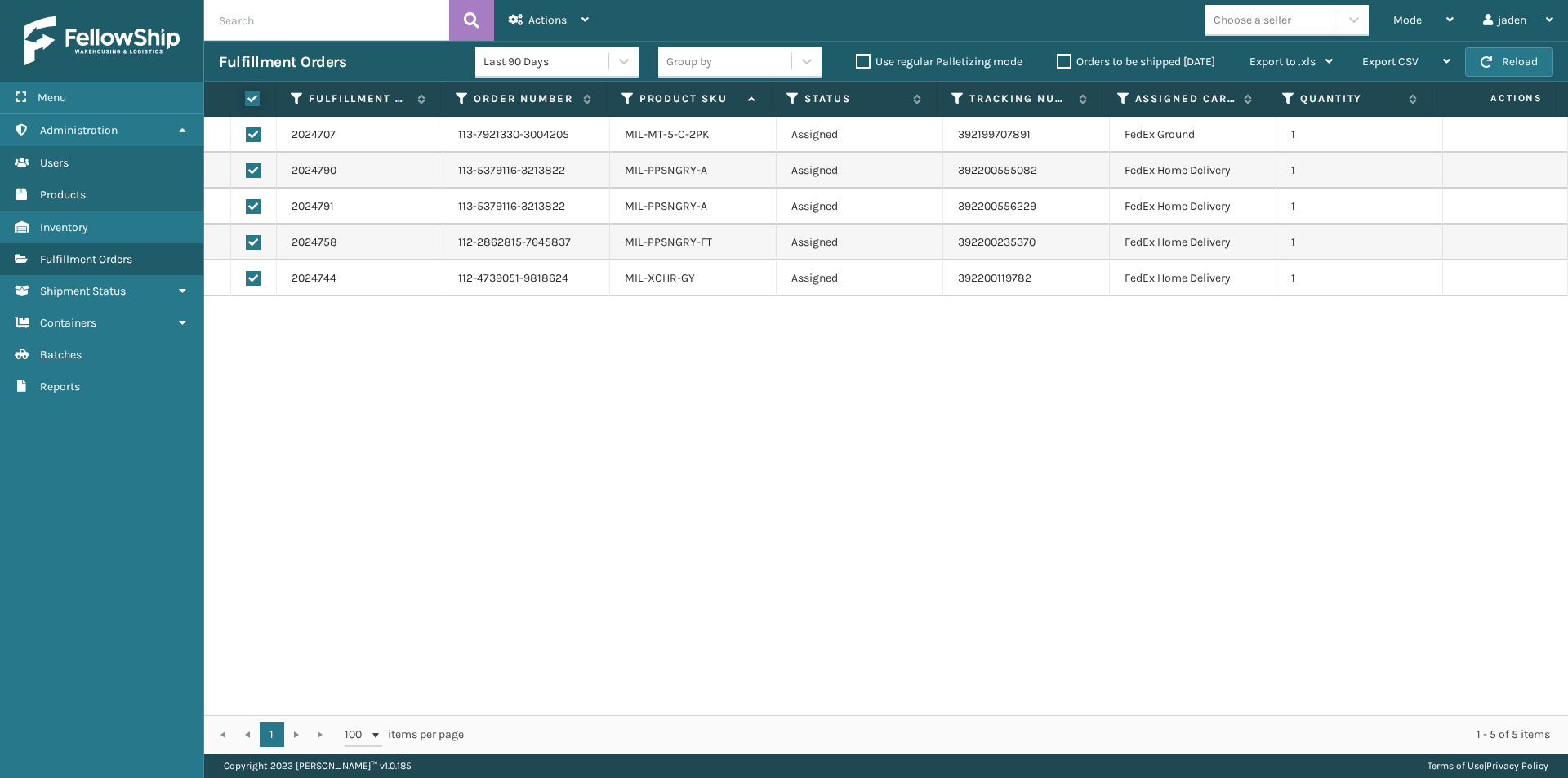
checkbox input "true"
click at [516, 9] on div "Actions" at bounding box center [549, 20] width 80 height 41
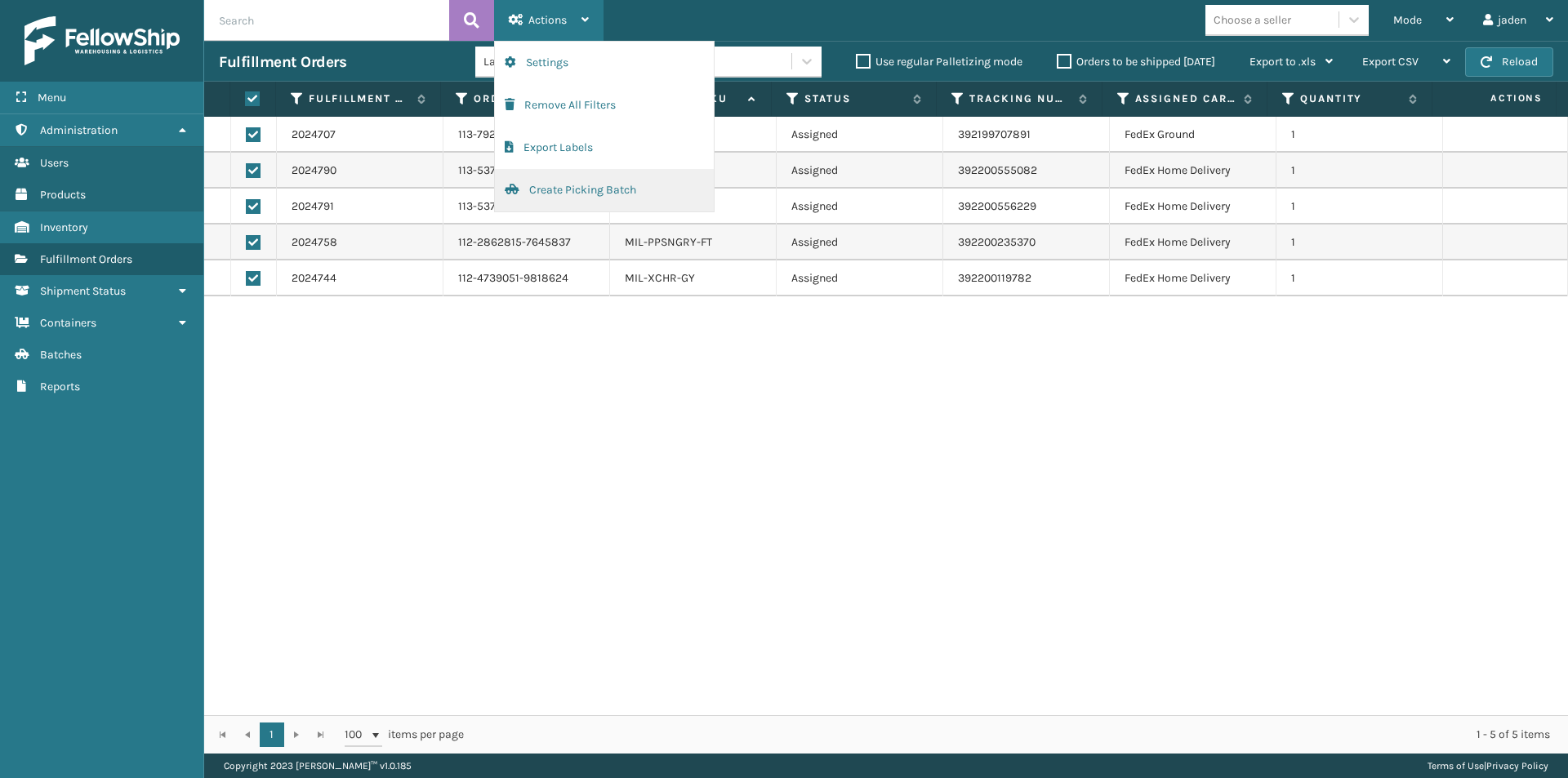
click at [544, 192] on button "Create Picking Batch" at bounding box center [604, 191] width 219 height 43
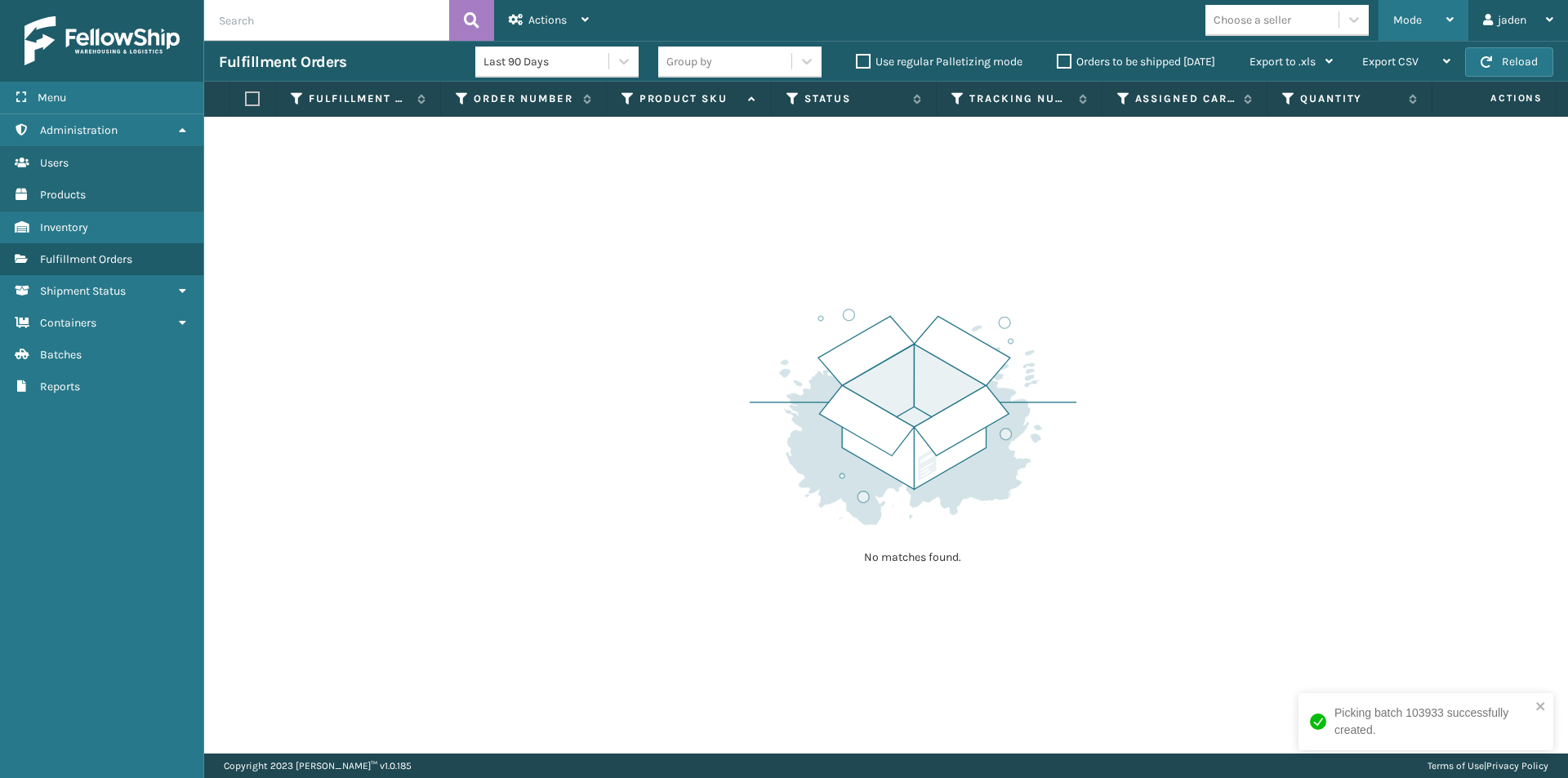
click at [1399, 20] on span "Mode" at bounding box center [1408, 20] width 28 height 14
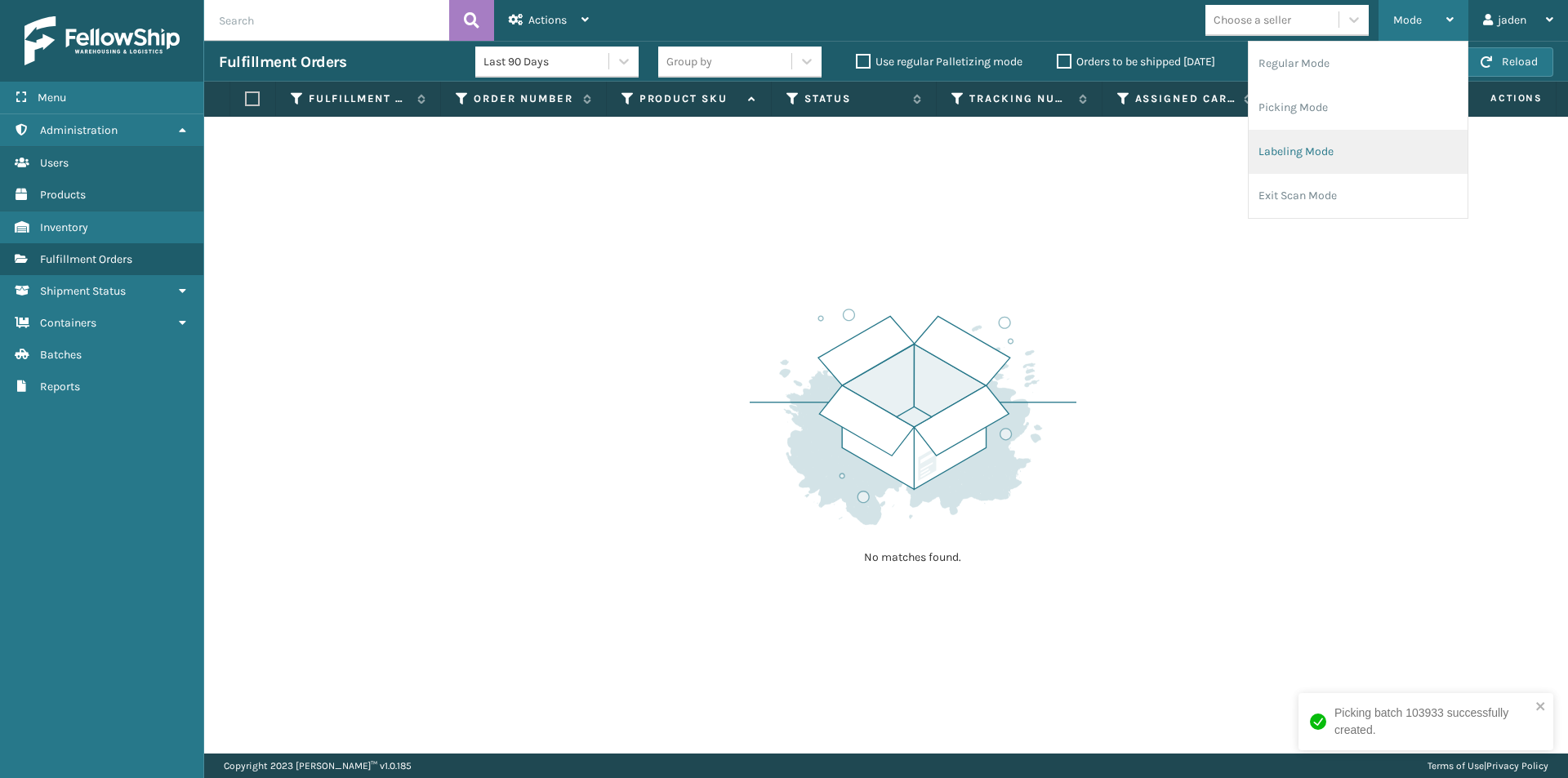
click at [1356, 152] on li "Labeling Mode" at bounding box center [1357, 152] width 219 height 44
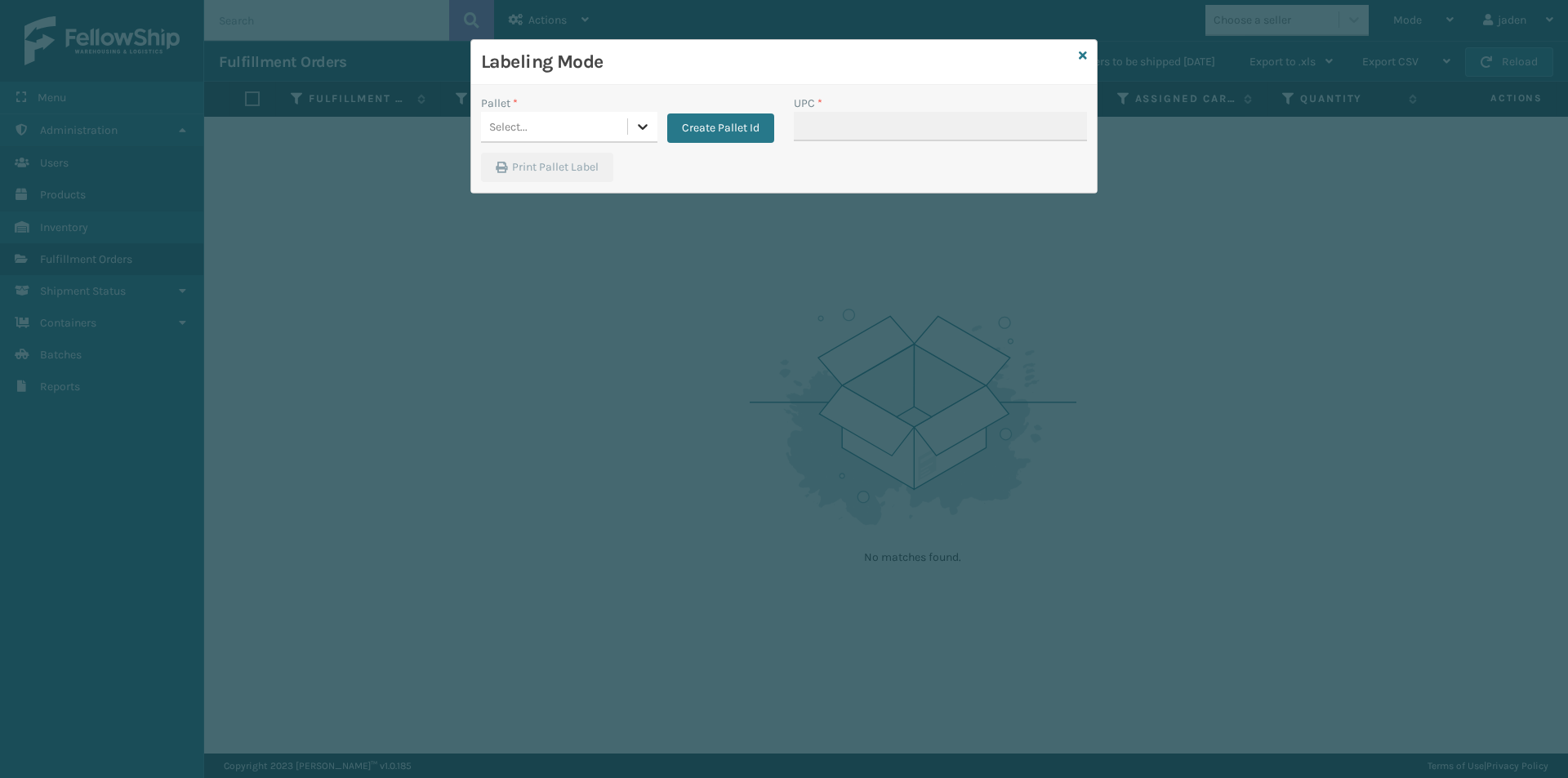
click at [647, 129] on icon at bounding box center [643, 127] width 16 height 16
click at [532, 191] on div "UPSG-VMZ4JZKIMO" at bounding box center [569, 198] width 176 height 30
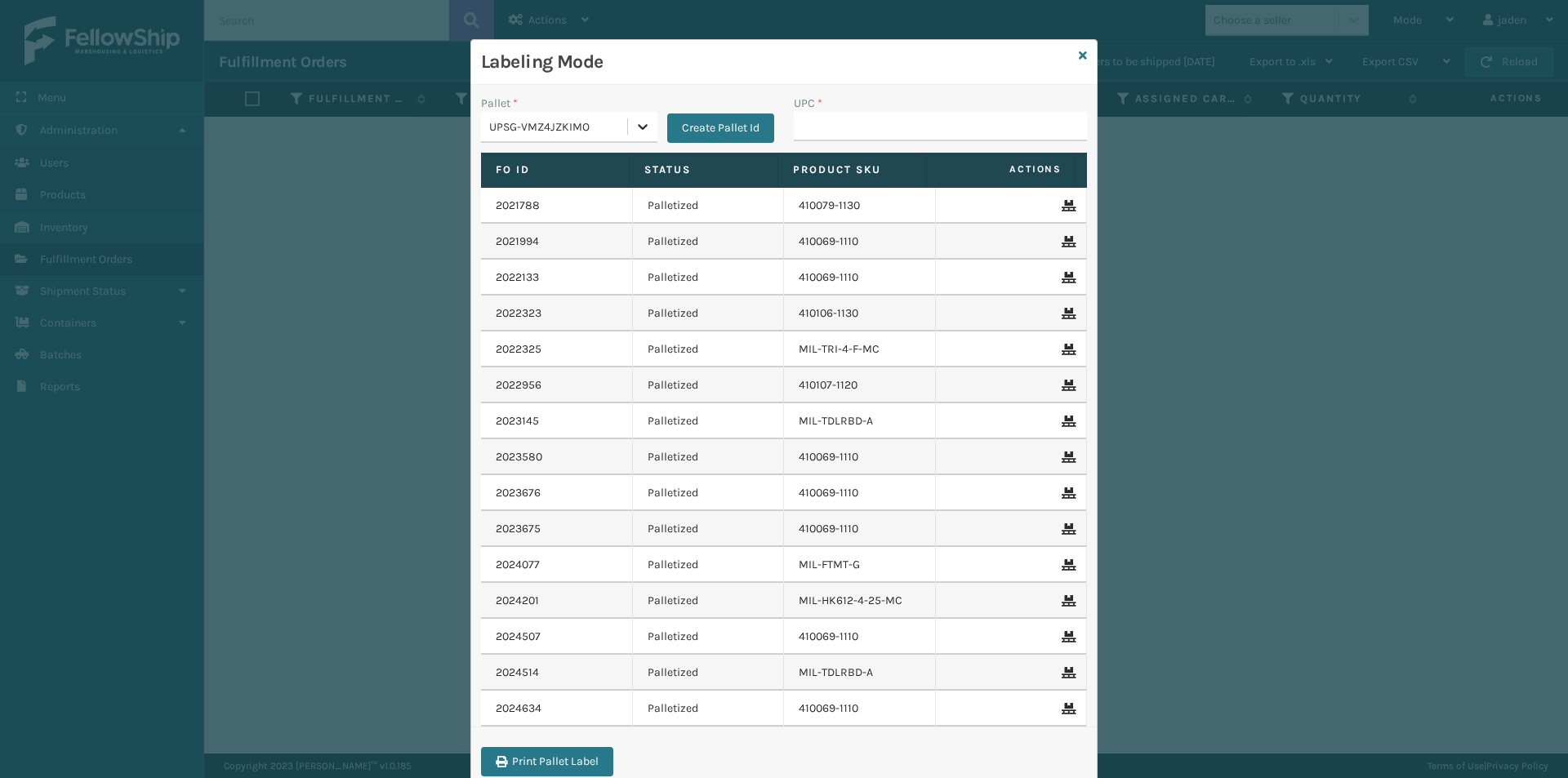
click at [646, 130] on div at bounding box center [642, 126] width 29 height 29
click at [597, 156] on div "FDXG-O4R022U9SD" at bounding box center [569, 167] width 176 height 30
click at [865, 126] on input "UPC *" at bounding box center [940, 126] width 293 height 29
type input "840985125882"
click at [1079, 56] on icon at bounding box center [1082, 55] width 8 height 12
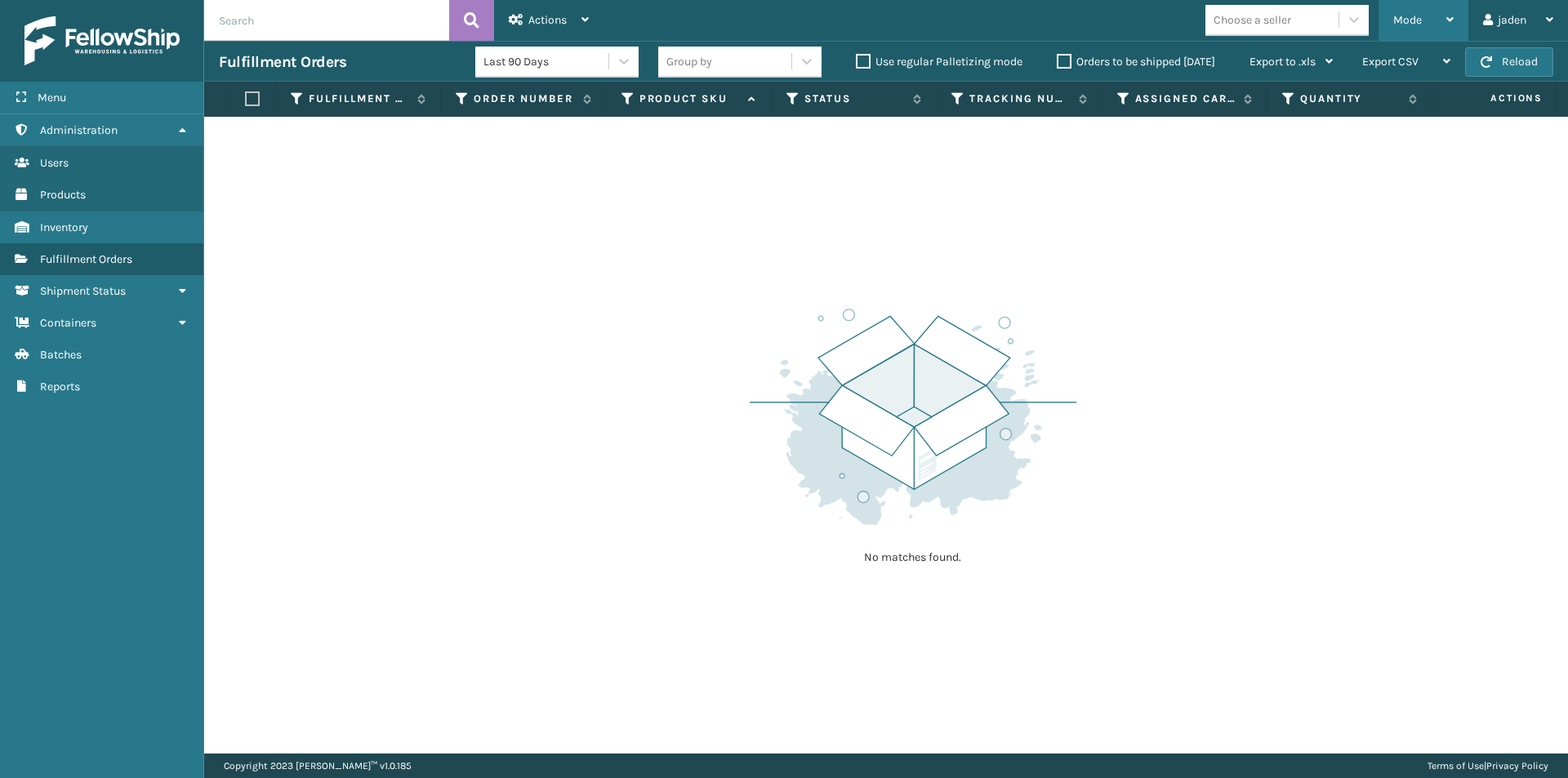
click at [1427, 16] on div "Mode" at bounding box center [1424, 20] width 60 height 41
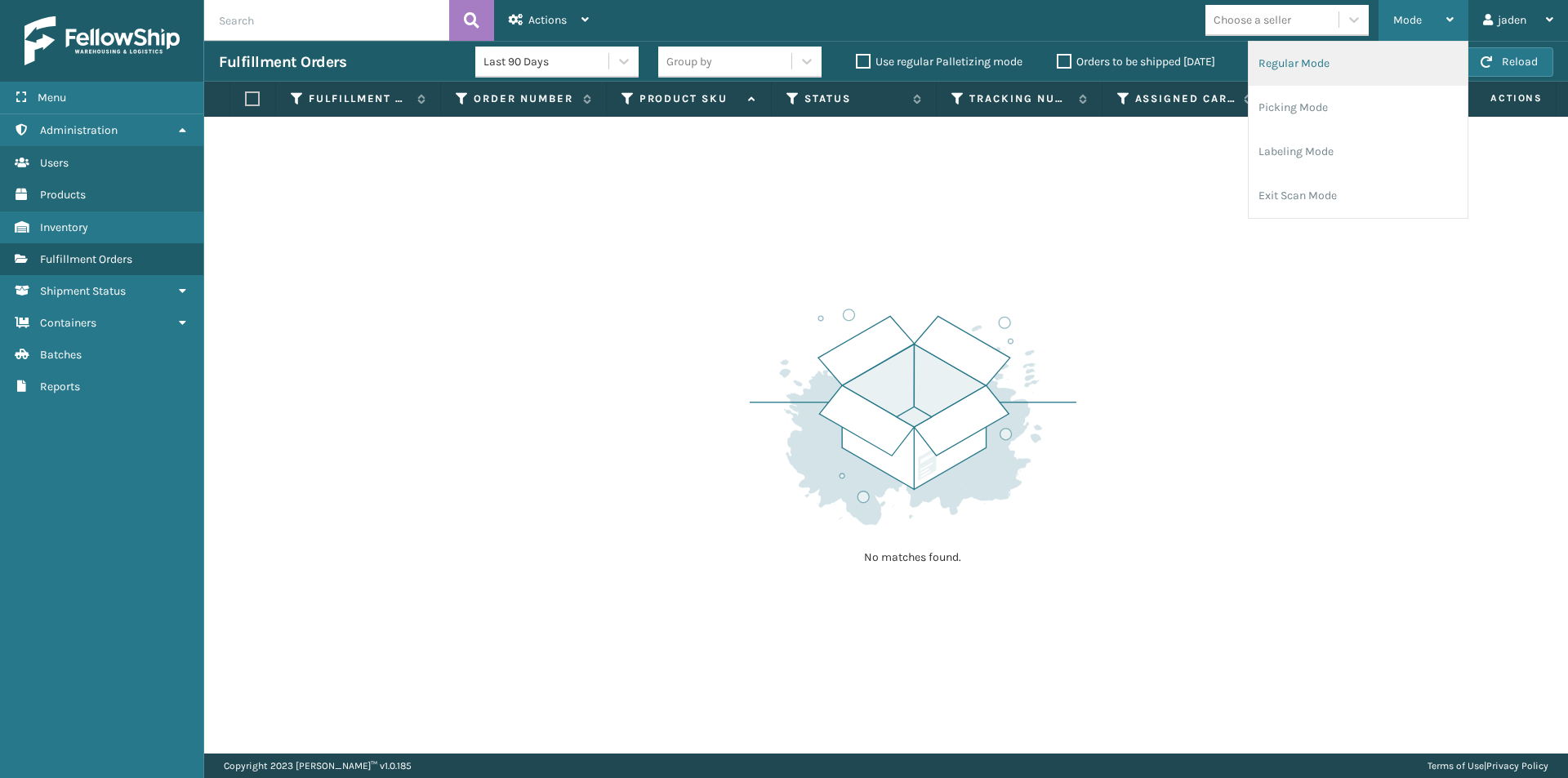
click at [1342, 72] on li "Regular Mode" at bounding box center [1357, 64] width 219 height 44
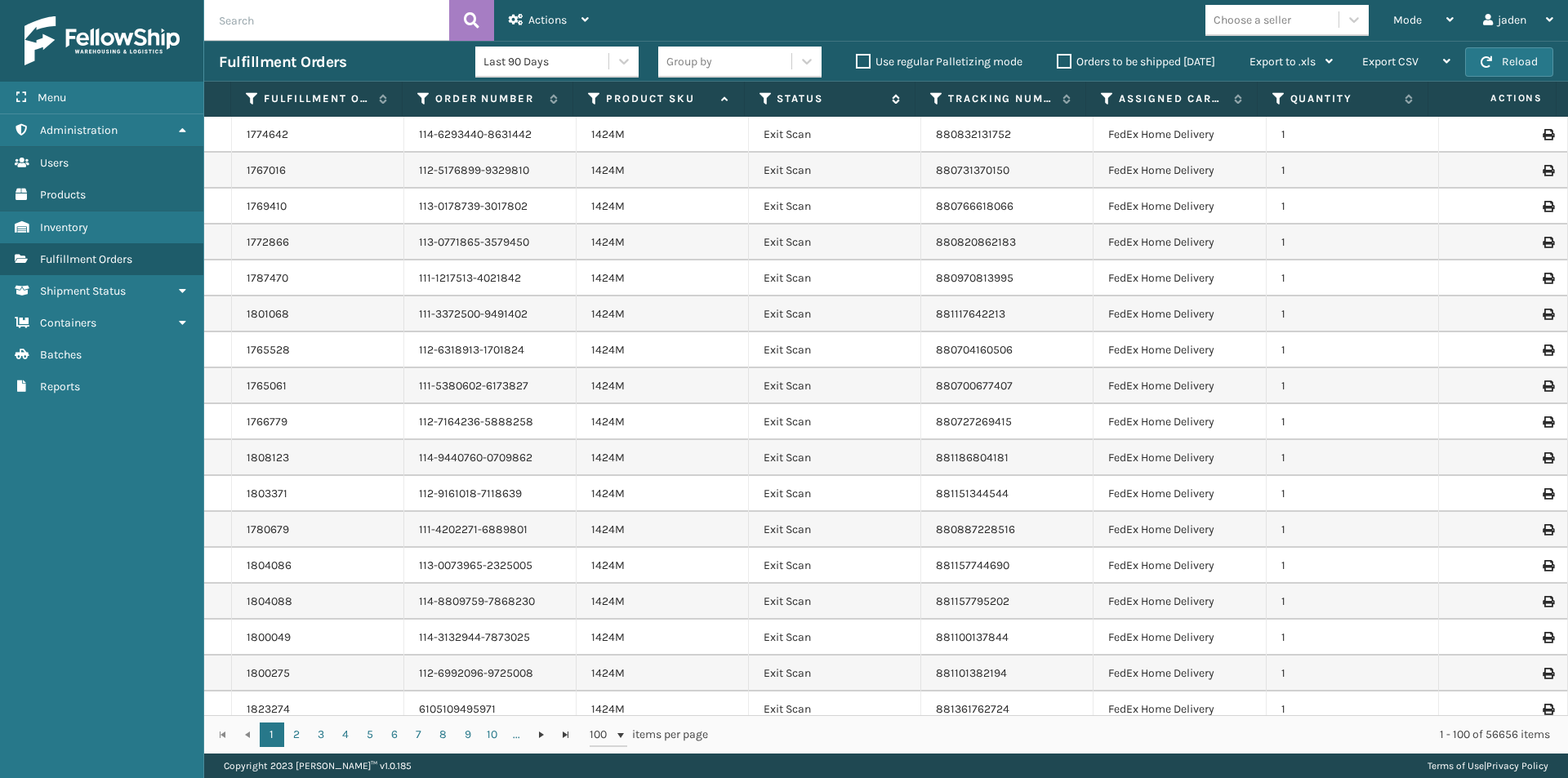
click at [767, 96] on icon at bounding box center [766, 98] width 13 height 15
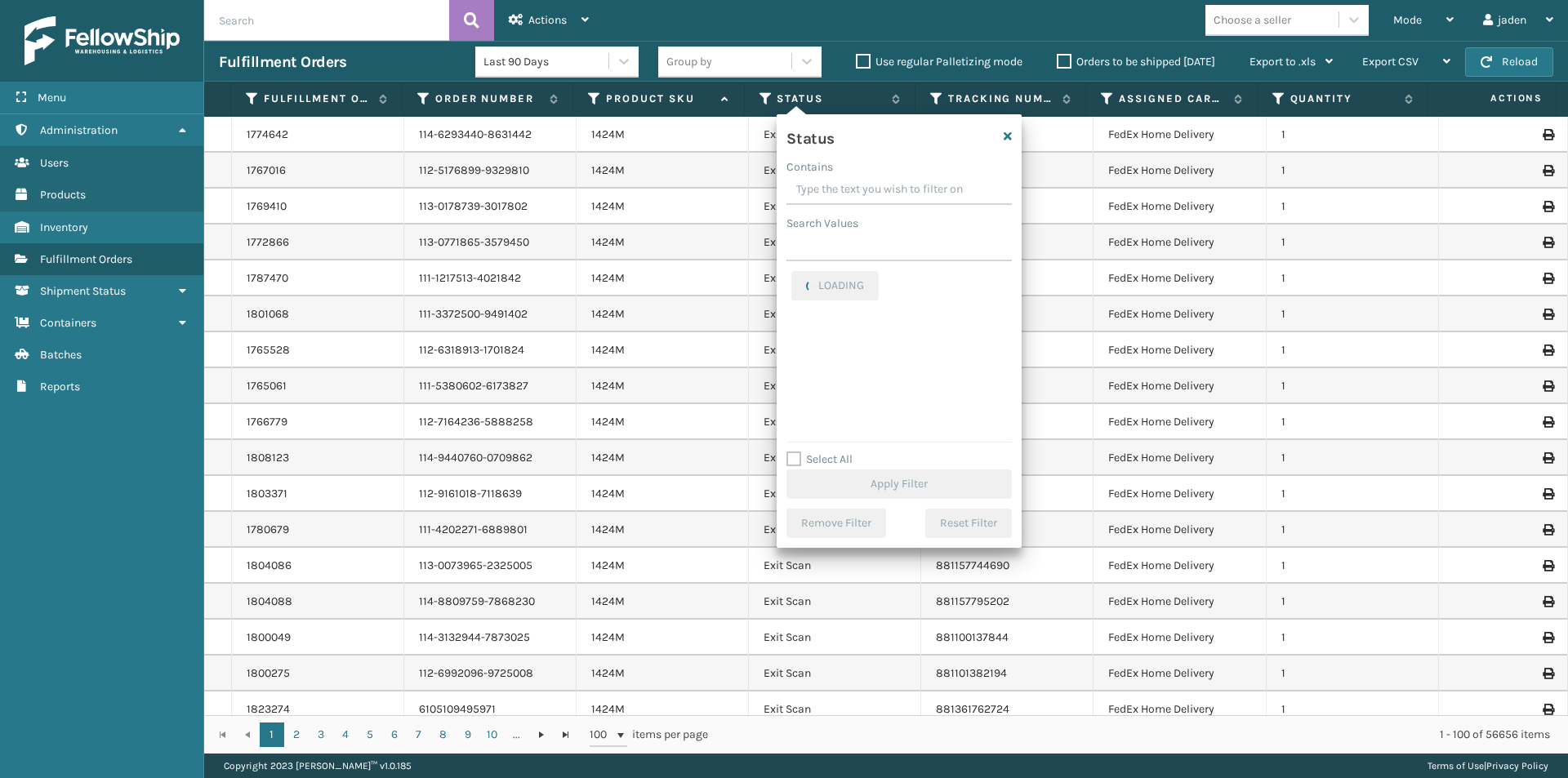
drag, startPoint x: 907, startPoint y: 188, endPoint x: 850, endPoint y: 175, distance: 58.5
click at [850, 175] on input "Contains" at bounding box center [899, 190] width 225 height 29
drag, startPoint x: 920, startPoint y: 193, endPoint x: 889, endPoint y: 180, distance: 33.6
click at [889, 180] on input "Contains" at bounding box center [899, 190] width 225 height 29
drag, startPoint x: 924, startPoint y: 190, endPoint x: 870, endPoint y: 191, distance: 54.0
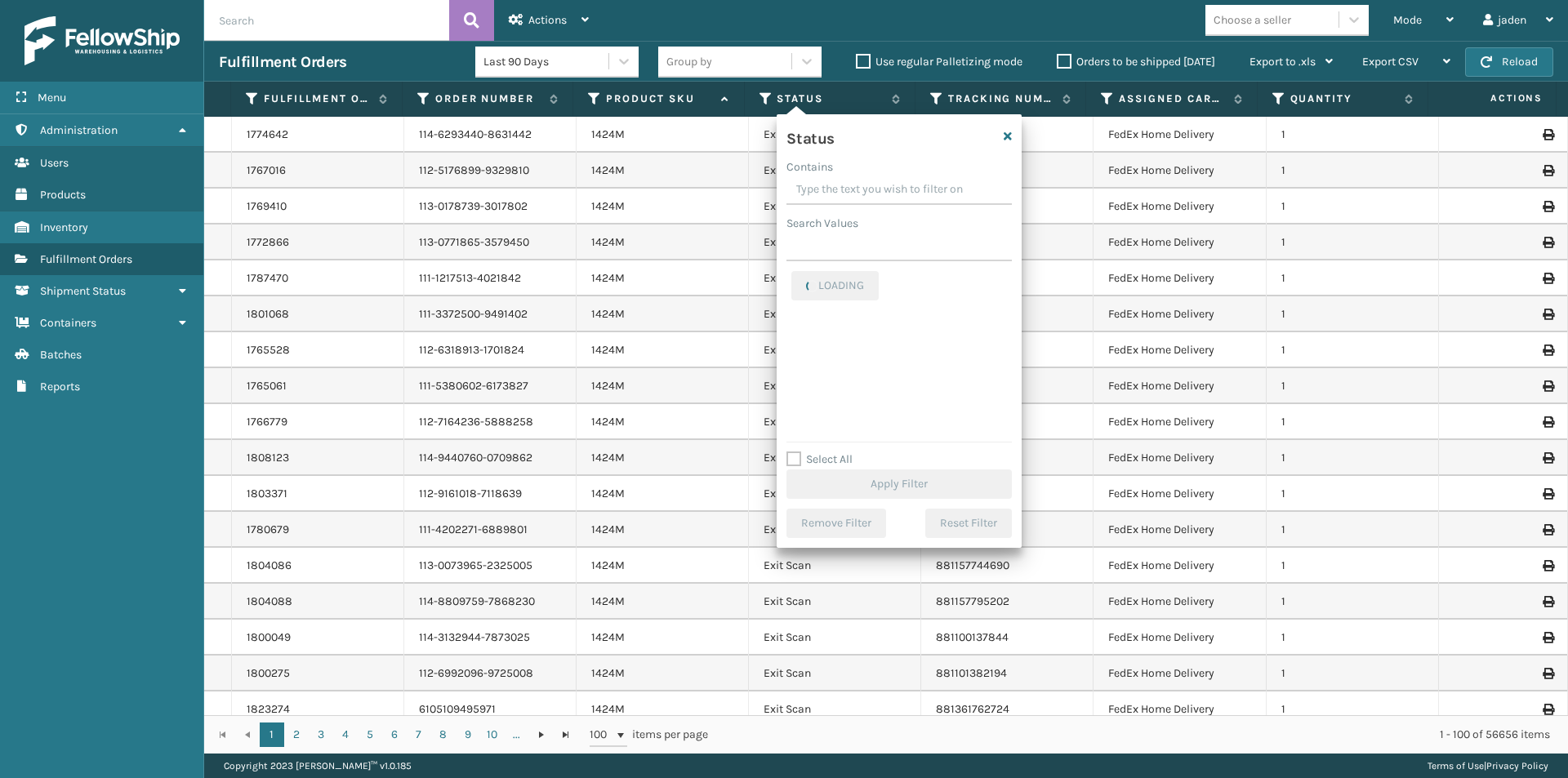
click at [870, 191] on input "Contains" at bounding box center [899, 190] width 225 height 29
click at [818, 344] on div "Palletized" at bounding box center [899, 336] width 215 height 19
click at [799, 355] on label "Picking" at bounding box center [820, 355] width 58 height 14
click at [792, 355] on input "Picking" at bounding box center [792, 352] width 1 height 11
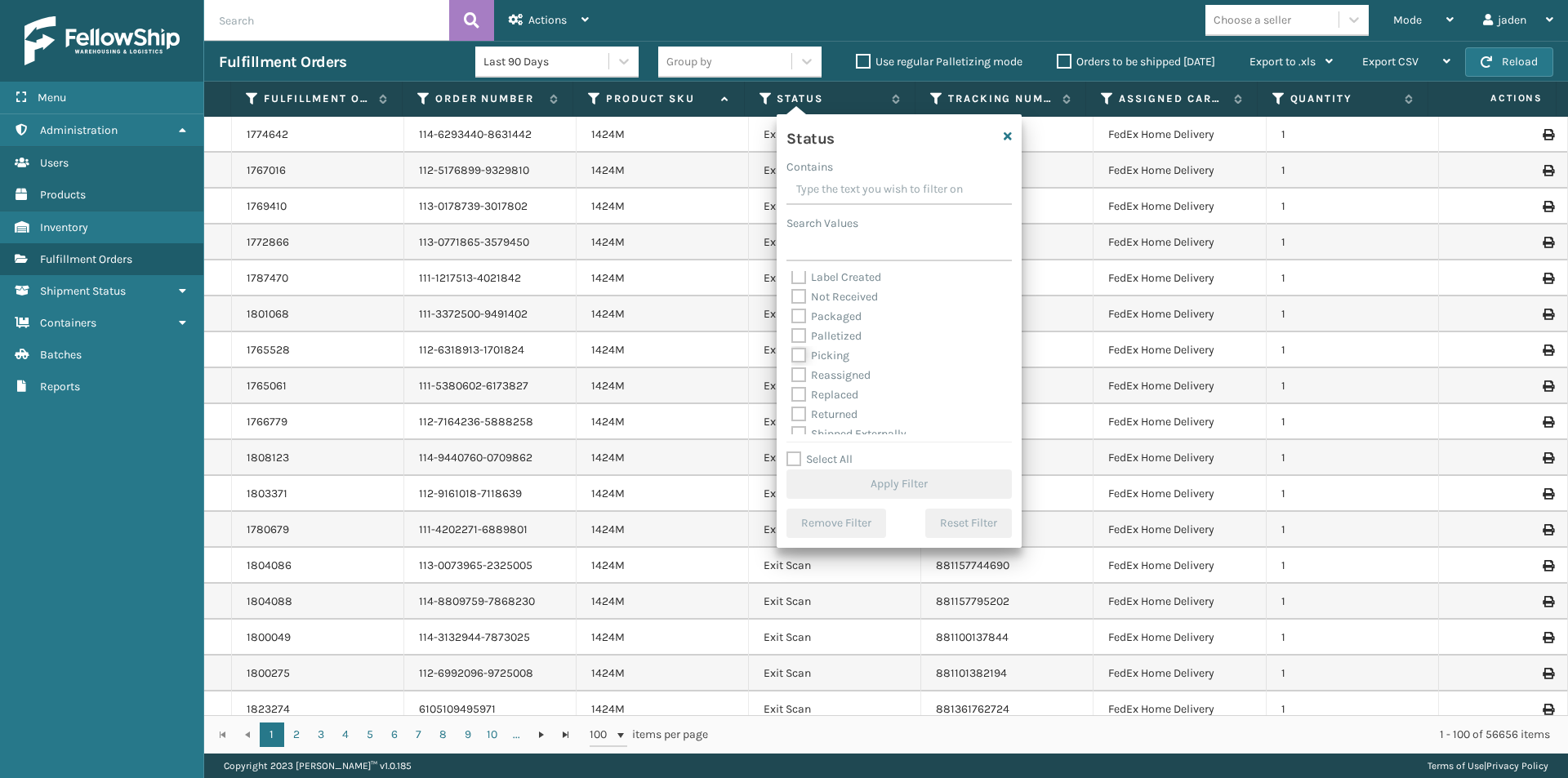
checkbox input "true"
click at [848, 475] on button "Apply Filter" at bounding box center [899, 484] width 225 height 29
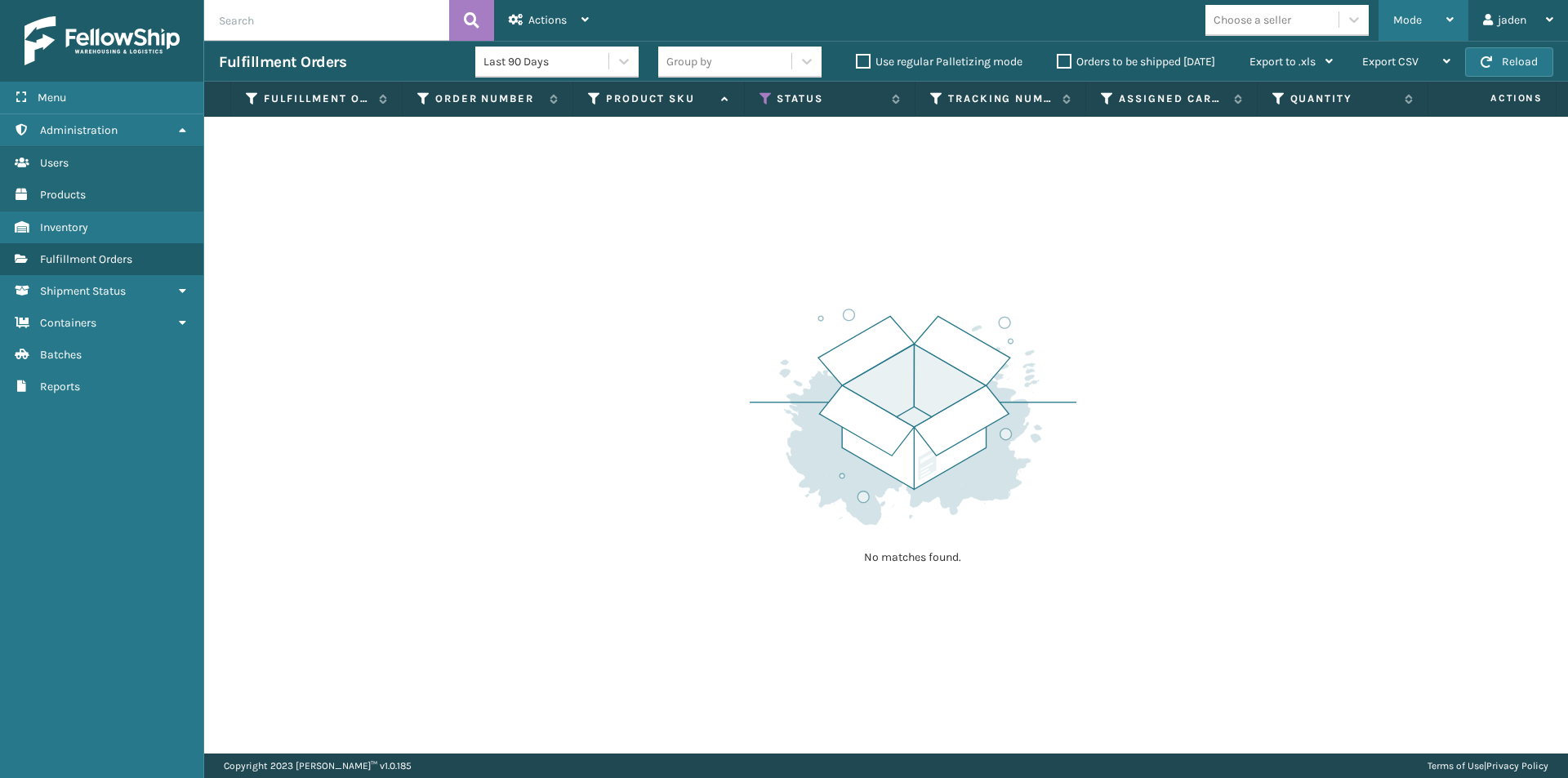
click at [1404, 20] on span "Mode" at bounding box center [1408, 20] width 28 height 14
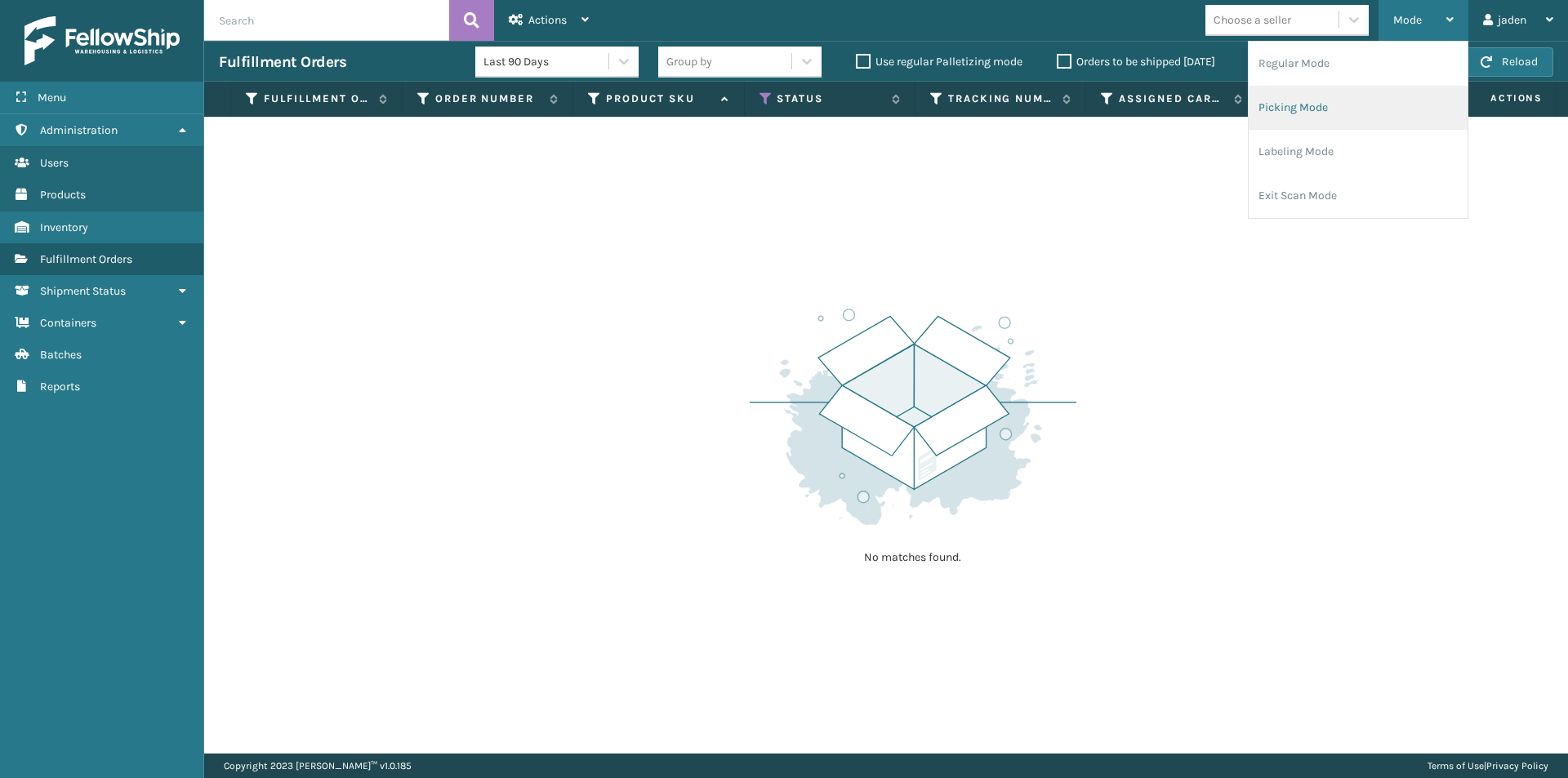
drag, startPoint x: 1348, startPoint y: 102, endPoint x: 1335, endPoint y: 74, distance: 30.9
click at [1347, 102] on li "Picking Mode" at bounding box center [1357, 108] width 219 height 44
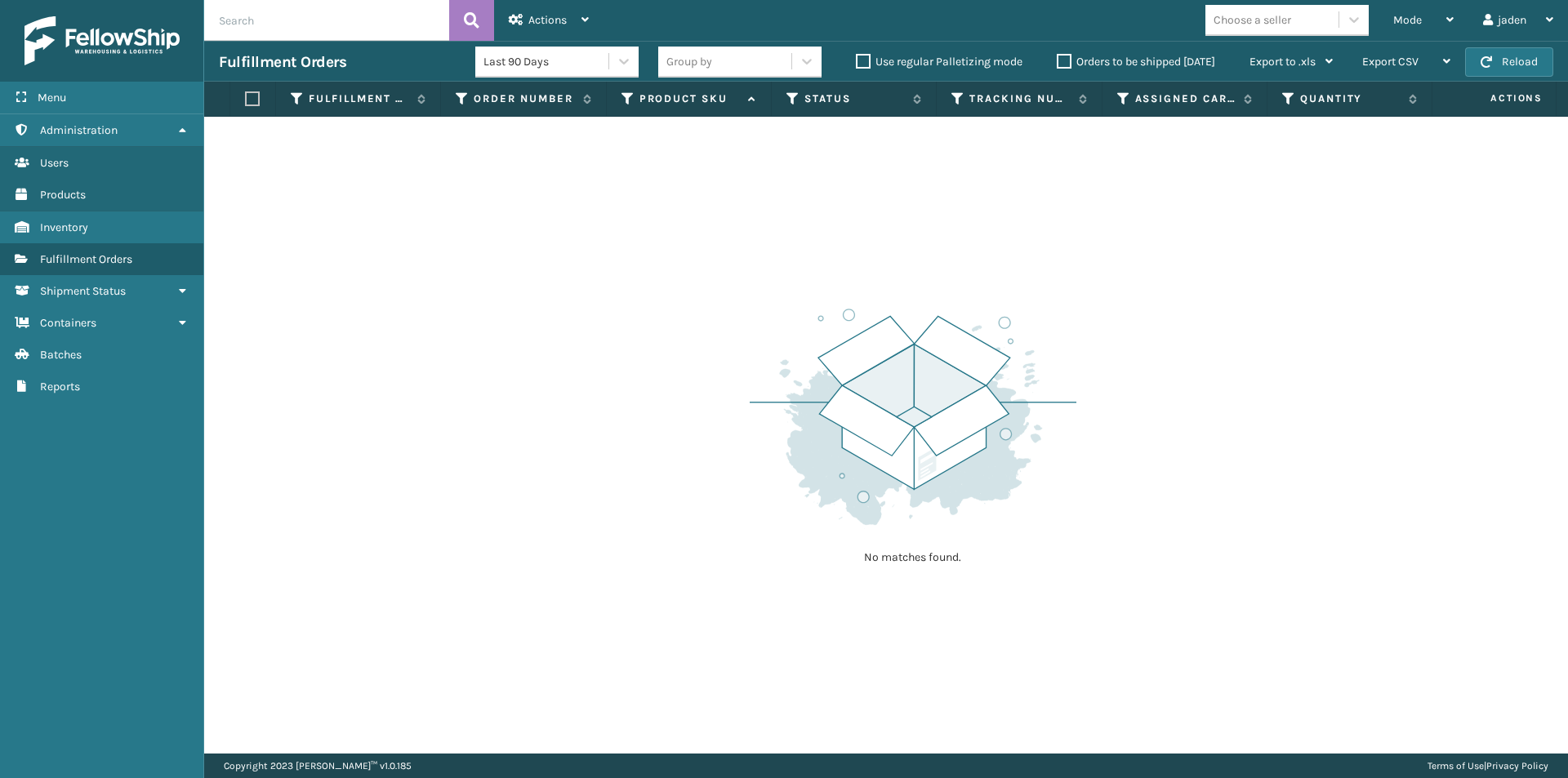
click at [1062, 65] on label "Orders to be shipped [DATE]" at bounding box center [1135, 62] width 159 height 14
click at [1057, 63] on input "Orders to be shipped [DATE]" at bounding box center [1057, 58] width 1 height 11
click at [1494, 58] on button "Reload" at bounding box center [1509, 61] width 88 height 29
click at [1494, 58] on button "Reload" at bounding box center [1509, 61] width 88 height 29
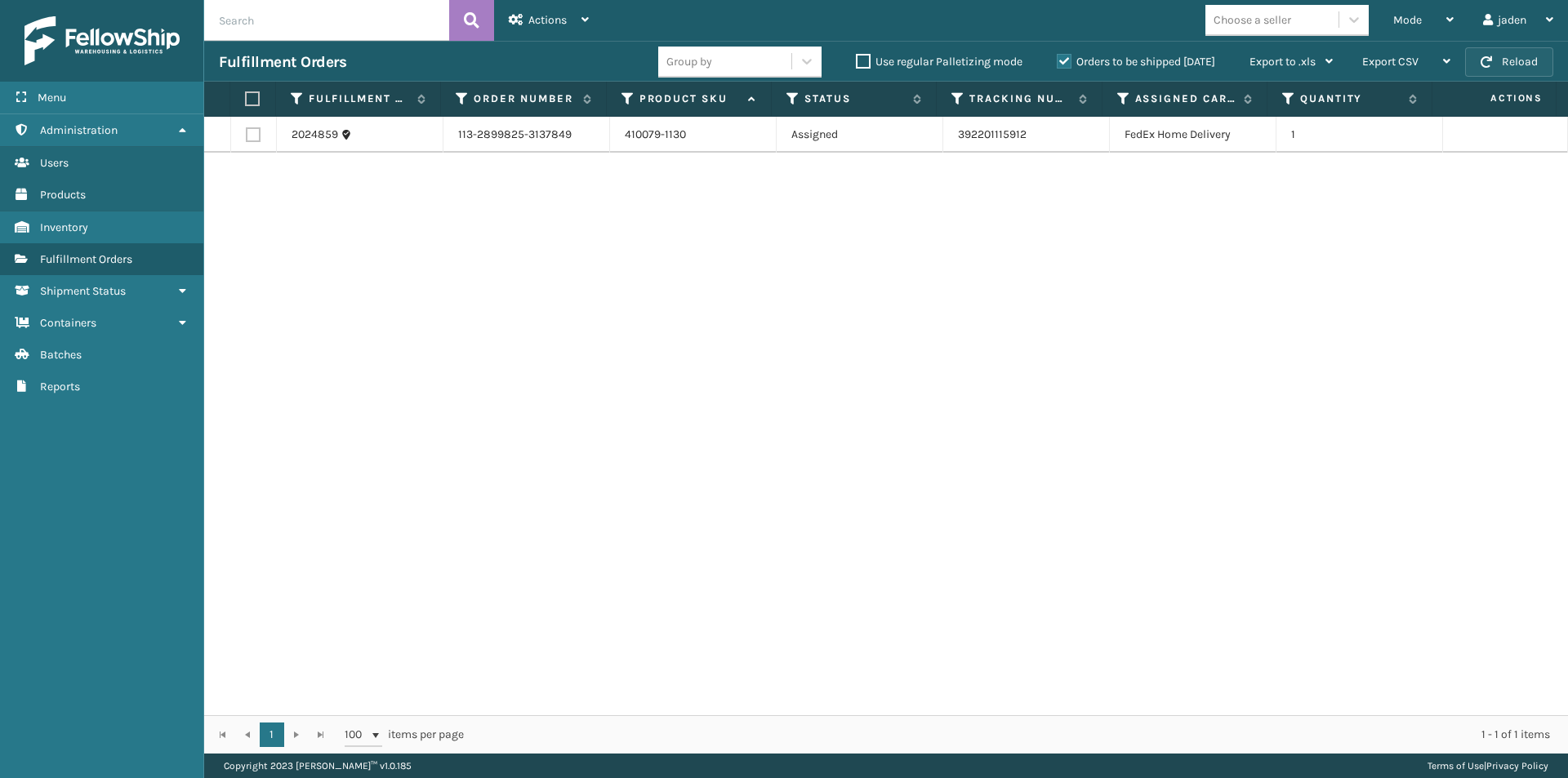
click at [1494, 58] on button "Reload" at bounding box center [1509, 61] width 88 height 29
drag, startPoint x: 261, startPoint y: 95, endPoint x: 251, endPoint y: 100, distance: 11.2
click at [261, 94] on th at bounding box center [254, 99] width 46 height 35
click at [244, 103] on th at bounding box center [254, 99] width 46 height 35
click at [254, 97] on label at bounding box center [250, 98] width 11 height 15
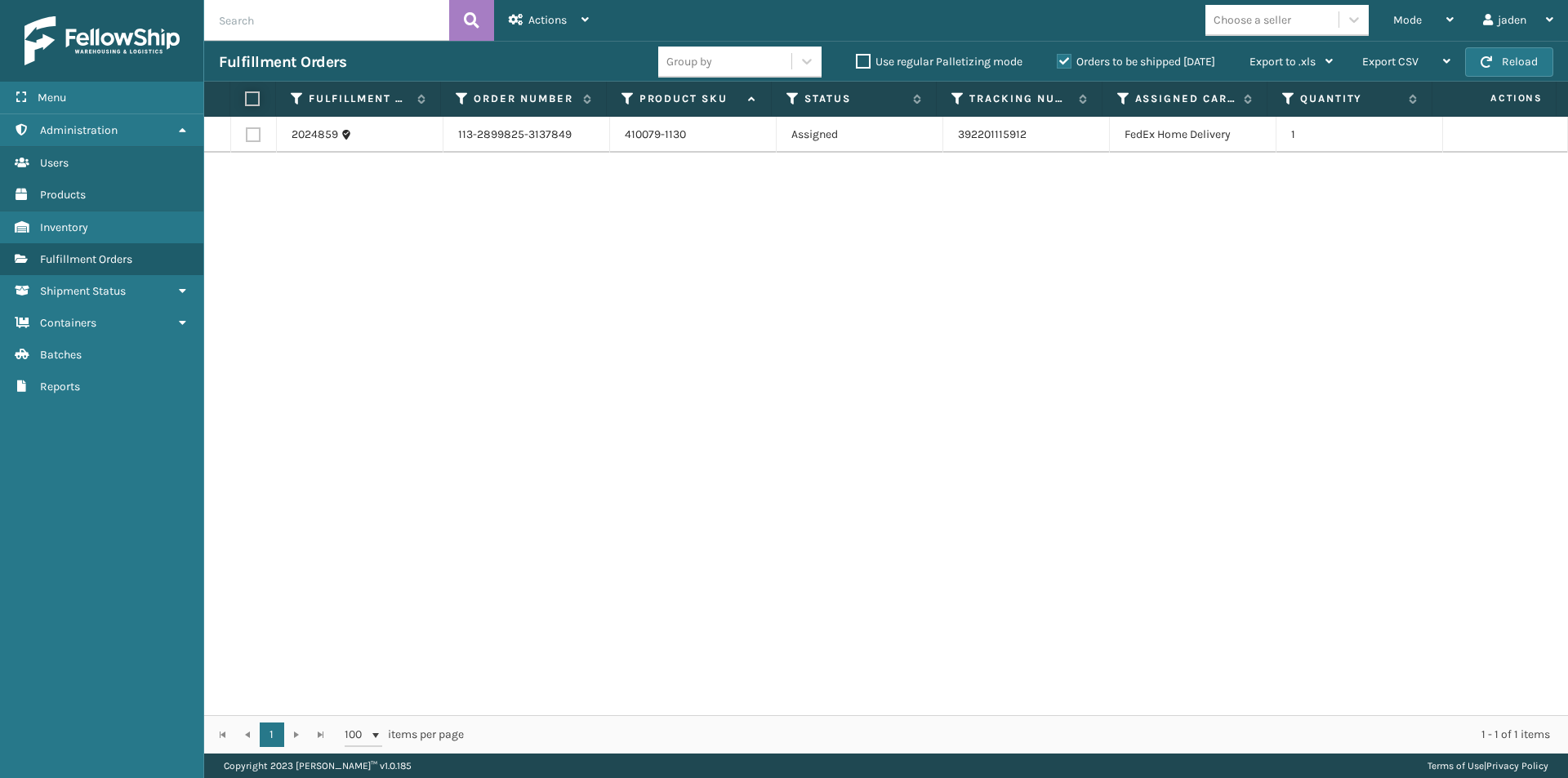
click at [246, 97] on input "checkbox" at bounding box center [245, 99] width 1 height 11
checkbox input "true"
click at [504, 12] on div "Actions Settings Remove All Filters Export Labels Create Picking Batch" at bounding box center [548, 20] width 109 height 41
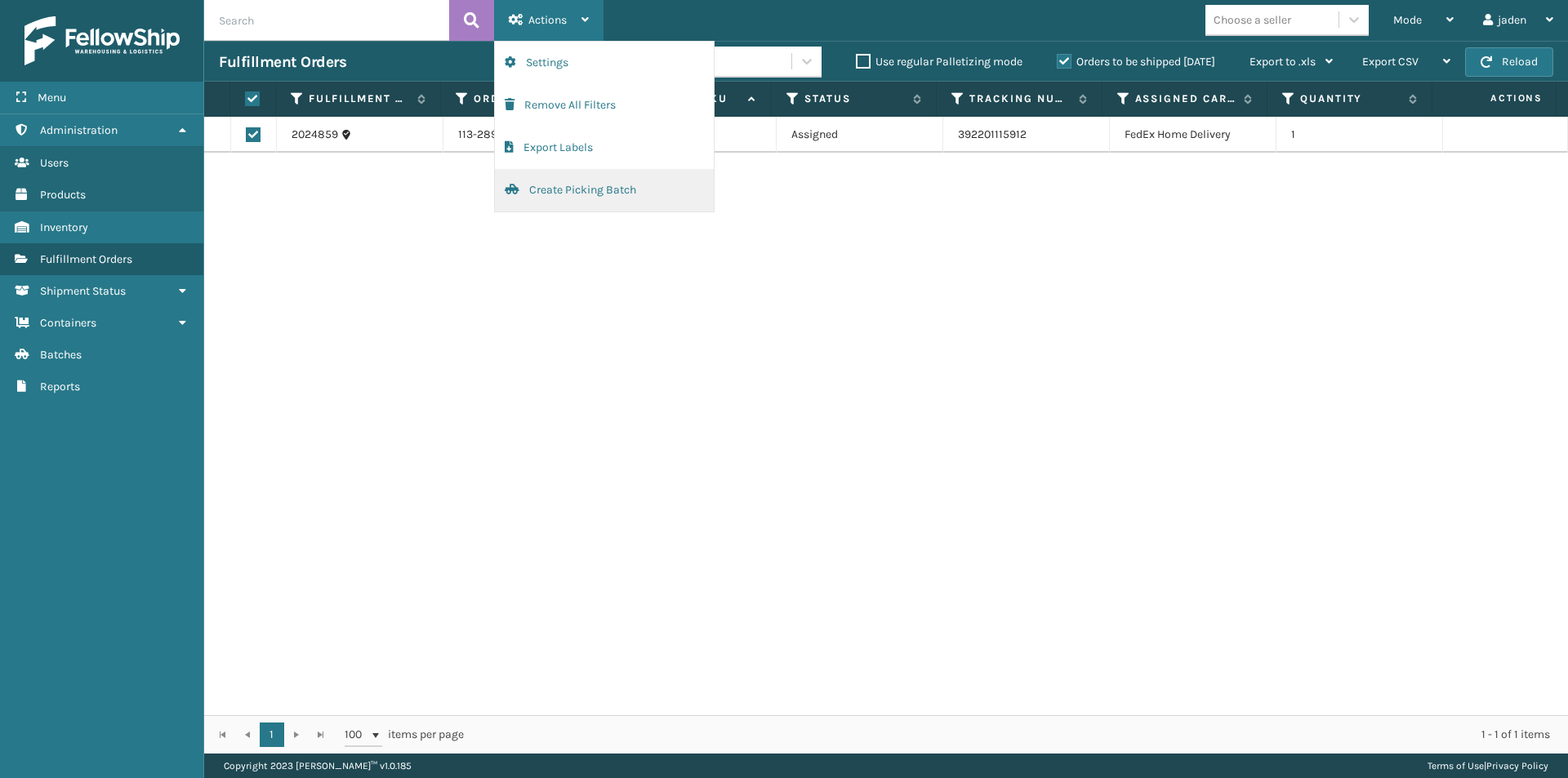
click at [552, 202] on button "Create Picking Batch" at bounding box center [604, 191] width 219 height 43
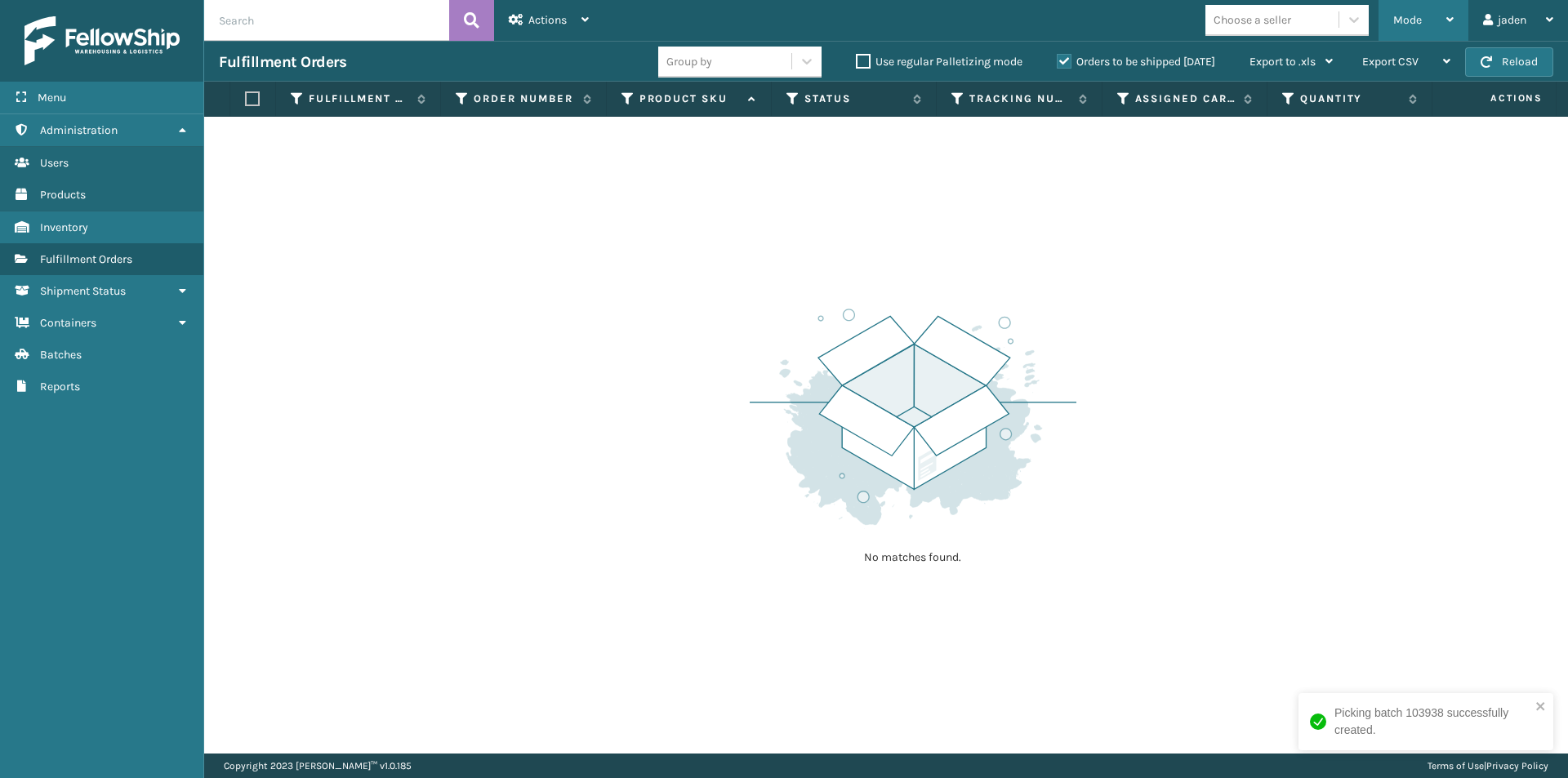
click at [1425, 4] on div "Mode" at bounding box center [1424, 20] width 60 height 41
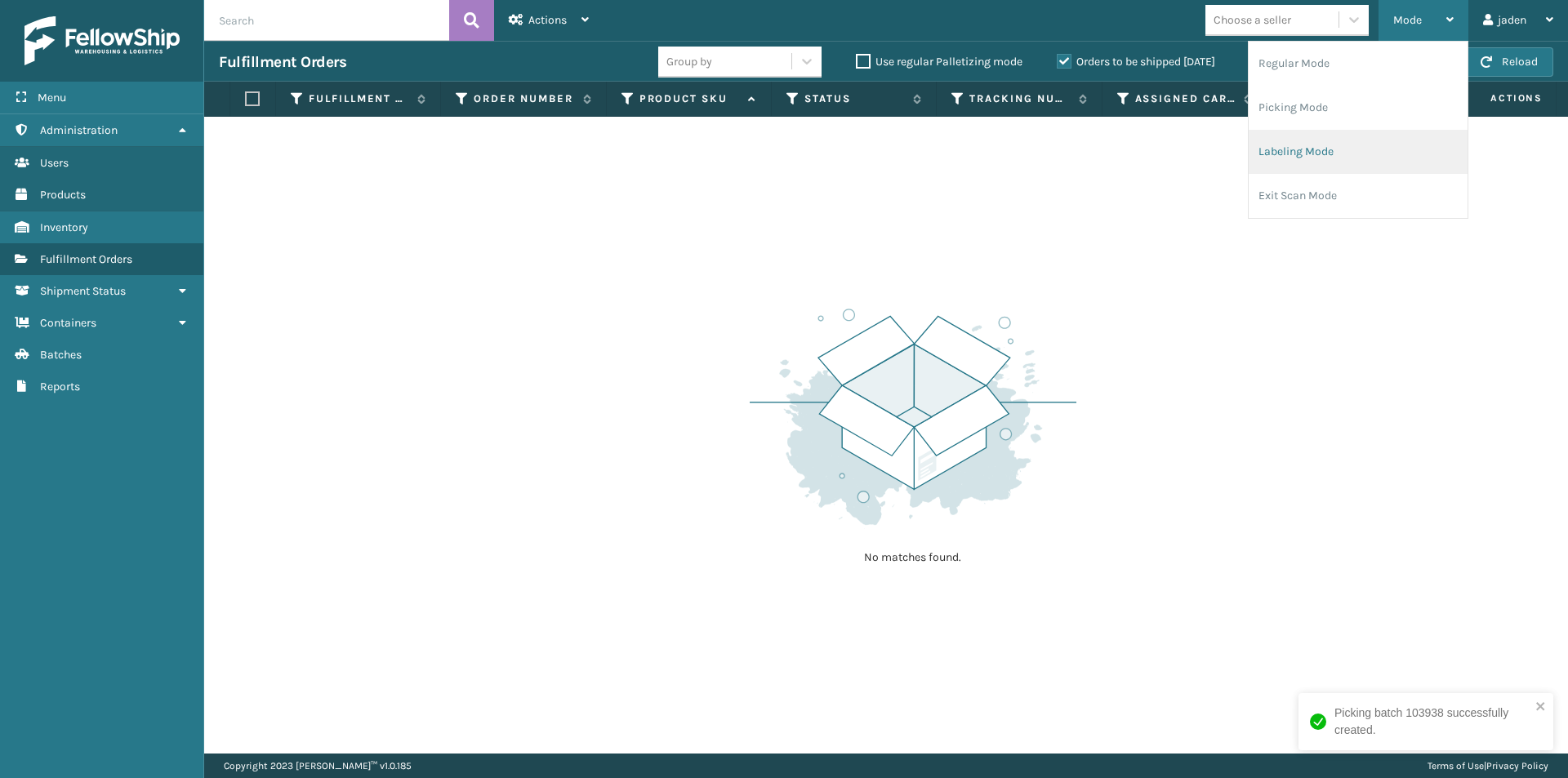
click at [1352, 156] on li "Labeling Mode" at bounding box center [1357, 152] width 219 height 44
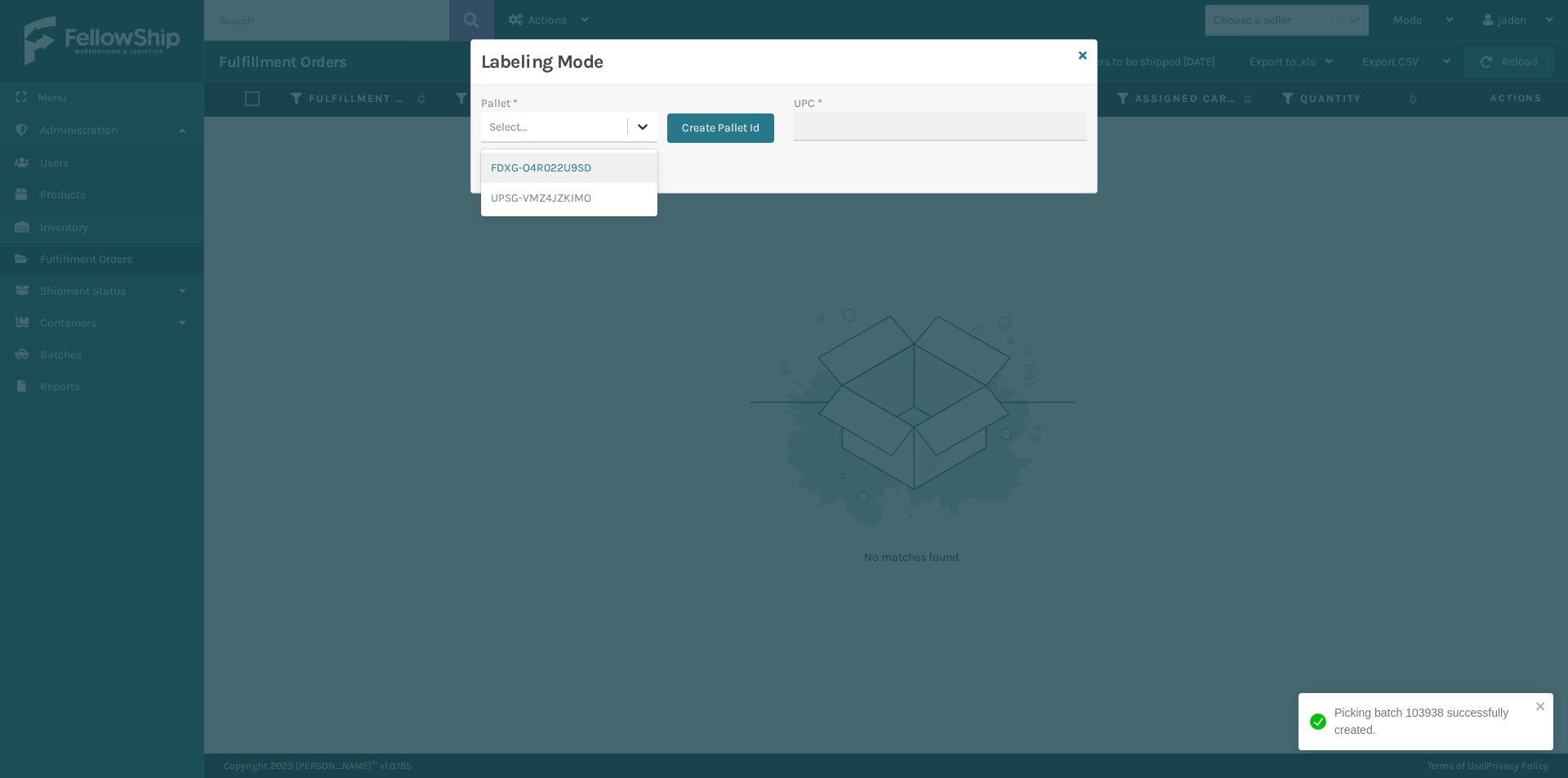
drag, startPoint x: 639, startPoint y: 131, endPoint x: 578, endPoint y: 171, distance: 72.9
click at [637, 133] on icon at bounding box center [643, 127] width 16 height 16
drag, startPoint x: 578, startPoint y: 171, endPoint x: 863, endPoint y: 150, distance: 285.8
click at [582, 171] on div "FDXG-O4R022U9SD" at bounding box center [569, 167] width 176 height 30
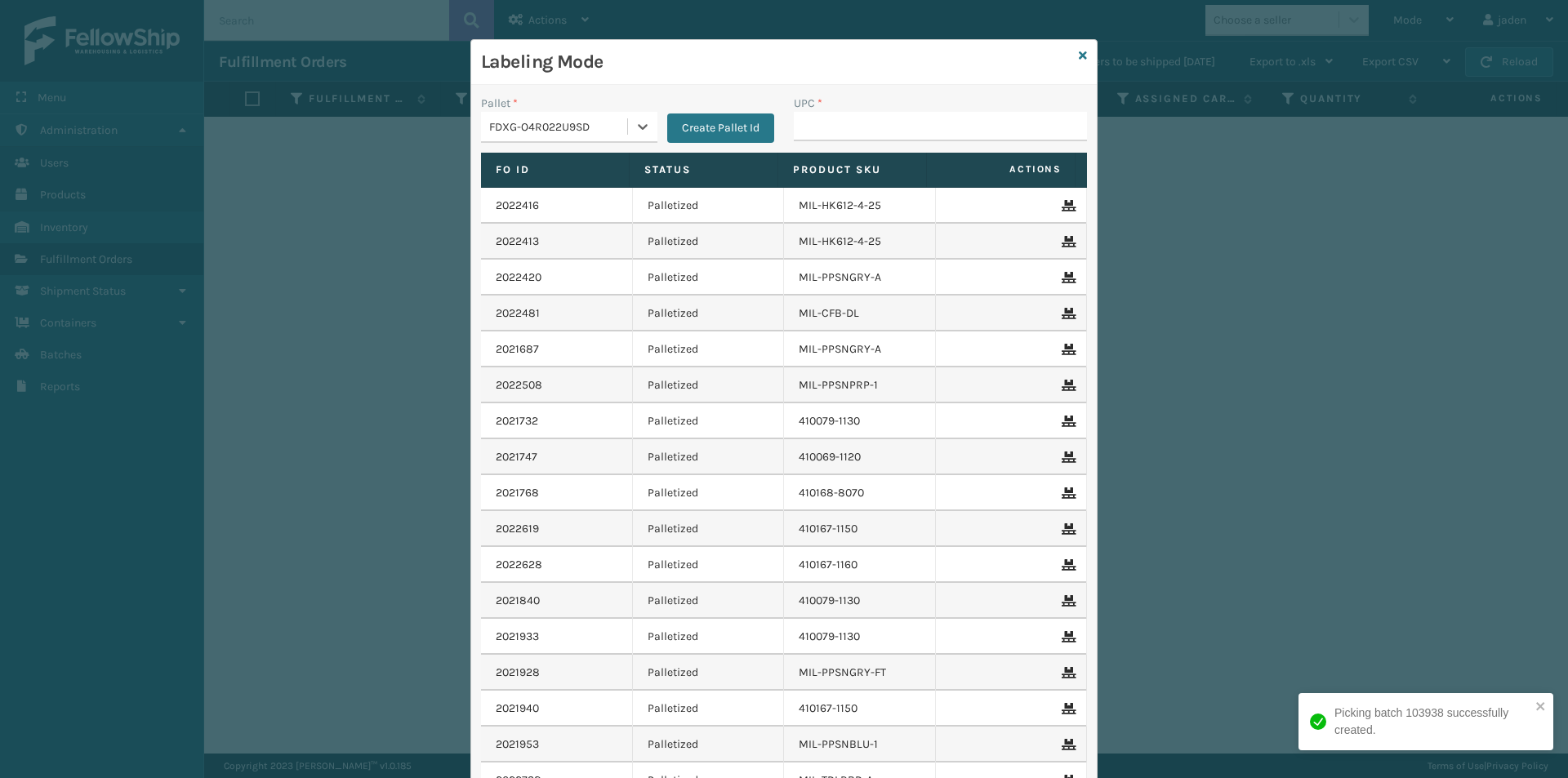
click at [863, 150] on div "UPC *" at bounding box center [940, 123] width 313 height 58
click at [871, 134] on input "UPC *" at bounding box center [940, 126] width 293 height 29
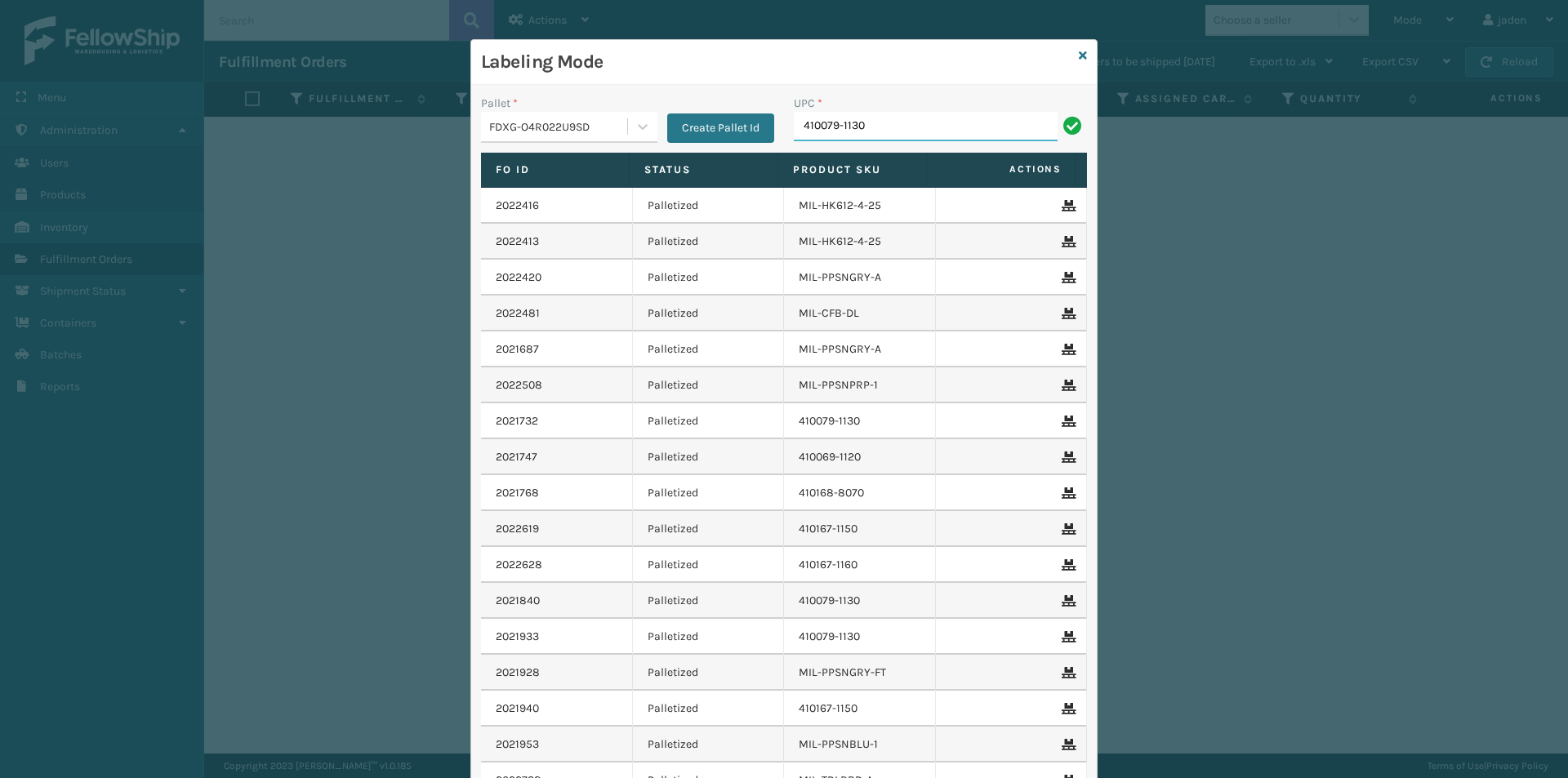
type input "410079-1130"
click at [1079, 50] on icon at bounding box center [1082, 55] width 8 height 12
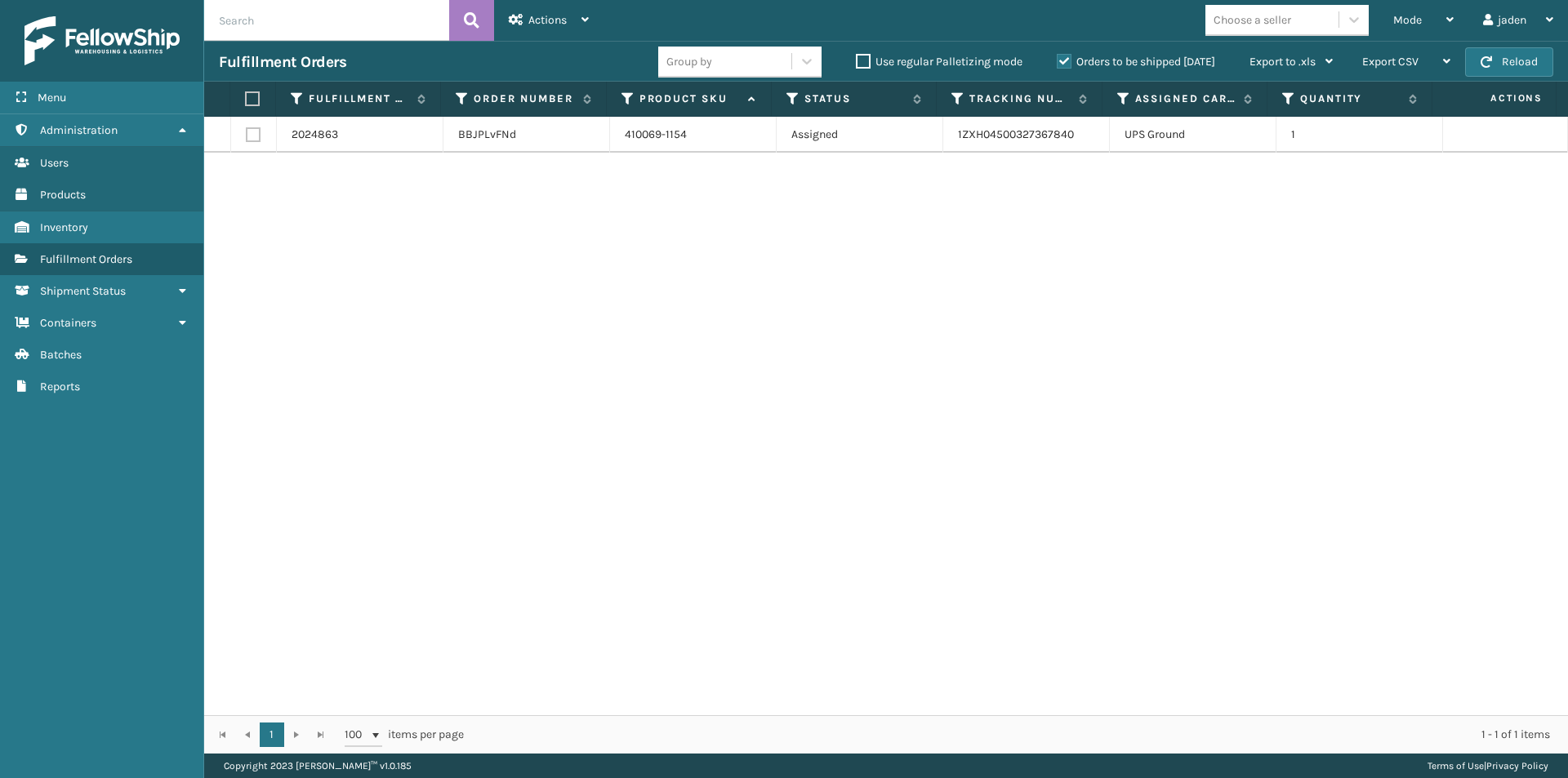
click at [255, 97] on label at bounding box center [250, 98] width 11 height 15
click at [246, 97] on input "checkbox" at bounding box center [245, 99] width 1 height 11
checkbox input "true"
click at [535, 19] on span "Actions" at bounding box center [547, 20] width 38 height 14
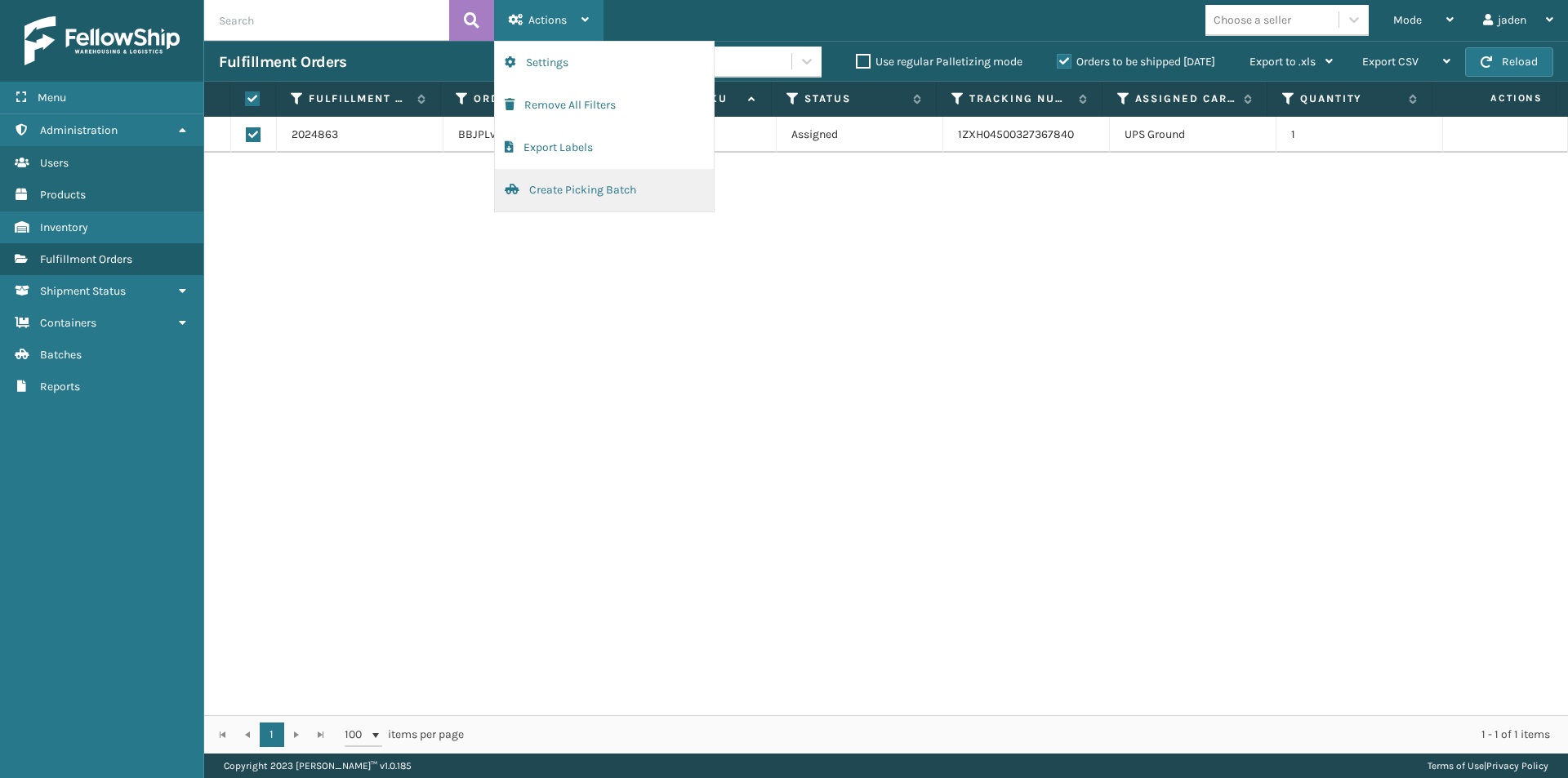
click at [578, 191] on button "Create Picking Batch" at bounding box center [604, 191] width 219 height 43
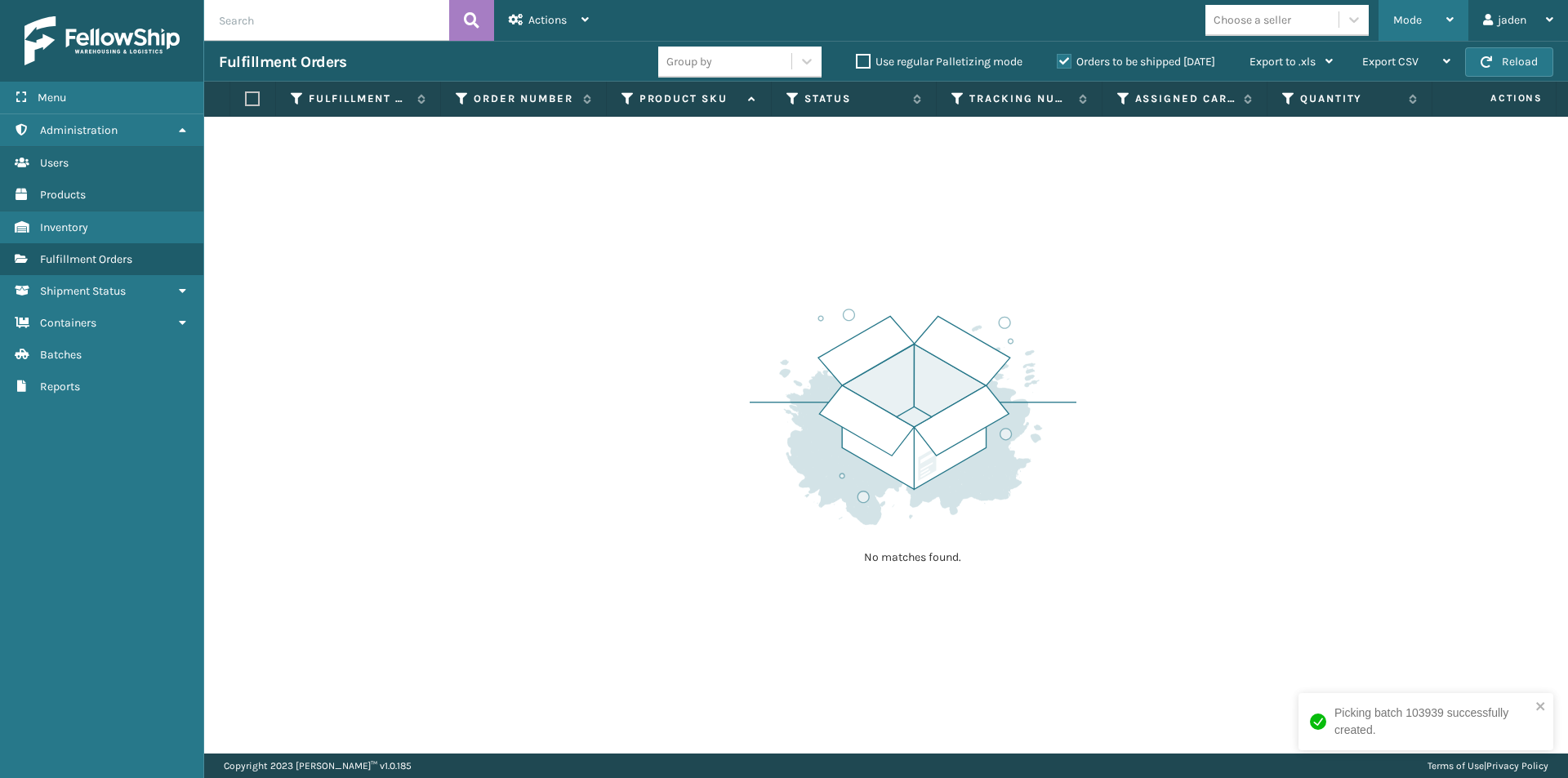
click at [1395, 21] on span "Mode" at bounding box center [1408, 20] width 28 height 14
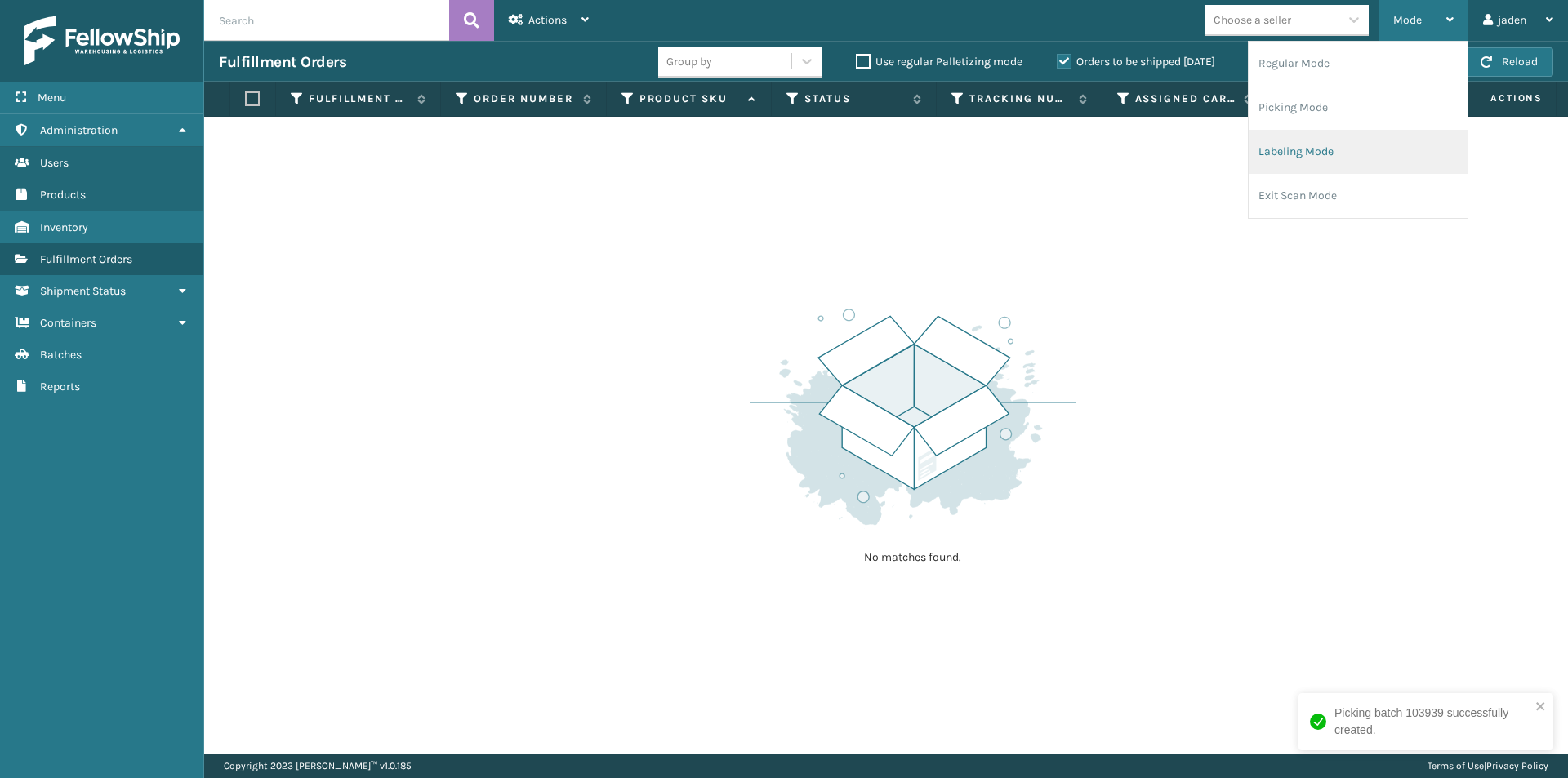
click at [1360, 134] on li "Labeling Mode" at bounding box center [1357, 152] width 219 height 44
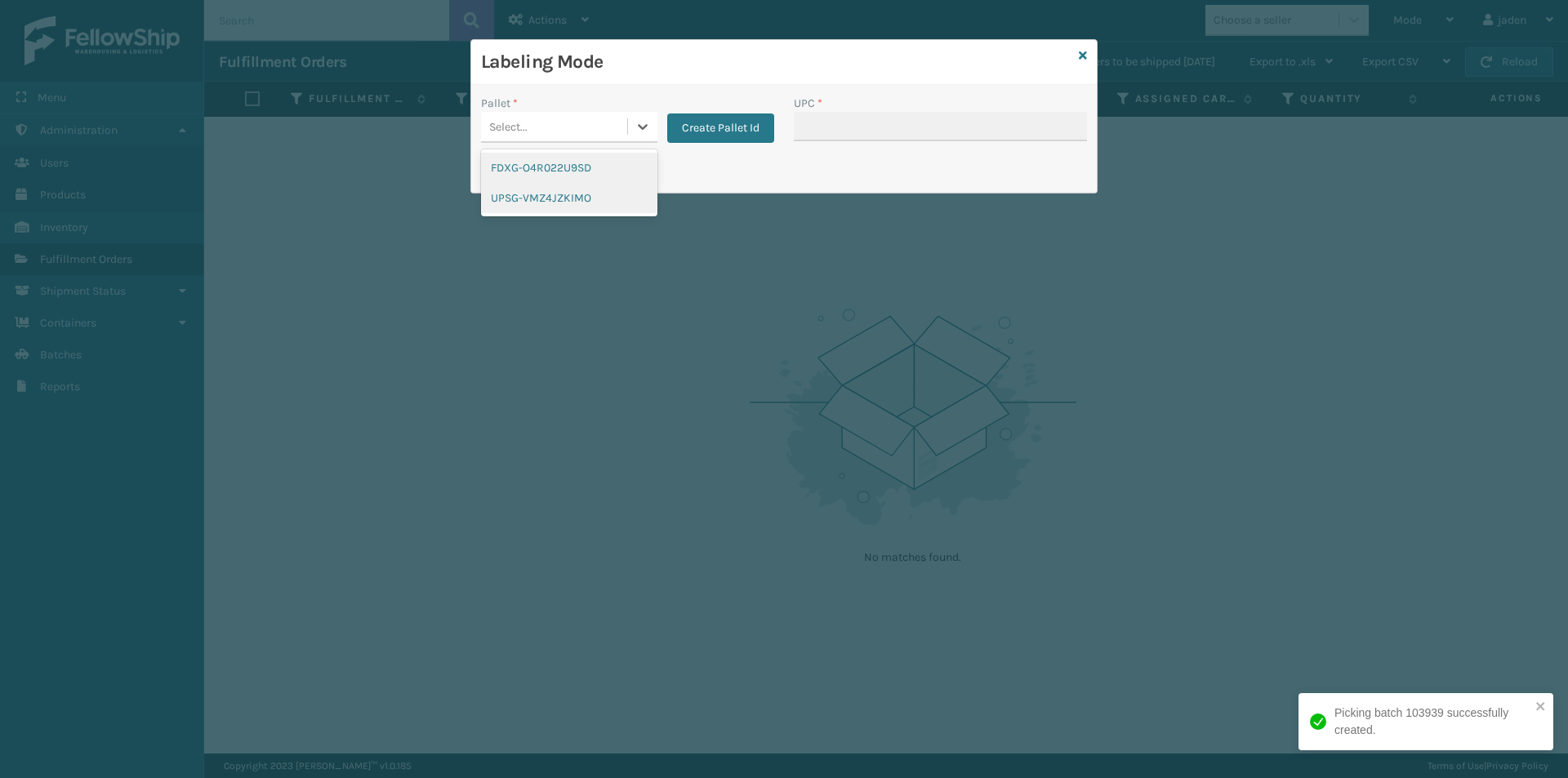
drag, startPoint x: 631, startPoint y: 126, endPoint x: 591, endPoint y: 185, distance: 71.3
click at [631, 128] on div at bounding box center [642, 126] width 29 height 29
click at [589, 195] on div "UPSG-VMZ4JZKIMO" at bounding box center [569, 198] width 176 height 30
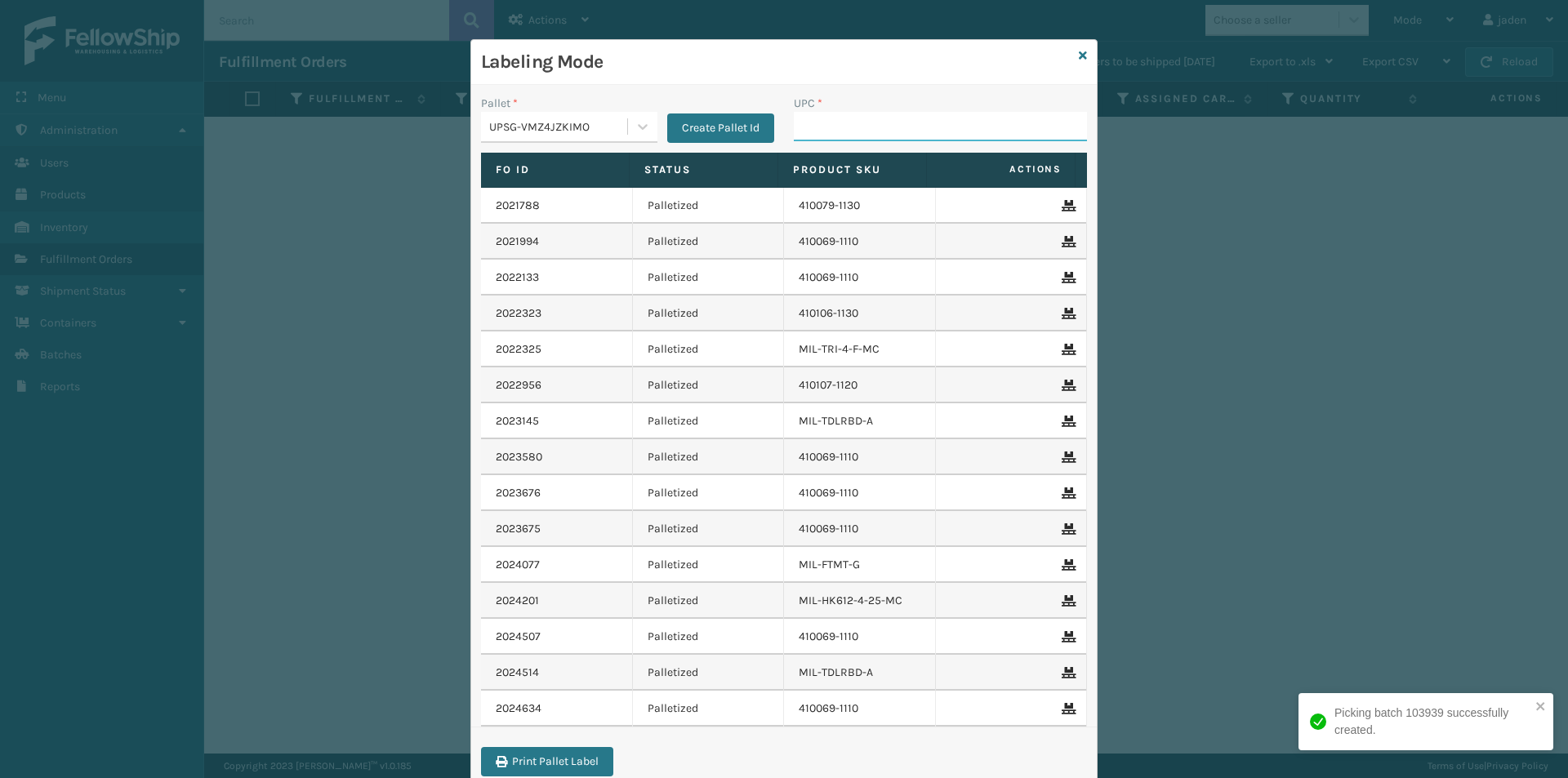
click at [916, 121] on input "UPC *" at bounding box center [940, 126] width 293 height 29
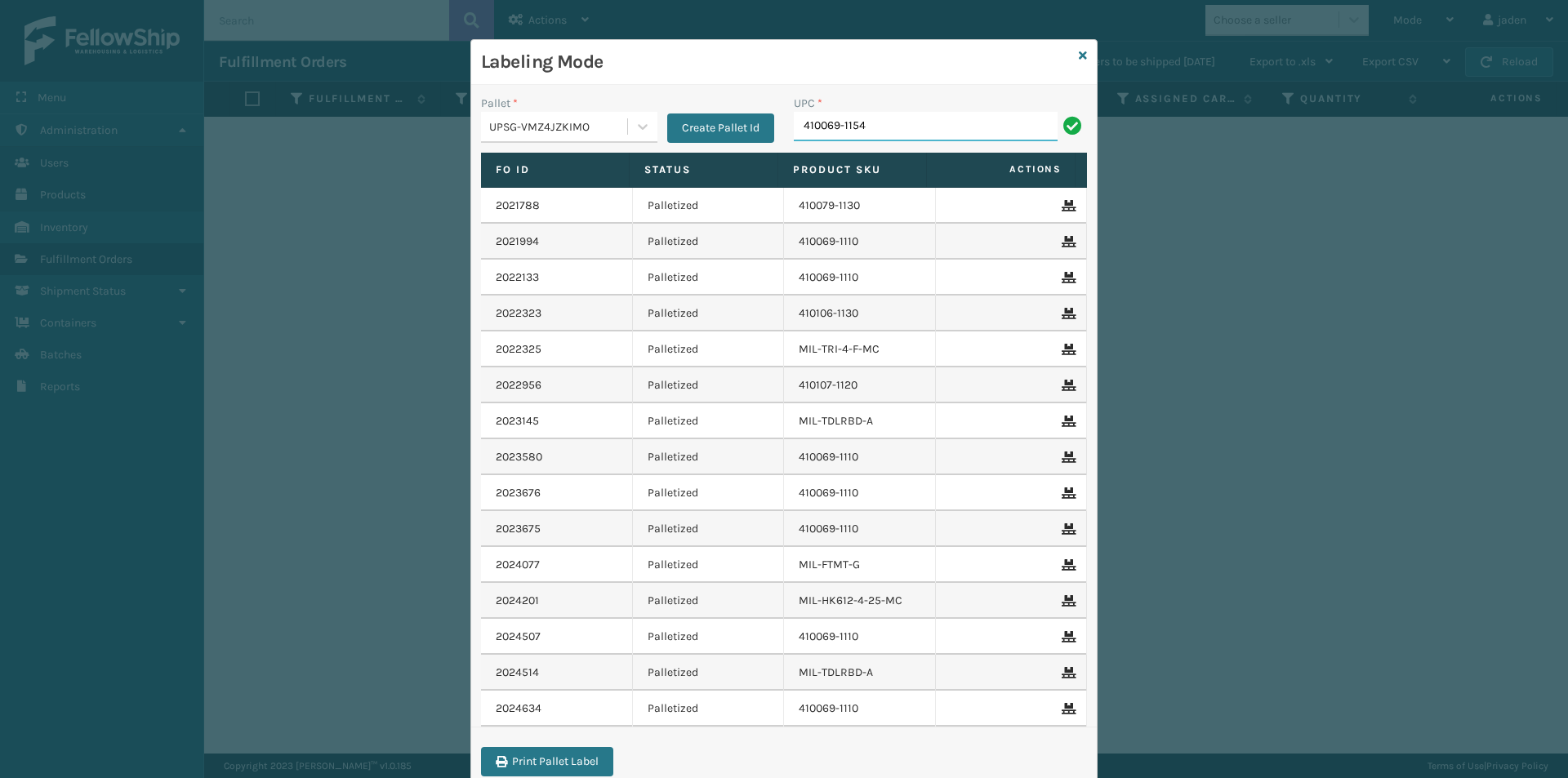
type input "410069-1154"
drag, startPoint x: 1086, startPoint y: 50, endPoint x: 1073, endPoint y: 59, distance: 15.8
click at [1081, 52] on div "Labeling Mode" at bounding box center [784, 62] width 626 height 45
click at [1079, 59] on icon at bounding box center [1082, 55] width 8 height 12
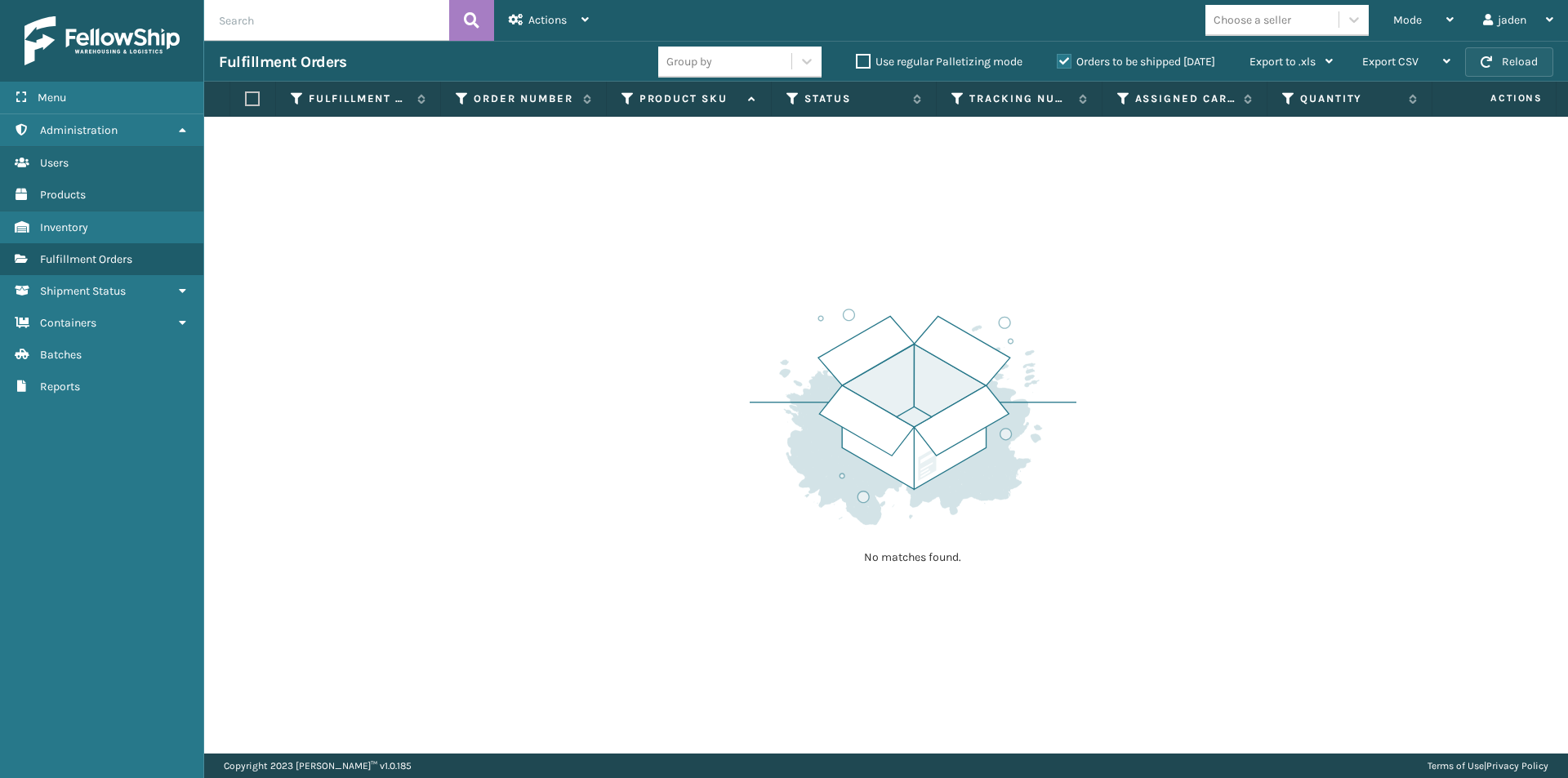
click at [1475, 56] on button "Reload" at bounding box center [1509, 61] width 88 height 29
click at [1440, 15] on div "Mode" at bounding box center [1424, 20] width 60 height 41
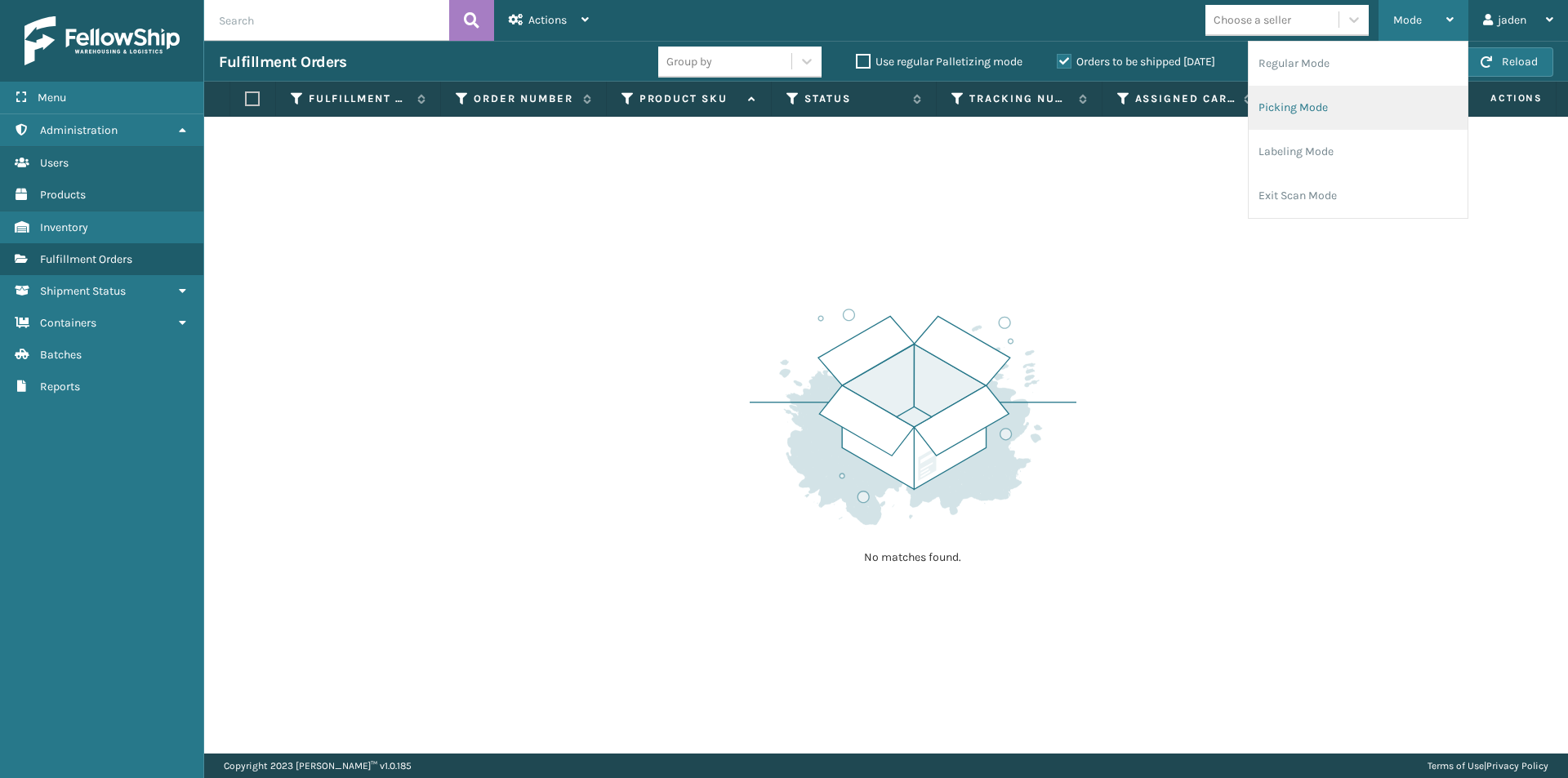
click at [1364, 109] on li "Picking Mode" at bounding box center [1357, 108] width 219 height 44
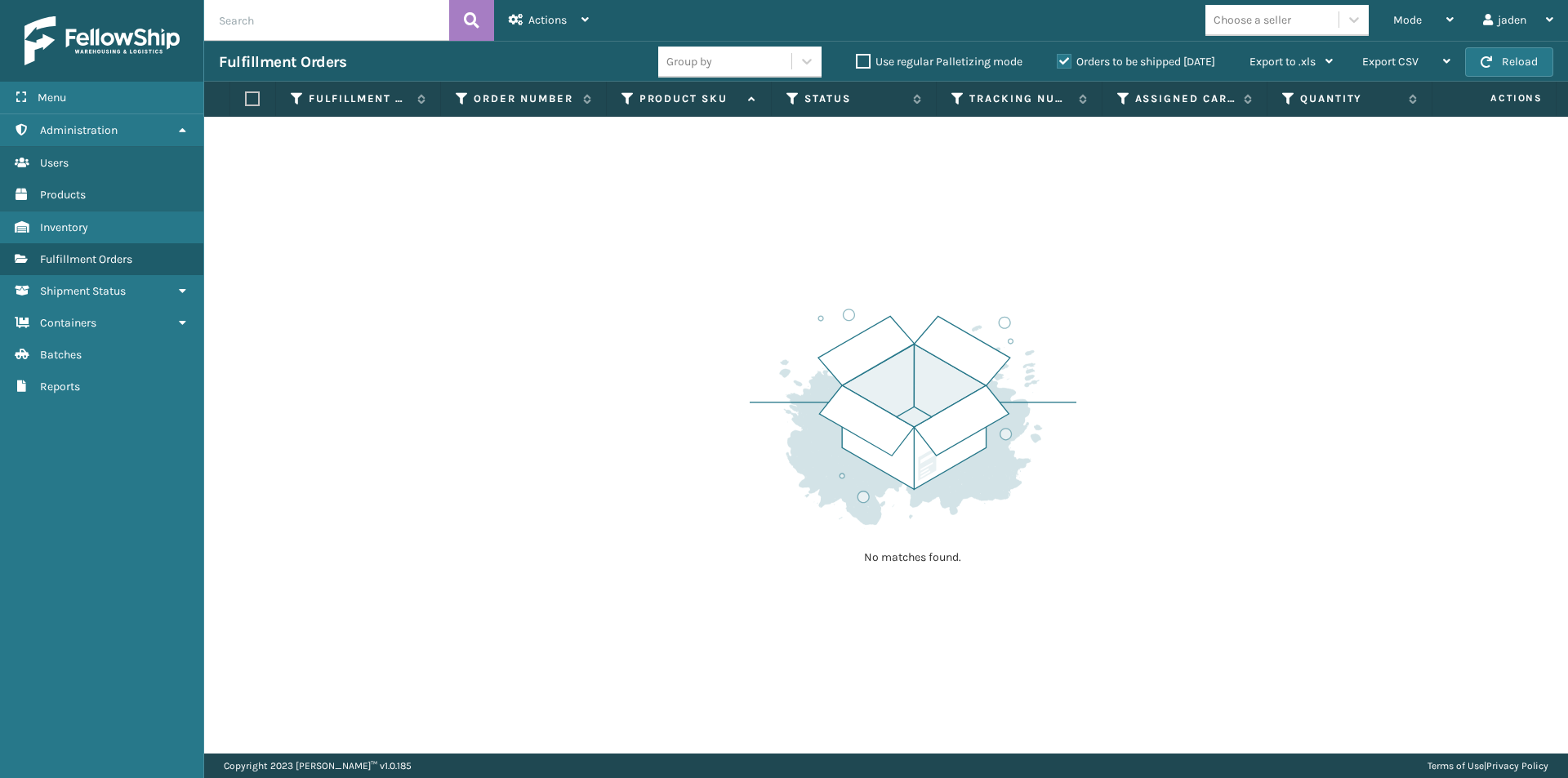
click at [1066, 60] on label "Orders to be shipped [DATE]" at bounding box center [1135, 62] width 159 height 14
click at [1057, 60] on input "Orders to be shipped [DATE]" at bounding box center [1057, 58] width 1 height 11
click at [1438, 14] on div "Mode" at bounding box center [1424, 20] width 60 height 41
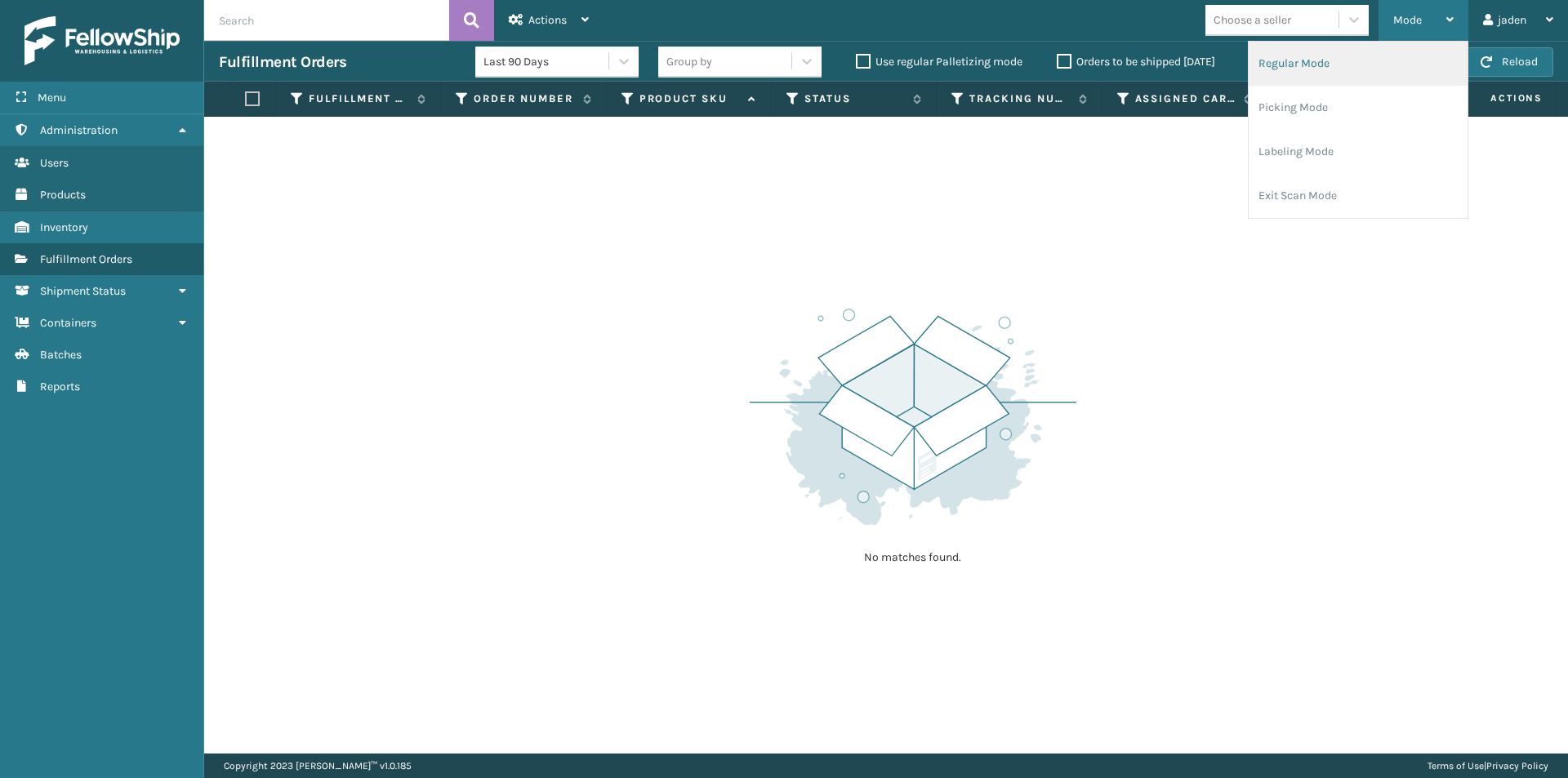
click at [1338, 80] on li "Regular Mode" at bounding box center [1357, 64] width 219 height 44
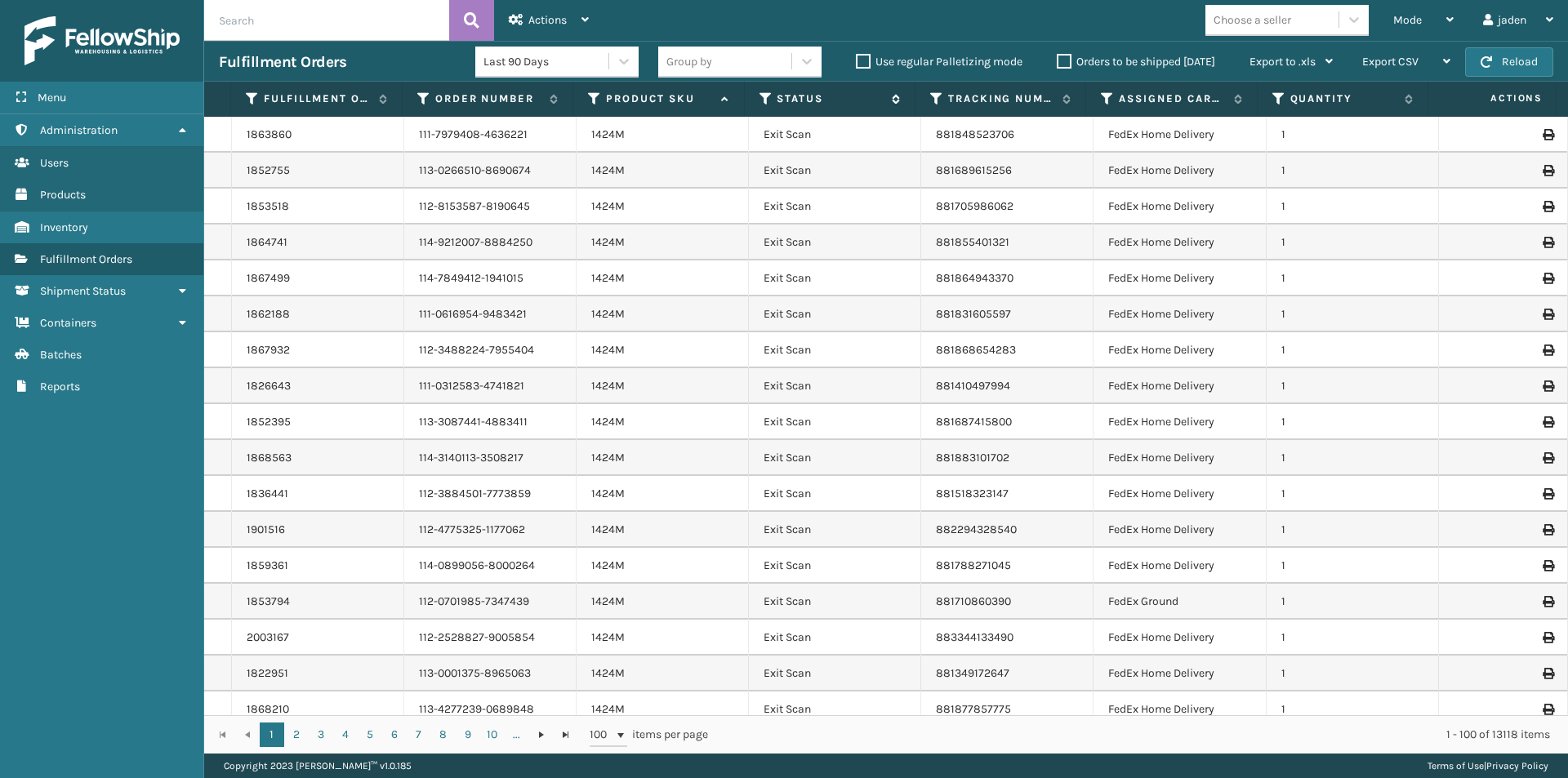
click at [761, 95] on icon at bounding box center [766, 98] width 13 height 15
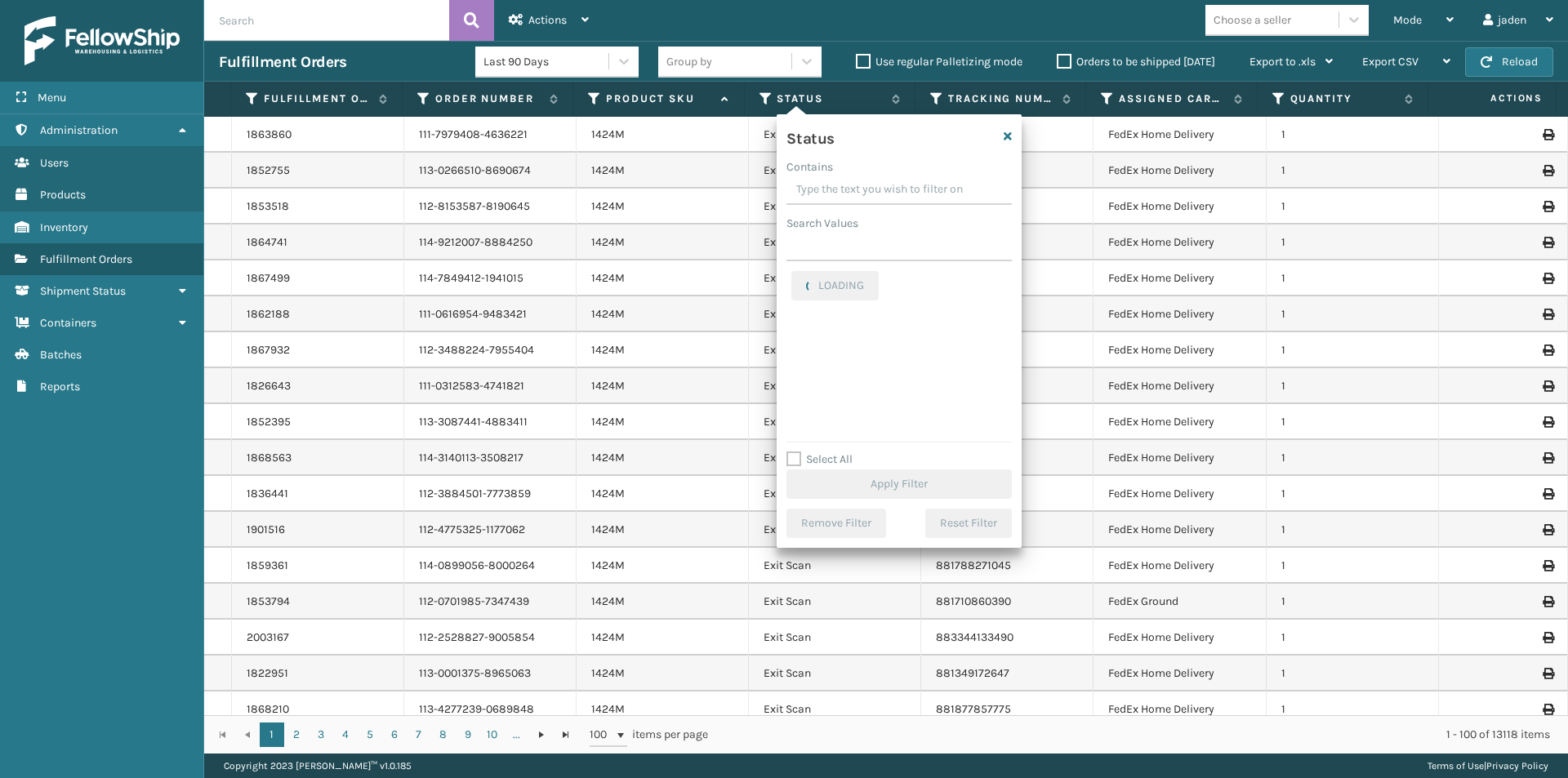
drag, startPoint x: 933, startPoint y: 190, endPoint x: 886, endPoint y: 189, distance: 47.0
click at [886, 189] on input "Contains" at bounding box center [899, 190] width 225 height 29
drag, startPoint x: 917, startPoint y: 186, endPoint x: 846, endPoint y: 176, distance: 71.7
click at [846, 176] on input "Contains" at bounding box center [899, 190] width 225 height 29
drag, startPoint x: 926, startPoint y: 188, endPoint x: 851, endPoint y: 185, distance: 75.1
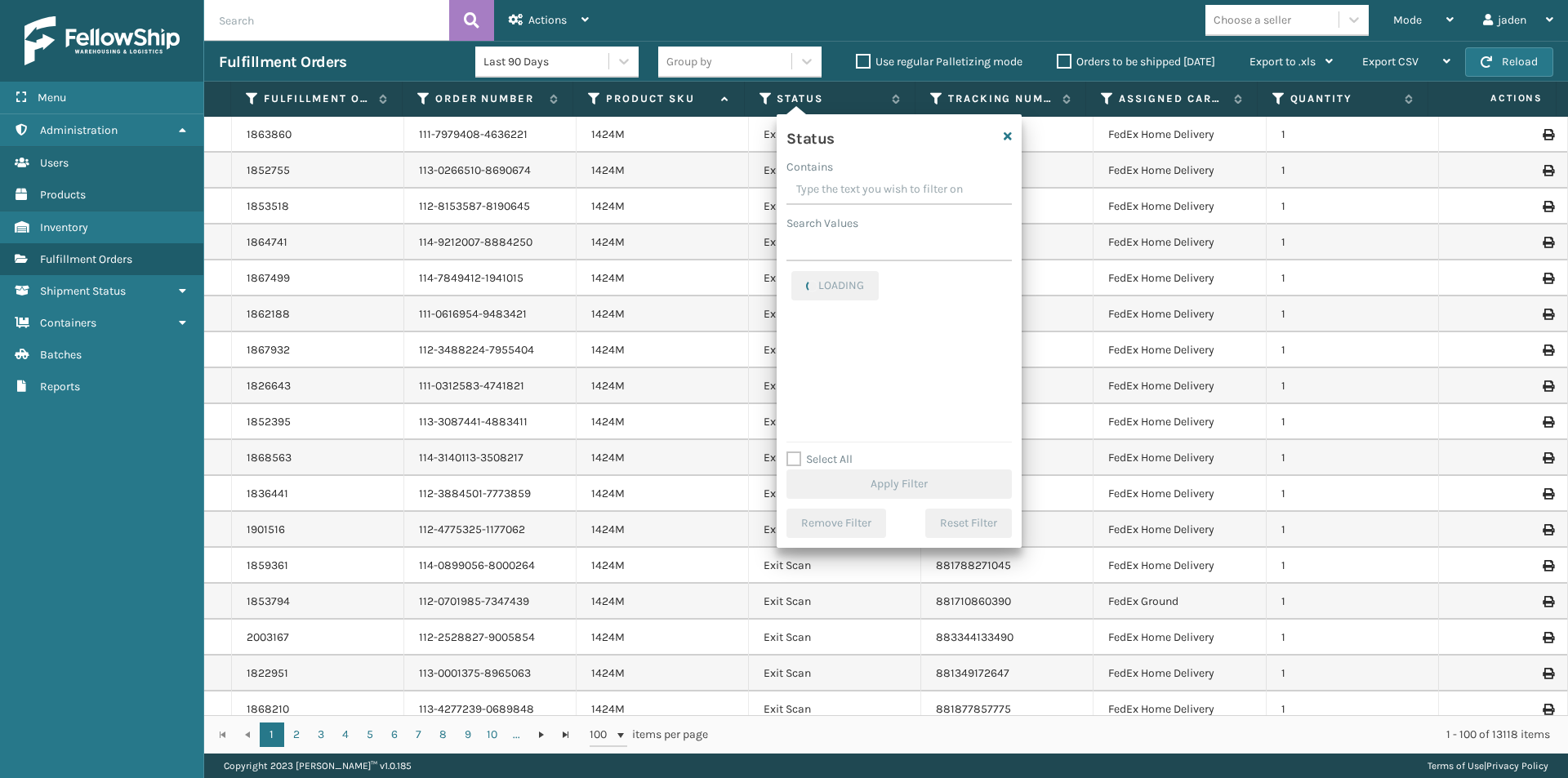
click at [851, 185] on input "Contains" at bounding box center [899, 190] width 225 height 29
click at [797, 352] on label "Picking" at bounding box center [820, 355] width 58 height 14
click at [792, 352] on input "Picking" at bounding box center [792, 352] width 1 height 11
checkbox input "true"
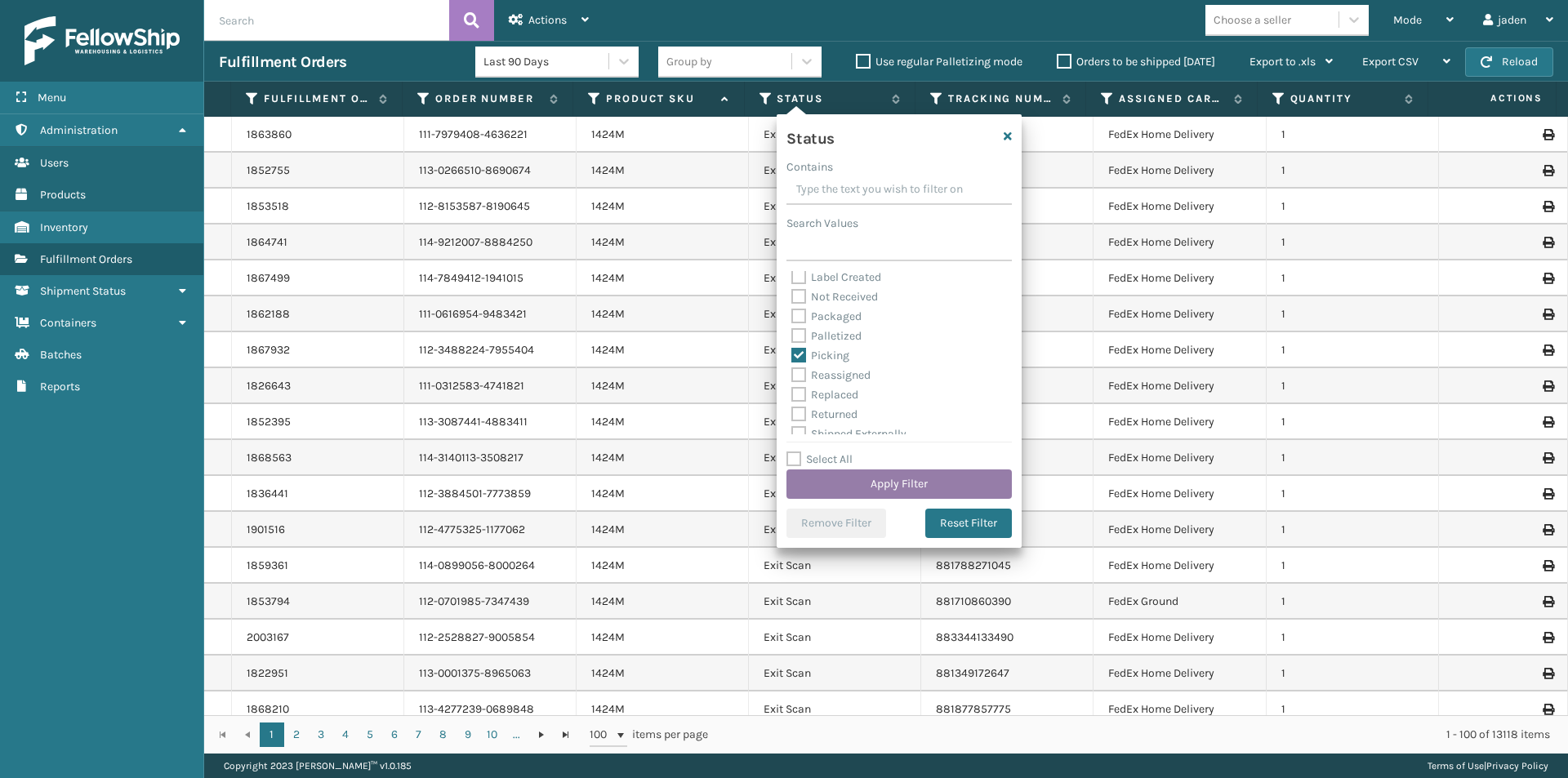
click at [833, 481] on button "Apply Filter" at bounding box center [899, 484] width 225 height 29
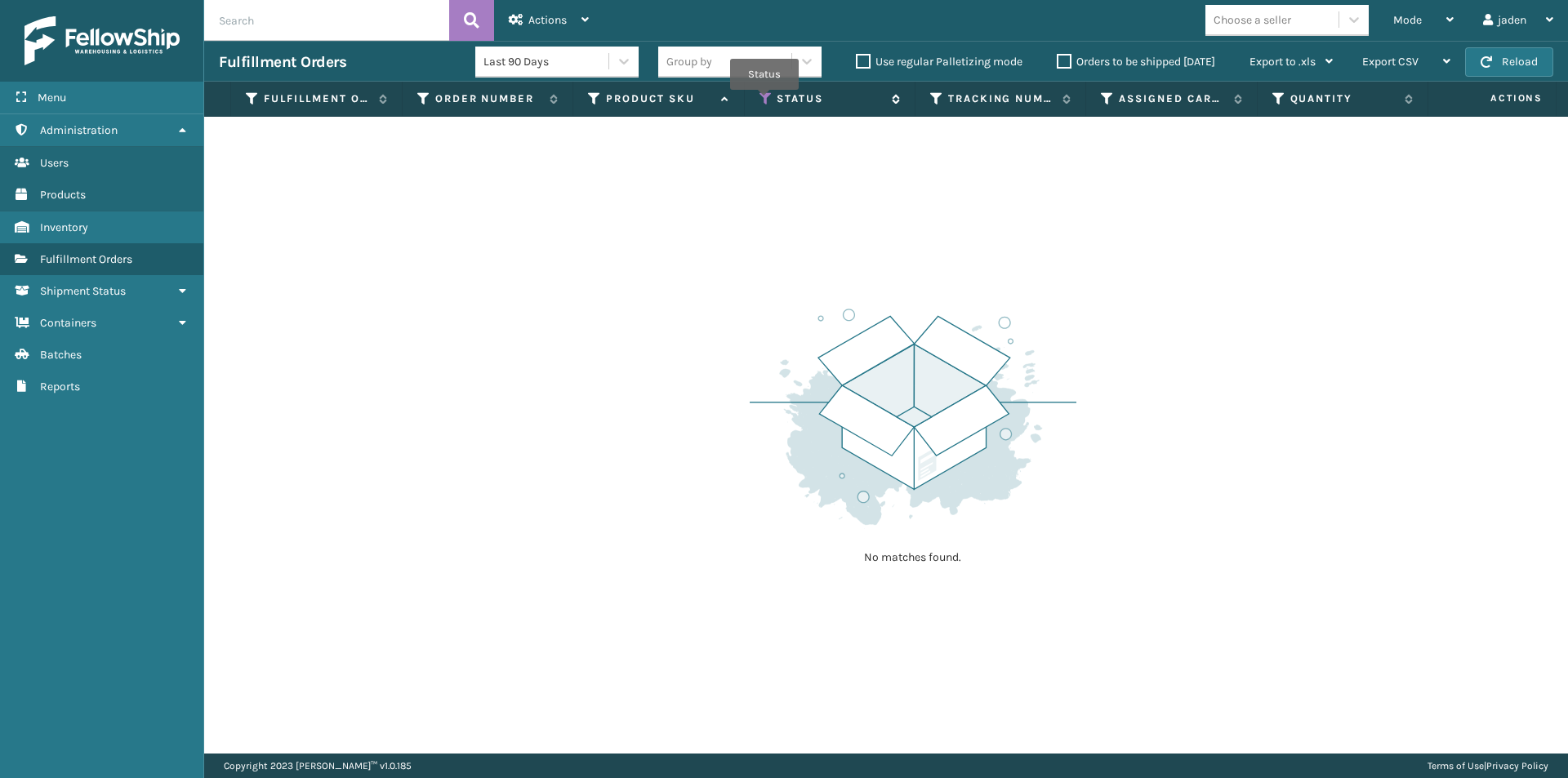
click at [764, 101] on icon at bounding box center [766, 98] width 13 height 15
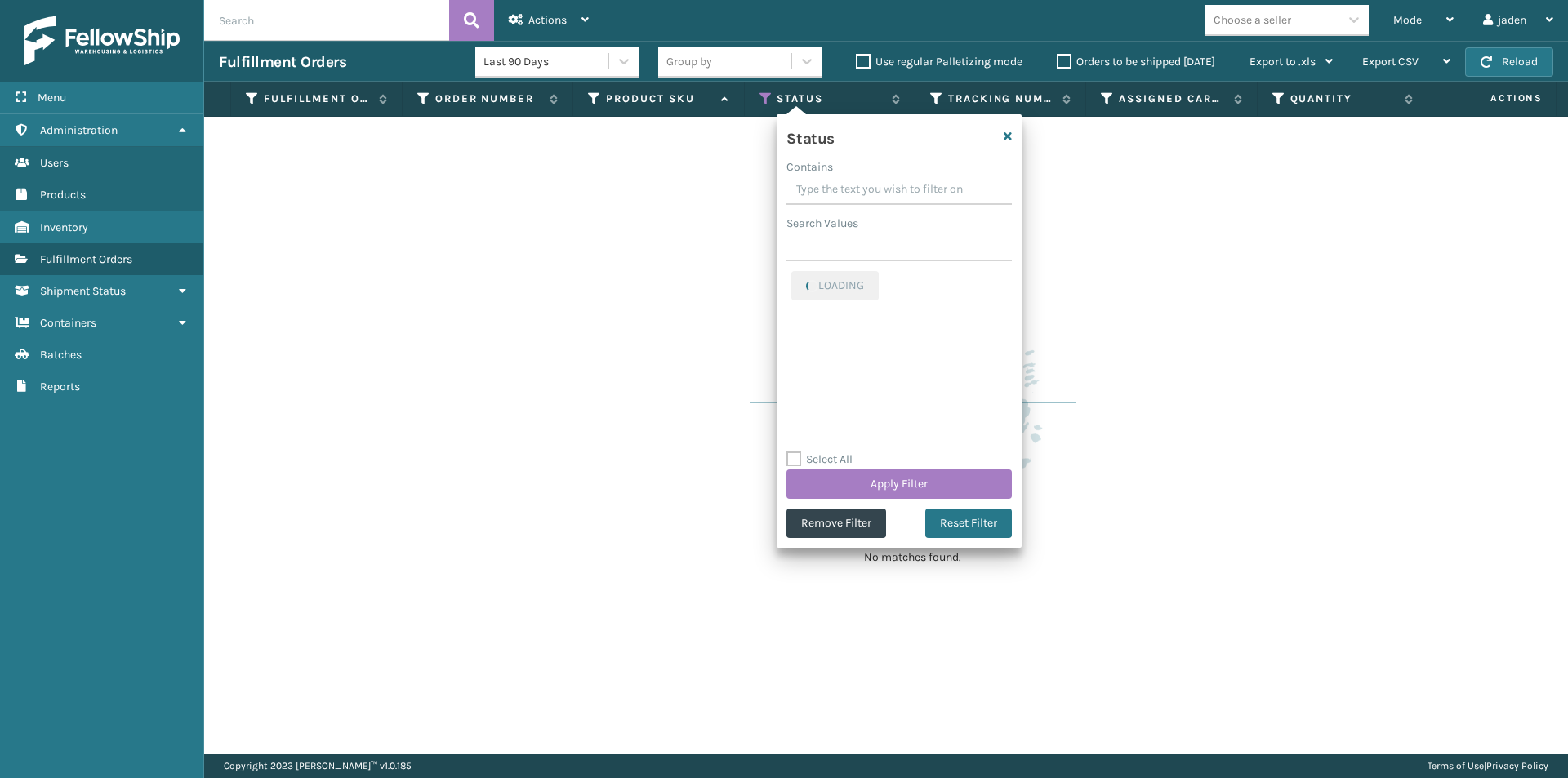
drag, startPoint x: 903, startPoint y: 197, endPoint x: 868, endPoint y: 189, distance: 35.9
click at [868, 189] on input "Contains" at bounding box center [899, 190] width 225 height 29
drag, startPoint x: 932, startPoint y: 188, endPoint x: 865, endPoint y: 189, distance: 67.0
click at [865, 189] on input "Contains" at bounding box center [899, 190] width 225 height 29
drag, startPoint x: 948, startPoint y: 185, endPoint x: 849, endPoint y: 184, distance: 99.0
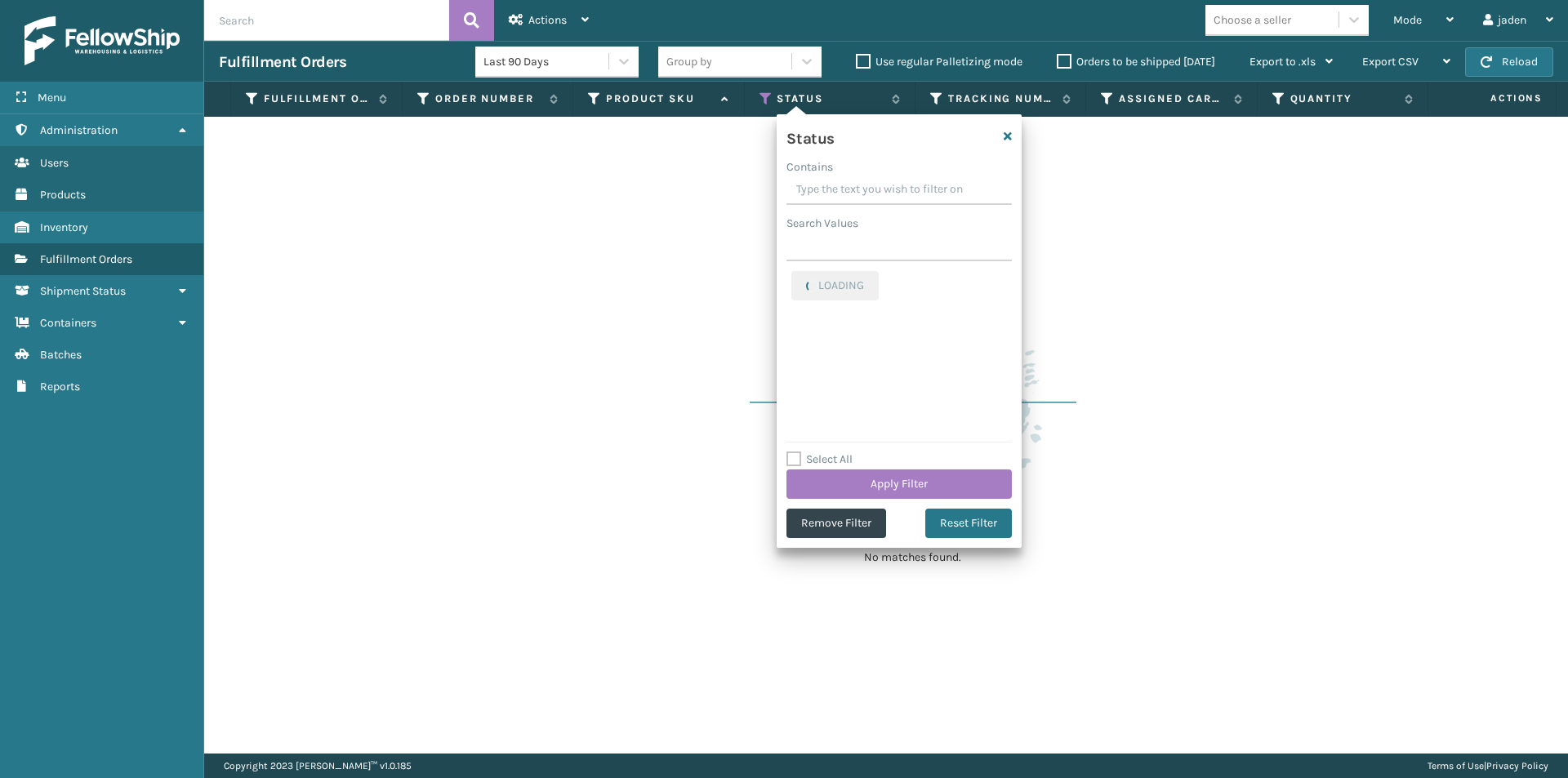
click at [849, 184] on input "Contains" at bounding box center [899, 190] width 225 height 29
drag, startPoint x: 979, startPoint y: 183, endPoint x: 876, endPoint y: 193, distance: 103.5
click at [876, 193] on input "Contains" at bounding box center [899, 190] width 225 height 29
drag, startPoint x: 949, startPoint y: 183, endPoint x: 881, endPoint y: 183, distance: 68.0
click at [881, 183] on input "Contains" at bounding box center [899, 190] width 225 height 29
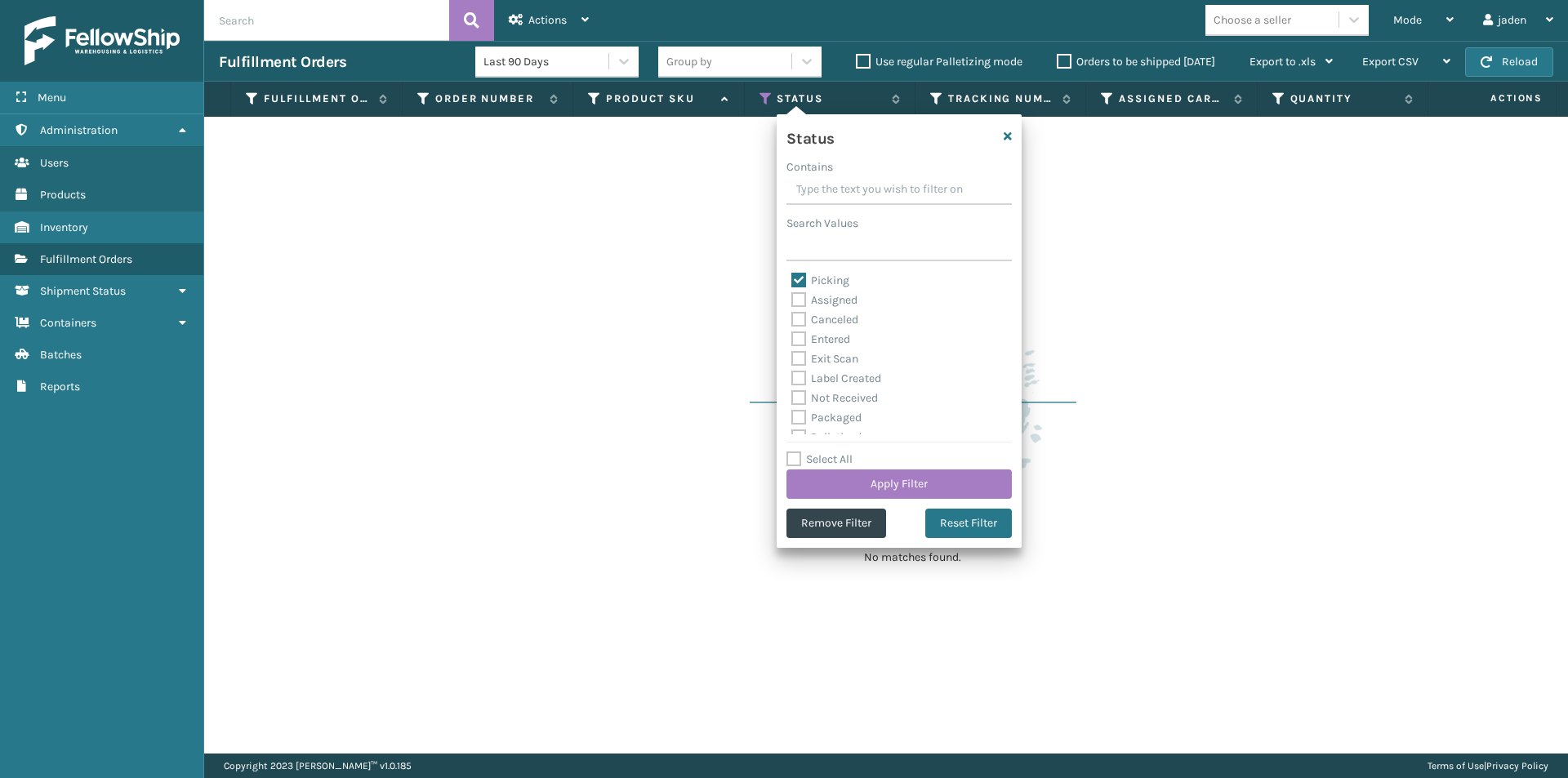
drag, startPoint x: 924, startPoint y: 183, endPoint x: 842, endPoint y: 183, distance: 82.0
click at [842, 183] on input "Contains" at bounding box center [899, 190] width 225 height 29
click at [801, 277] on label "Picking" at bounding box center [820, 281] width 58 height 14
click at [792, 277] on input "Picking" at bounding box center [792, 276] width 1 height 11
checkbox input "false"
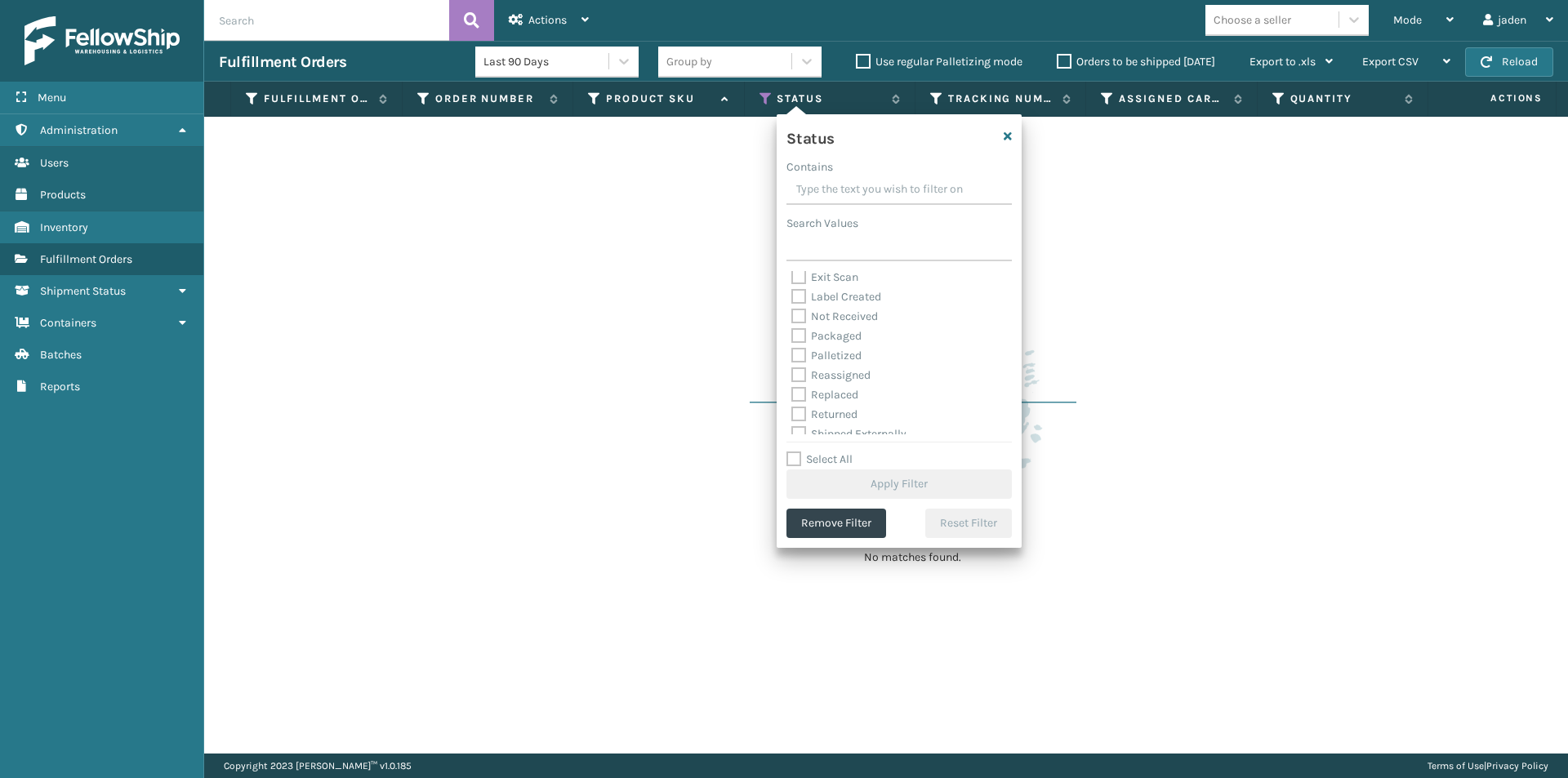
click at [803, 348] on label "Palletized" at bounding box center [826, 355] width 70 height 14
click at [792, 347] on input "Palletized" at bounding box center [792, 352] width 1 height 11
checkbox input "true"
click at [844, 477] on button "Apply Filter" at bounding box center [899, 484] width 225 height 29
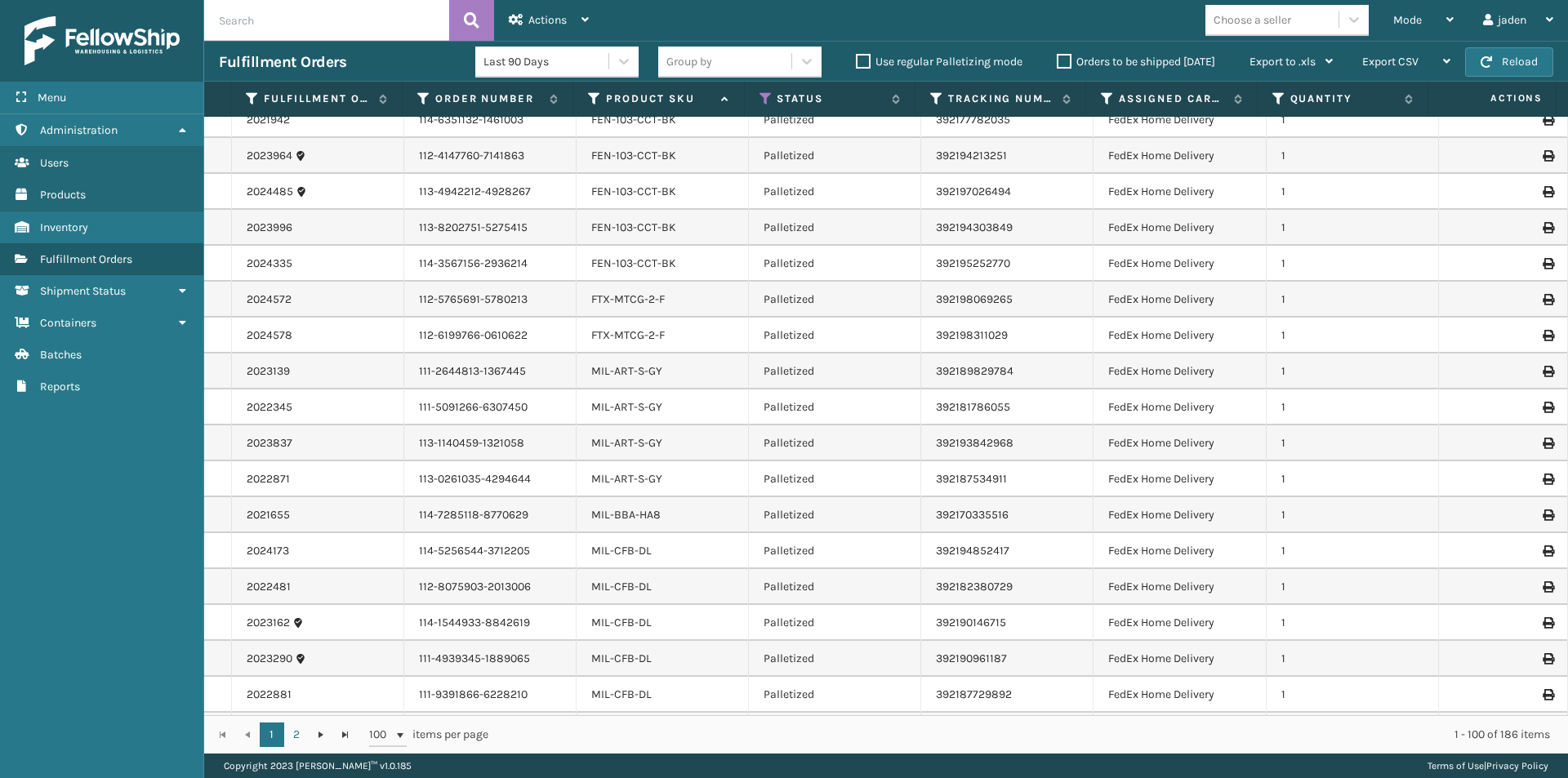
scroll to position [2993, 0]
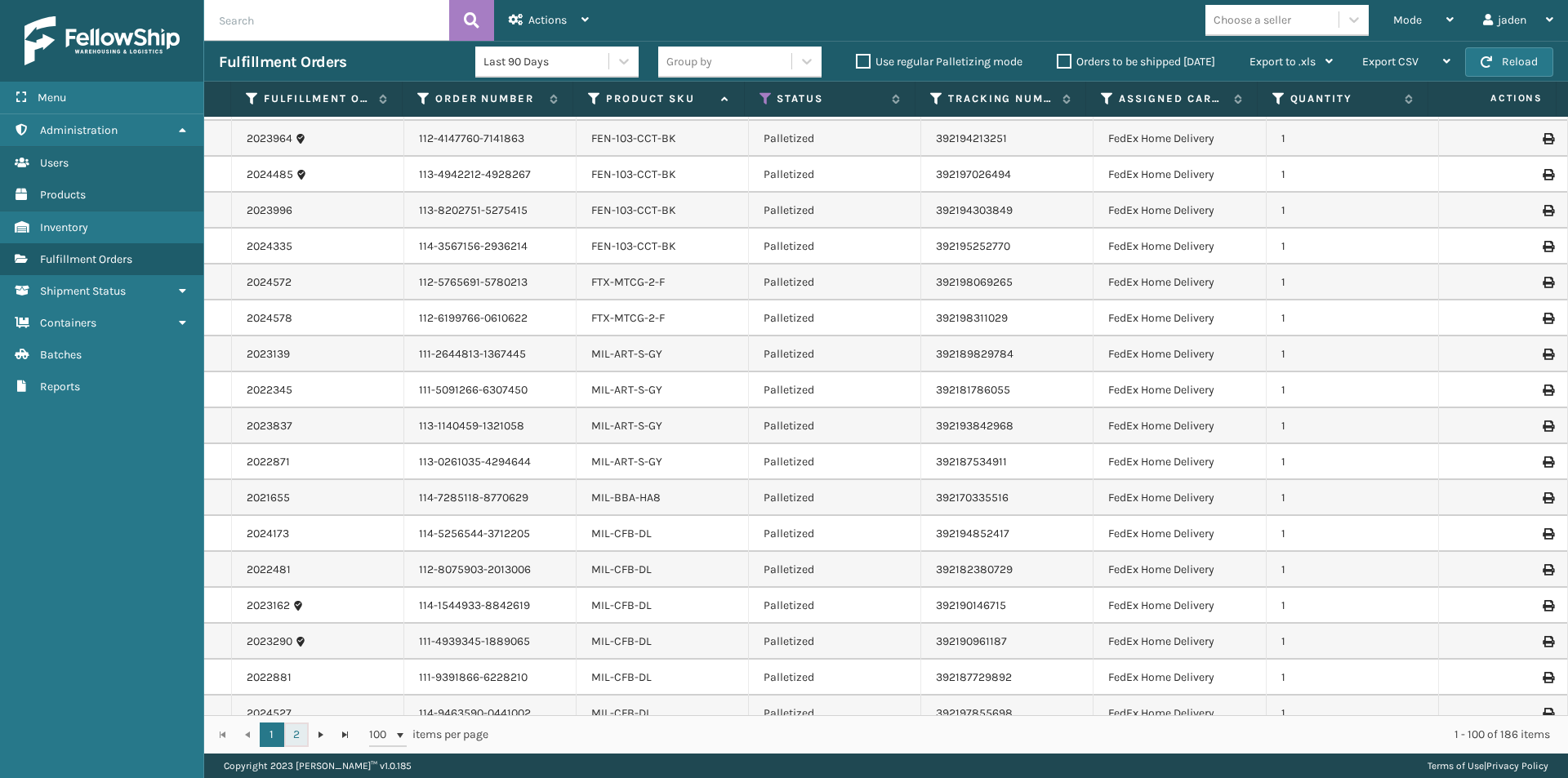
click at [294, 730] on link "2" at bounding box center [297, 735] width 25 height 25
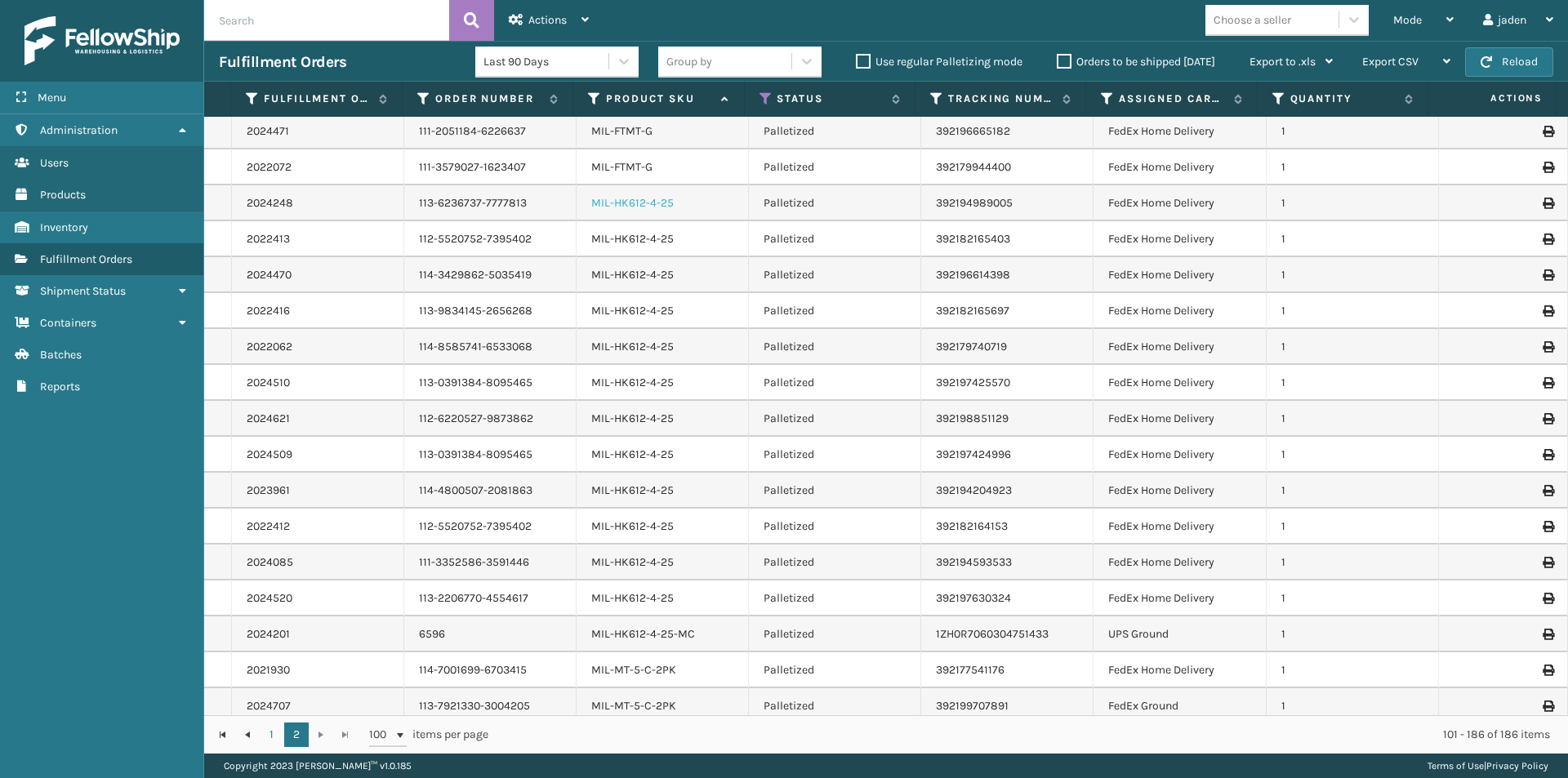
scroll to position [653, 0]
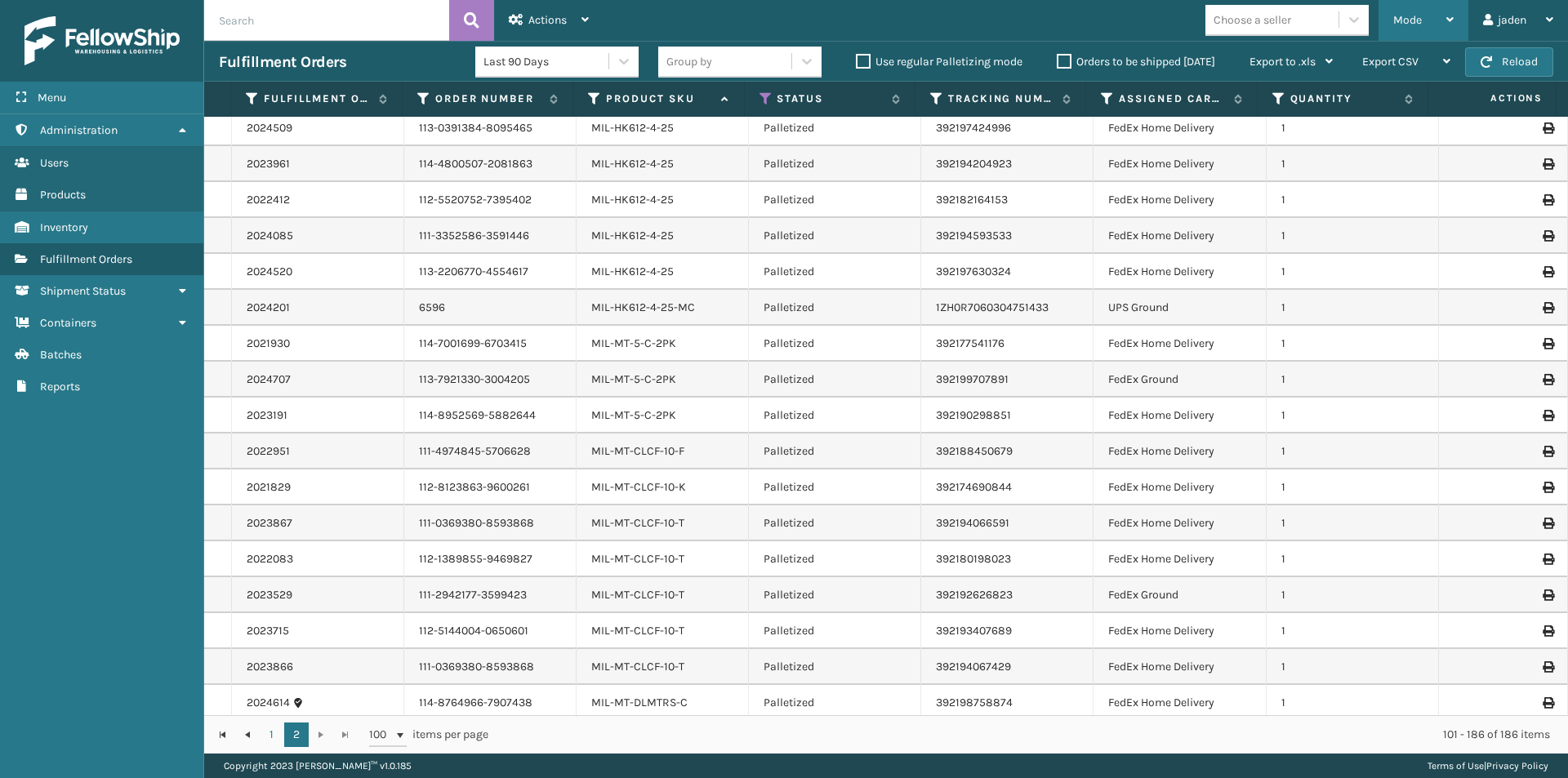
click at [1403, 29] on div "Mode" at bounding box center [1424, 20] width 60 height 41
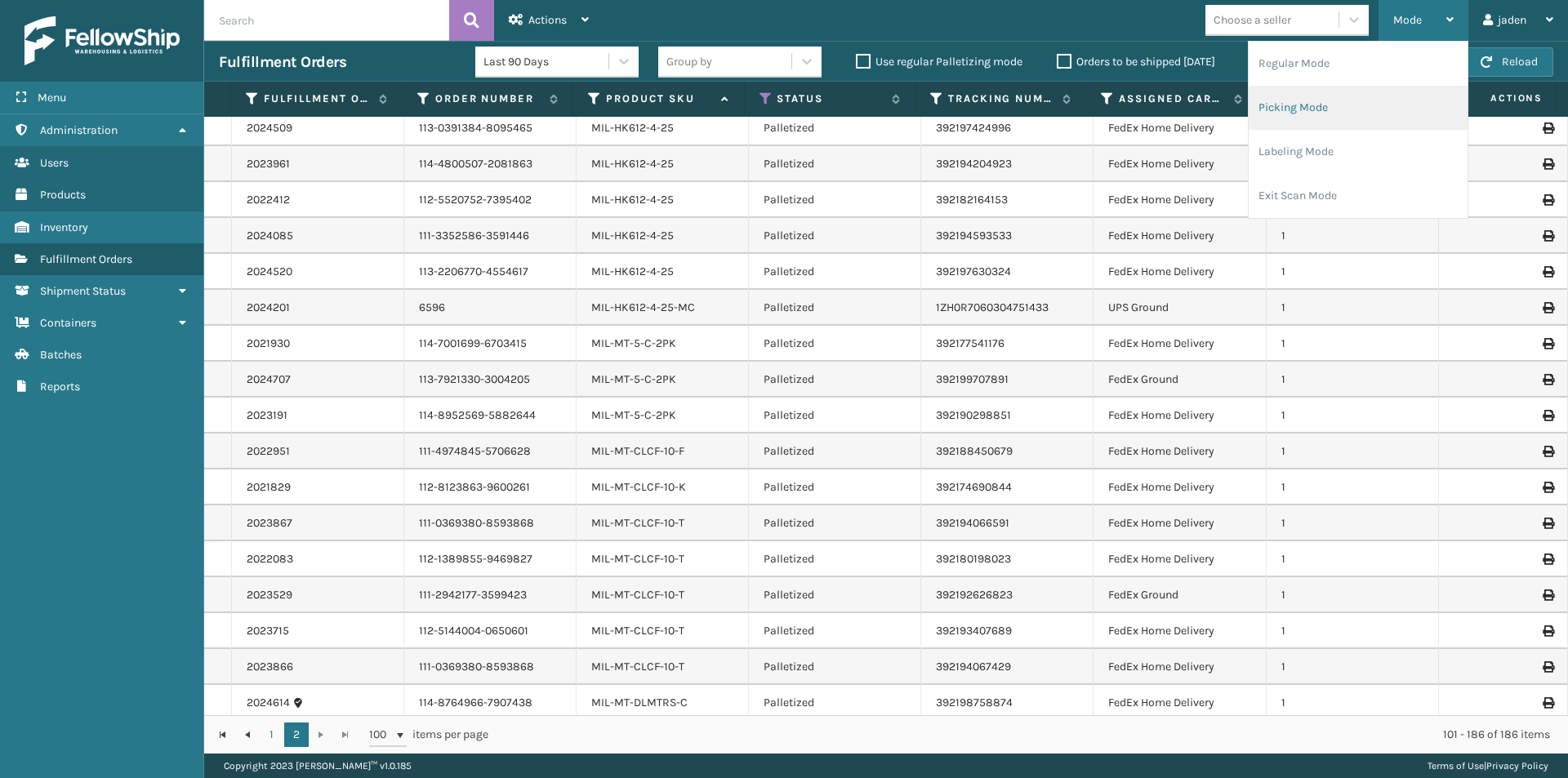
click at [1327, 118] on li "Picking Mode" at bounding box center [1357, 108] width 219 height 44
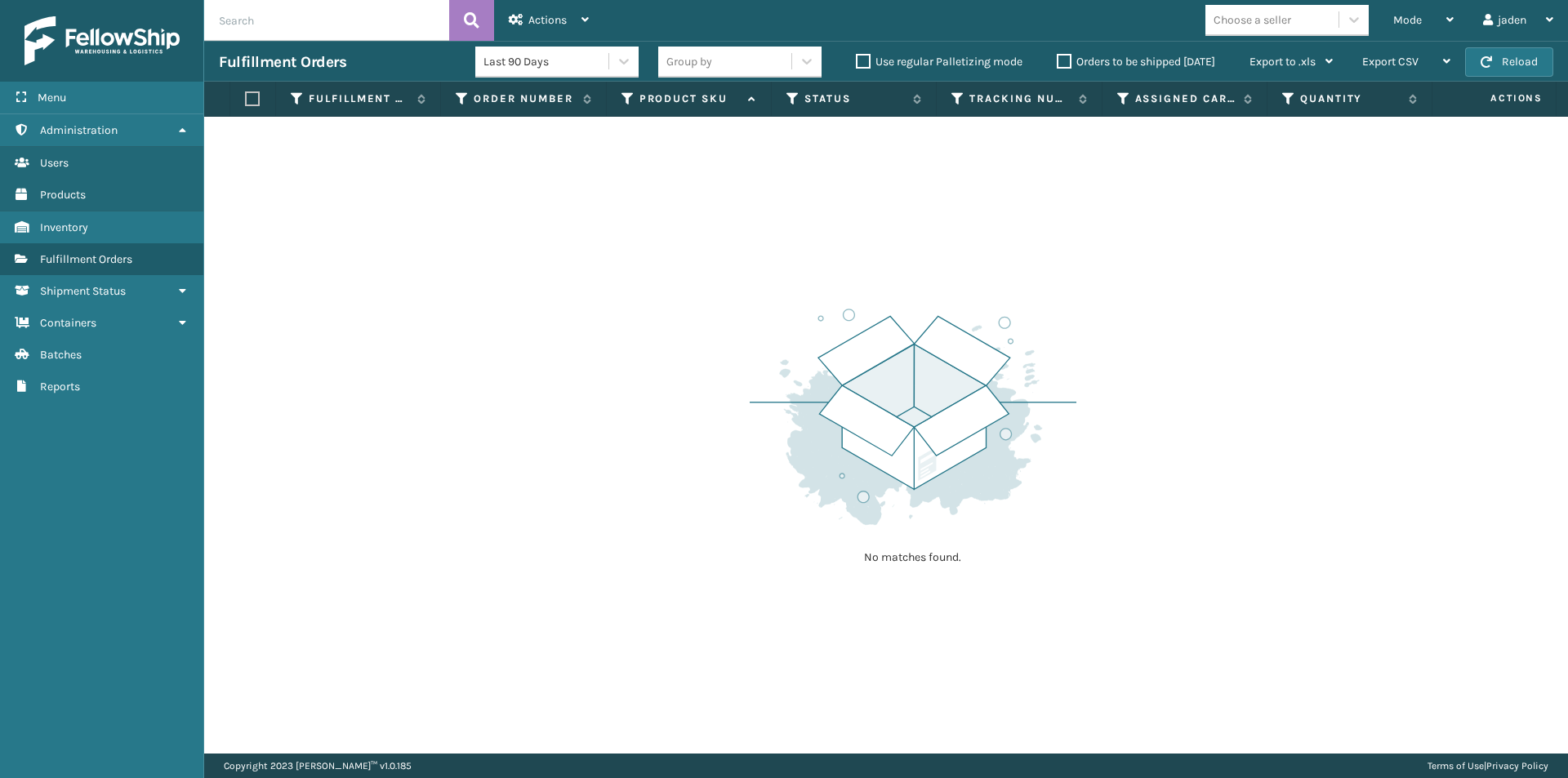
drag, startPoint x: 909, startPoint y: 323, endPoint x: 776, endPoint y: 203, distance: 179.1
click at [677, 271] on div "No matches found." at bounding box center [885, 435] width 1363 height 637
click at [1062, 58] on label "Orders to be shipped [DATE]" at bounding box center [1135, 62] width 159 height 14
click at [1057, 58] on input "Orders to be shipped [DATE]" at bounding box center [1057, 58] width 1 height 11
click at [1488, 55] on button "Reload" at bounding box center [1509, 61] width 88 height 29
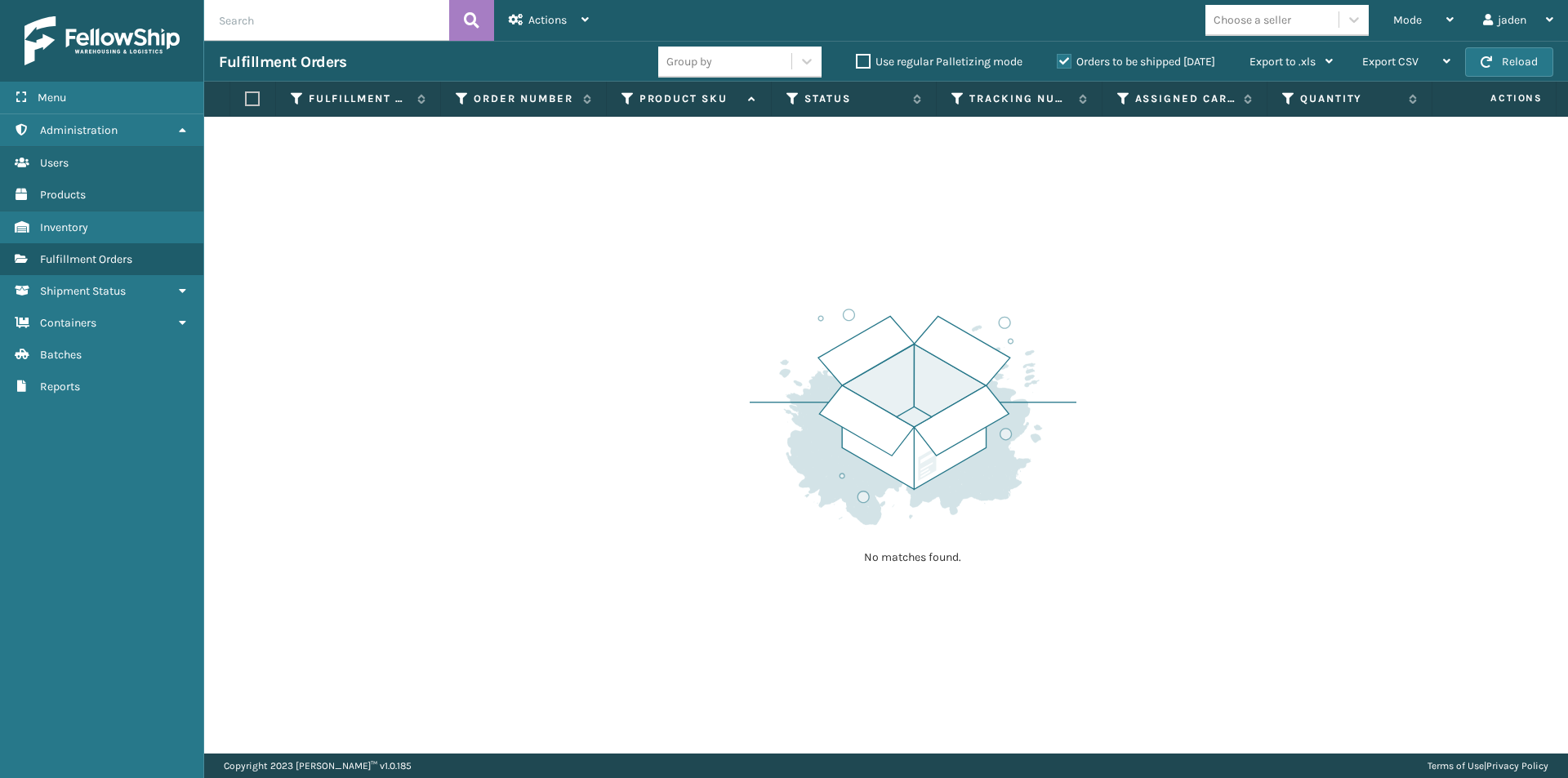
click at [1488, 55] on button "Reload" at bounding box center [1509, 61] width 88 height 29
click at [1429, 18] on div "Mode" at bounding box center [1424, 20] width 60 height 41
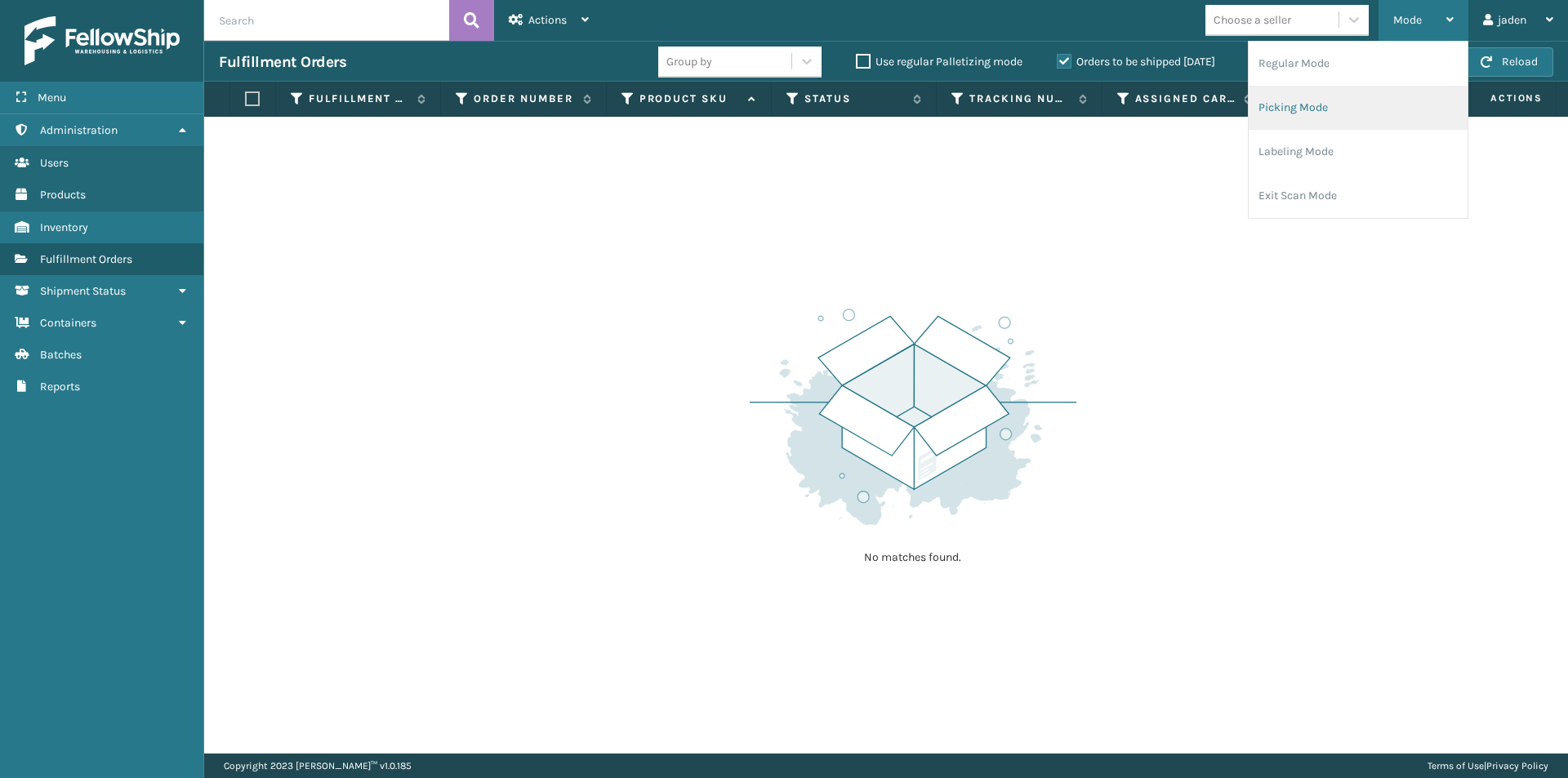
click at [1351, 113] on li "Picking Mode" at bounding box center [1357, 108] width 219 height 44
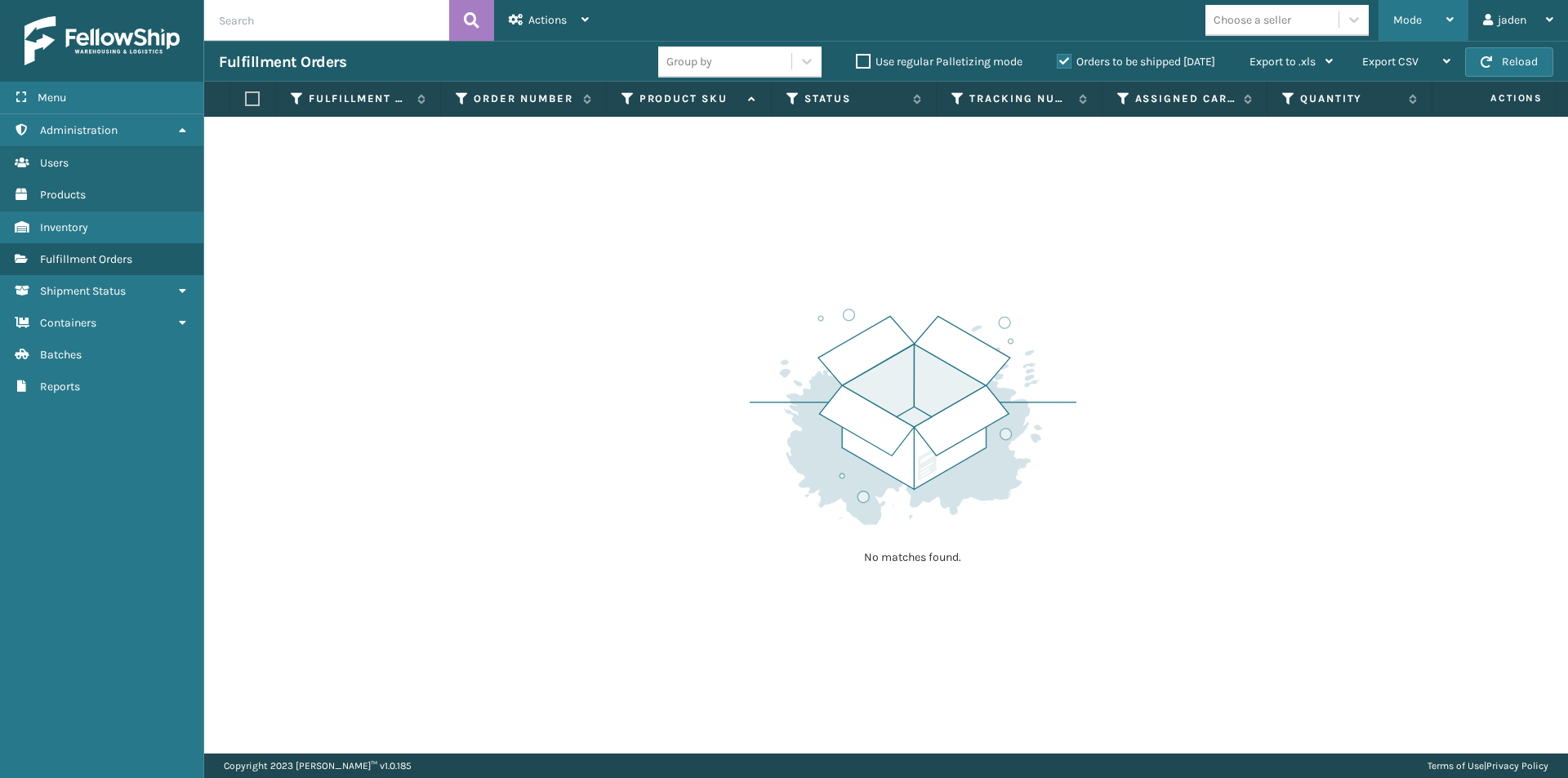
click at [1405, 19] on span "Mode" at bounding box center [1408, 20] width 28 height 14
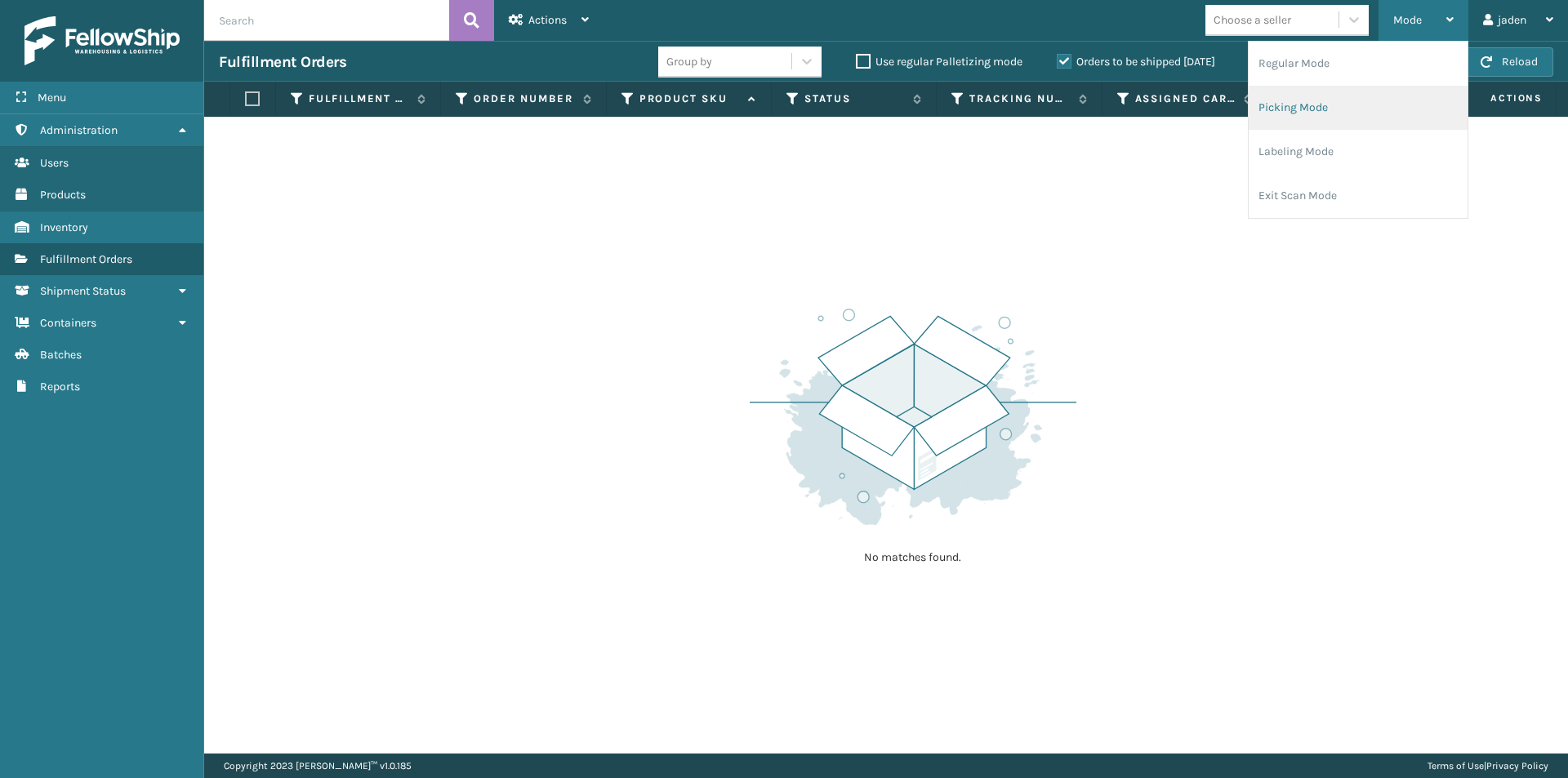
click at [1331, 105] on li "Picking Mode" at bounding box center [1357, 108] width 219 height 44
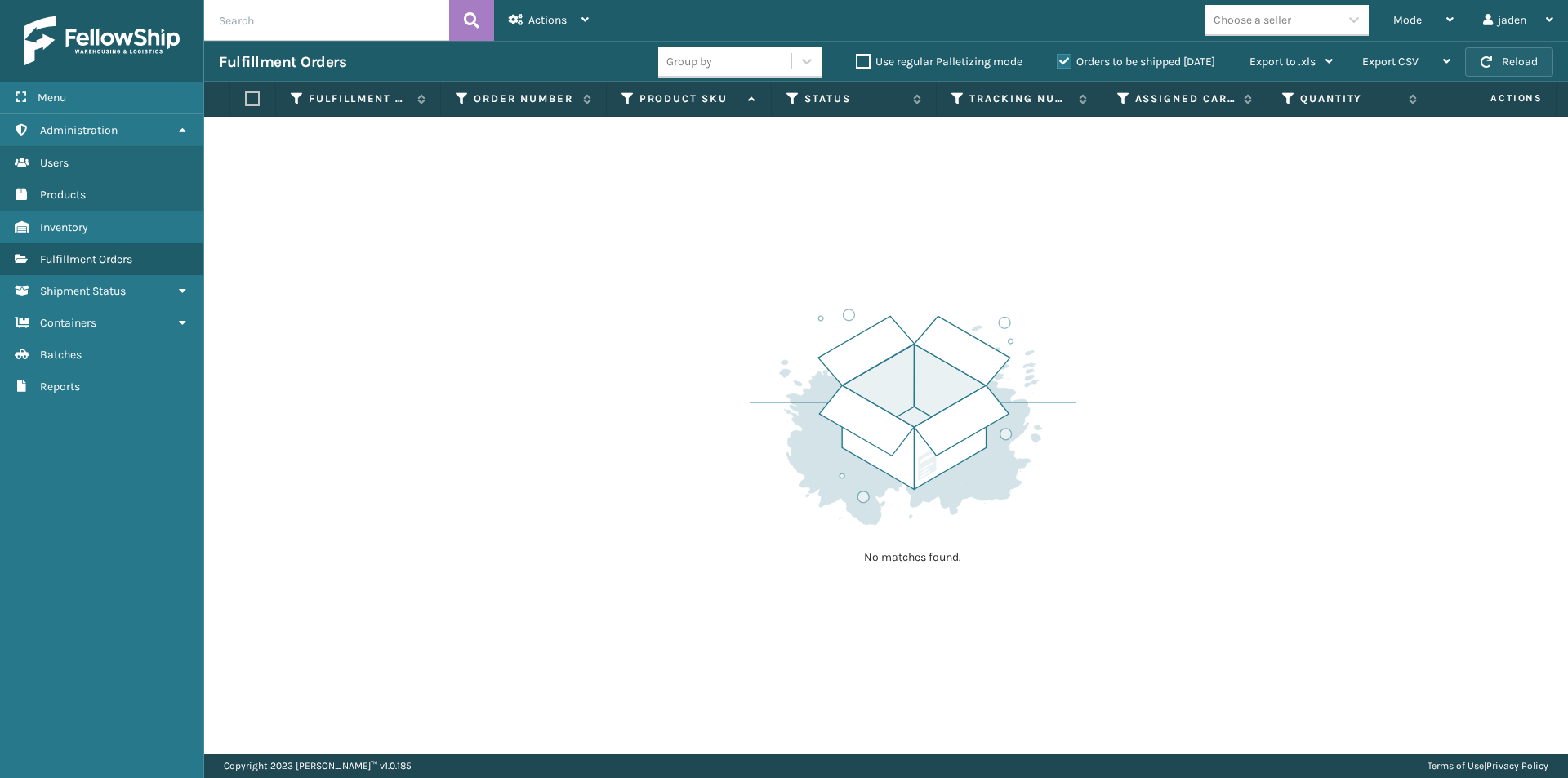
click at [1509, 67] on button "Reload" at bounding box center [1509, 61] width 88 height 29
drag, startPoint x: 1040, startPoint y: 267, endPoint x: 1029, endPoint y: 268, distance: 11.0
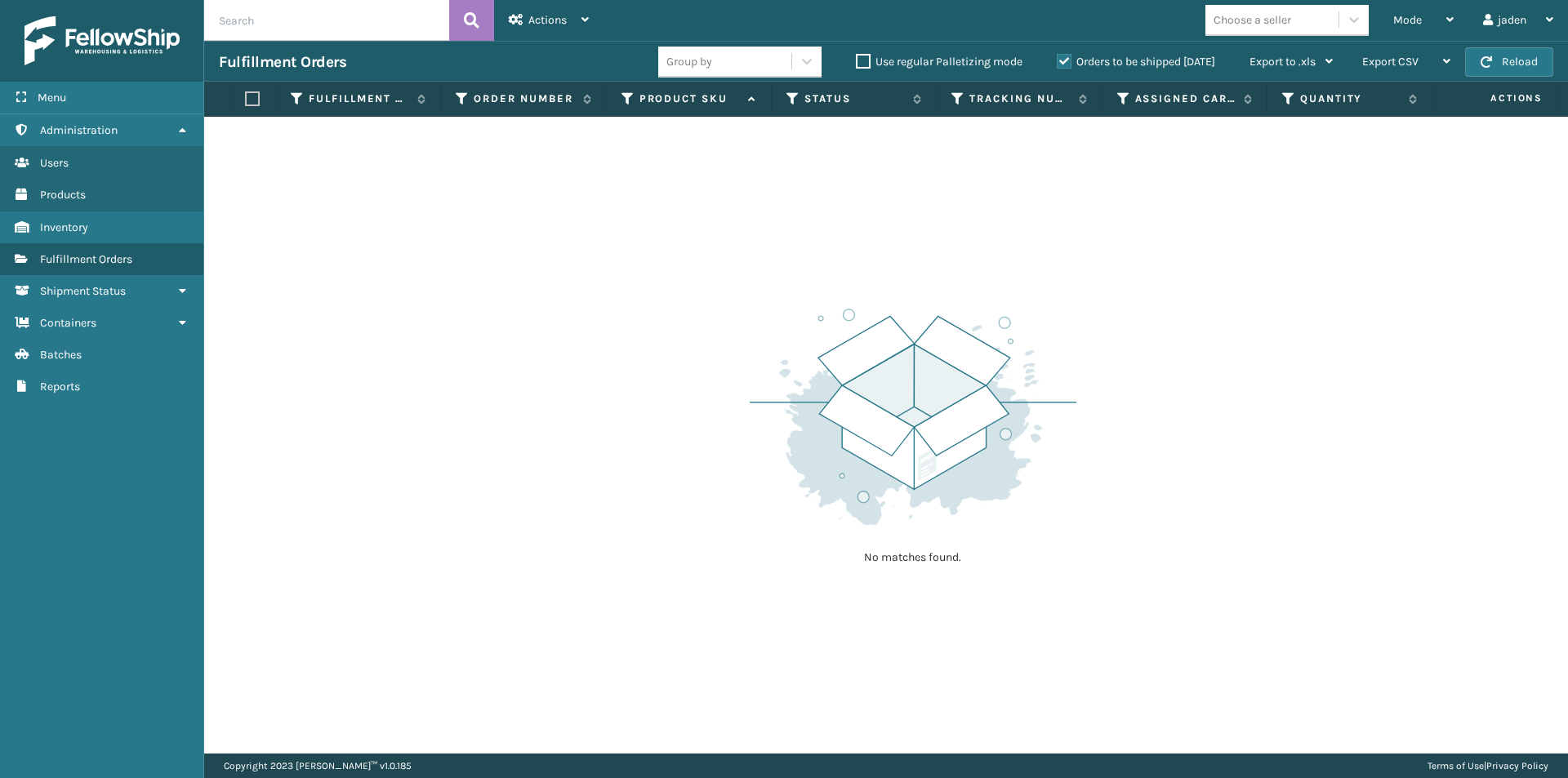
drag, startPoint x: 1029, startPoint y: 268, endPoint x: 1202, endPoint y: 60, distance: 270.5
click at [878, 242] on div "No matches found." at bounding box center [885, 435] width 1363 height 637
click at [1454, 26] on div "Mode Regular Mode Picking Mode Labeling Mode Exit Scan Mode" at bounding box center [1423, 20] width 90 height 41
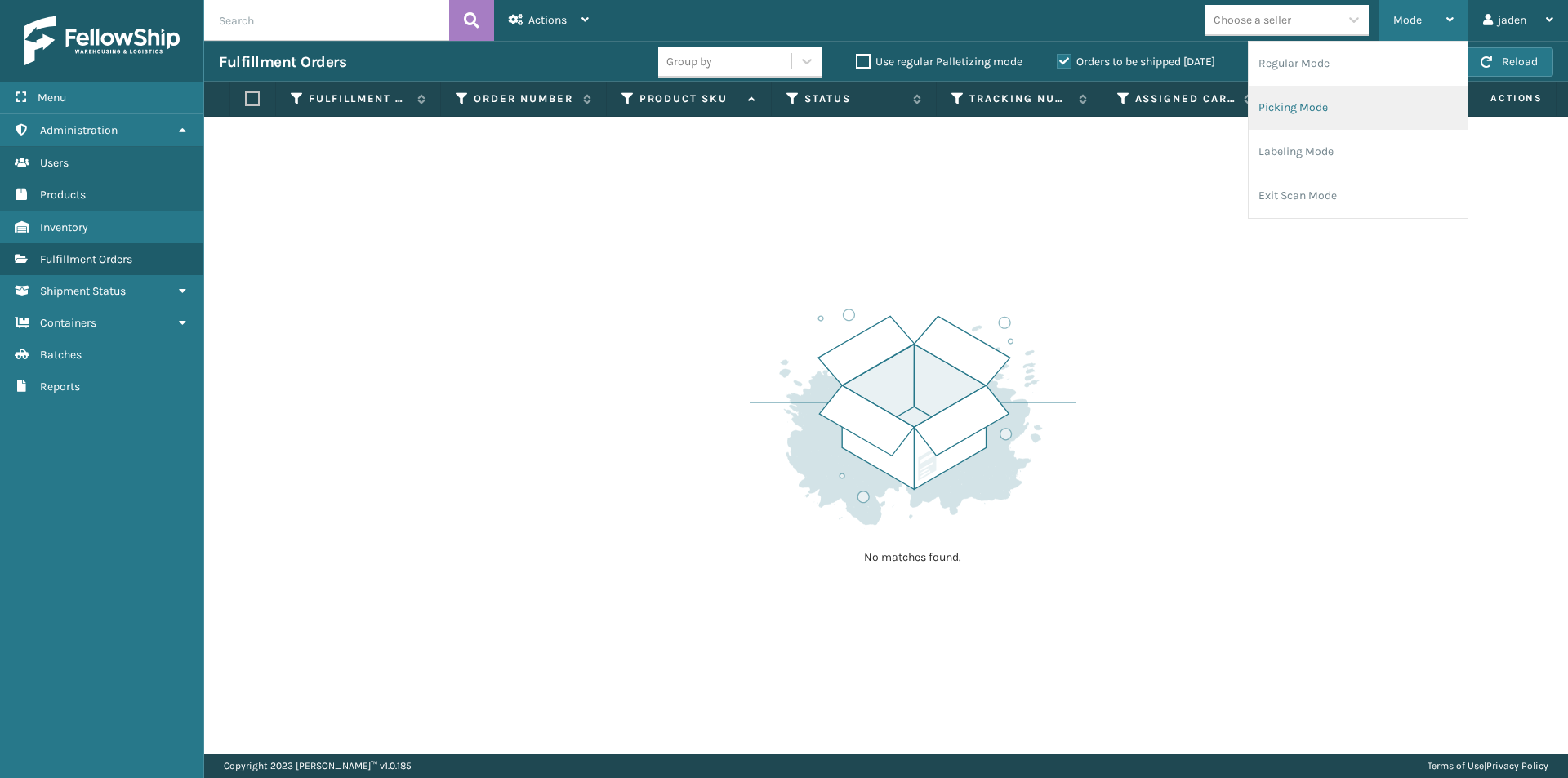
click at [1333, 113] on li "Picking Mode" at bounding box center [1357, 108] width 219 height 44
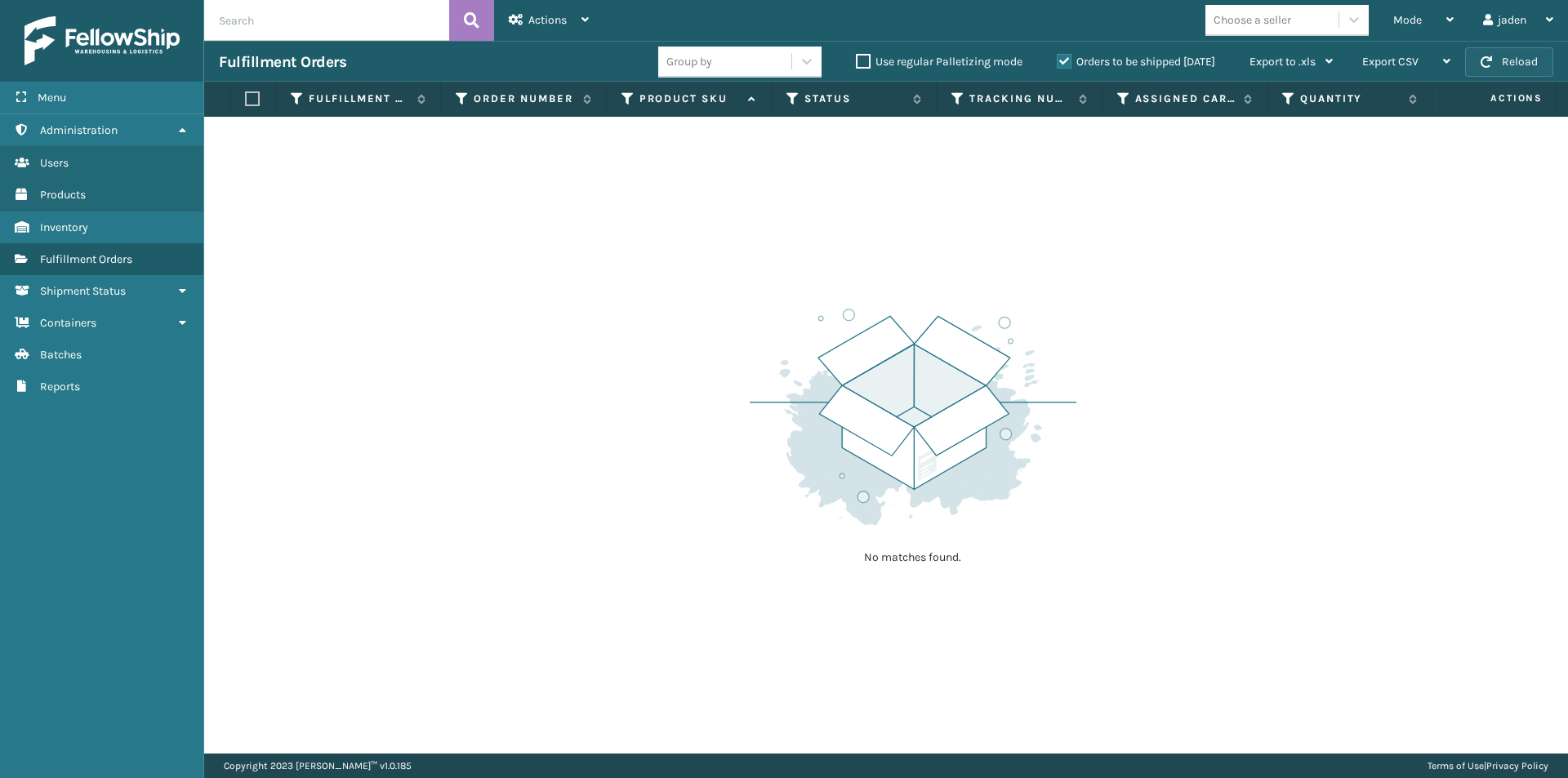
click at [1514, 66] on button "Reload" at bounding box center [1509, 61] width 88 height 29
click at [1430, 24] on div "Mode" at bounding box center [1424, 20] width 60 height 41
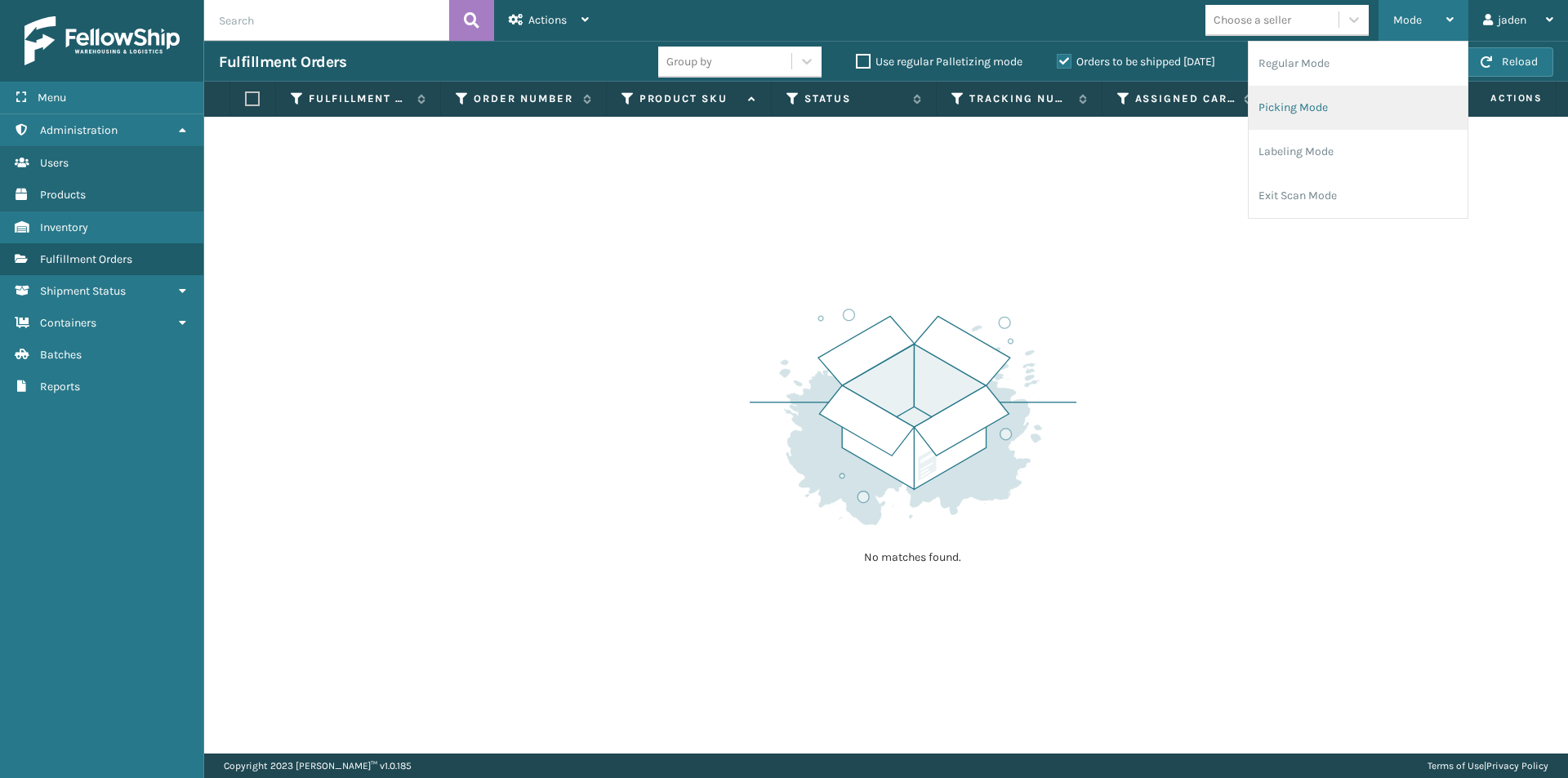
click at [1269, 110] on li "Picking Mode" at bounding box center [1357, 108] width 219 height 44
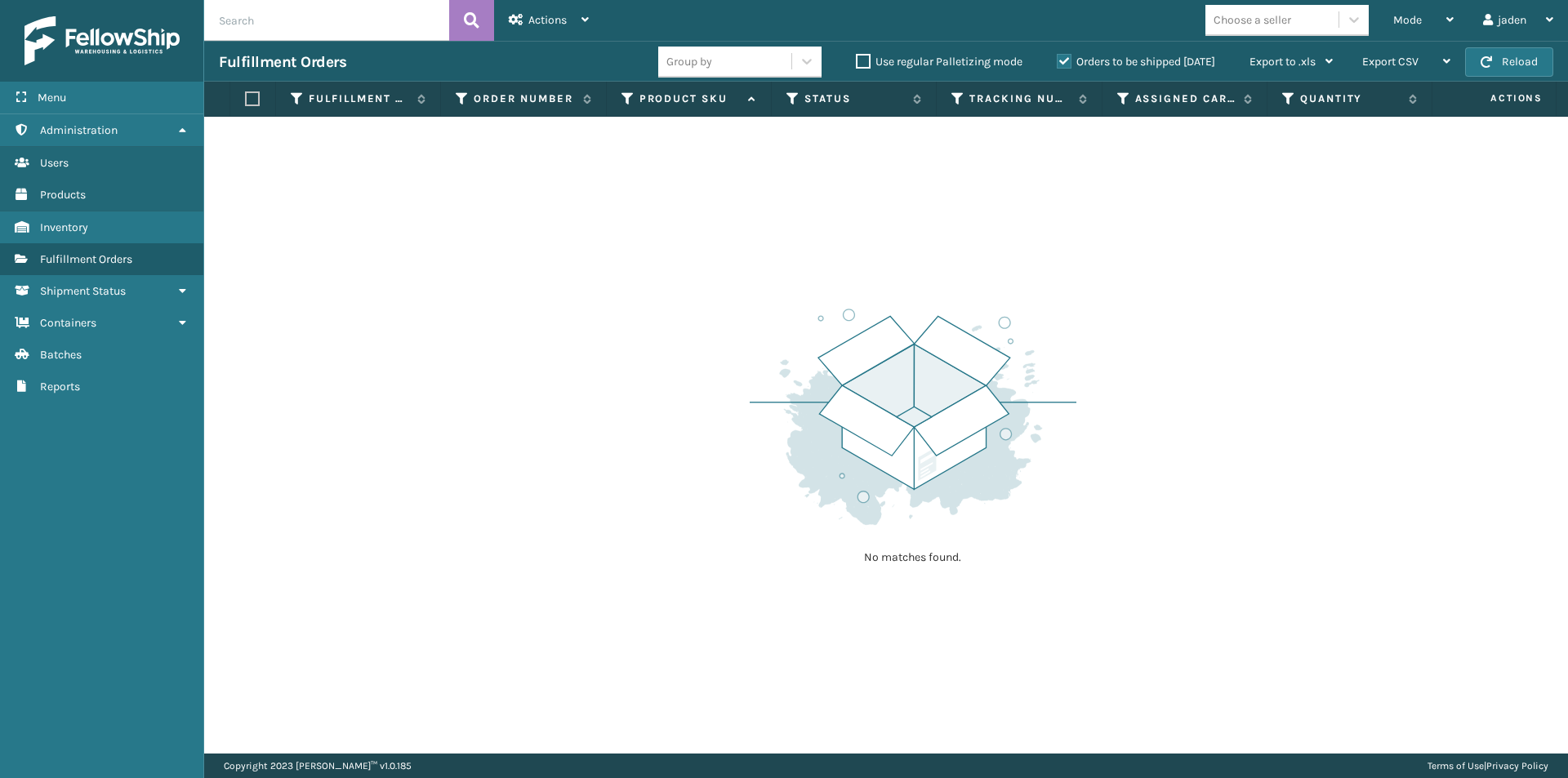
drag, startPoint x: 1186, startPoint y: 334, endPoint x: 1029, endPoint y: 215, distance: 197.0
click at [765, 349] on img at bounding box center [913, 416] width 326 height 226
click at [1482, 64] on span "button" at bounding box center [1486, 62] width 12 height 12
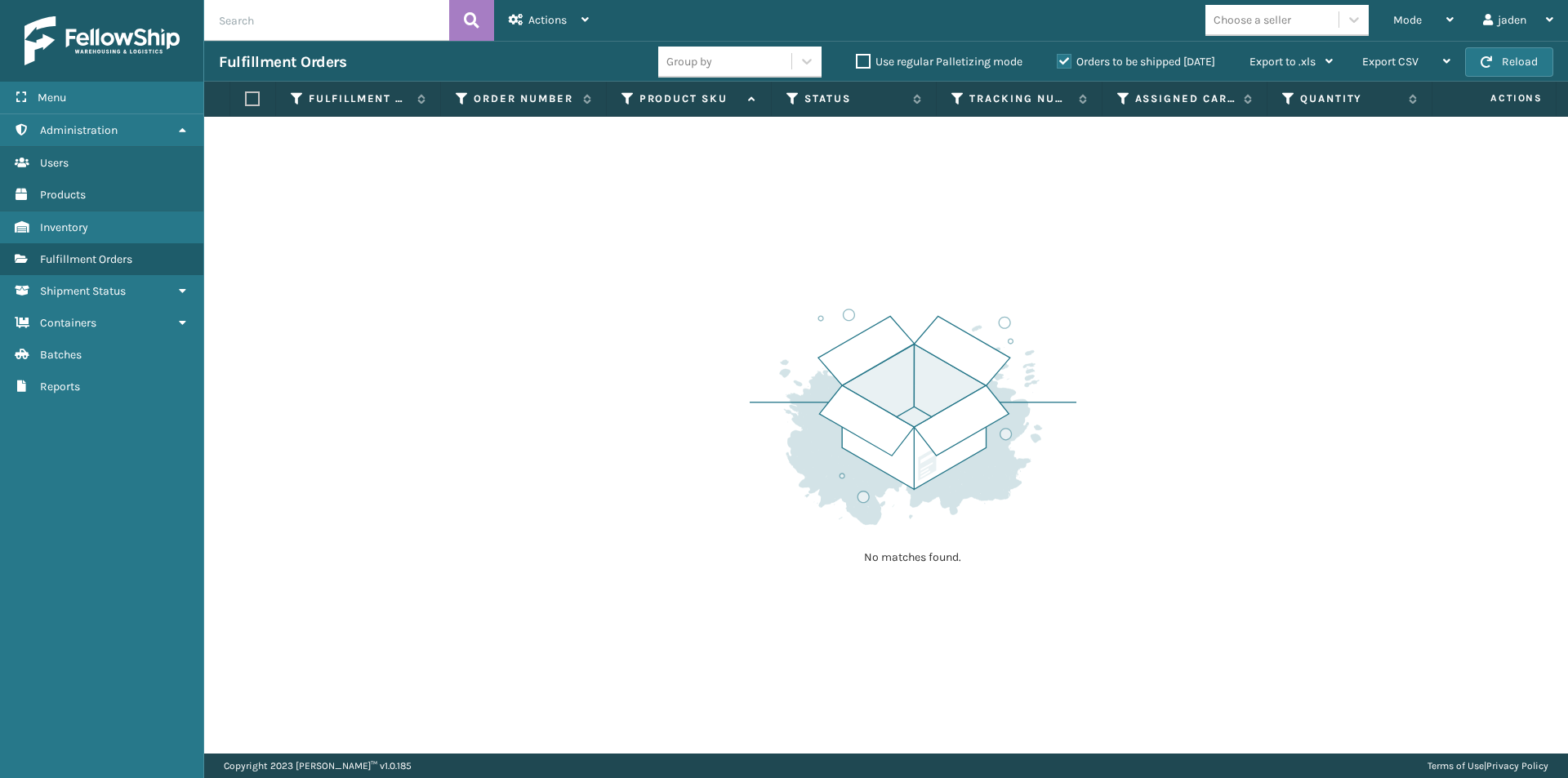
click at [1482, 64] on span "button" at bounding box center [1486, 62] width 12 height 12
click at [1384, 27] on div "Mode Regular Mode Picking Mode Labeling Mode Exit Scan Mode" at bounding box center [1423, 20] width 90 height 41
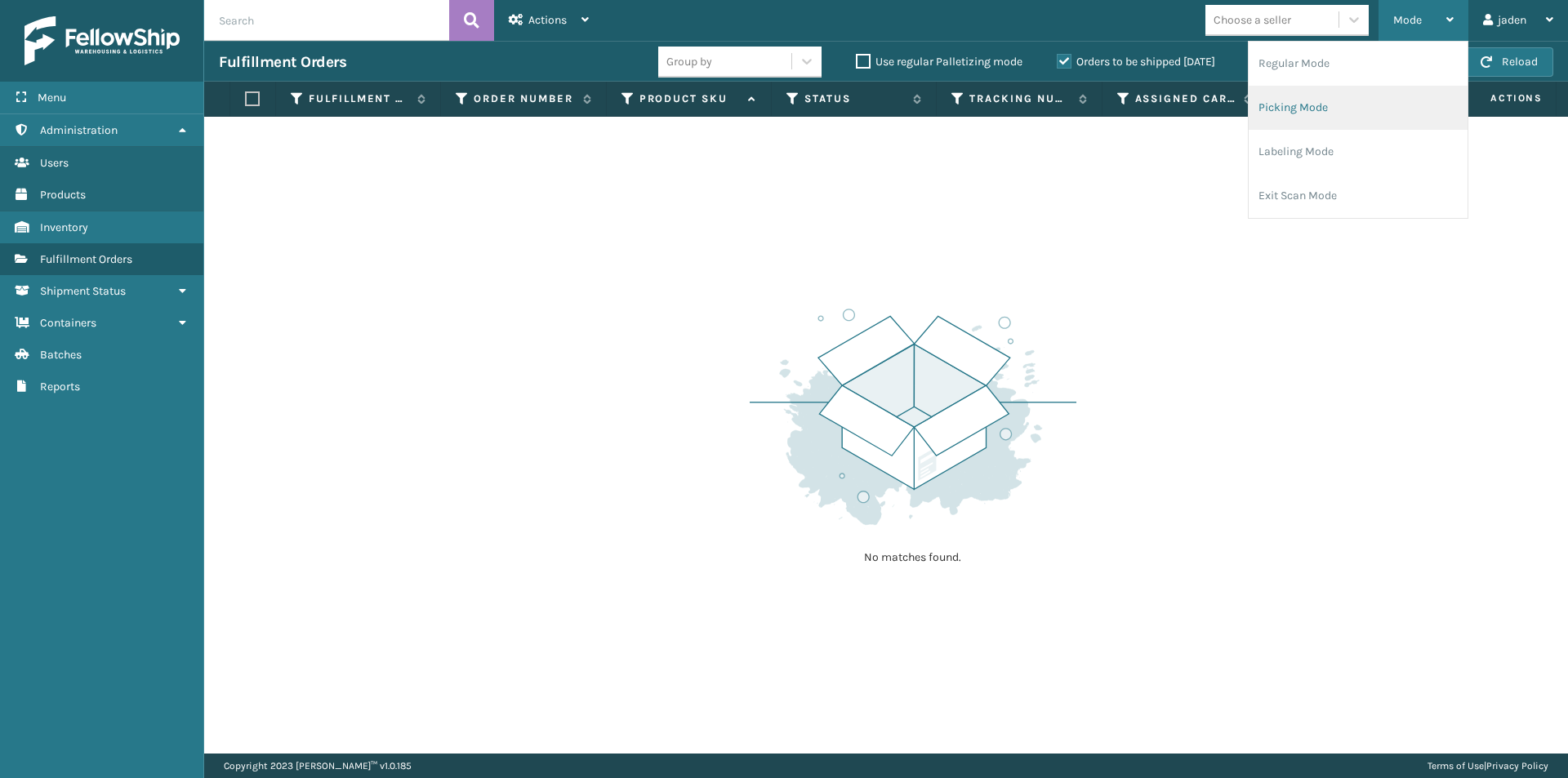
click at [1384, 108] on li "Picking Mode" at bounding box center [1357, 108] width 219 height 44
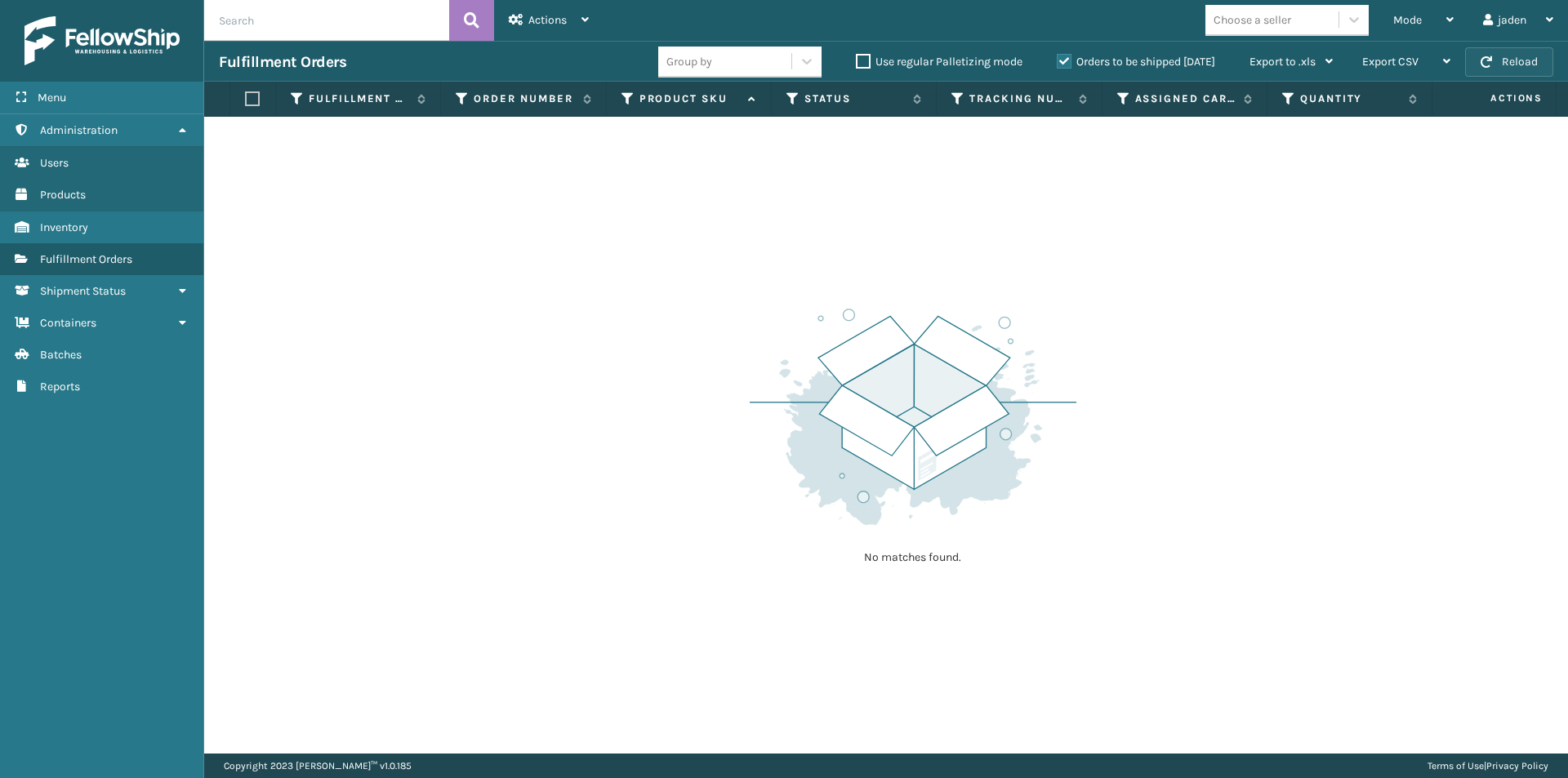
click at [1540, 61] on button "Reload" at bounding box center [1509, 61] width 88 height 29
click at [1522, 52] on button "Reload" at bounding box center [1509, 61] width 88 height 29
drag, startPoint x: 1069, startPoint y: 162, endPoint x: 721, endPoint y: 153, distance: 348.1
click at [632, 176] on div "No matches found." at bounding box center [885, 435] width 1363 height 637
click at [1063, 58] on label "Orders to be shipped [DATE]" at bounding box center [1135, 62] width 159 height 14
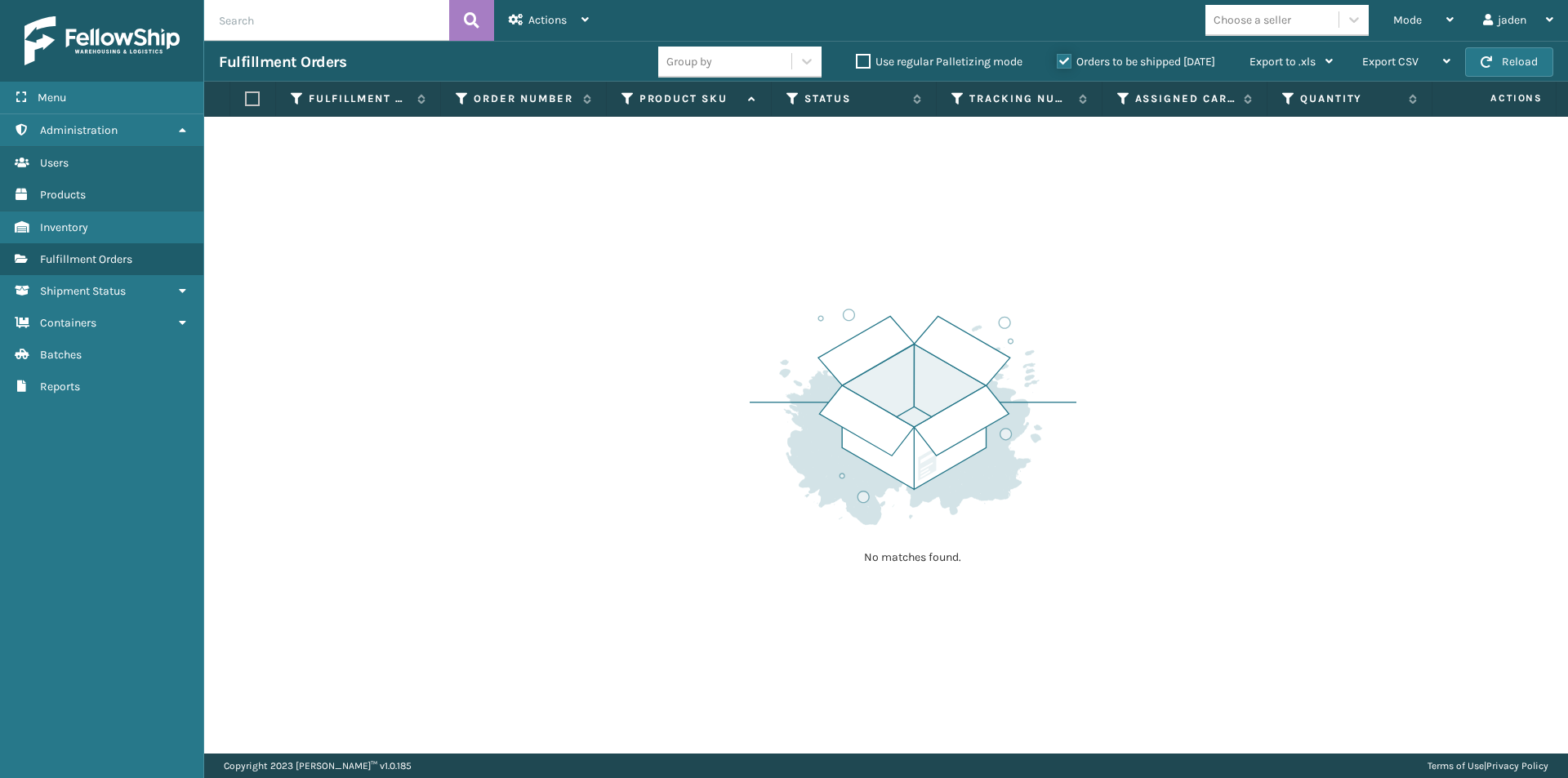
click at [1057, 58] on input "Orders to be shipped [DATE]" at bounding box center [1057, 58] width 1 height 11
click at [1415, 23] on span "Mode" at bounding box center [1408, 20] width 28 height 14
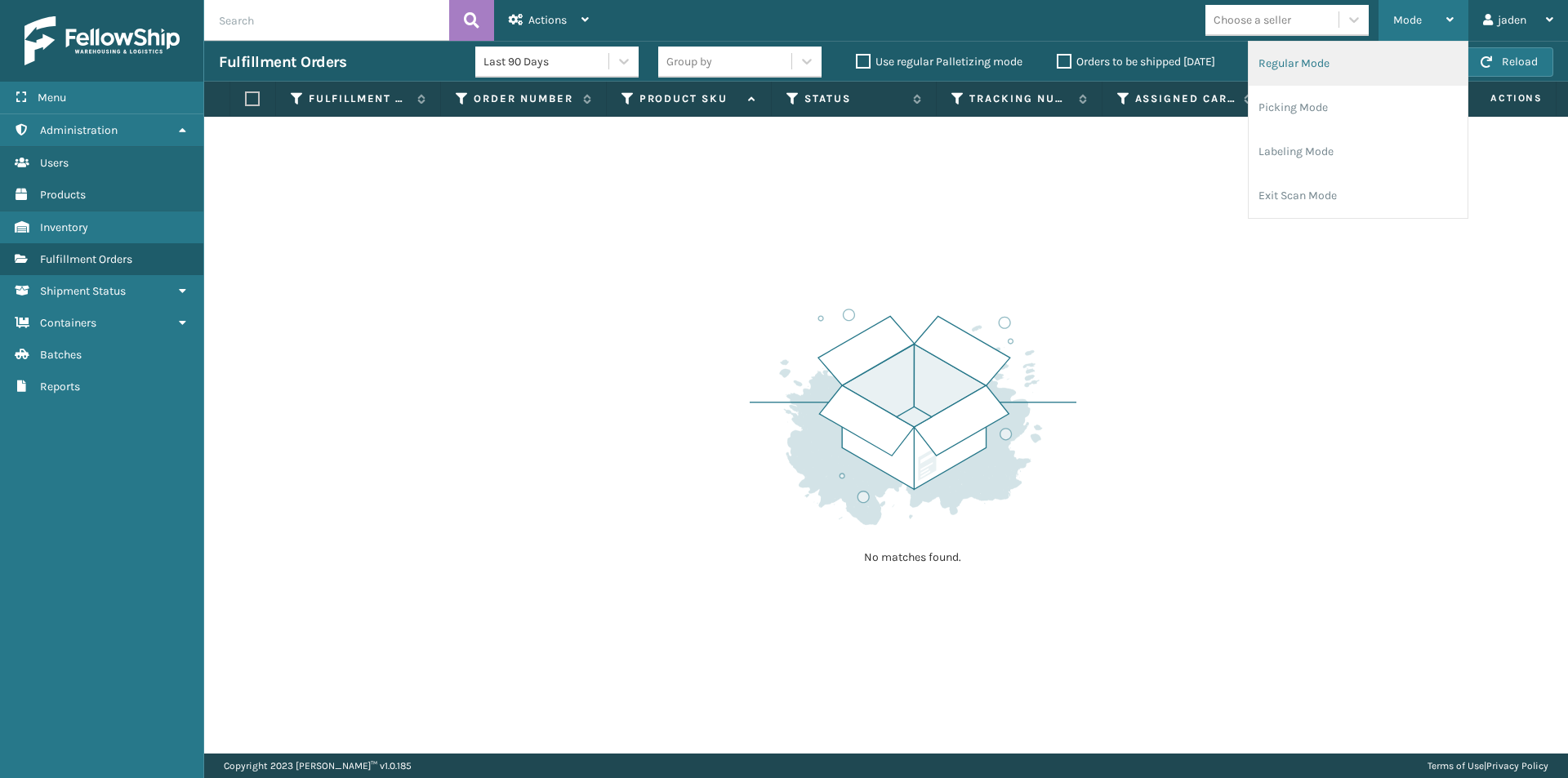
click at [1291, 67] on li "Regular Mode" at bounding box center [1357, 64] width 219 height 44
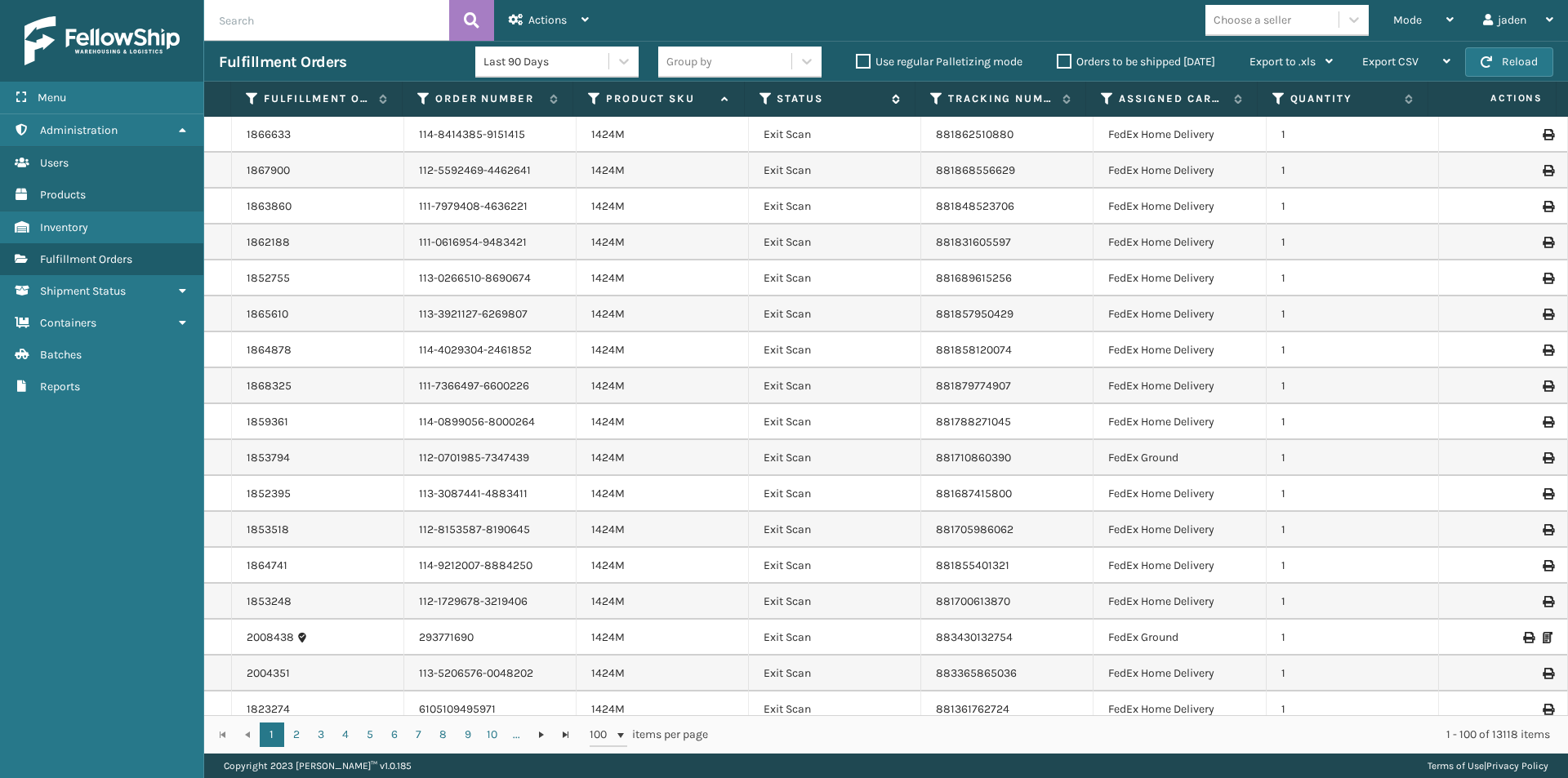
click at [764, 101] on icon at bounding box center [766, 98] width 13 height 15
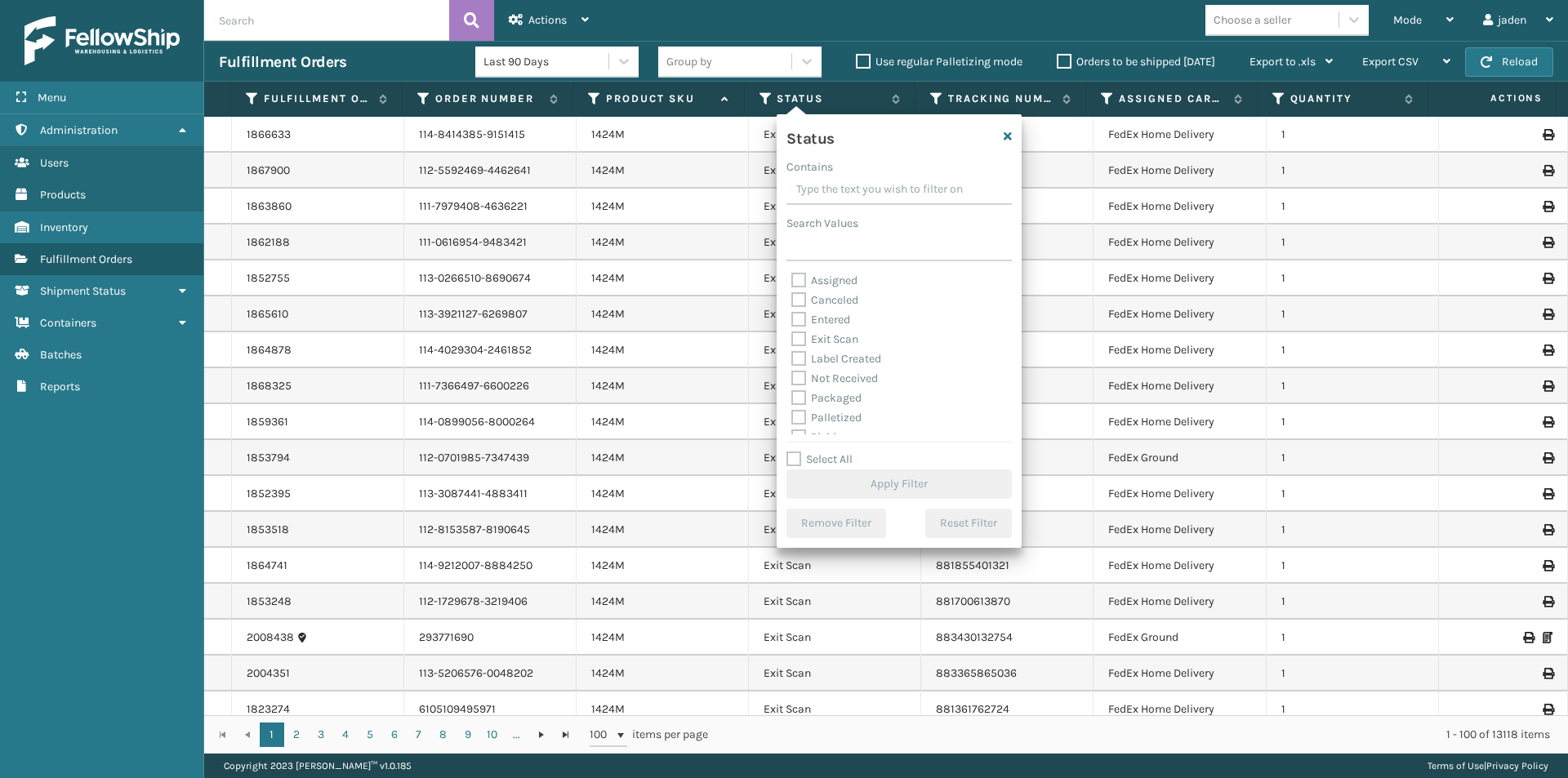
click at [791, 418] on div "Assigned Canceled Entered Exit Scan Label Created Not Received Packaged Palleti…" at bounding box center [899, 353] width 225 height 163
click at [793, 418] on label "Palletized" at bounding box center [826, 417] width 70 height 14
click at [792, 418] on input "Palletized" at bounding box center [792, 414] width 1 height 11
checkbox input "true"
click at [830, 479] on button "Apply Filter" at bounding box center [899, 484] width 225 height 29
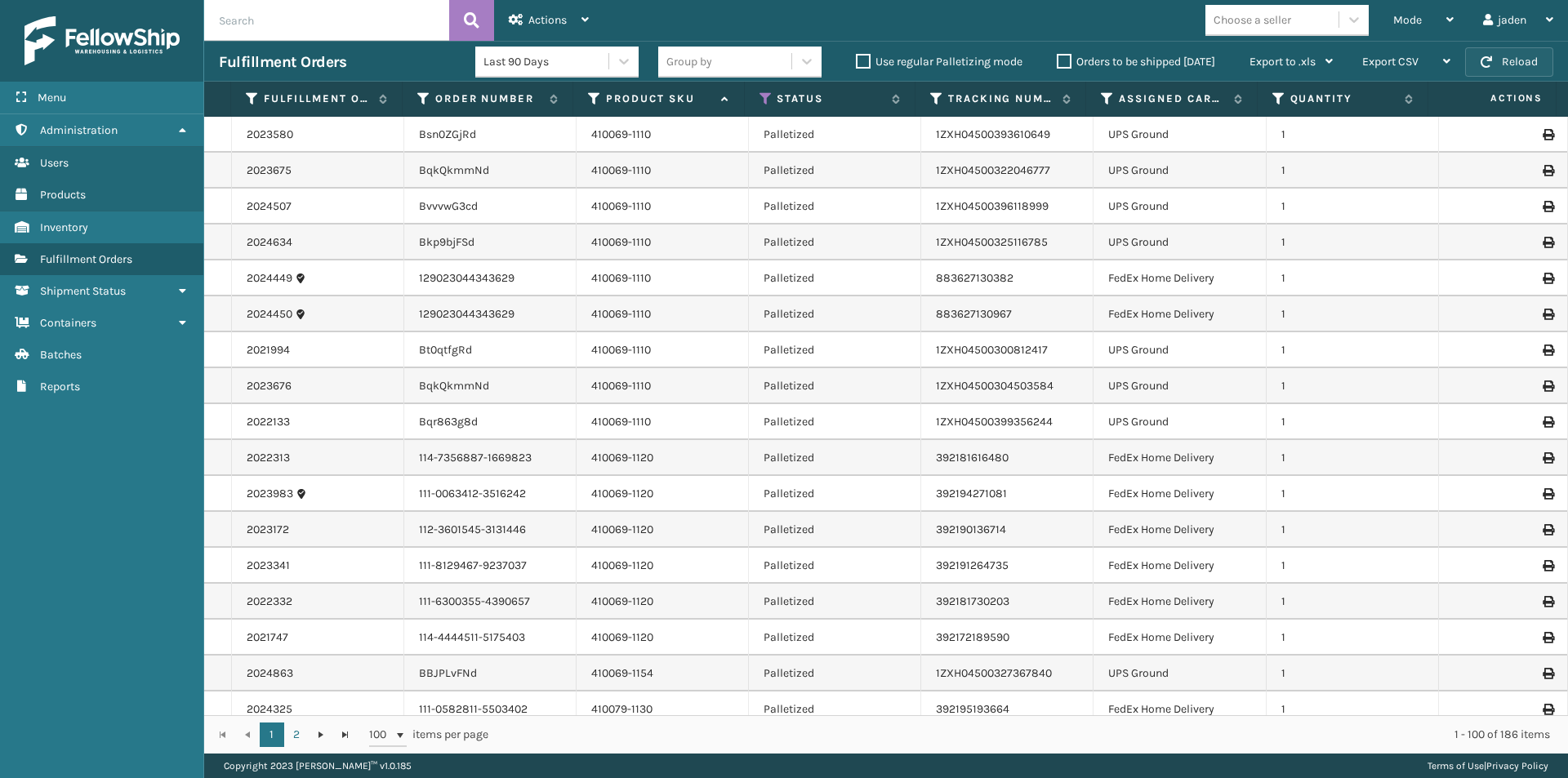
click at [1486, 53] on button "Reload" at bounding box center [1509, 61] width 88 height 29
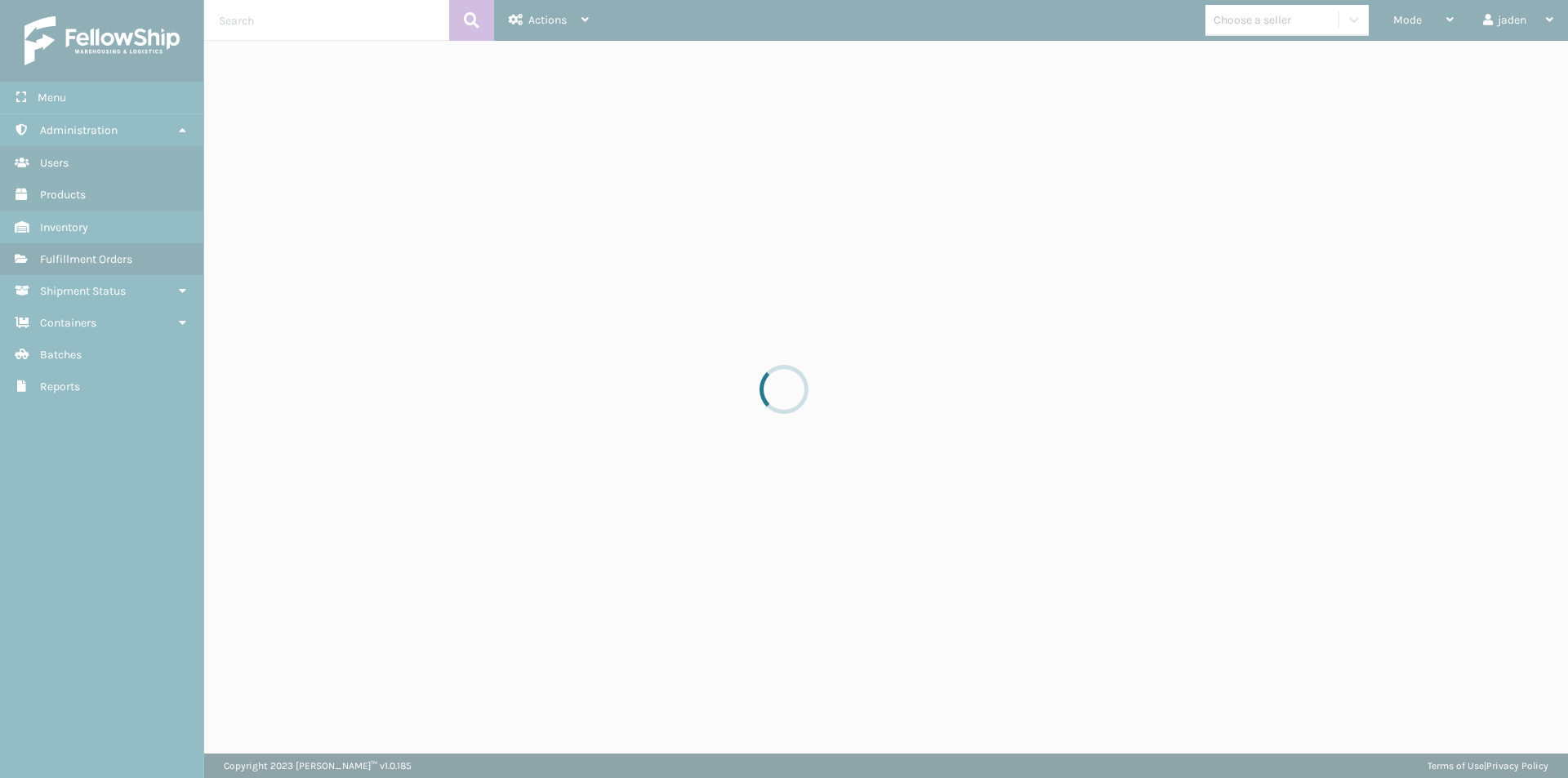
click at [1439, 6] on div at bounding box center [784, 389] width 1568 height 778
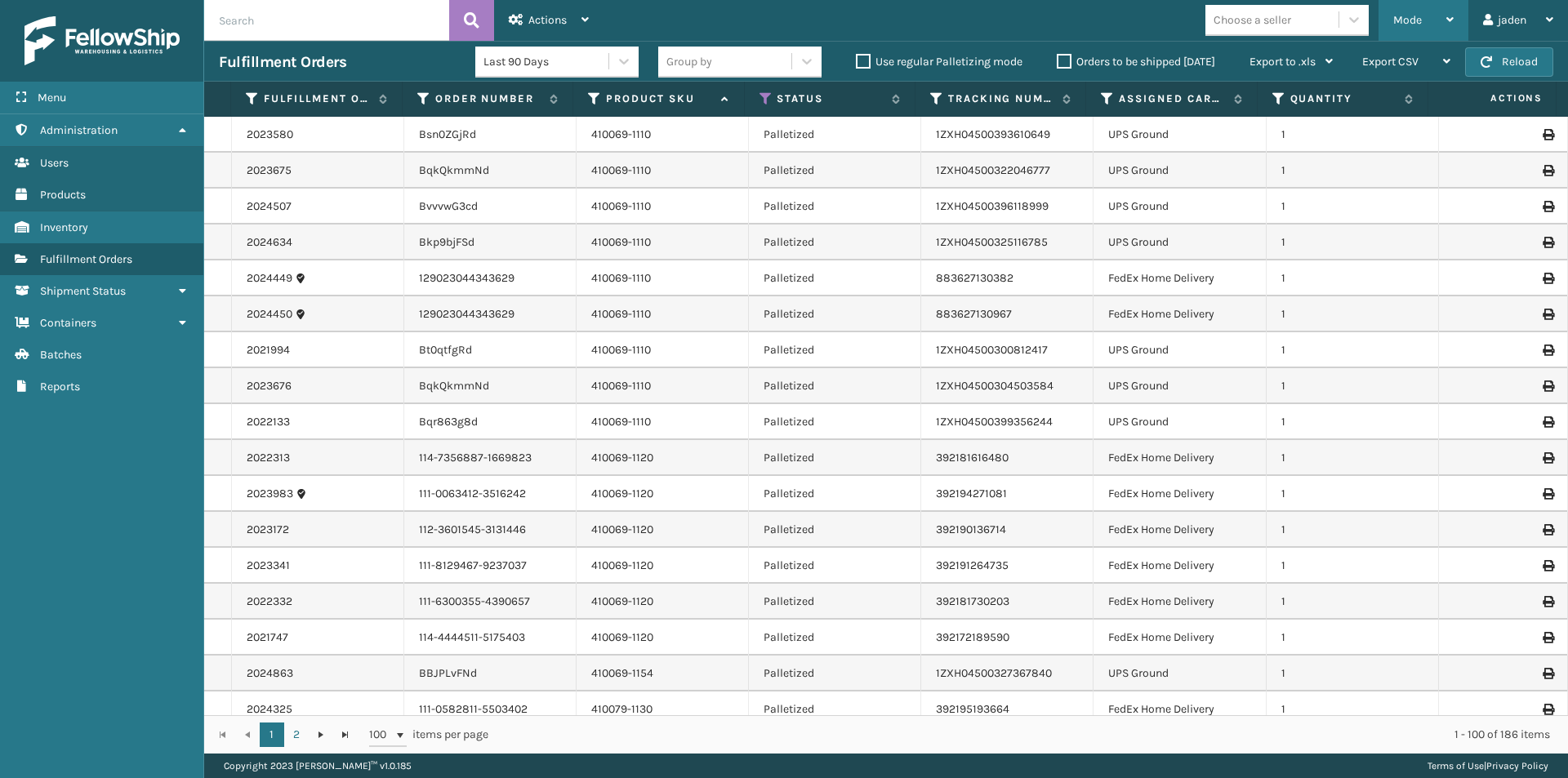
click at [1426, 19] on div "Mode" at bounding box center [1424, 20] width 60 height 41
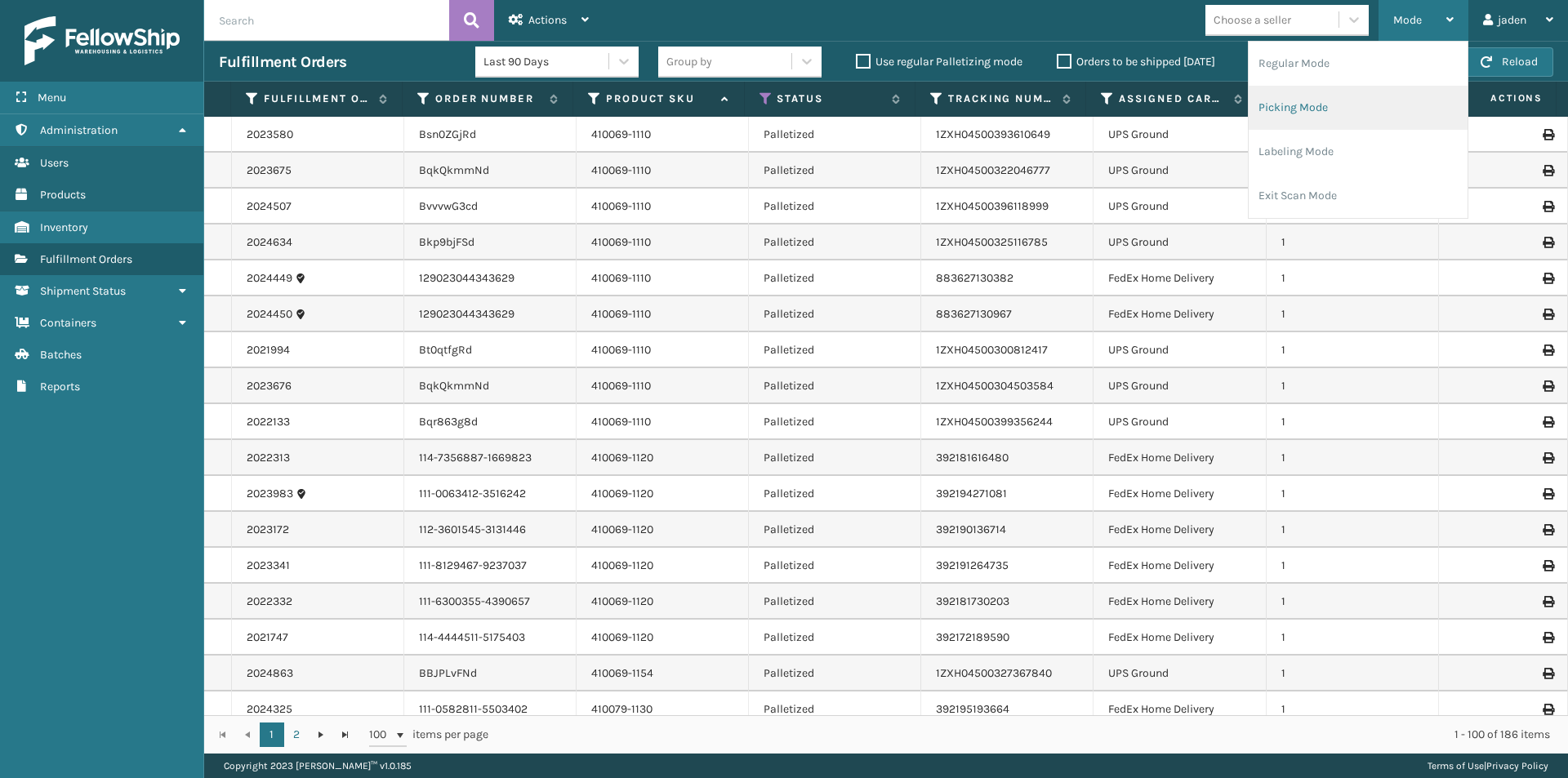
click at [1346, 111] on li "Picking Mode" at bounding box center [1357, 108] width 219 height 44
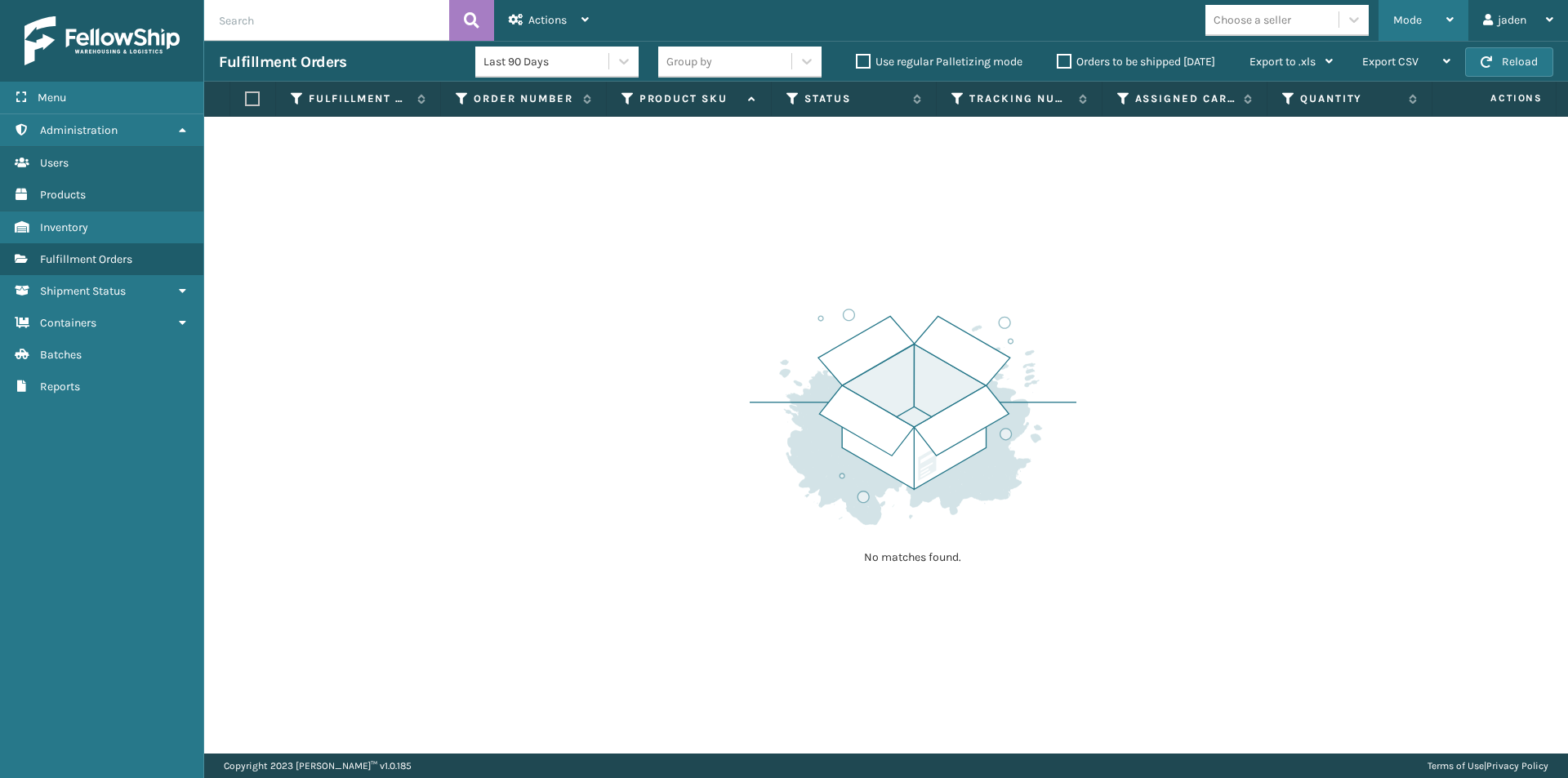
click at [1390, 26] on div "Mode Regular Mode Picking Mode Labeling Mode Exit Scan Mode" at bounding box center [1423, 20] width 90 height 41
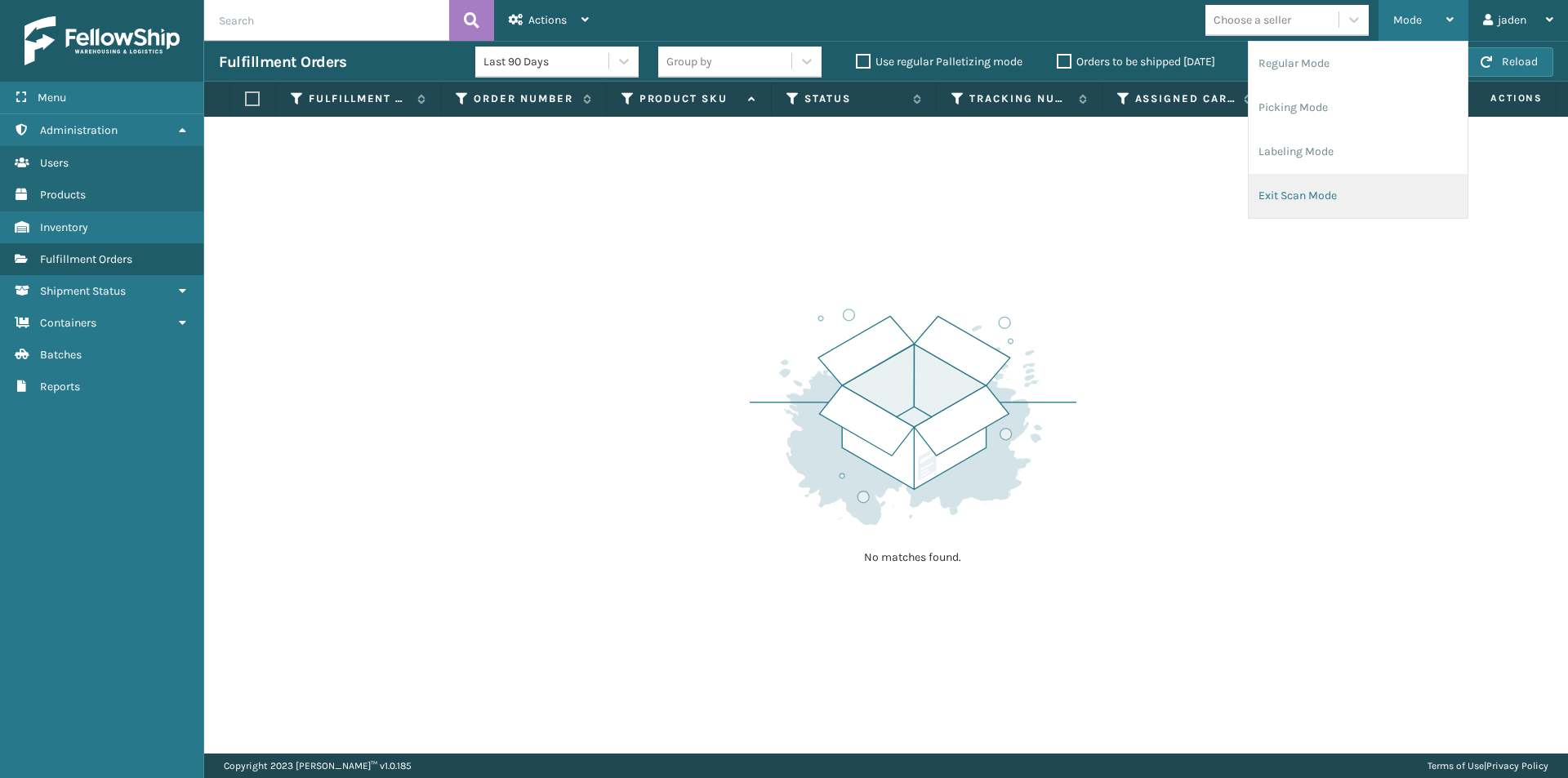
click at [1320, 195] on li "Exit Scan Mode" at bounding box center [1357, 196] width 219 height 44
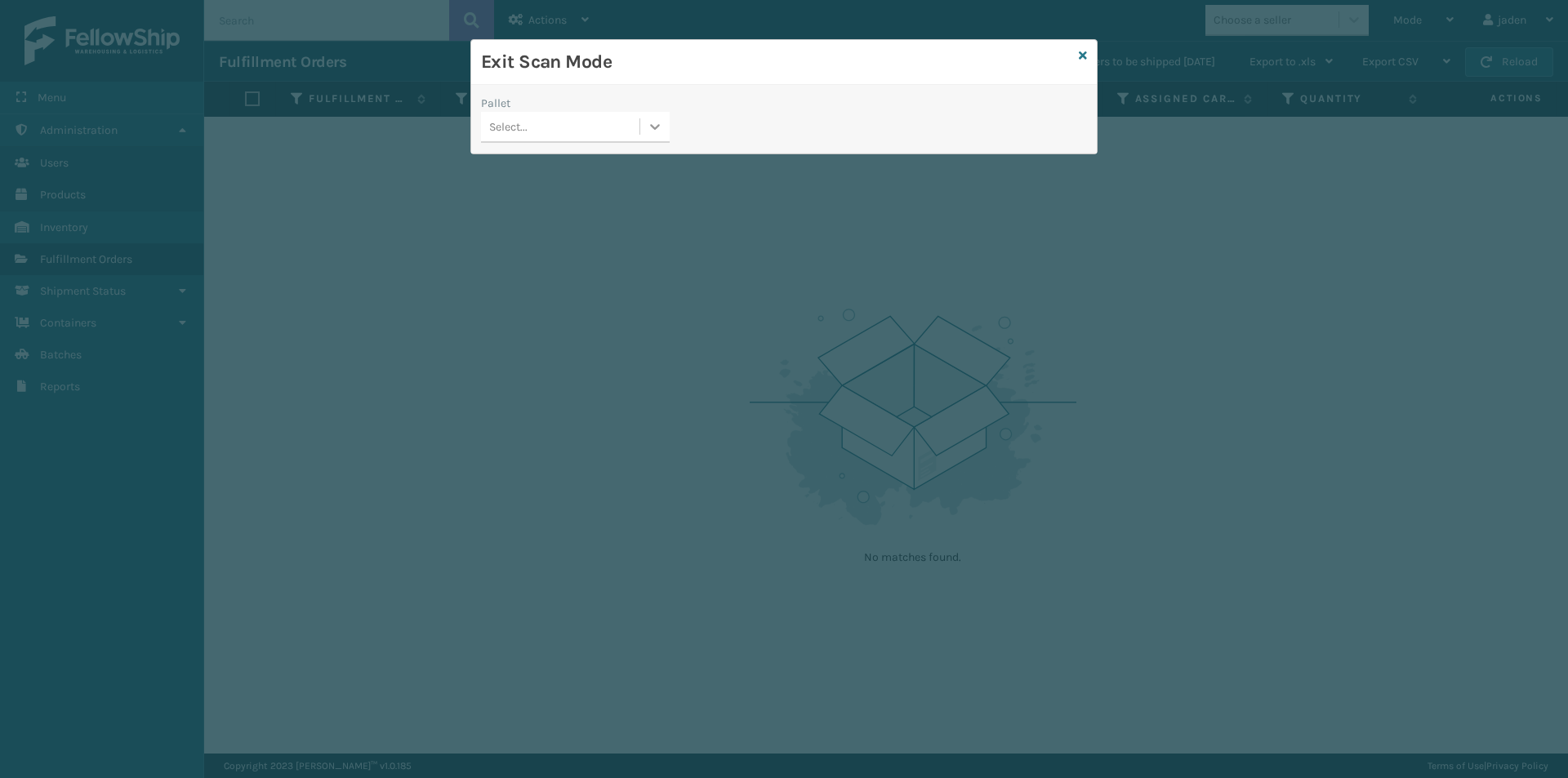
drag, startPoint x: 658, startPoint y: 129, endPoint x: 634, endPoint y: 140, distance: 26.4
click at [655, 129] on icon at bounding box center [655, 127] width 16 height 16
click at [572, 163] on div "FDXG-O4R022U9SD" at bounding box center [575, 167] width 189 height 30
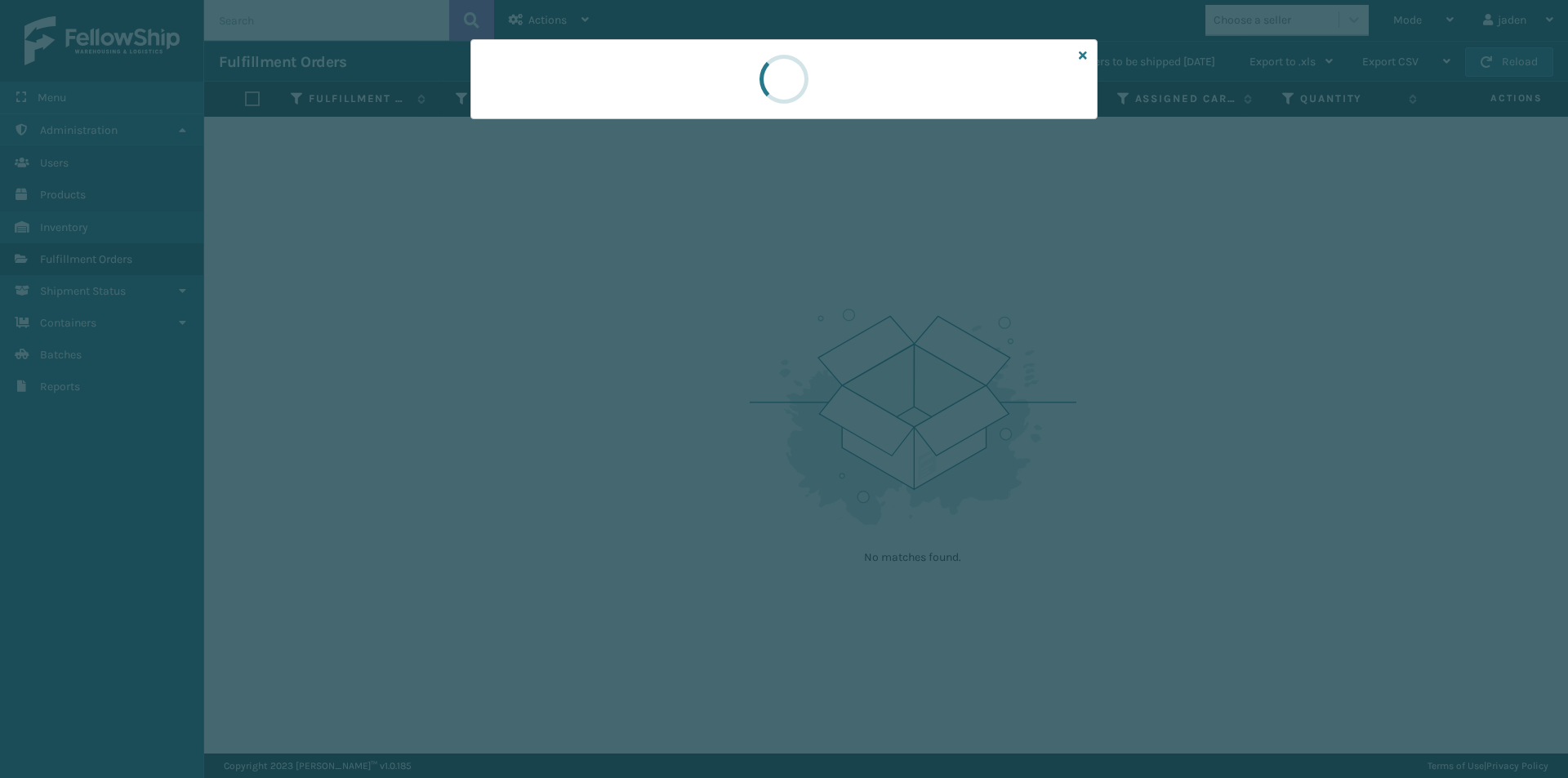
drag, startPoint x: 889, startPoint y: 109, endPoint x: 630, endPoint y: 100, distance: 259.2
drag, startPoint x: 630, startPoint y: 100, endPoint x: 915, endPoint y: 77, distance: 285.9
click at [647, 91] on div at bounding box center [784, 79] width 627 height 80
drag, startPoint x: 915, startPoint y: 77, endPoint x: 876, endPoint y: 66, distance: 40.5
drag, startPoint x: 876, startPoint y: 66, endPoint x: 699, endPoint y: 164, distance: 202.3
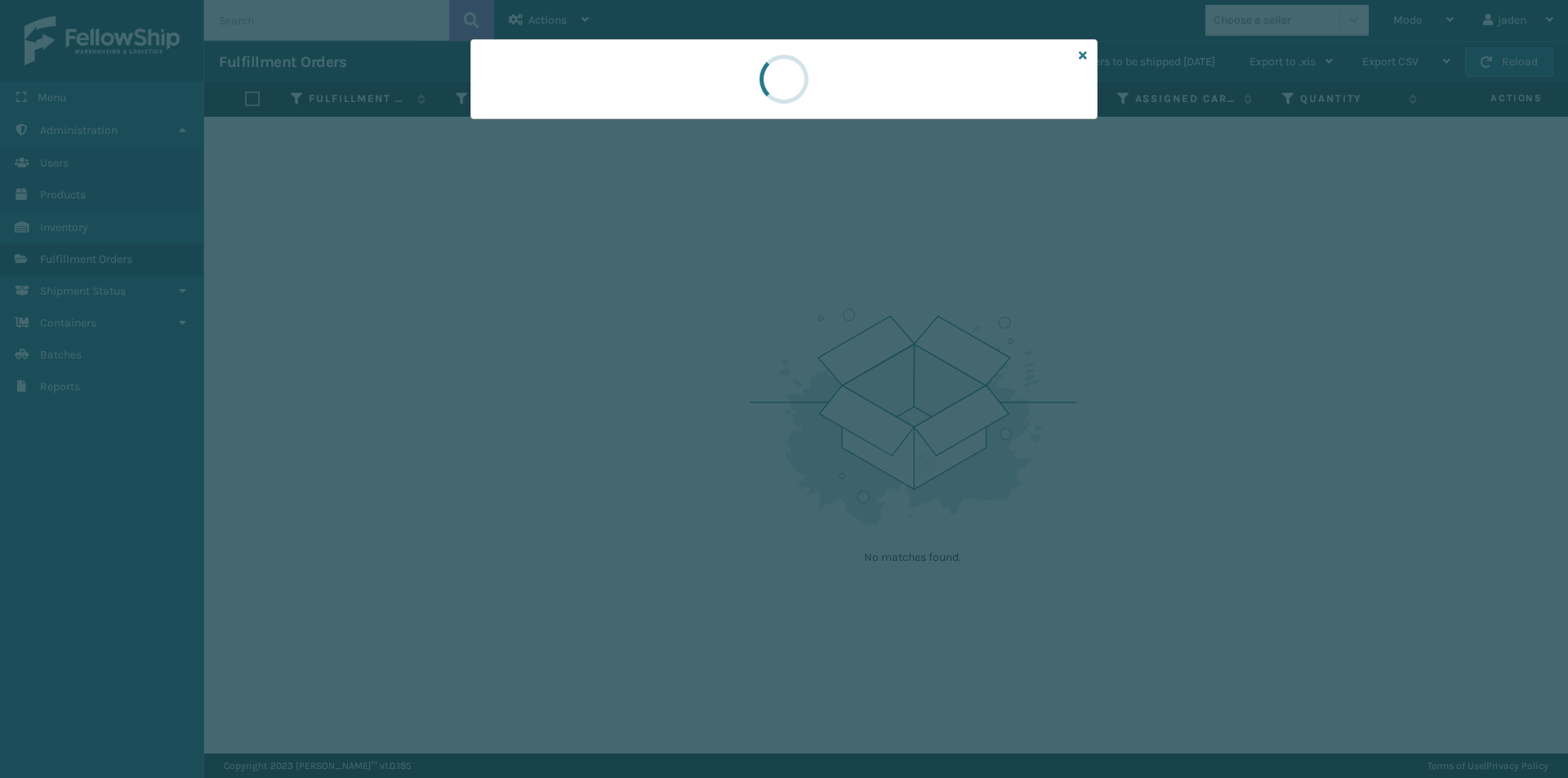
click at [699, 164] on div at bounding box center [784, 389] width 1568 height 778
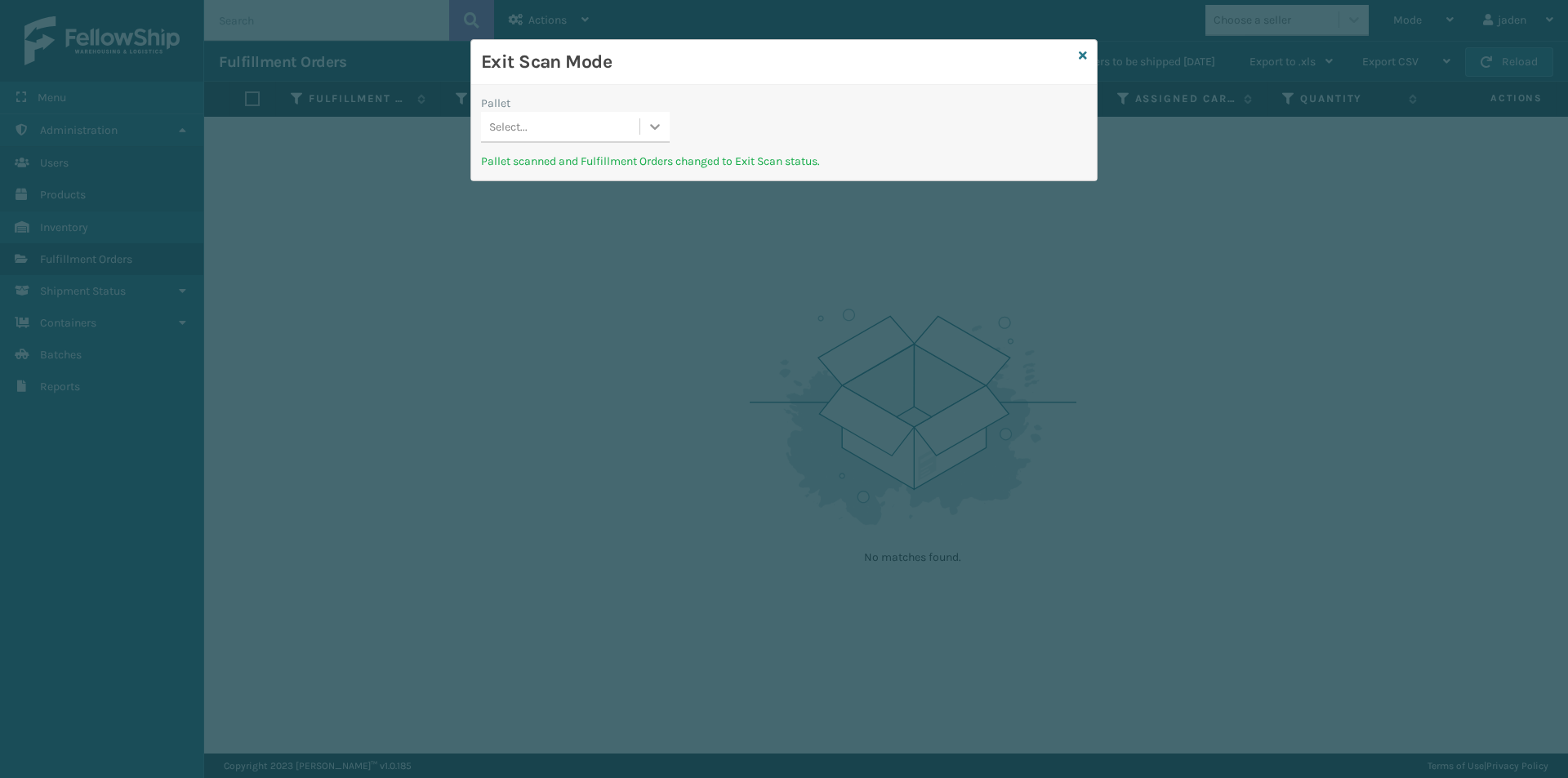
click at [645, 132] on div at bounding box center [654, 126] width 29 height 29
click at [577, 167] on div "UPSG-VMZ4JZKIMO" at bounding box center [575, 167] width 189 height 30
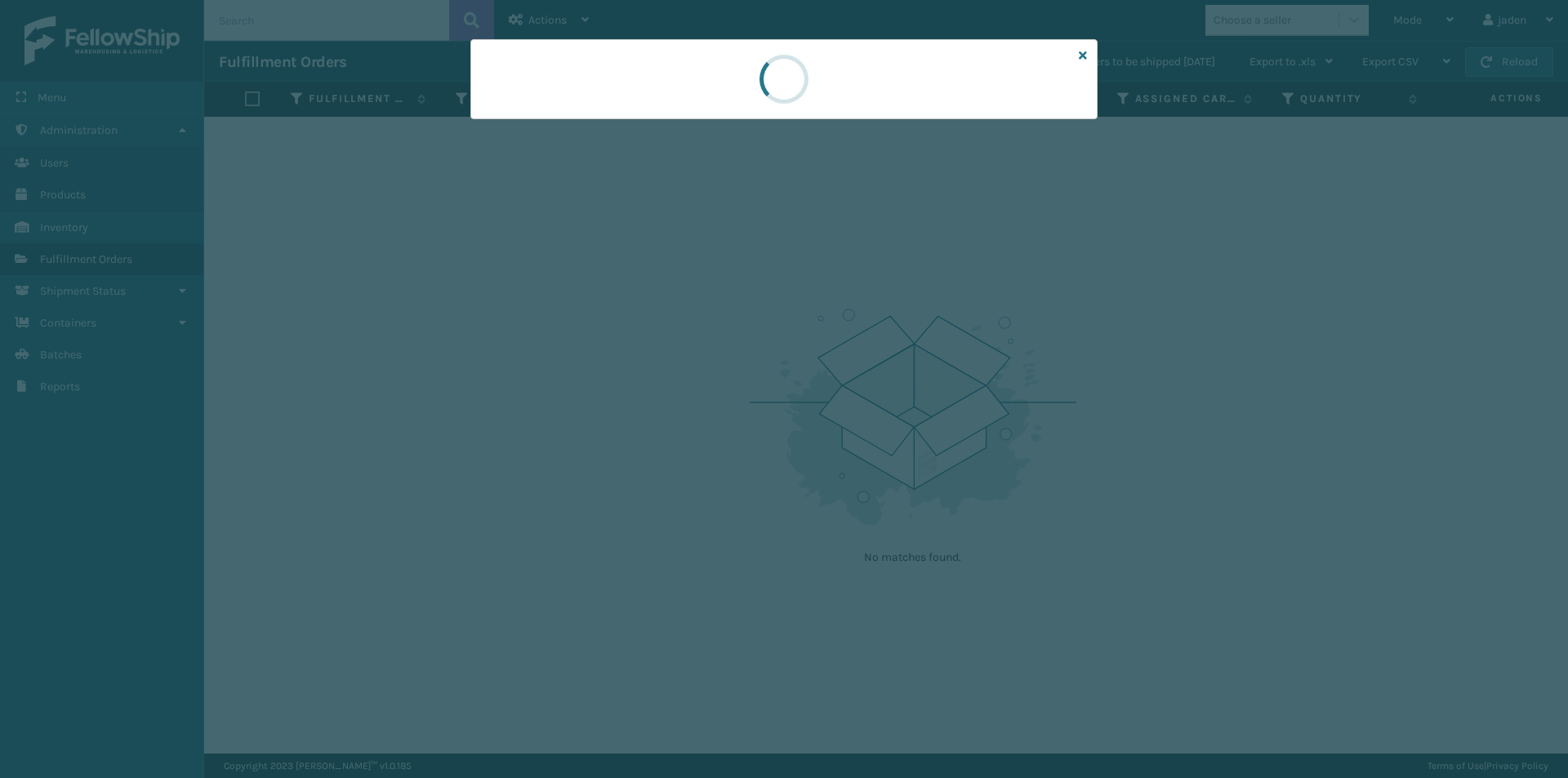
drag, startPoint x: 884, startPoint y: 88, endPoint x: 693, endPoint y: 84, distance: 191.0
click at [693, 84] on div at bounding box center [784, 79] width 627 height 80
drag, startPoint x: 987, startPoint y: 97, endPoint x: 874, endPoint y: 119, distance: 115.1
click at [575, 149] on div at bounding box center [784, 389] width 1568 height 778
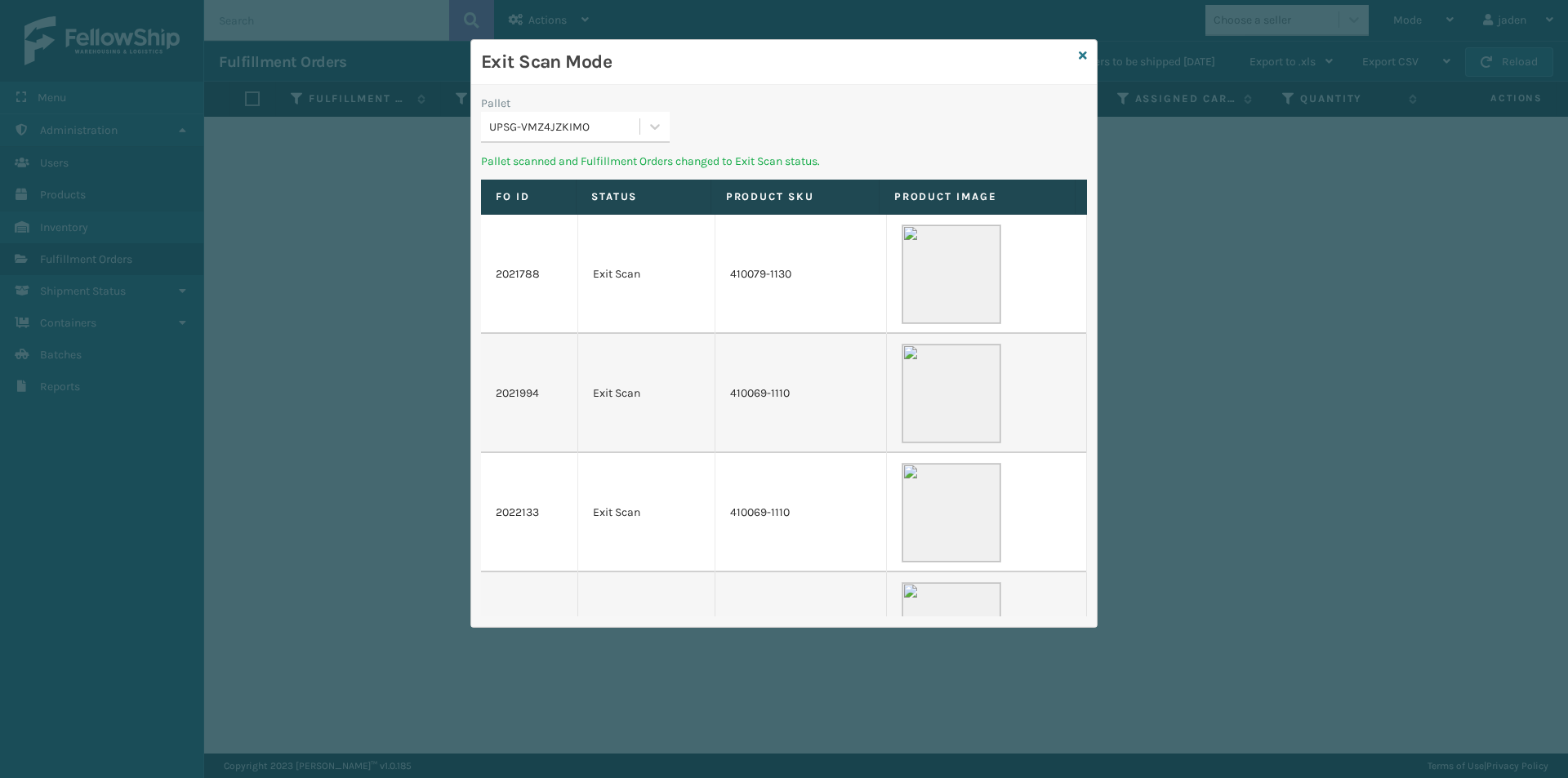
drag, startPoint x: 889, startPoint y: 81, endPoint x: 651, endPoint y: 78, distance: 238.0
click at [651, 78] on div "Exit Scan Mode" at bounding box center [784, 62] width 626 height 45
drag, startPoint x: 828, startPoint y: 83, endPoint x: 740, endPoint y: 92, distance: 88.5
click at [729, 88] on div "Exit Scan Mode Pallet UPSG-VMZ4JZKIMO Pallet scanned and Fulfillment Orders cha…" at bounding box center [784, 333] width 626 height 587
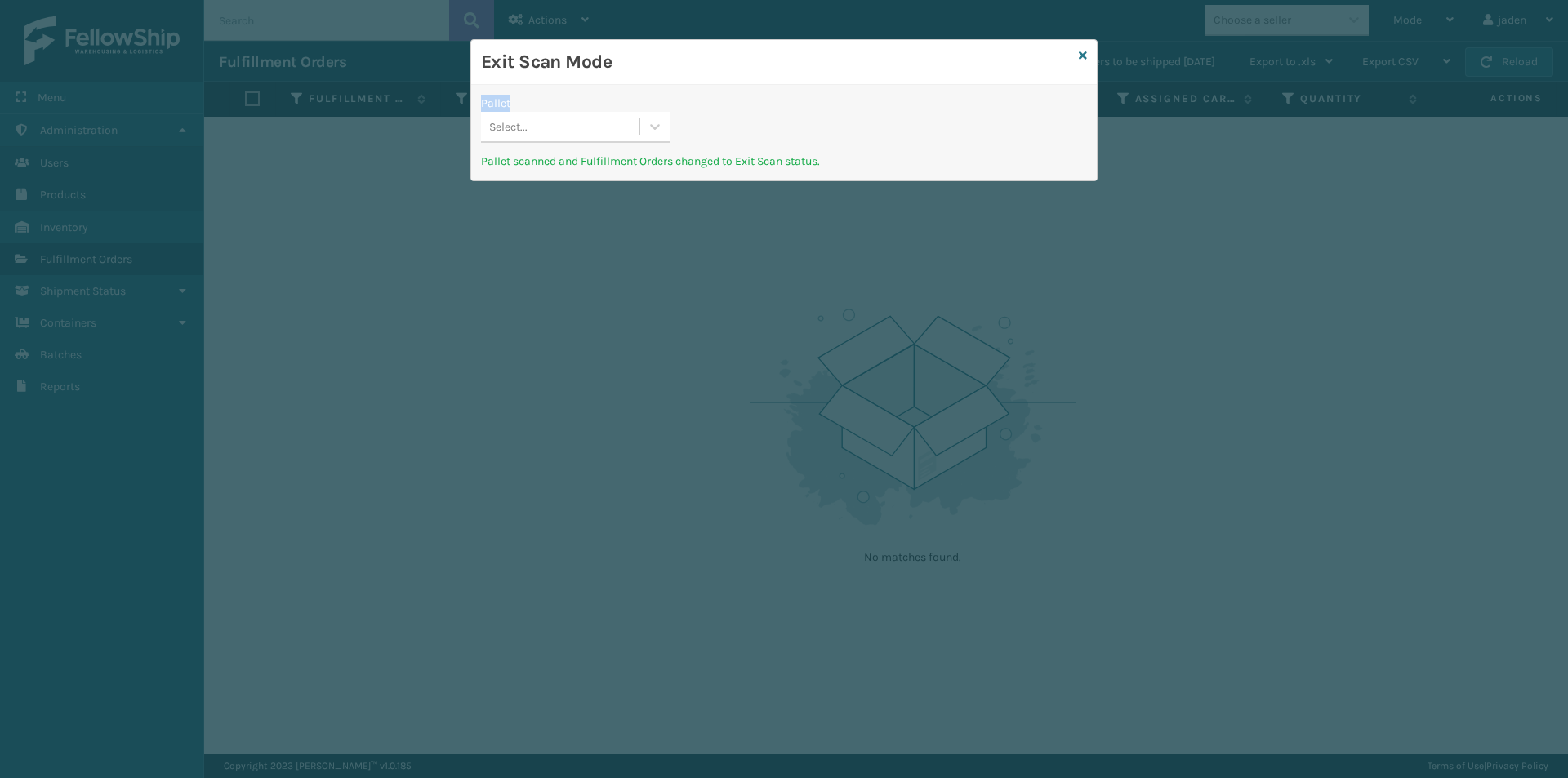
drag, startPoint x: 857, startPoint y: 96, endPoint x: 653, endPoint y: 75, distance: 205.1
click at [653, 75] on div "Exit Scan Mode" at bounding box center [784, 62] width 626 height 45
click at [654, 129] on icon at bounding box center [655, 127] width 16 height 16
drag, startPoint x: 606, startPoint y: 163, endPoint x: 670, endPoint y: 156, distance: 64.4
click at [609, 163] on div "No options" at bounding box center [575, 167] width 189 height 30
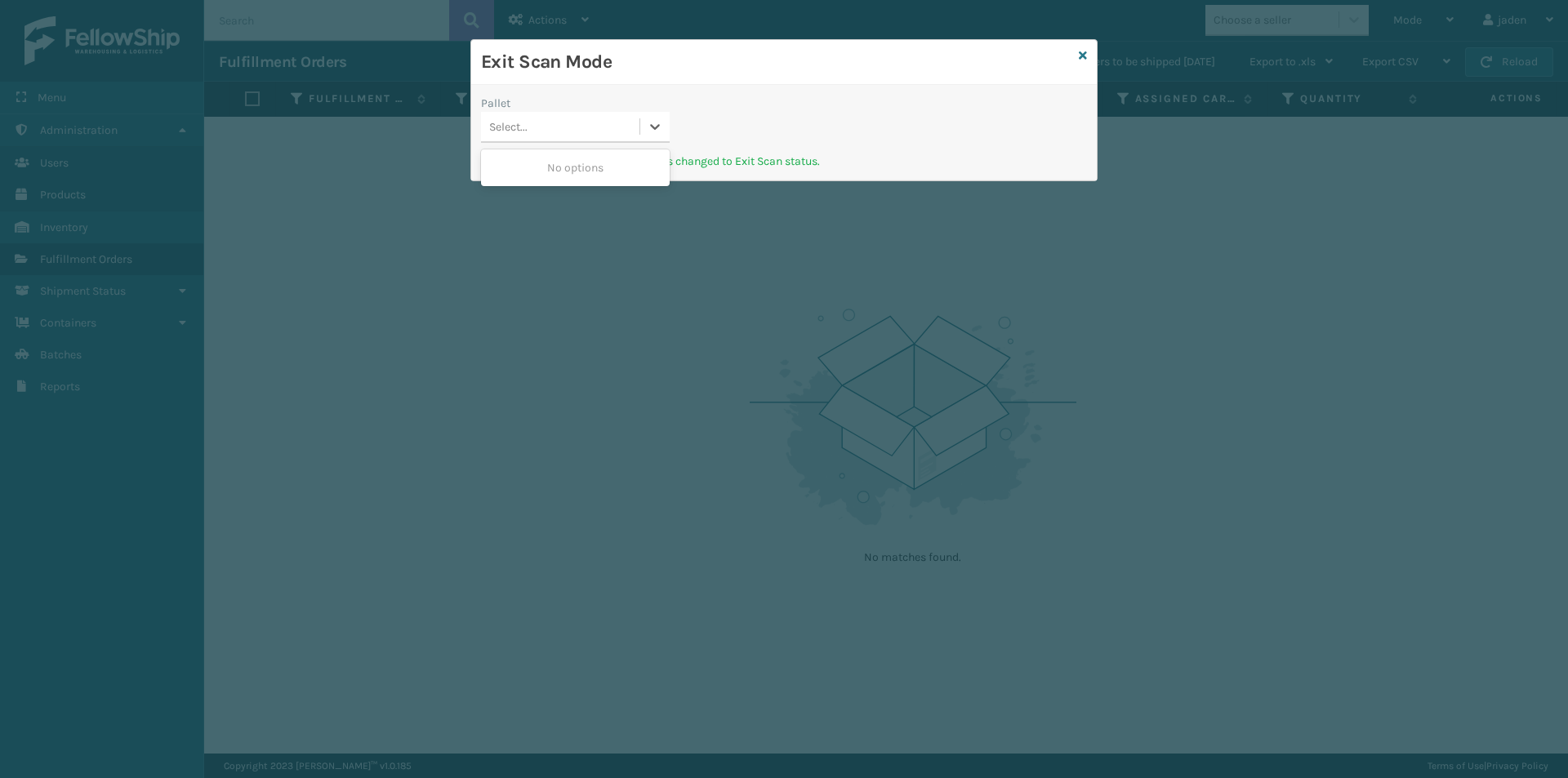
drag, startPoint x: 1037, startPoint y: 98, endPoint x: 1015, endPoint y: 98, distance: 22.0
drag, startPoint x: 1015, startPoint y: 98, endPoint x: 728, endPoint y: 110, distance: 287.3
click at [728, 110] on div "Pallet Select..." at bounding box center [784, 123] width 626 height 58
drag, startPoint x: 658, startPoint y: 129, endPoint x: 637, endPoint y: 149, distance: 29.0
click at [655, 129] on icon at bounding box center [655, 127] width 16 height 16
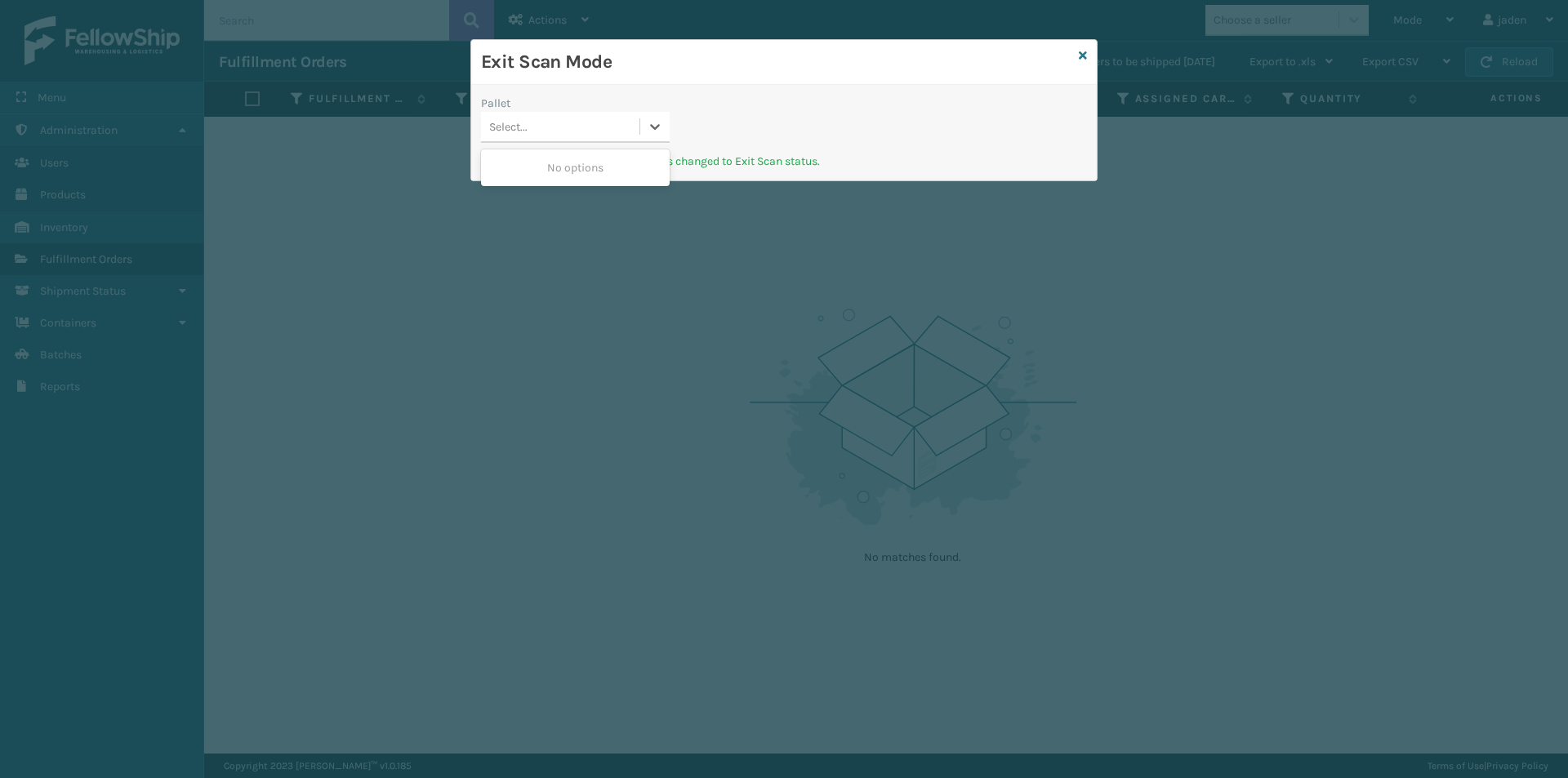
drag, startPoint x: 611, startPoint y: 167, endPoint x: 996, endPoint y: 80, distance: 394.7
click at [632, 155] on div "No options" at bounding box center [575, 167] width 189 height 30
click at [1079, 58] on icon at bounding box center [1082, 55] width 8 height 12
